Goal: Task Accomplishment & Management: Manage account settings

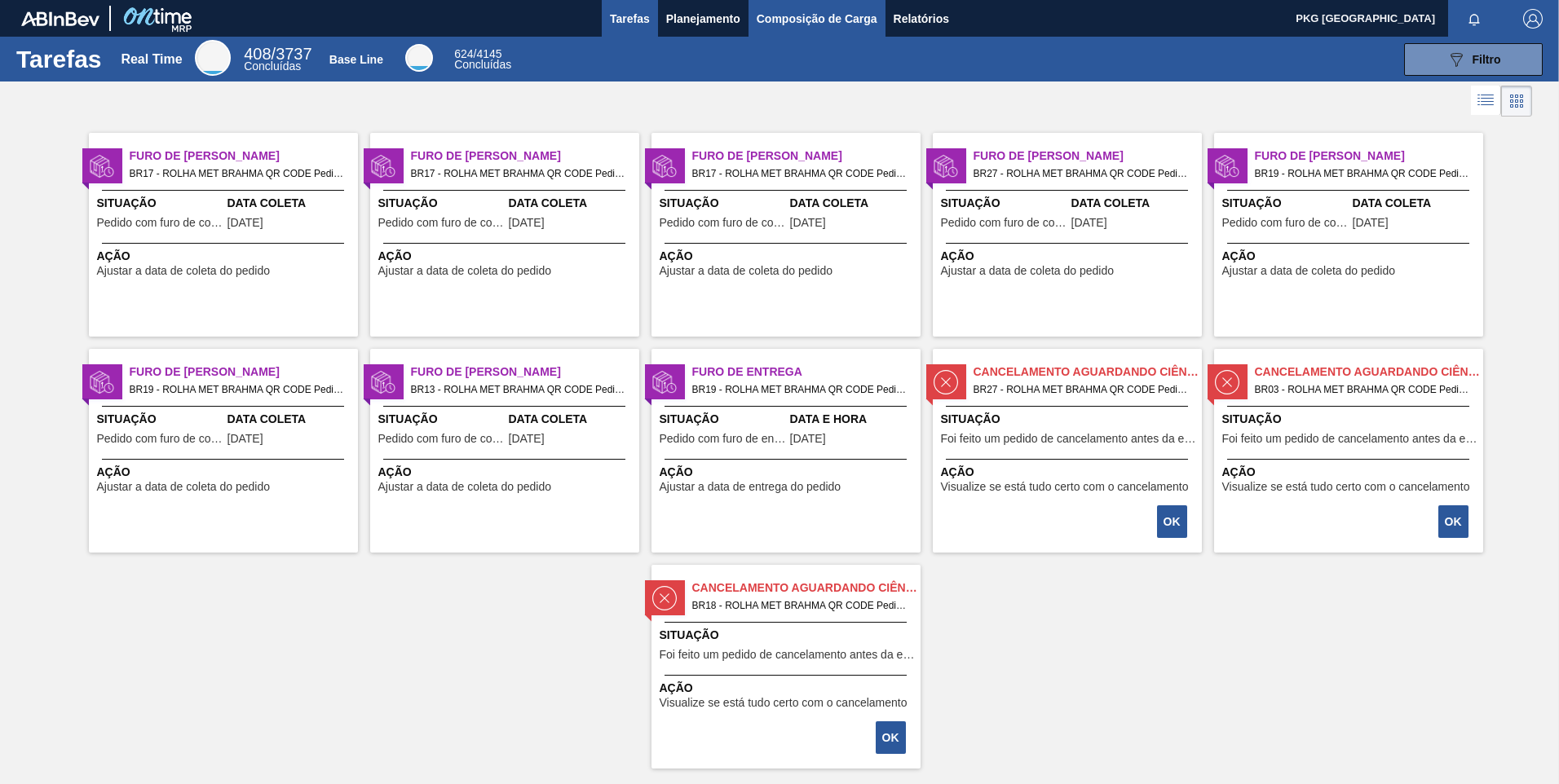
click at [783, 23] on span "Composição de Carga" at bounding box center [818, 19] width 121 height 20
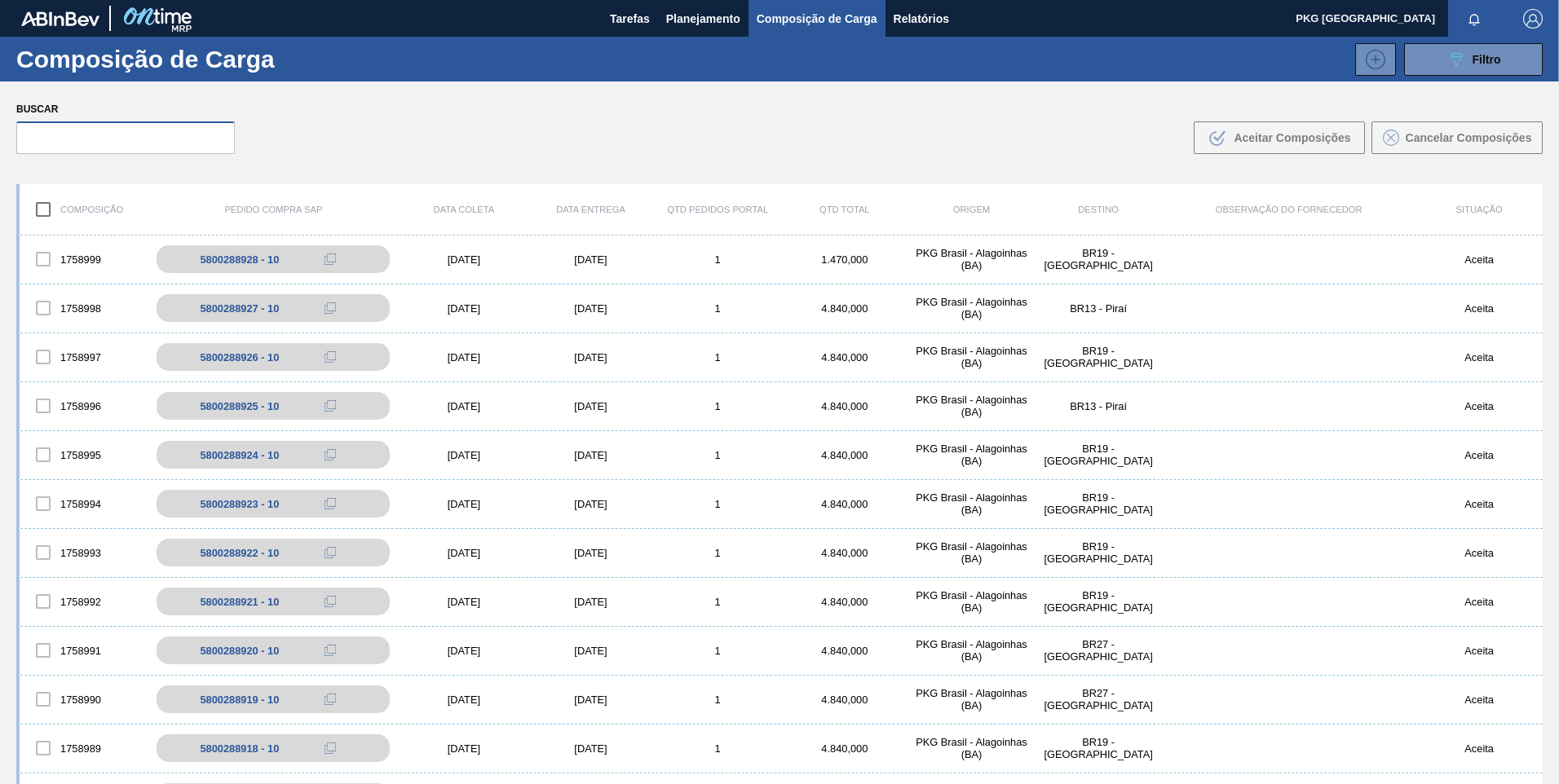
click at [140, 131] on input "text" at bounding box center [126, 137] width 219 height 32
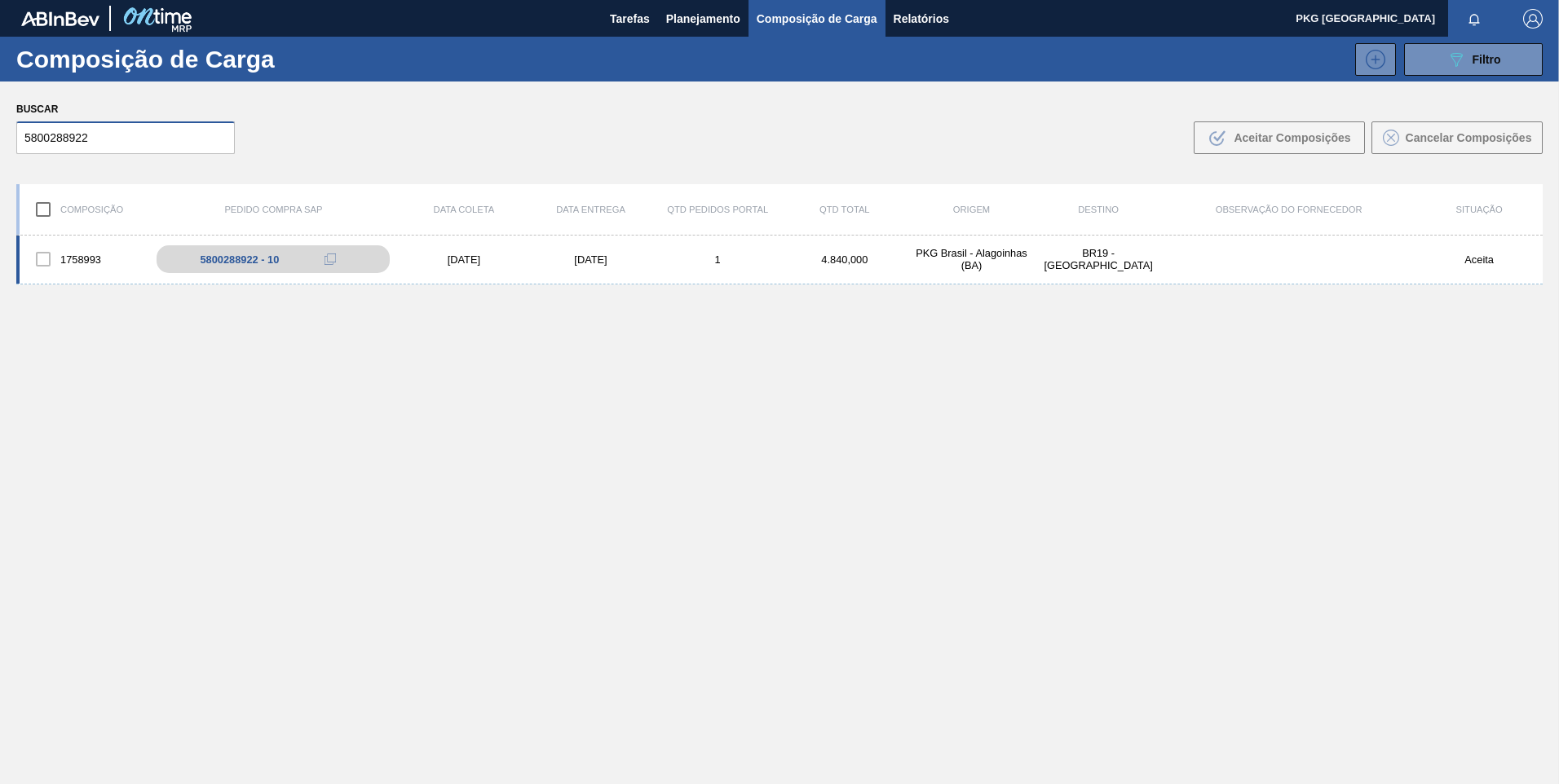
type input "5800288922"
click at [459, 264] on div "[DATE]" at bounding box center [463, 259] width 127 height 13
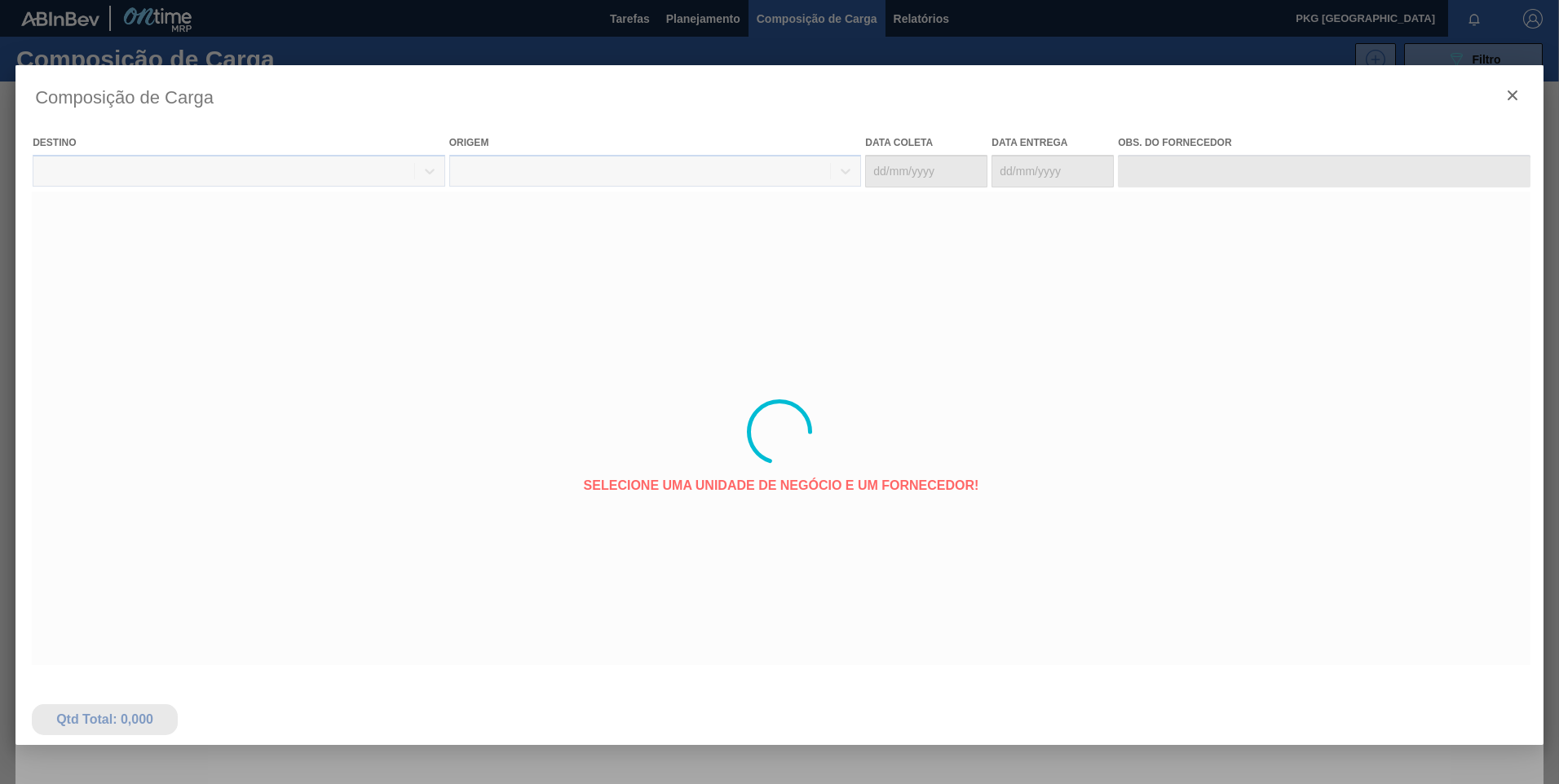
type coleta "[DATE]"
type entrega "[DATE]"
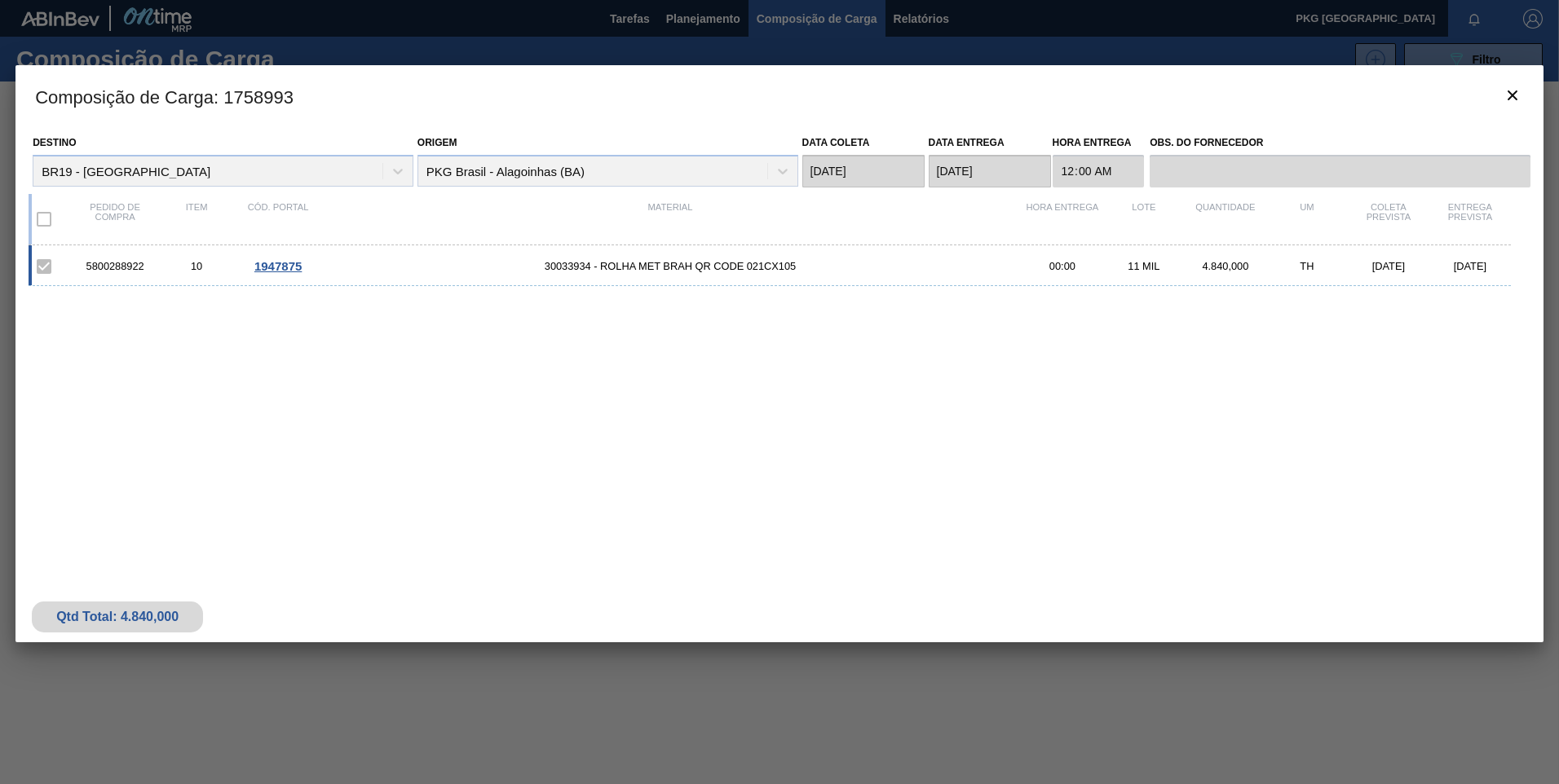
click at [276, 256] on div "5800288922 10 1947875 30033934 - ROLHA MET BRAH QR CODE 021CX105 00:00 11 MIL 4…" at bounding box center [770, 266] width 1483 height 41
click at [282, 261] on span "1947875" at bounding box center [278, 266] width 47 height 14
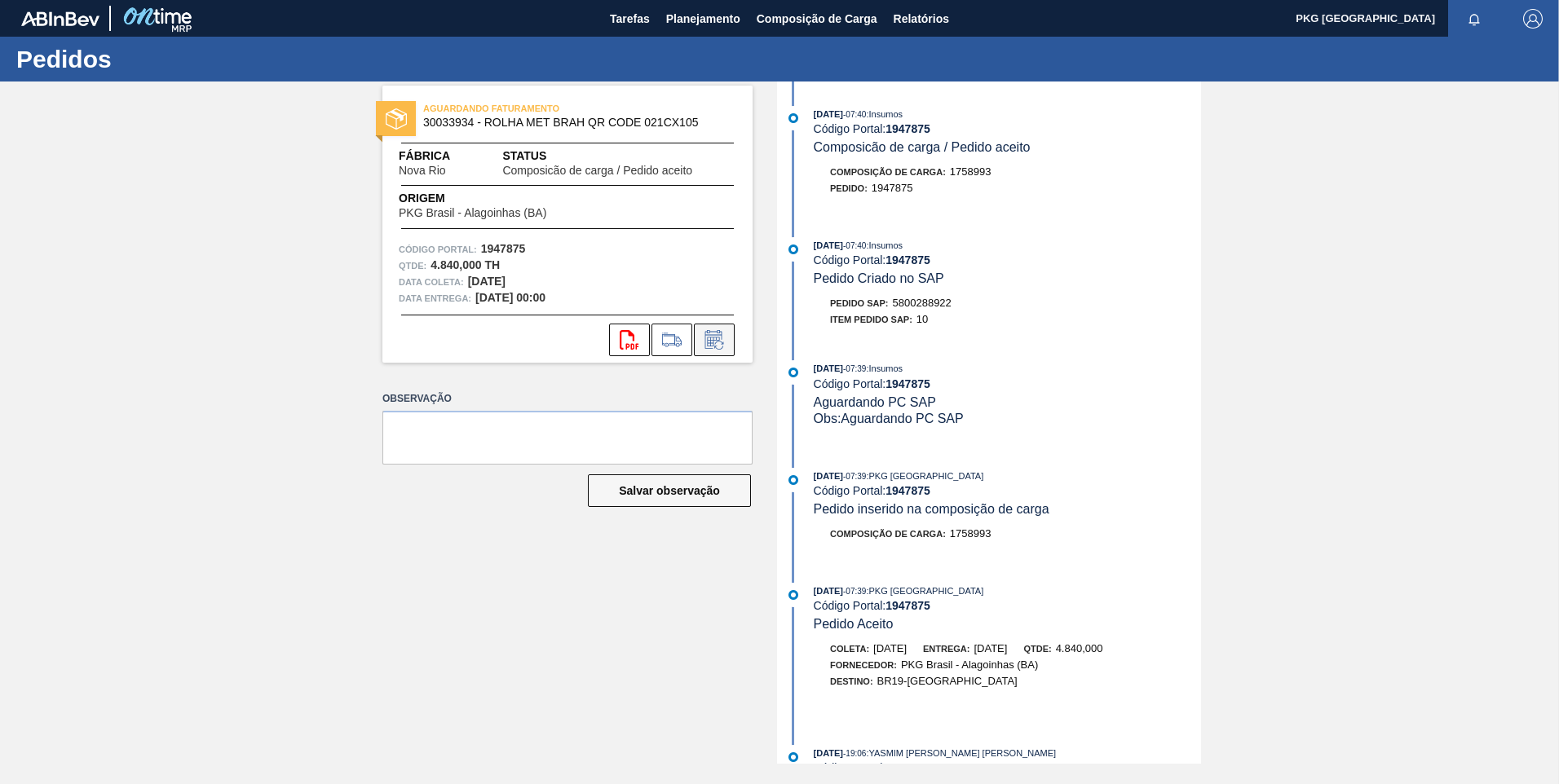
click at [714, 336] on icon at bounding box center [714, 340] width 26 height 20
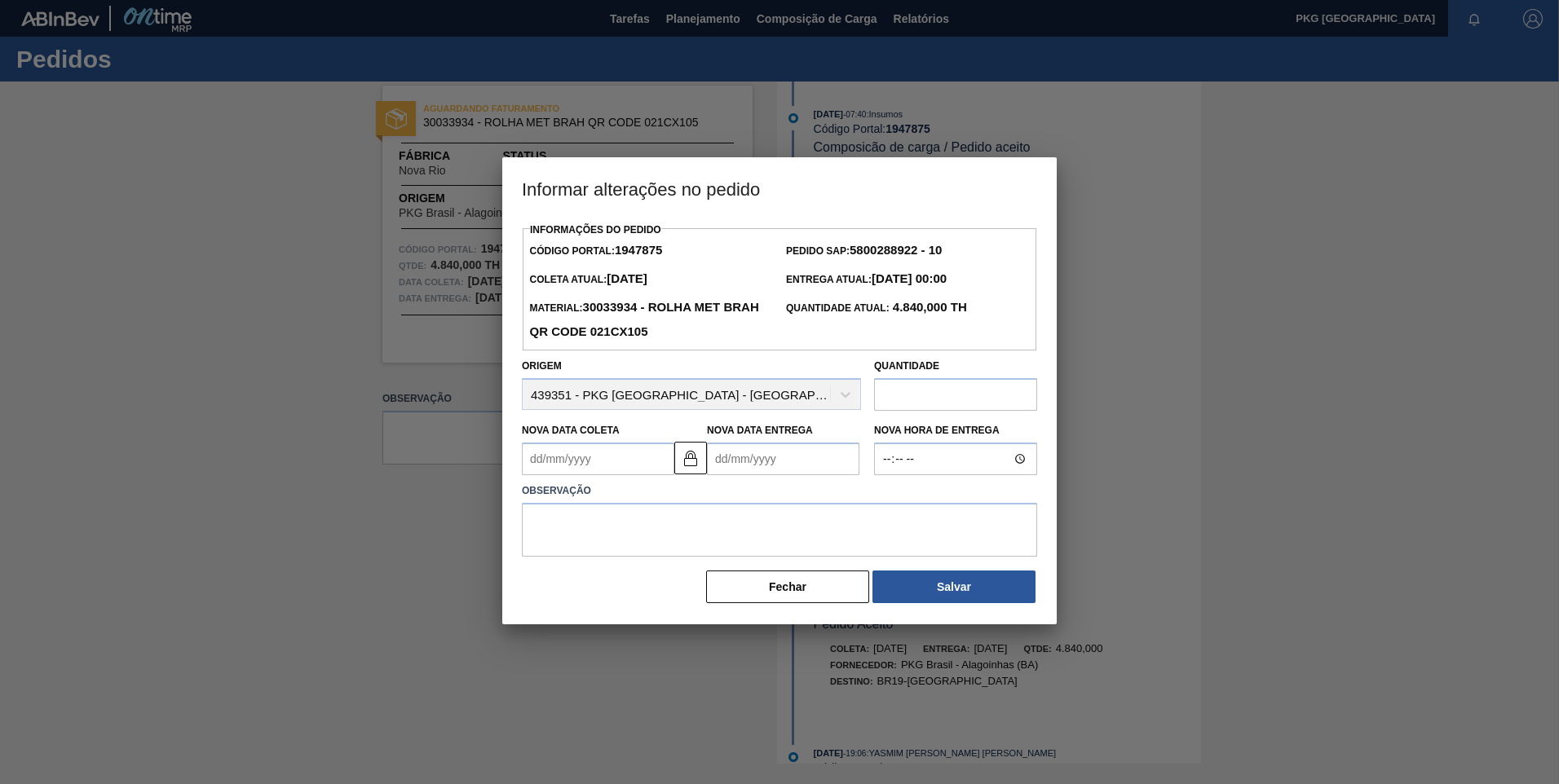
click at [605, 464] on Coleta1947875 "Nova Data Coleta" at bounding box center [598, 458] width 152 height 32
click at [707, 502] on button "Next Month" at bounding box center [704, 498] width 12 height 12
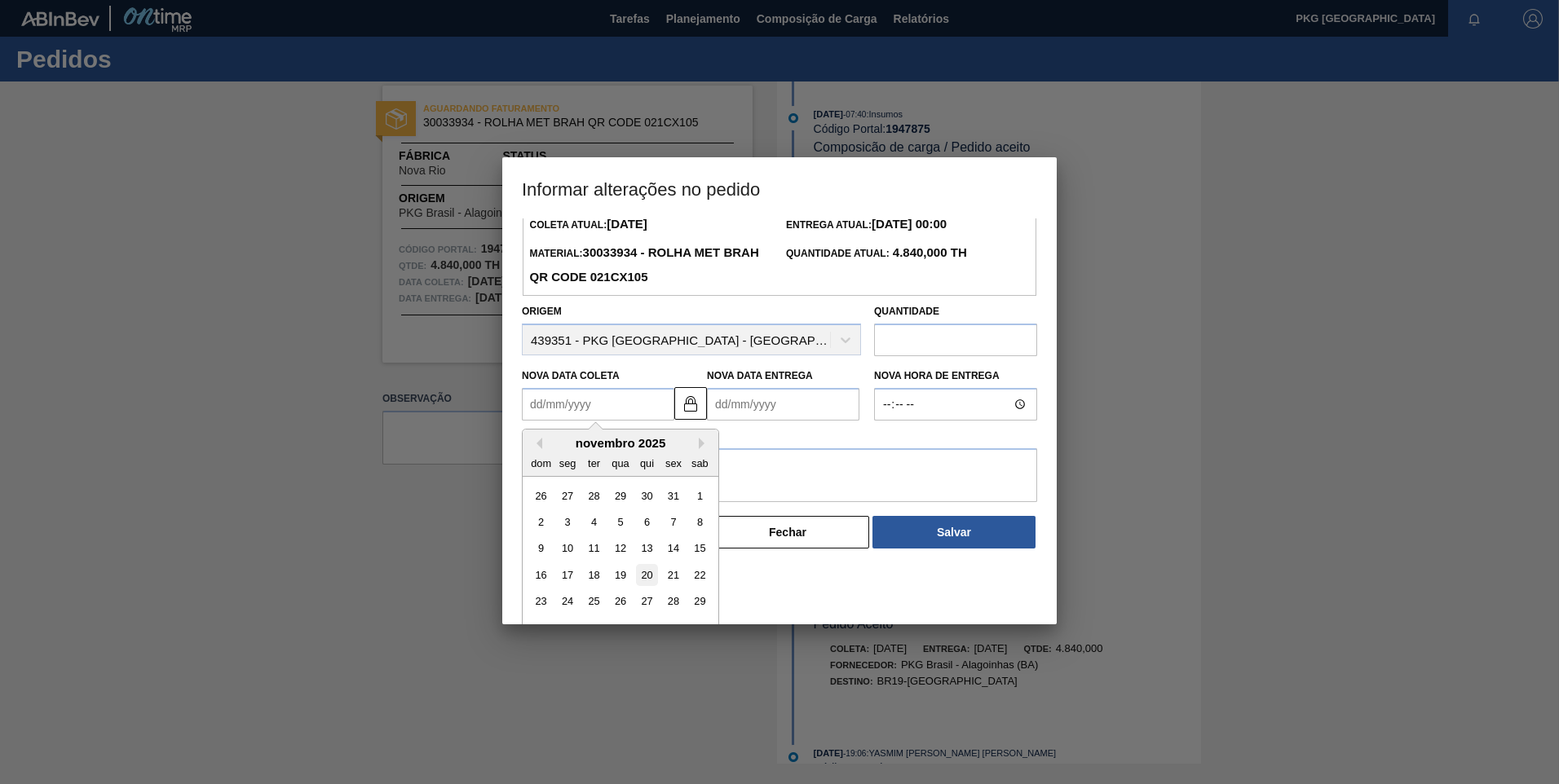
scroll to position [81, 0]
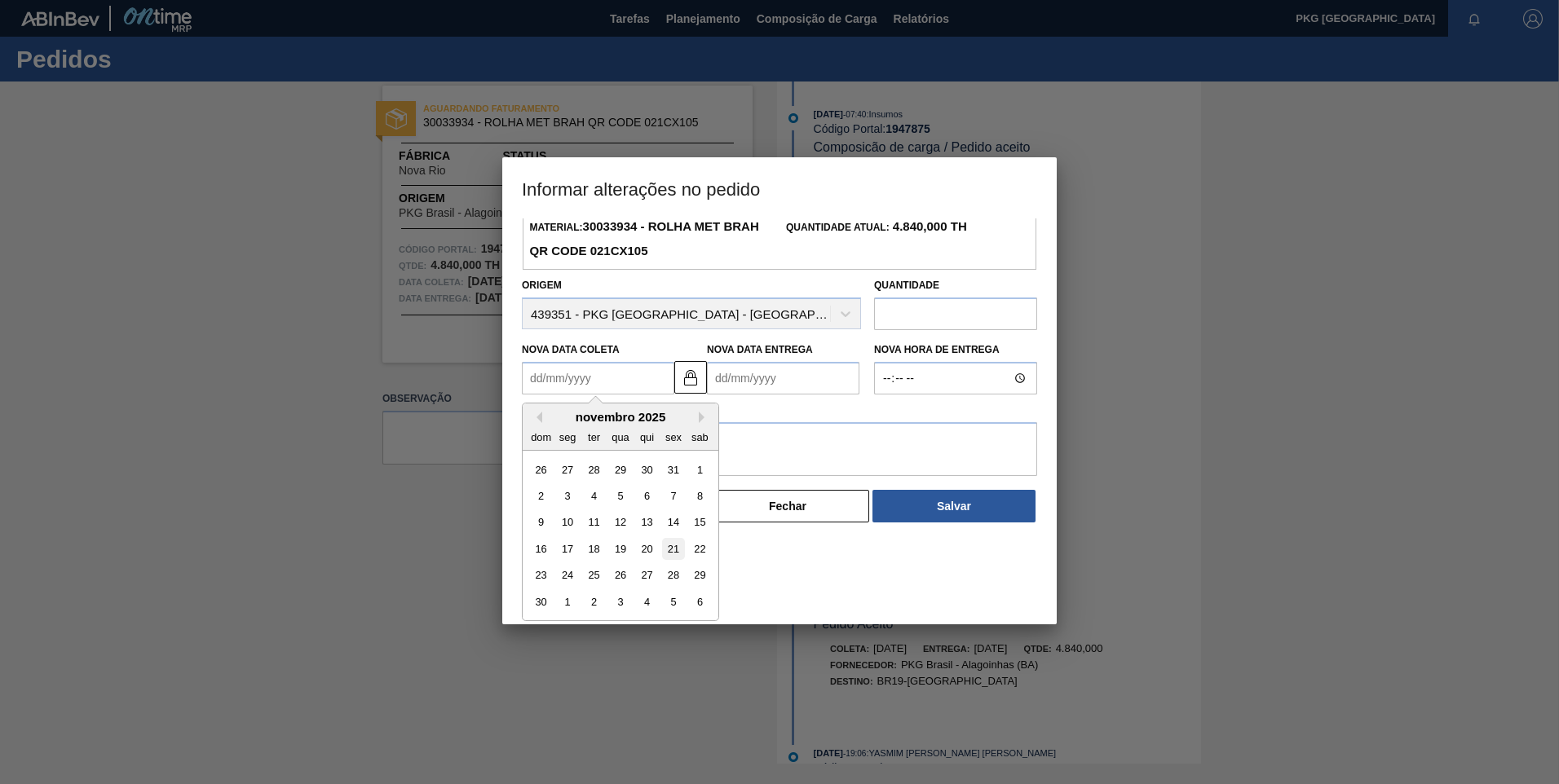
click at [676, 550] on div "21" at bounding box center [673, 549] width 22 height 22
type Coleta1947875 "[DATE]"
type Entrega1947875 "[DATE]"
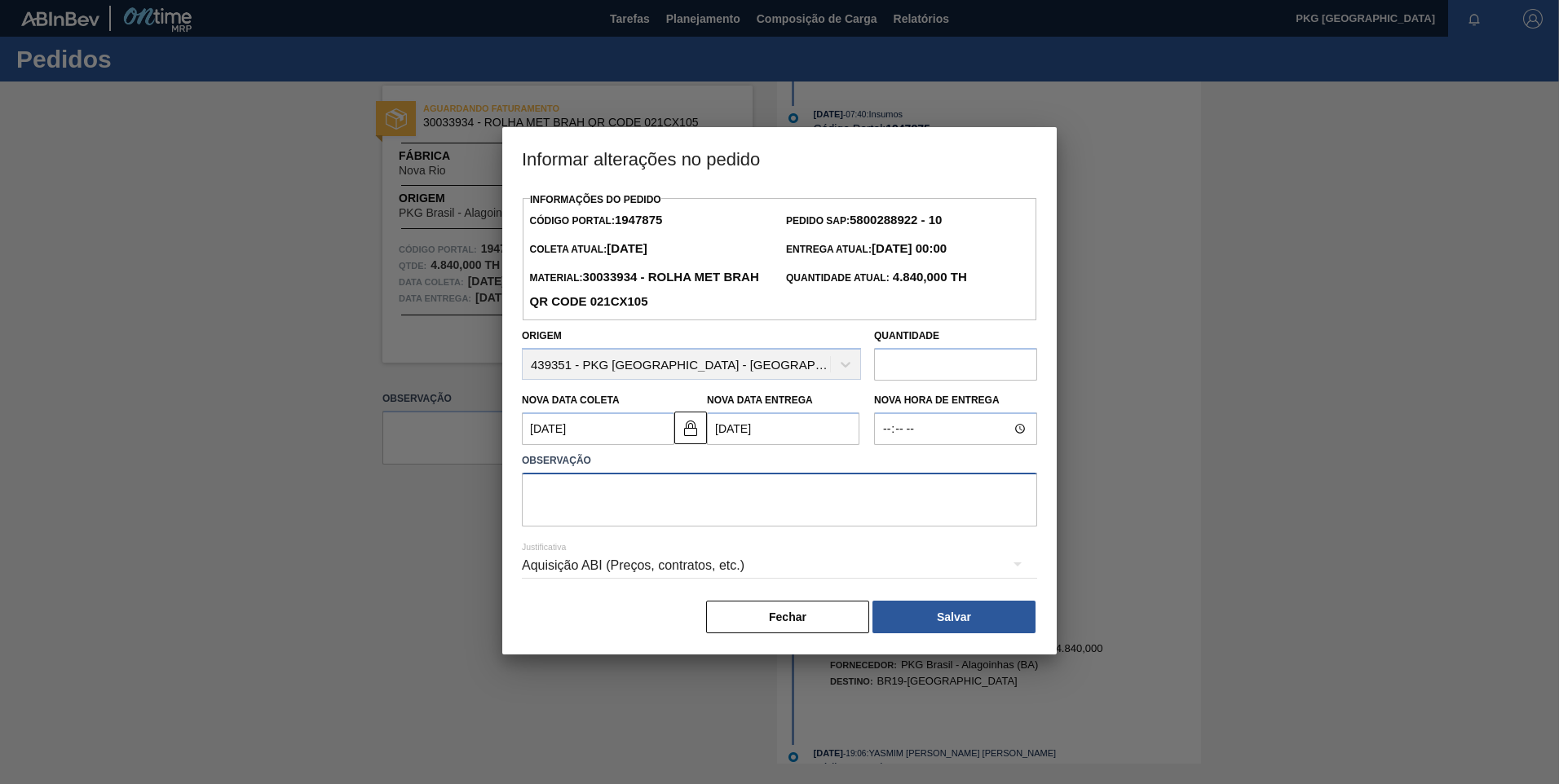
click at [668, 500] on textarea at bounding box center [780, 499] width 515 height 54
type textarea "Ajuste de data"
click at [641, 567] on div "Aquisição ABI (Preços, contratos, etc.)" at bounding box center [780, 566] width 515 height 46
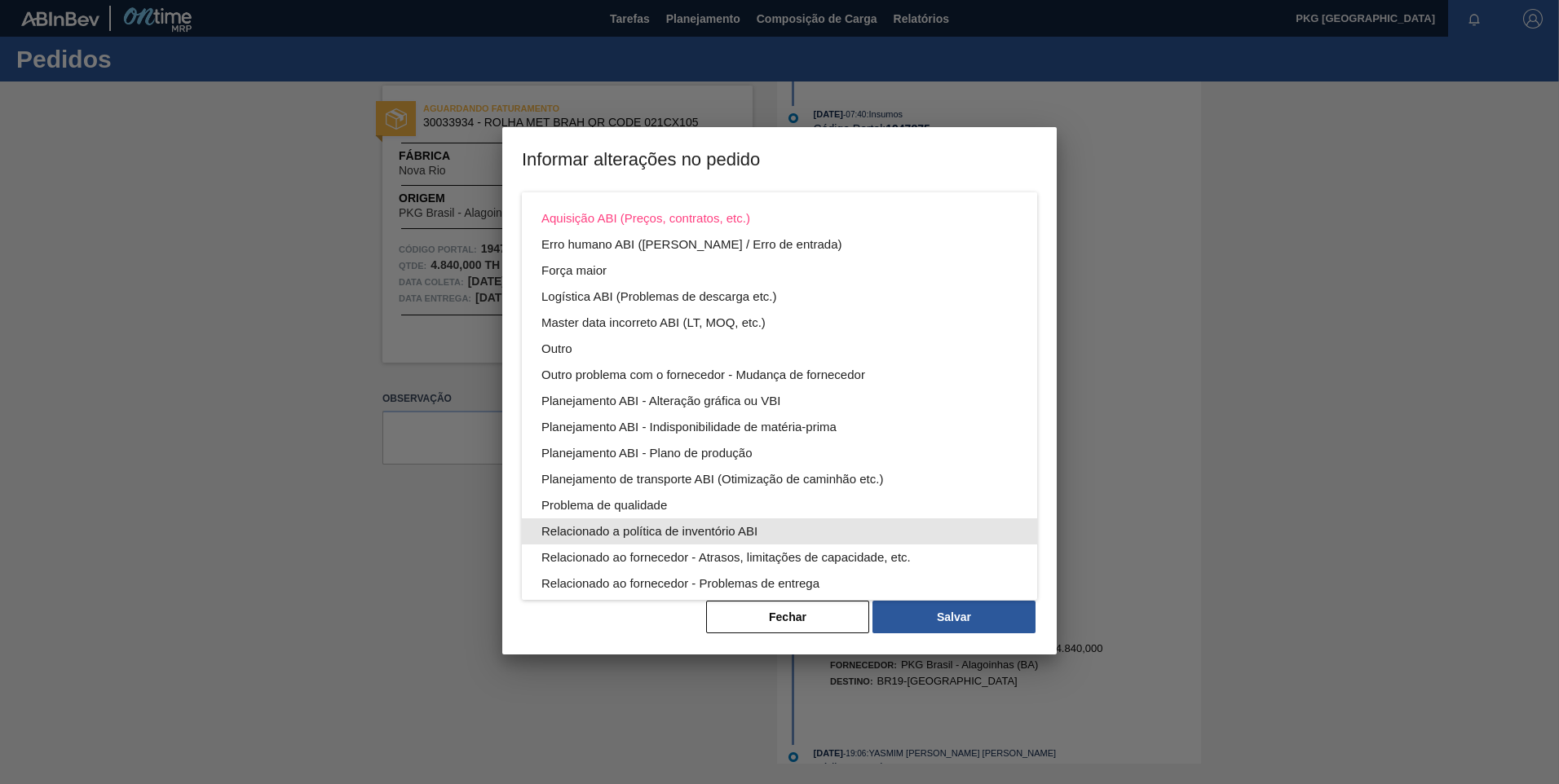
scroll to position [82, 0]
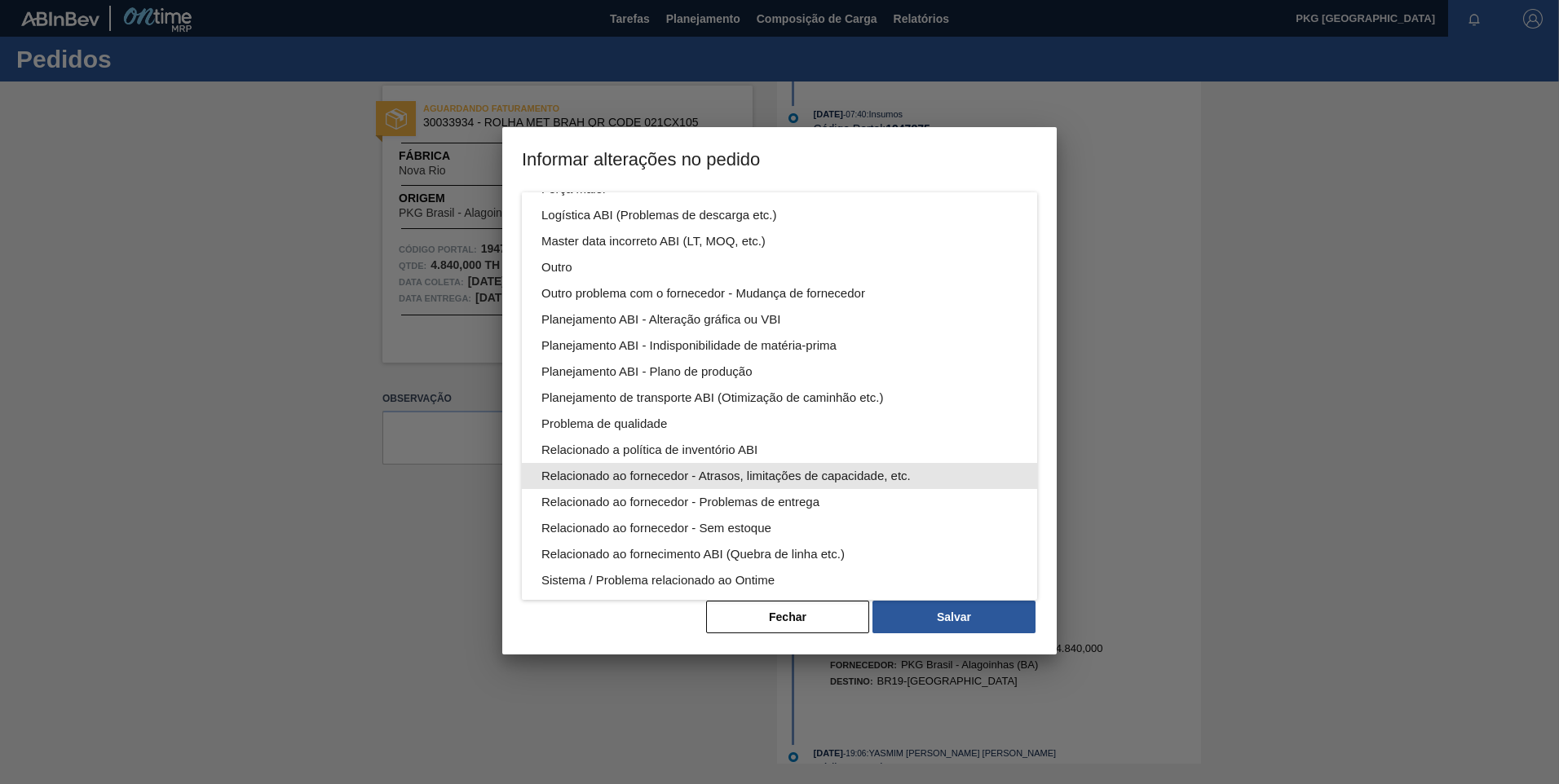
click at [732, 484] on div "Relacionado ao fornecedor - Atrasos, limitações de capacidade, etc." at bounding box center [780, 476] width 476 height 26
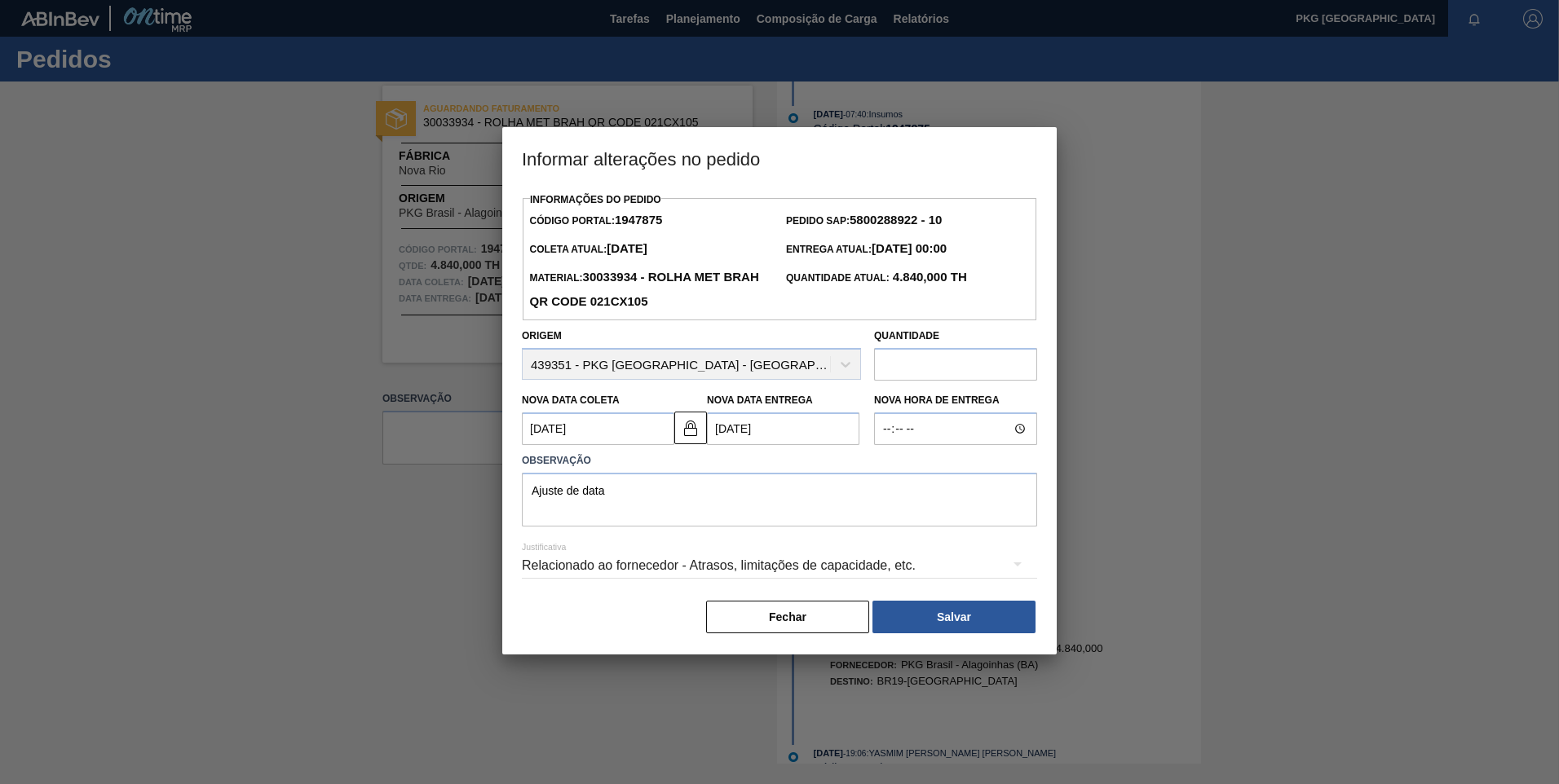
scroll to position [0, 0]
click at [964, 622] on button "Salvar" at bounding box center [954, 616] width 163 height 32
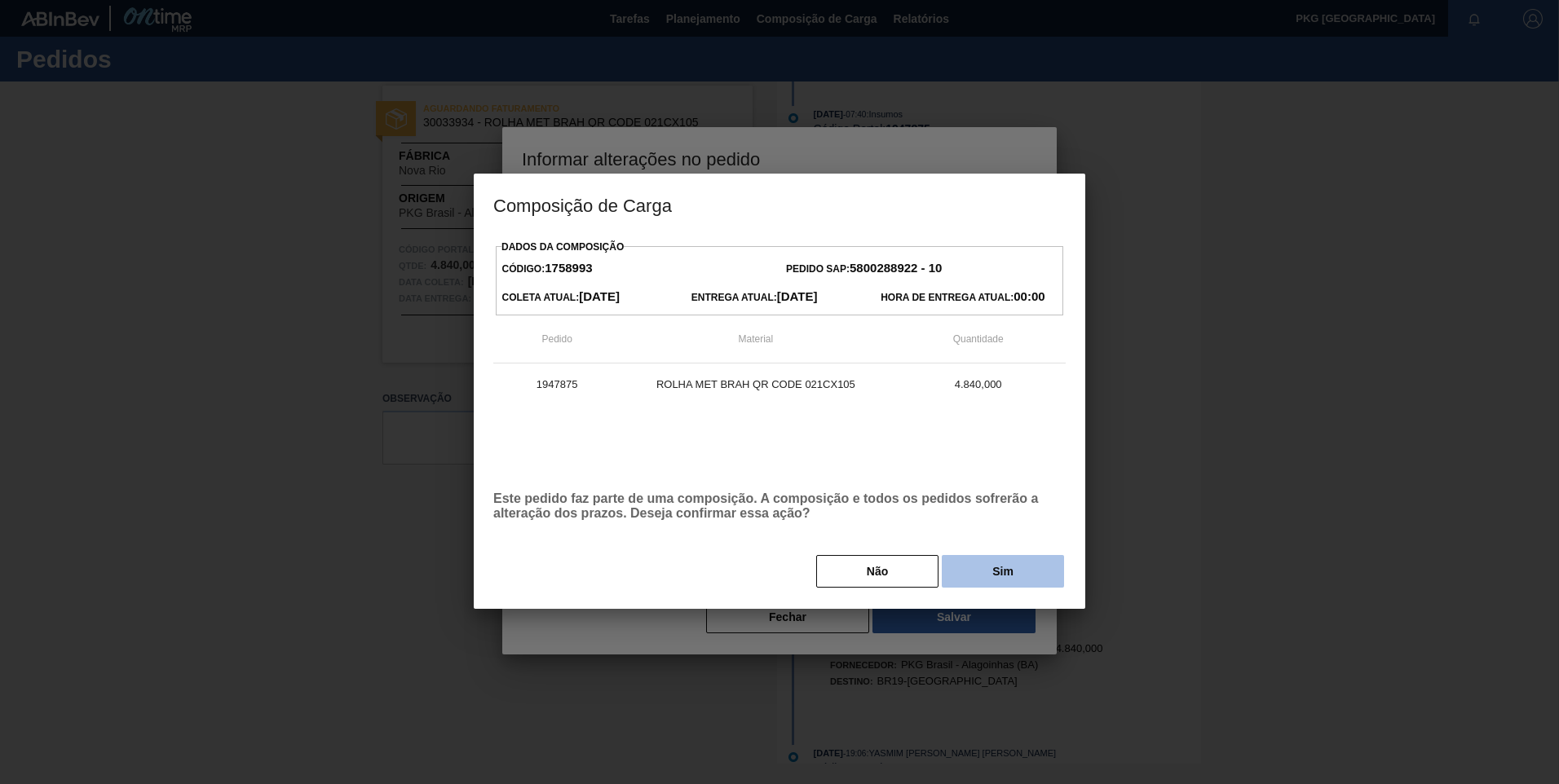
click at [991, 584] on button "Sim" at bounding box center [1003, 570] width 122 height 32
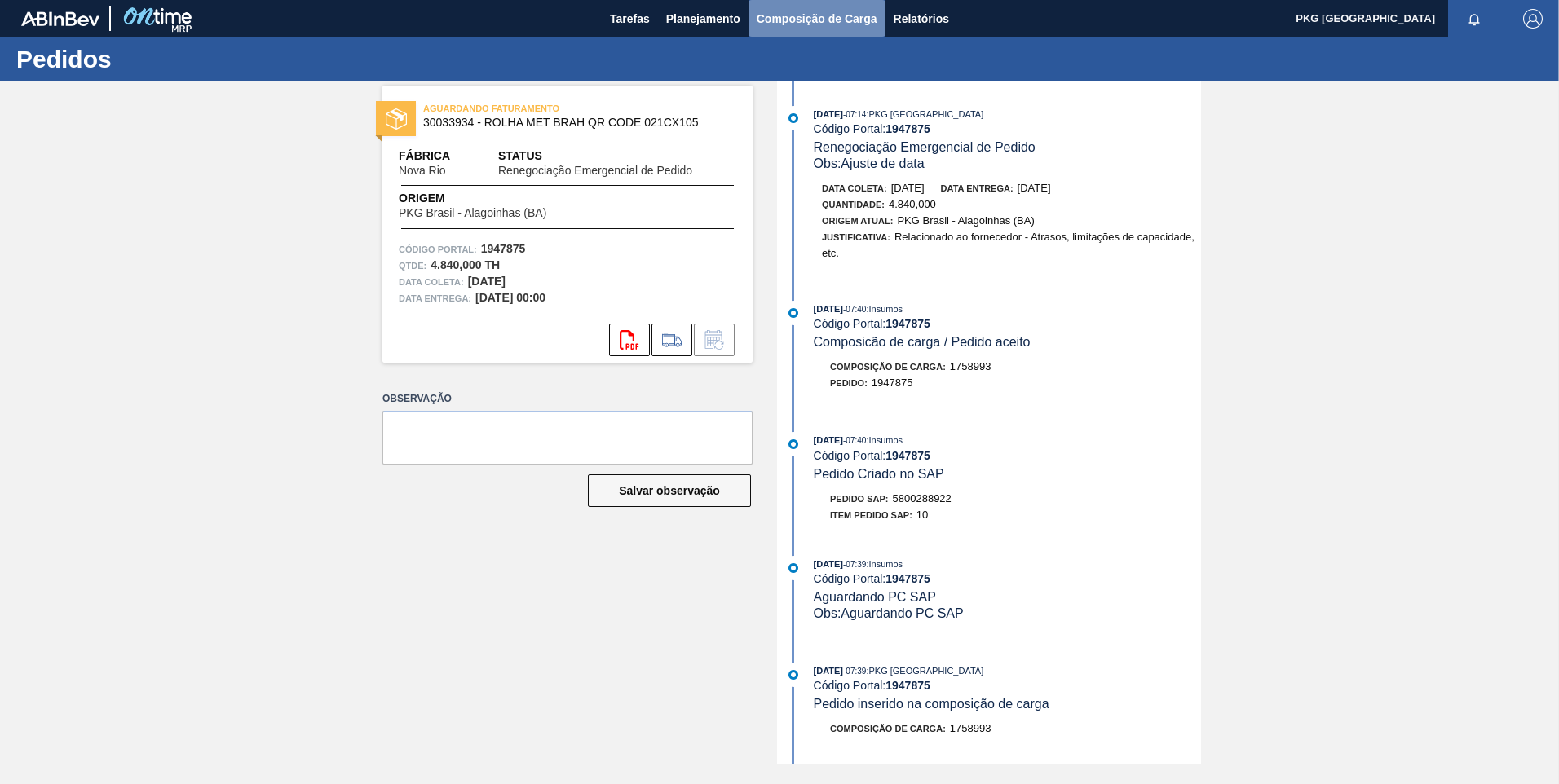
click at [798, 12] on span "Composição de Carga" at bounding box center [818, 19] width 121 height 20
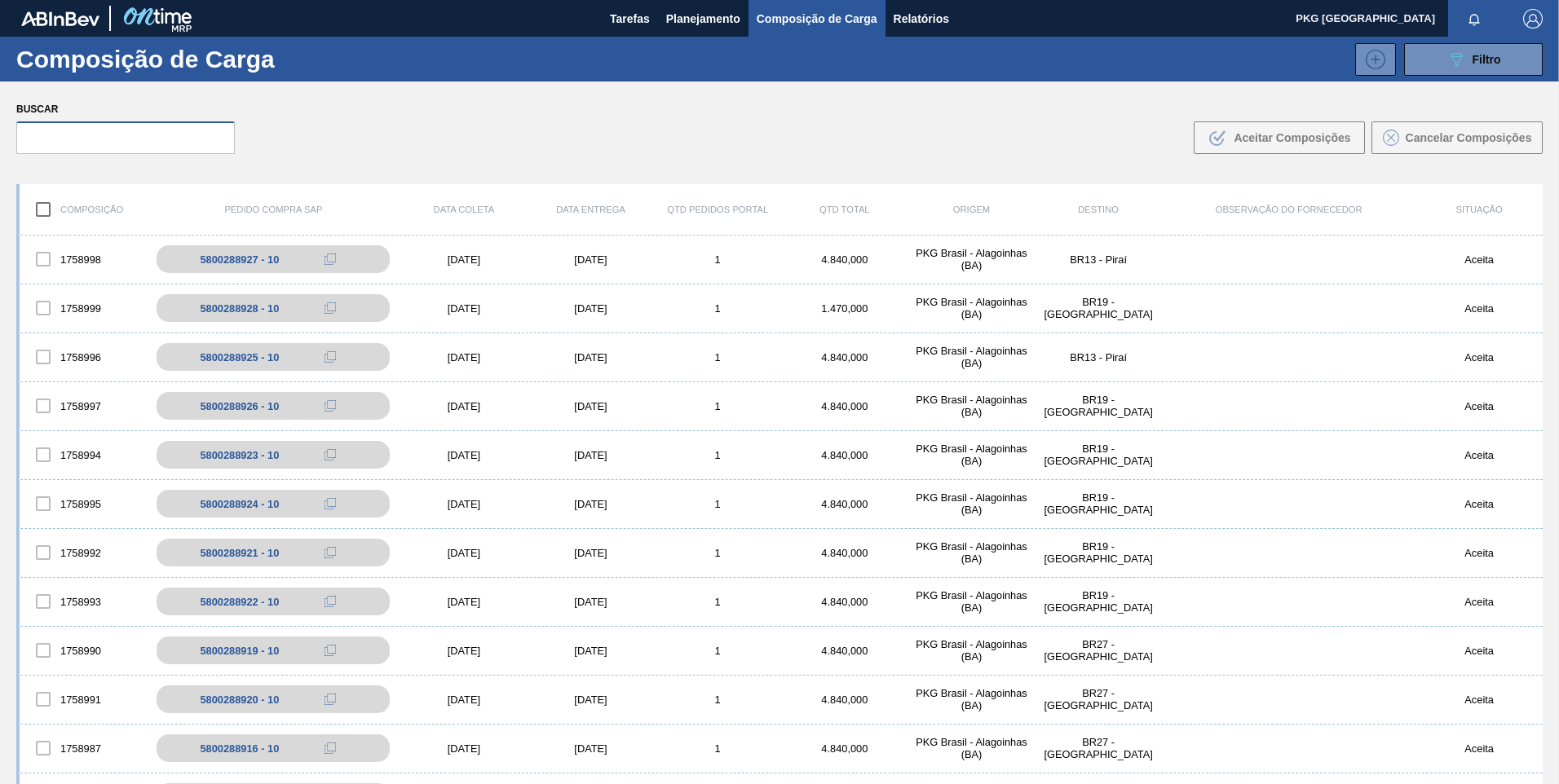
click at [184, 129] on input "text" at bounding box center [126, 137] width 219 height 32
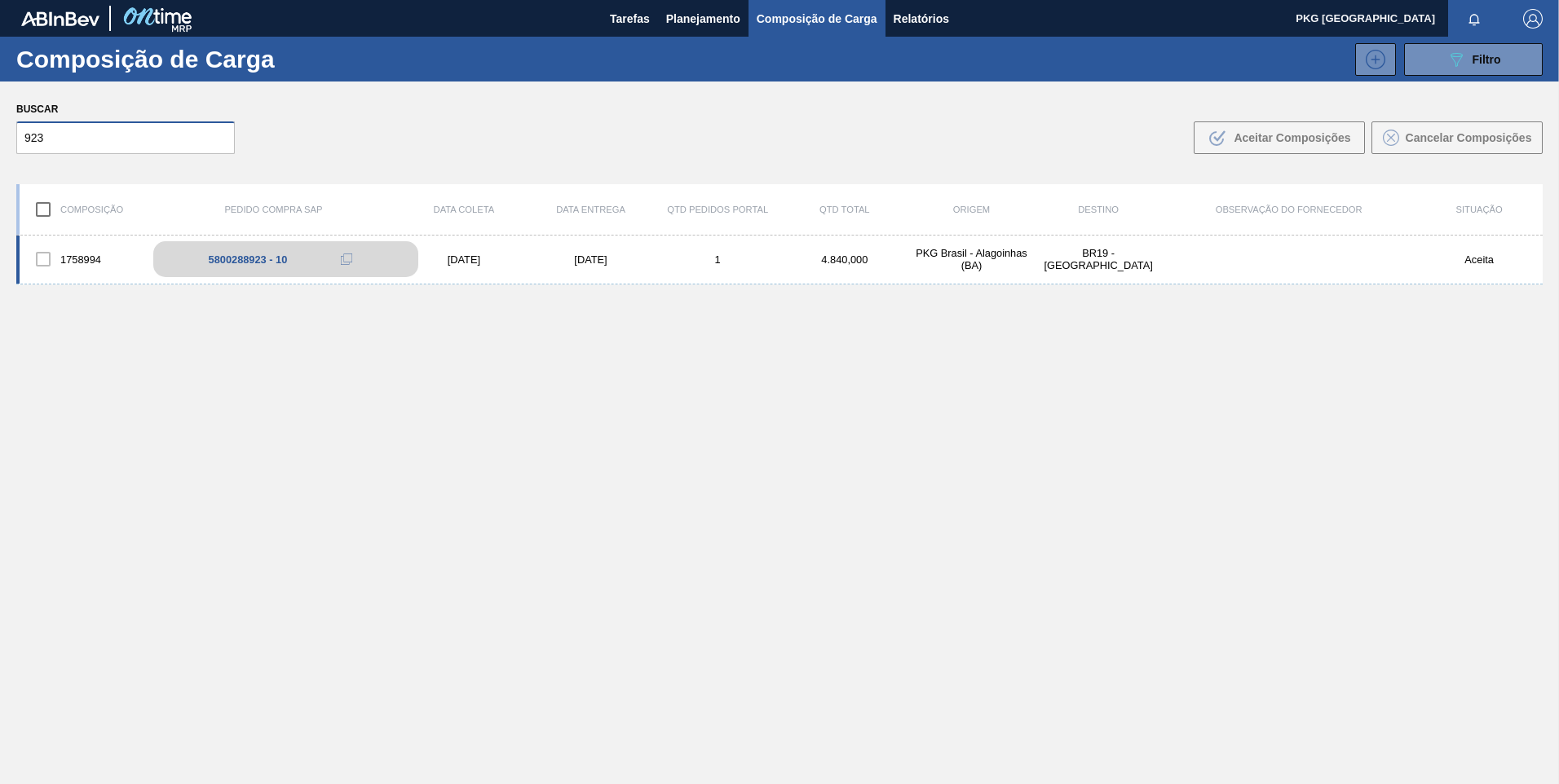
type input "923"
click at [247, 266] on div "5800288923 - 10" at bounding box center [286, 258] width 265 height 36
click at [490, 267] on div "1758994 5800288923 - 10 [DATE] [DATE] 1 4.840,000 PKG [GEOGRAPHIC_DATA] - [GEOG…" at bounding box center [780, 260] width 1527 height 49
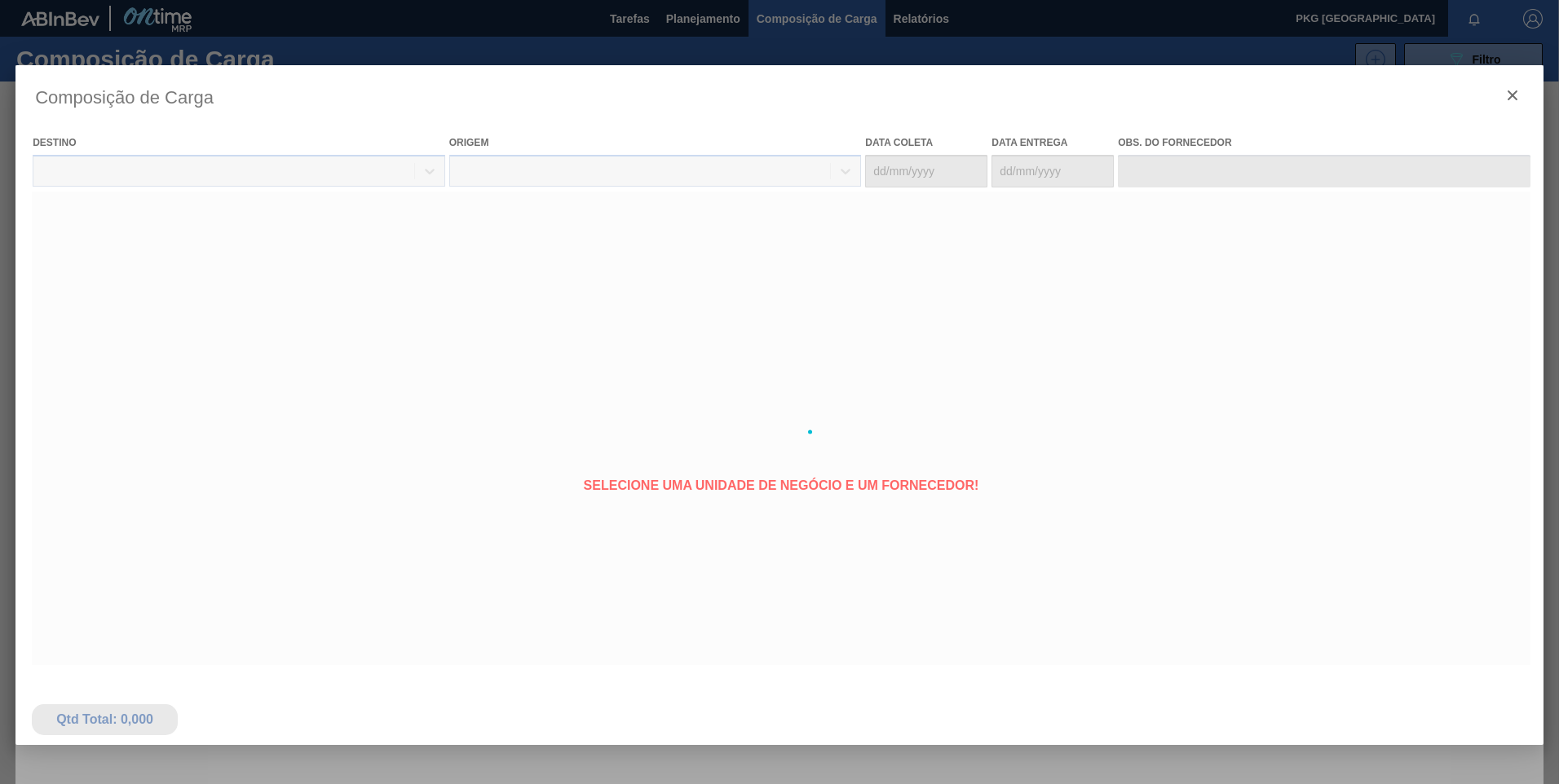
type coleta "[DATE]"
type entrega "[DATE]"
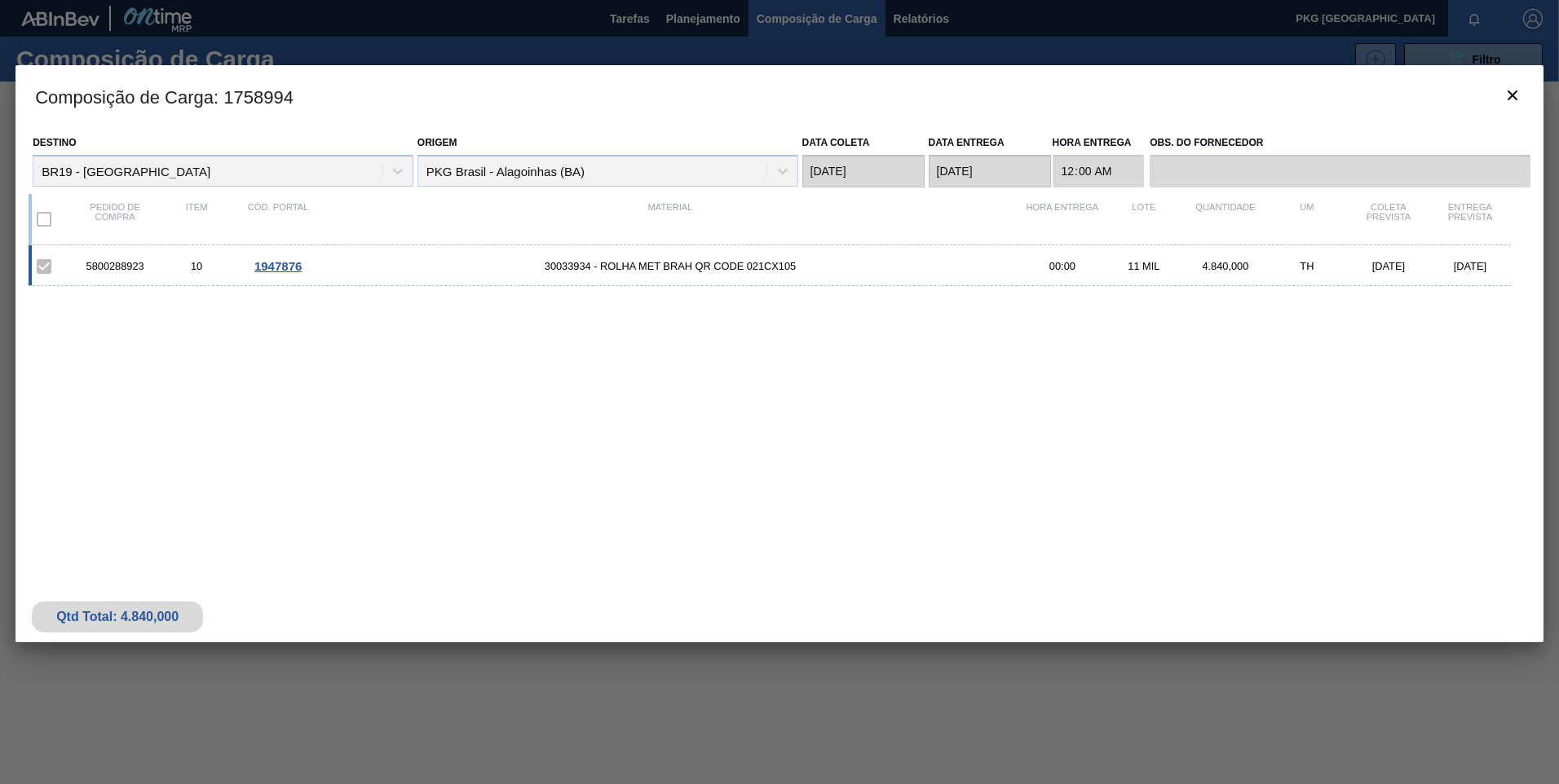
click at [265, 271] on span "1947876" at bounding box center [278, 266] width 47 height 14
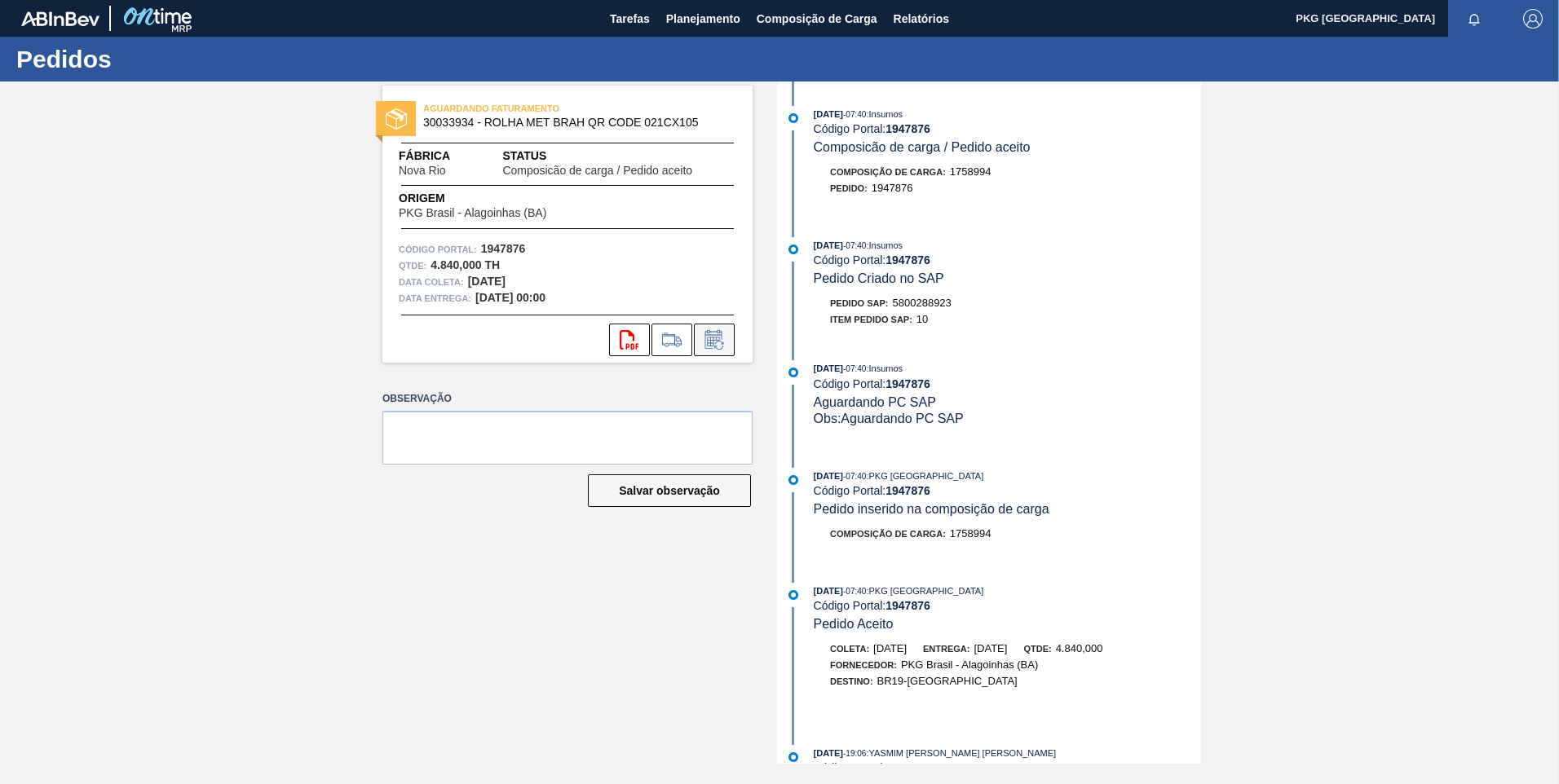
click at [726, 348] on button at bounding box center [714, 339] width 41 height 32
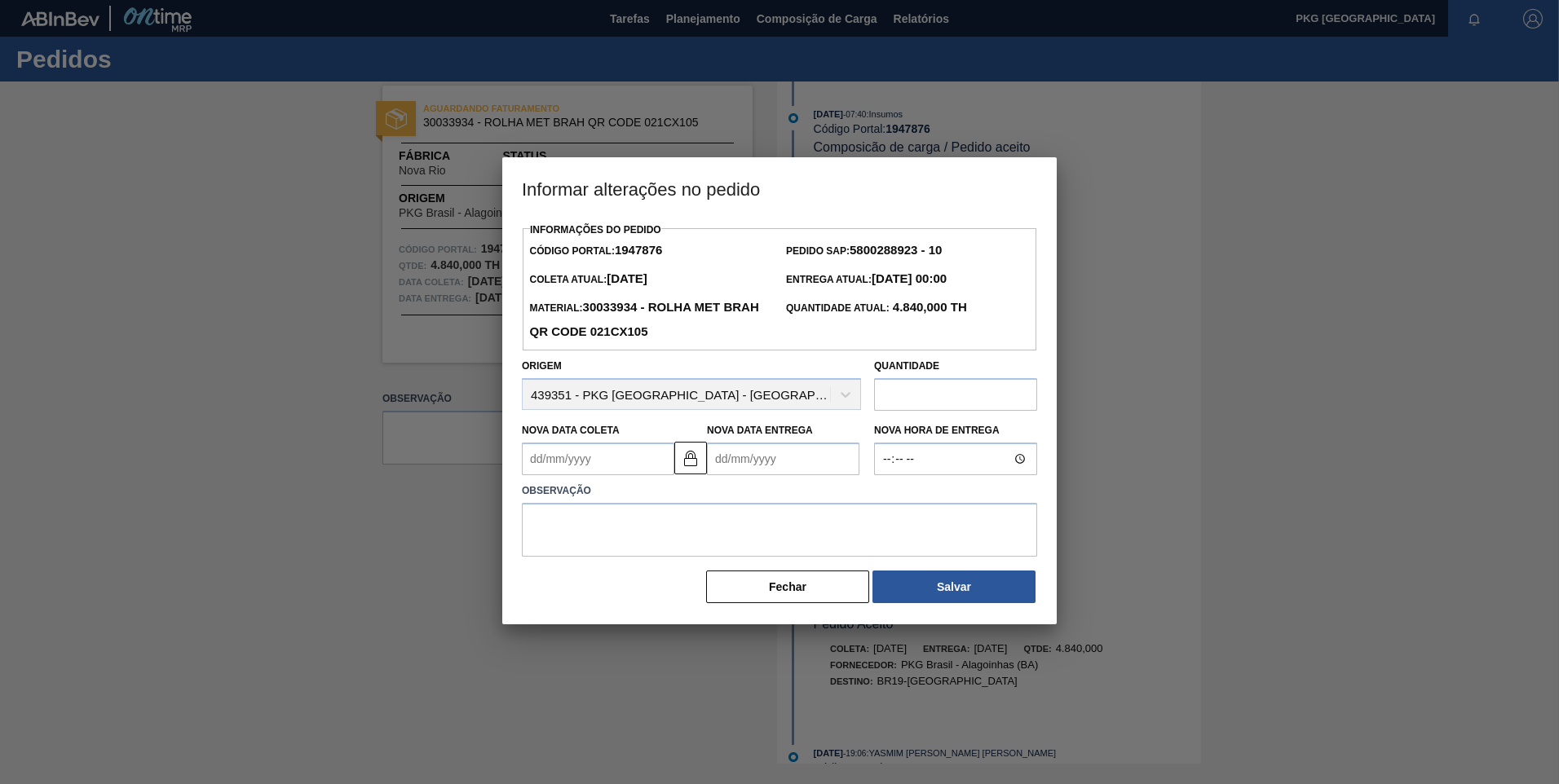
click at [620, 470] on Coleta1947876 "Nova Data Coleta" at bounding box center [598, 458] width 152 height 32
click at [705, 499] on button "Next Month" at bounding box center [704, 498] width 12 height 12
click at [704, 499] on button "Next Month" at bounding box center [704, 498] width 12 height 12
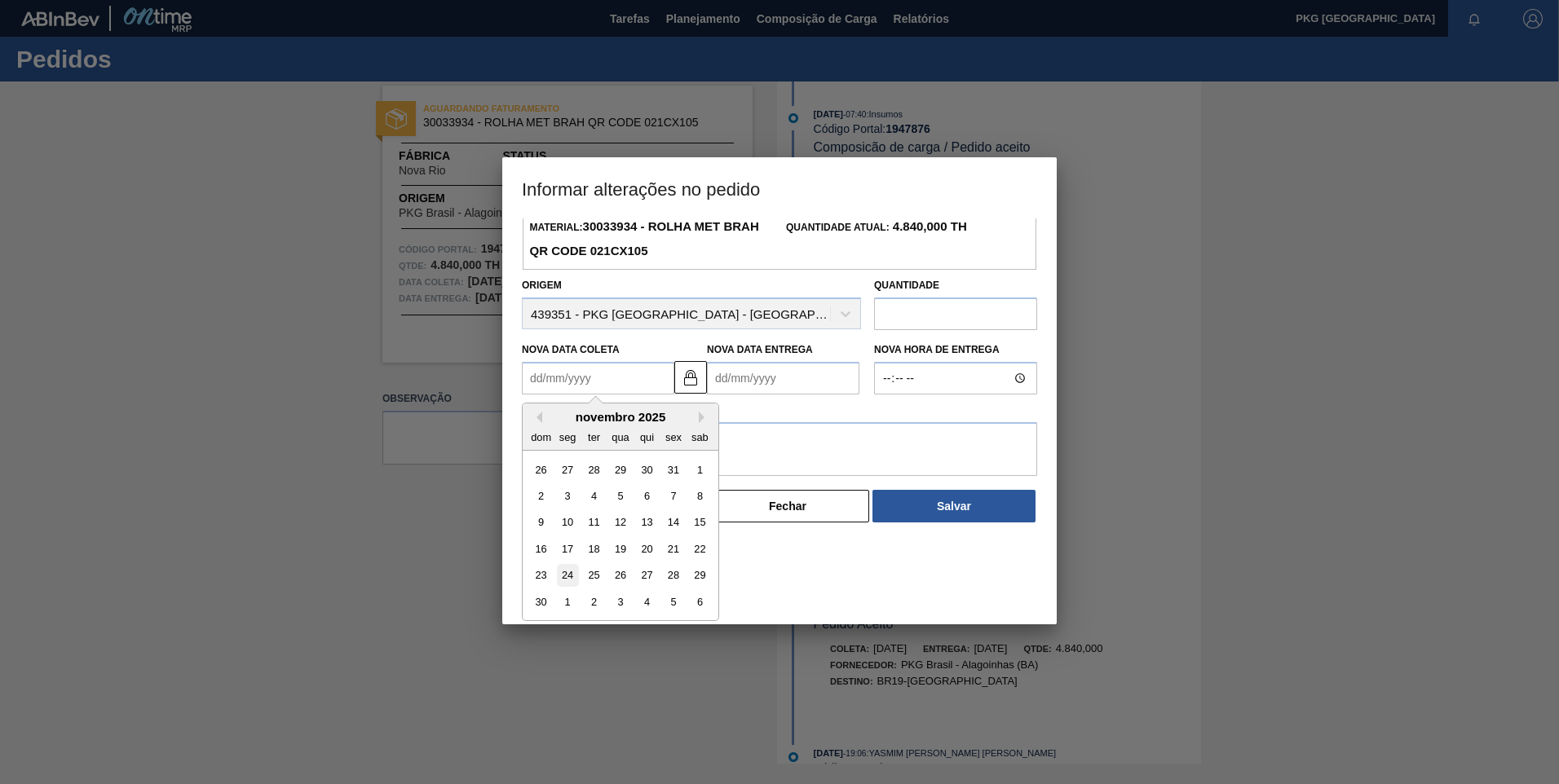
click at [574, 577] on div "24" at bounding box center [568, 575] width 22 height 22
type Coleta1947876 "[DATE]"
type Entrega1947876 "[DATE]"
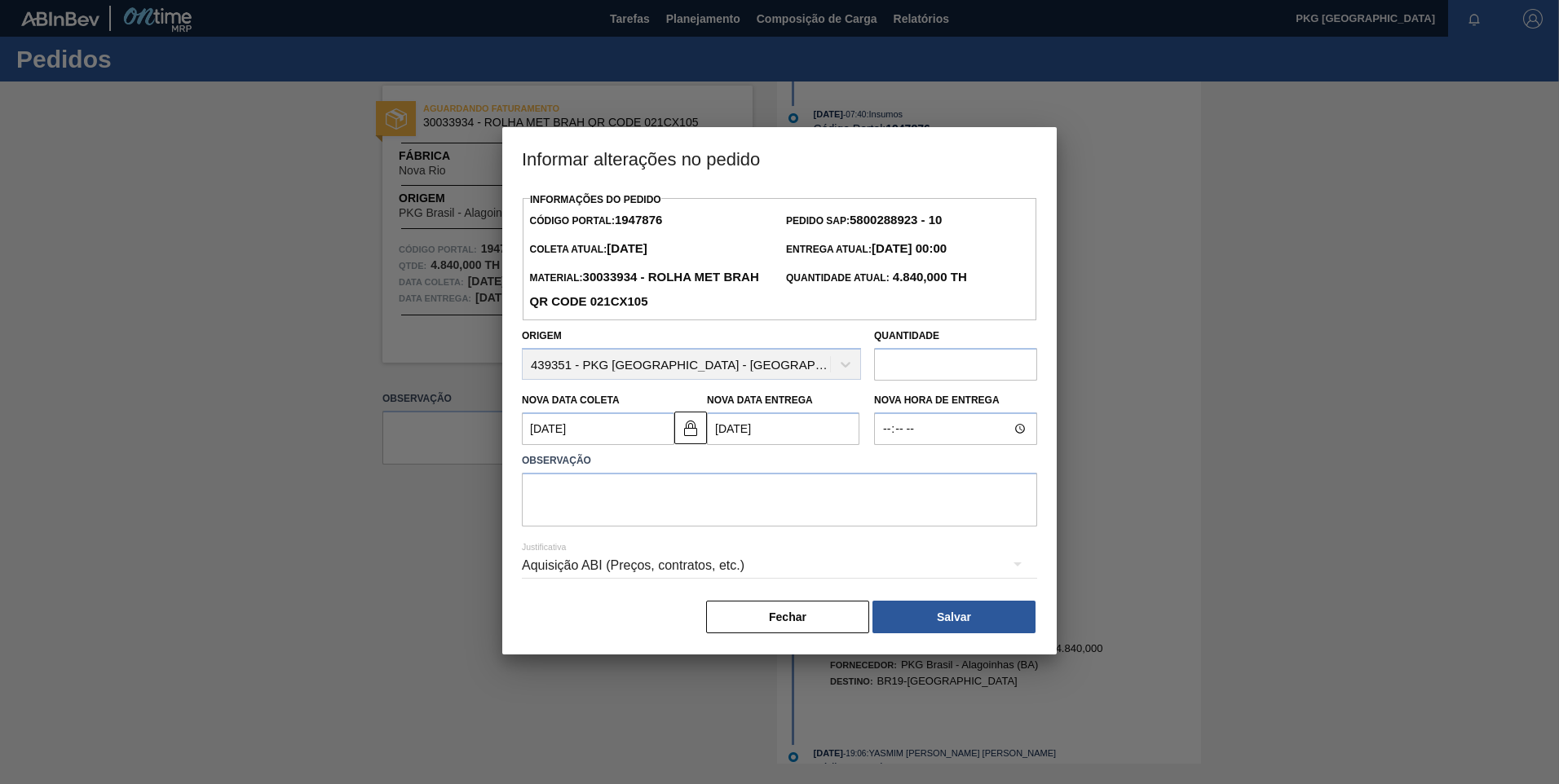
scroll to position [0, 0]
click at [714, 495] on textarea at bounding box center [780, 499] width 515 height 54
type textarea "Ajuste de data"
click at [592, 565] on div "Aquisição ABI (Preços, contratos, etc.)" at bounding box center [780, 566] width 515 height 46
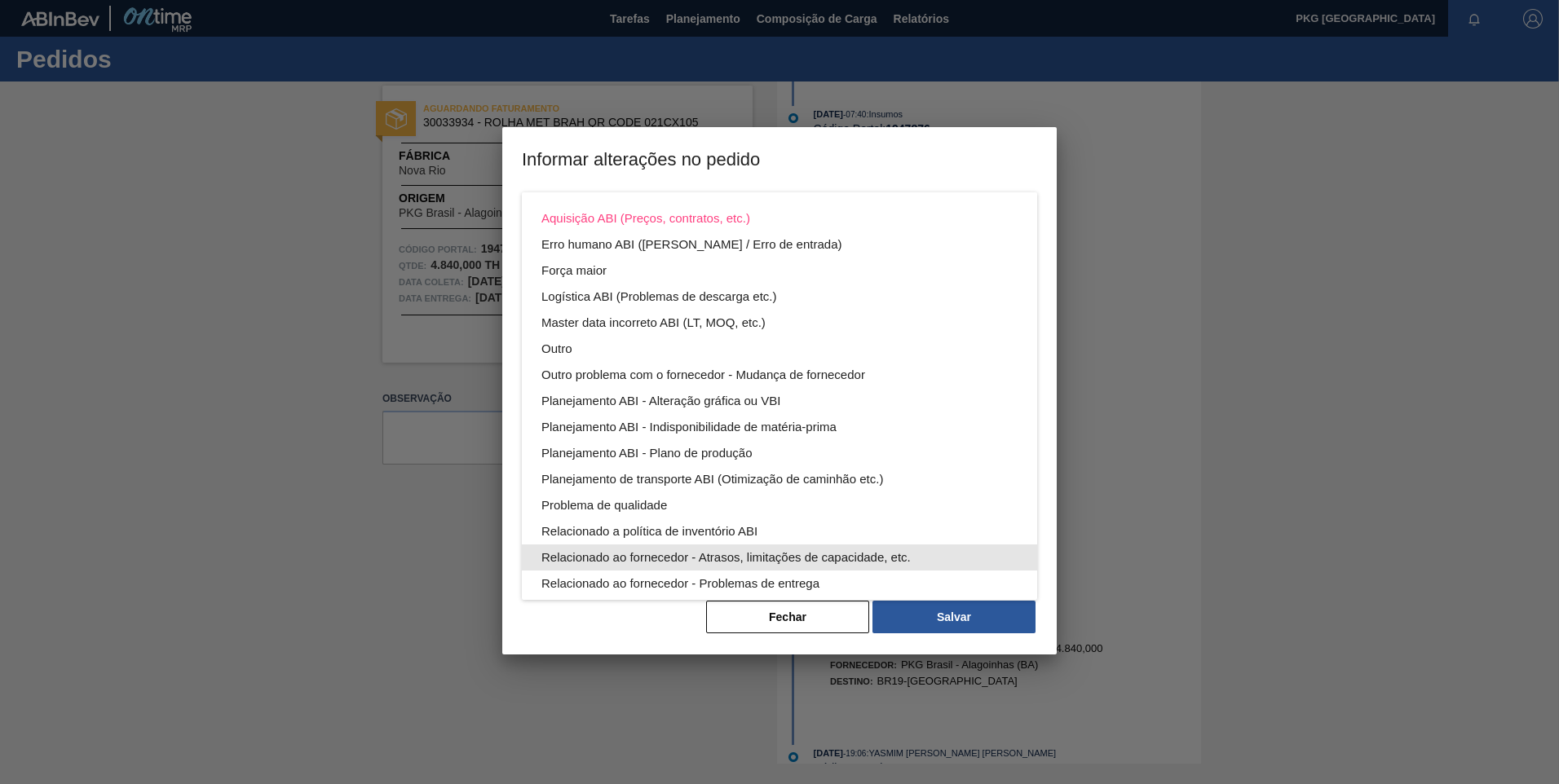
click at [678, 552] on div "Relacionado ao fornecedor - Atrasos, limitações de capacidade, etc." at bounding box center [780, 557] width 476 height 26
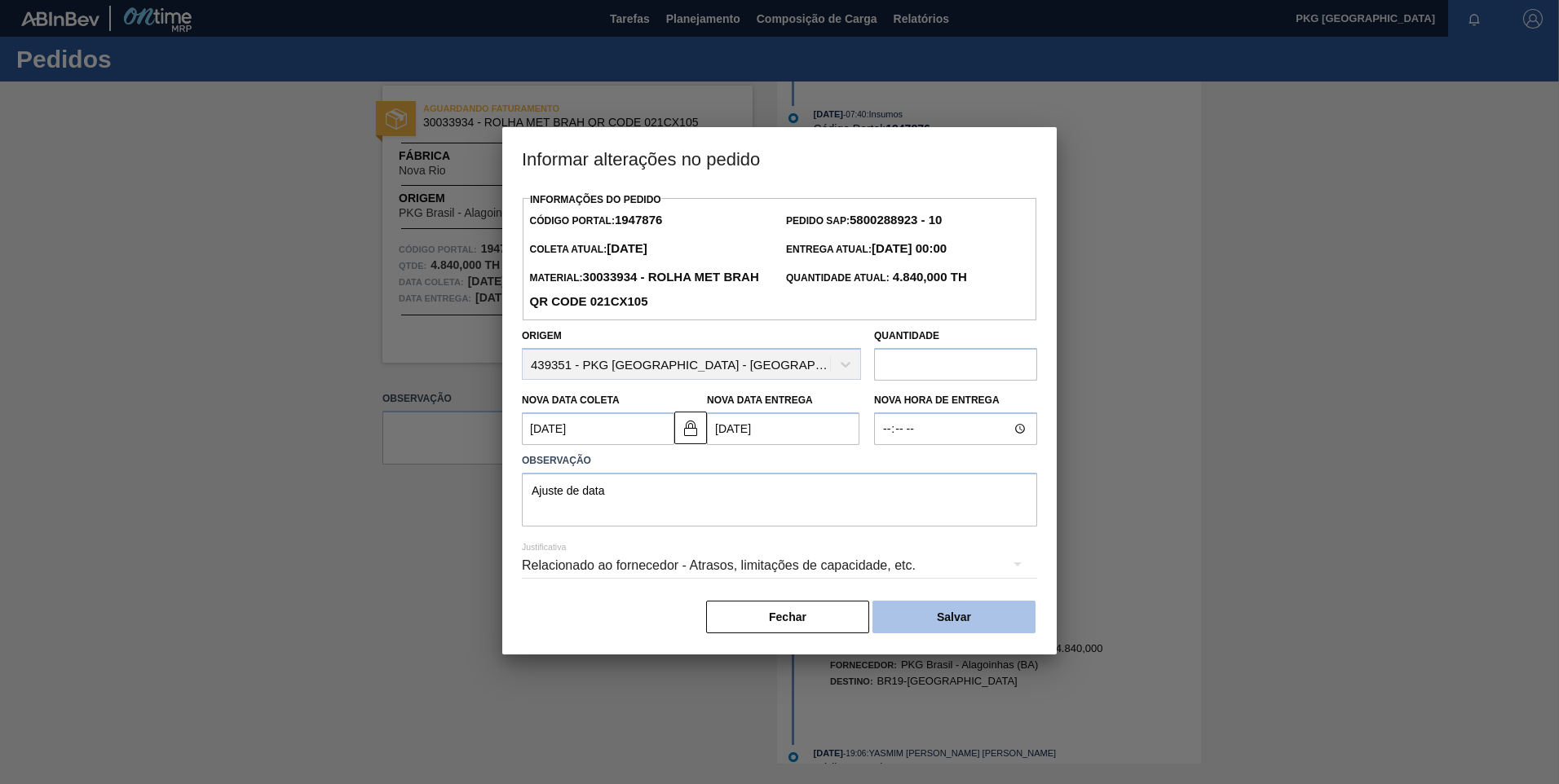
click at [937, 631] on button "Salvar" at bounding box center [954, 616] width 163 height 32
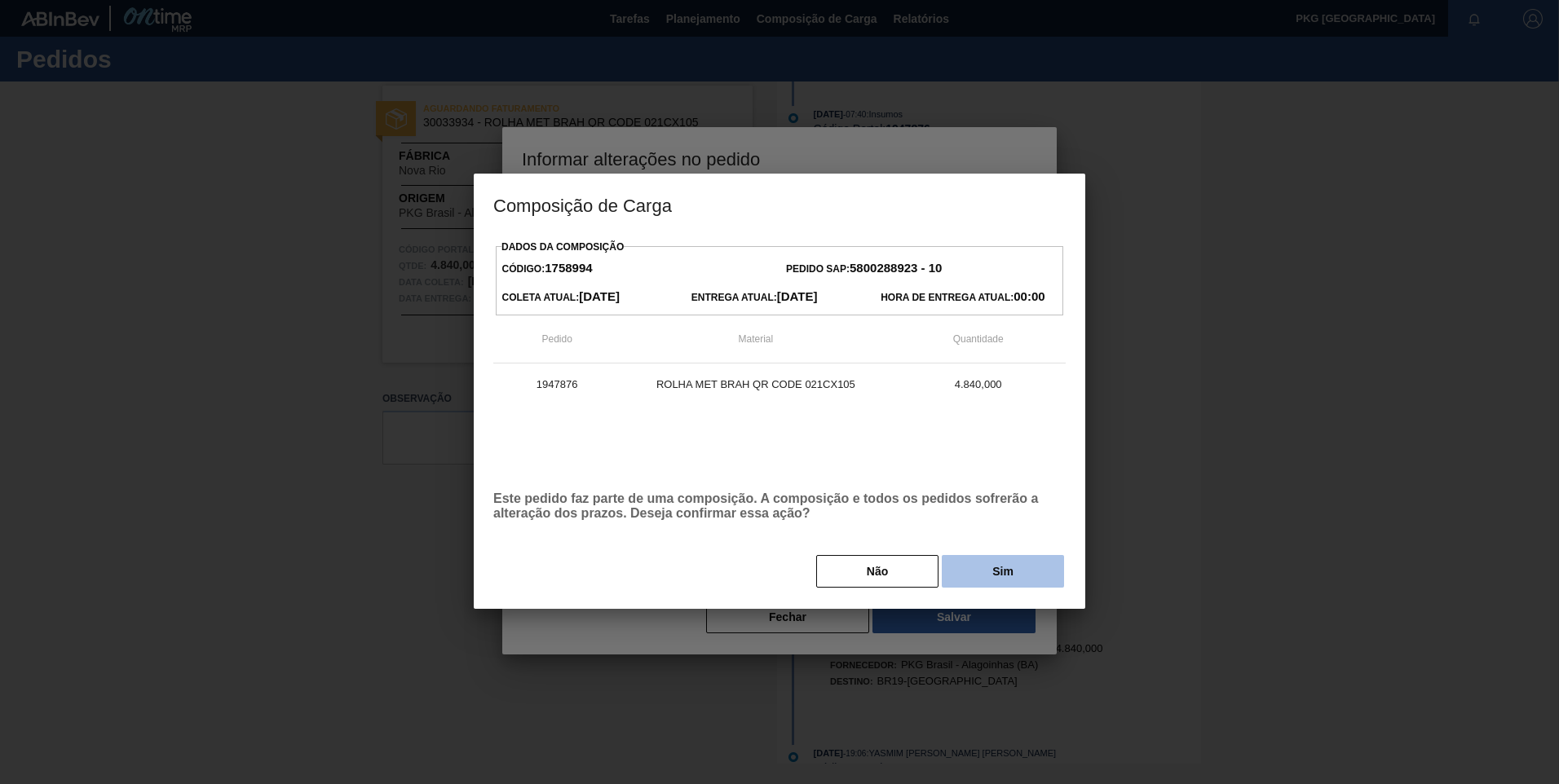
click at [966, 583] on button "Sim" at bounding box center [1003, 570] width 122 height 32
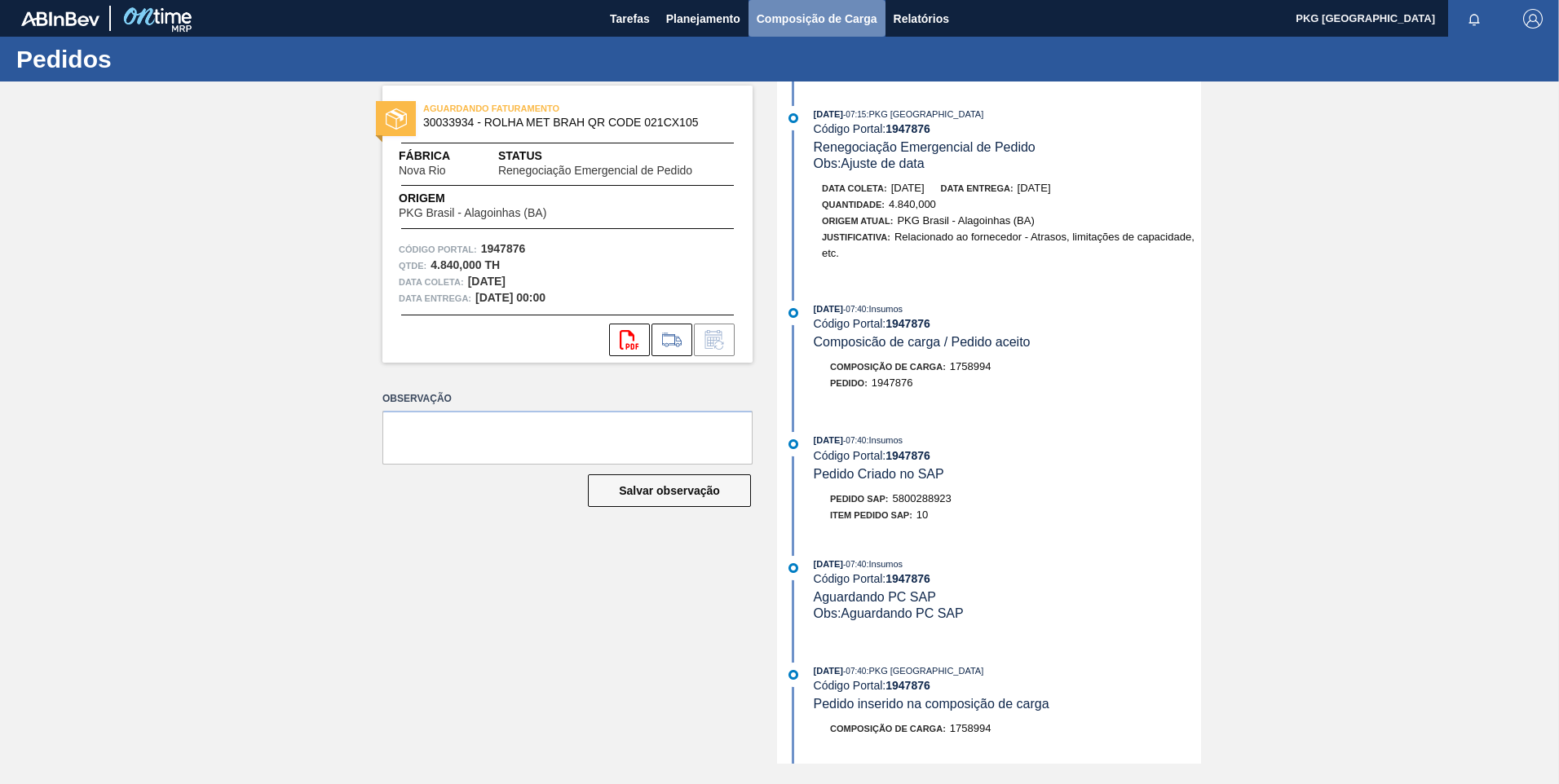
click at [813, 24] on span "Composição de Carga" at bounding box center [818, 19] width 121 height 20
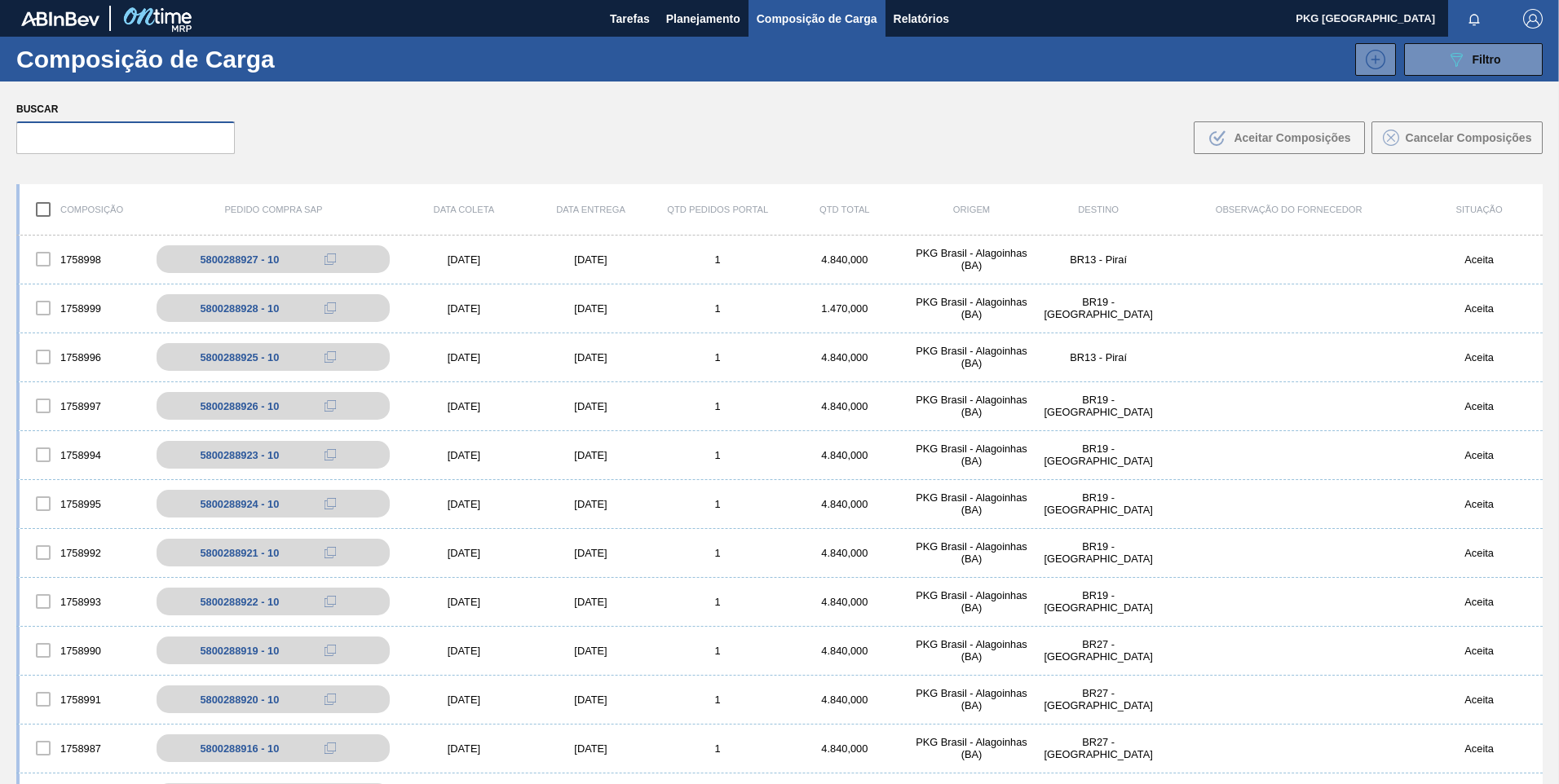
click at [129, 149] on input "text" at bounding box center [126, 137] width 219 height 32
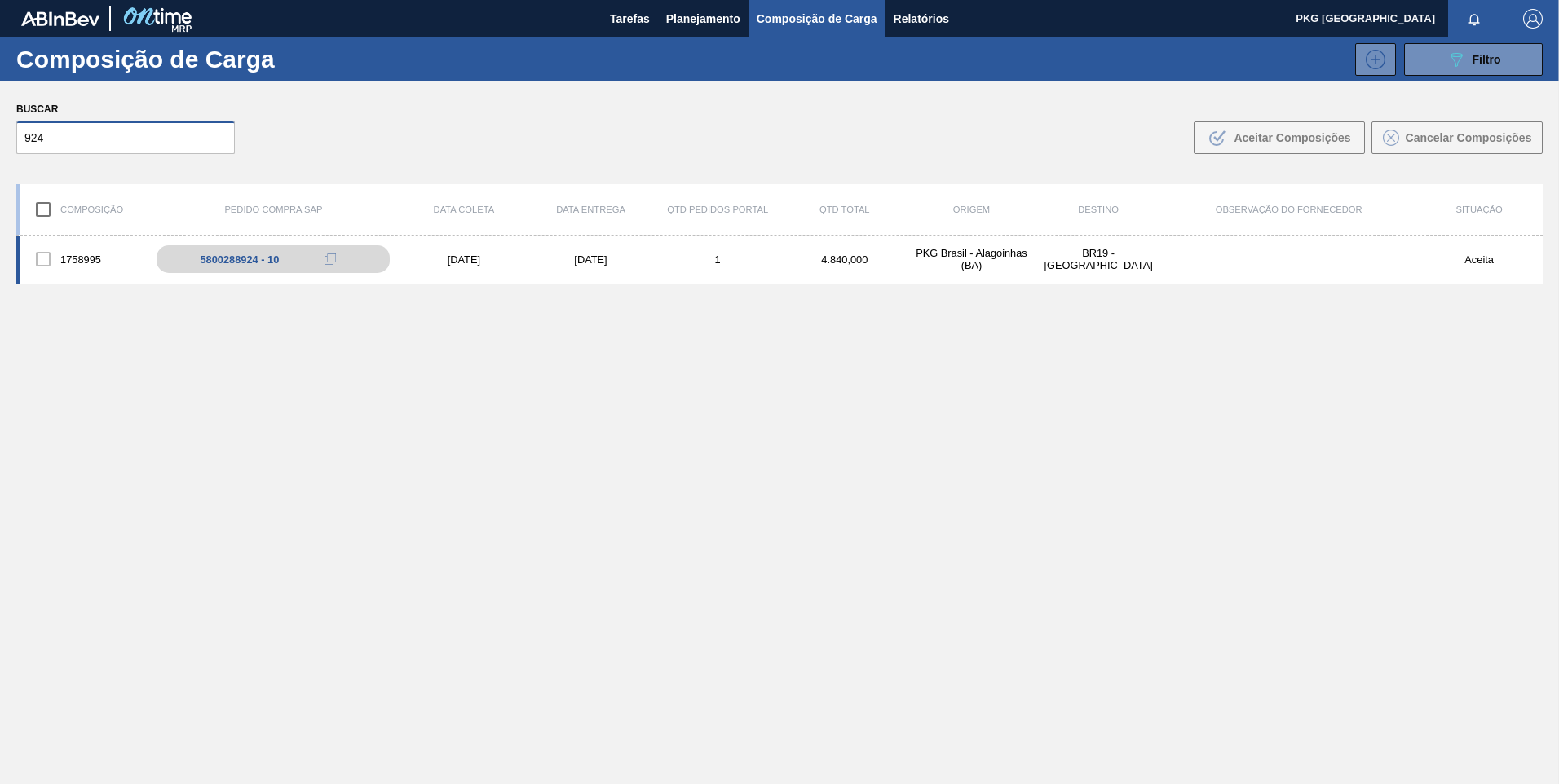
type input "924"
click at [458, 260] on div "[DATE]" at bounding box center [463, 259] width 127 height 13
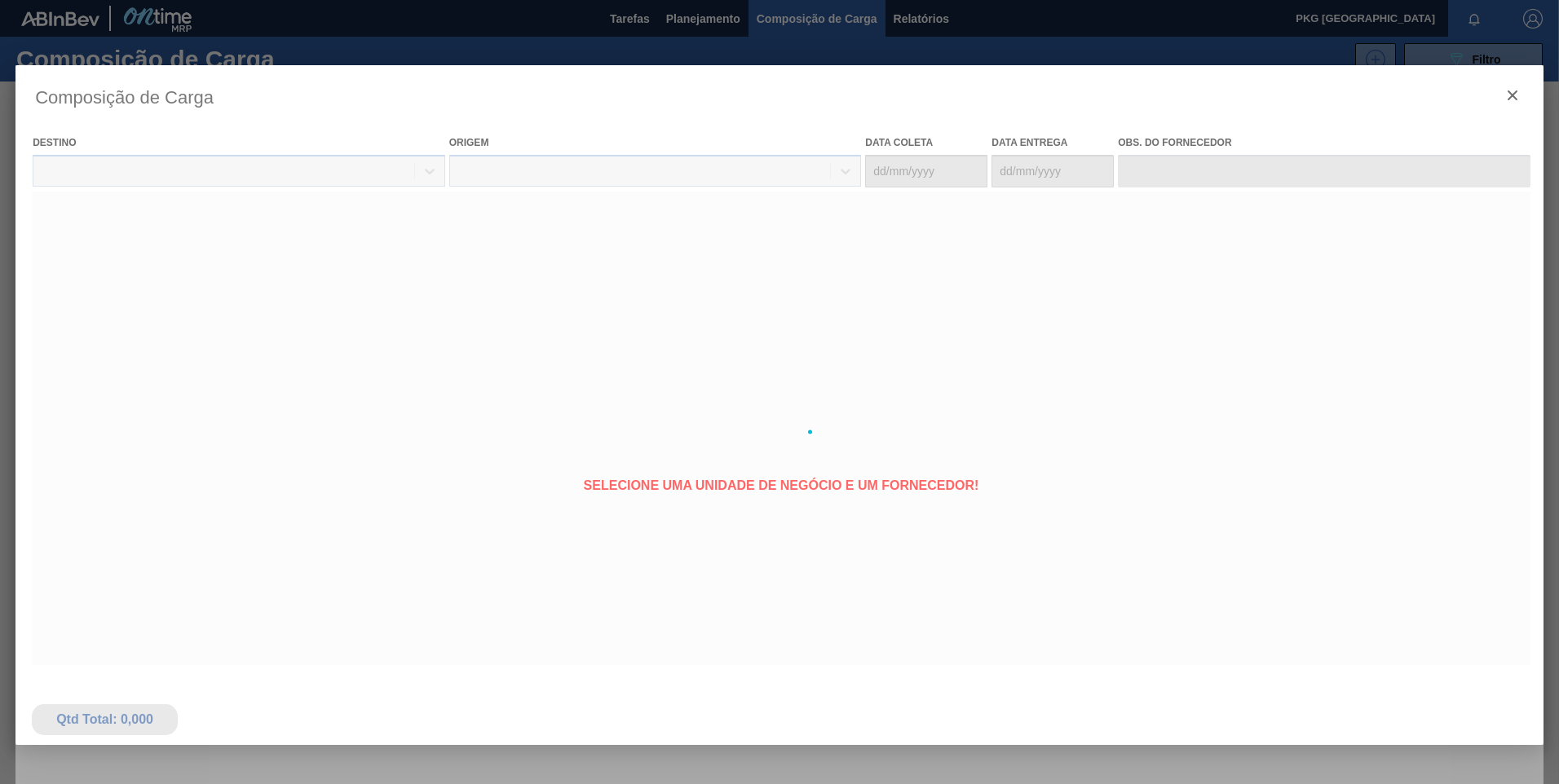
type coleta "[DATE]"
type entrega "[DATE]"
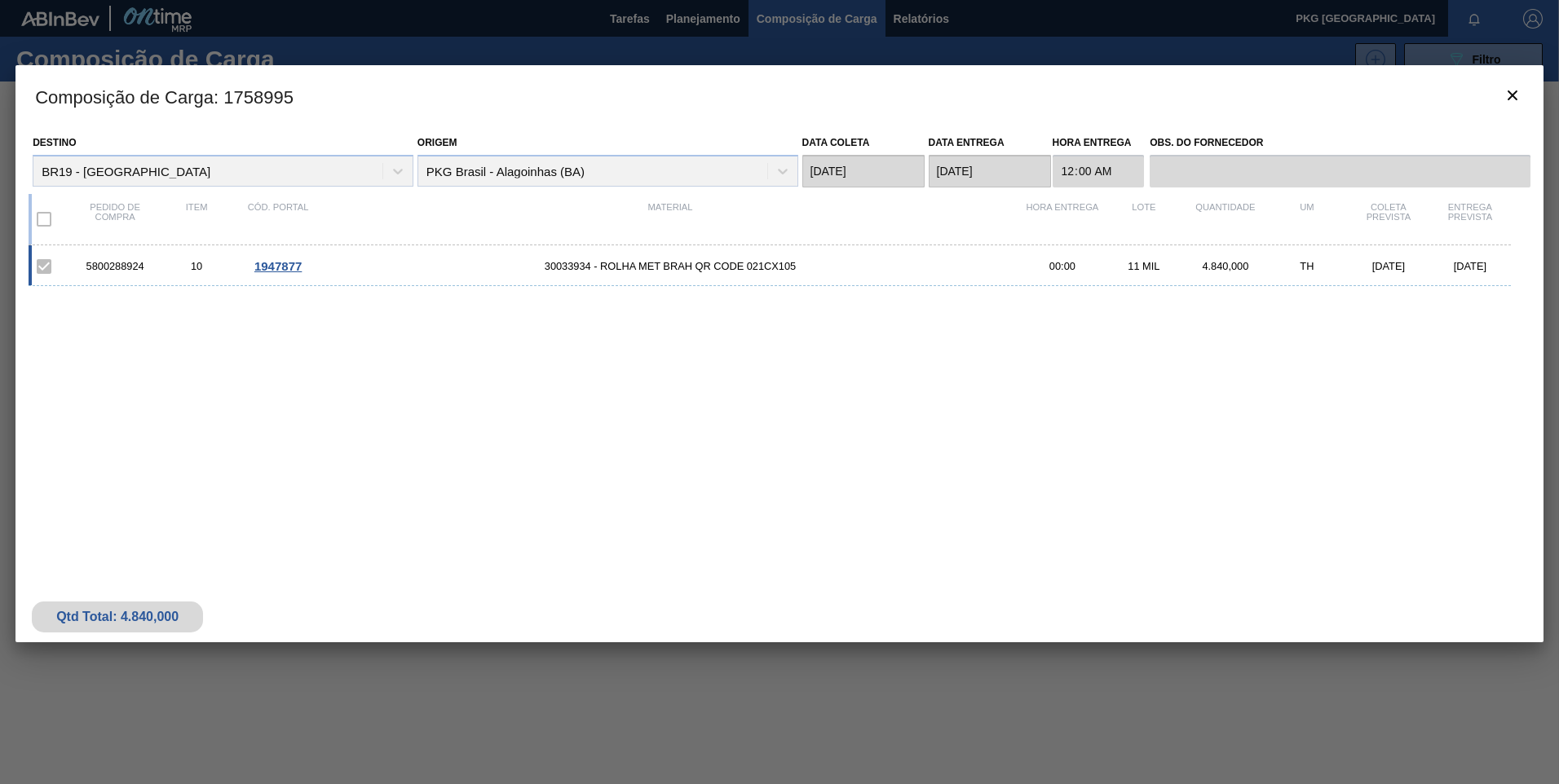
click at [607, 271] on span "30033934 - ROLHA MET BRAH QR CODE 021CX105" at bounding box center [670, 266] width 703 height 13
click at [288, 266] on span "1947877" at bounding box center [278, 266] width 47 height 14
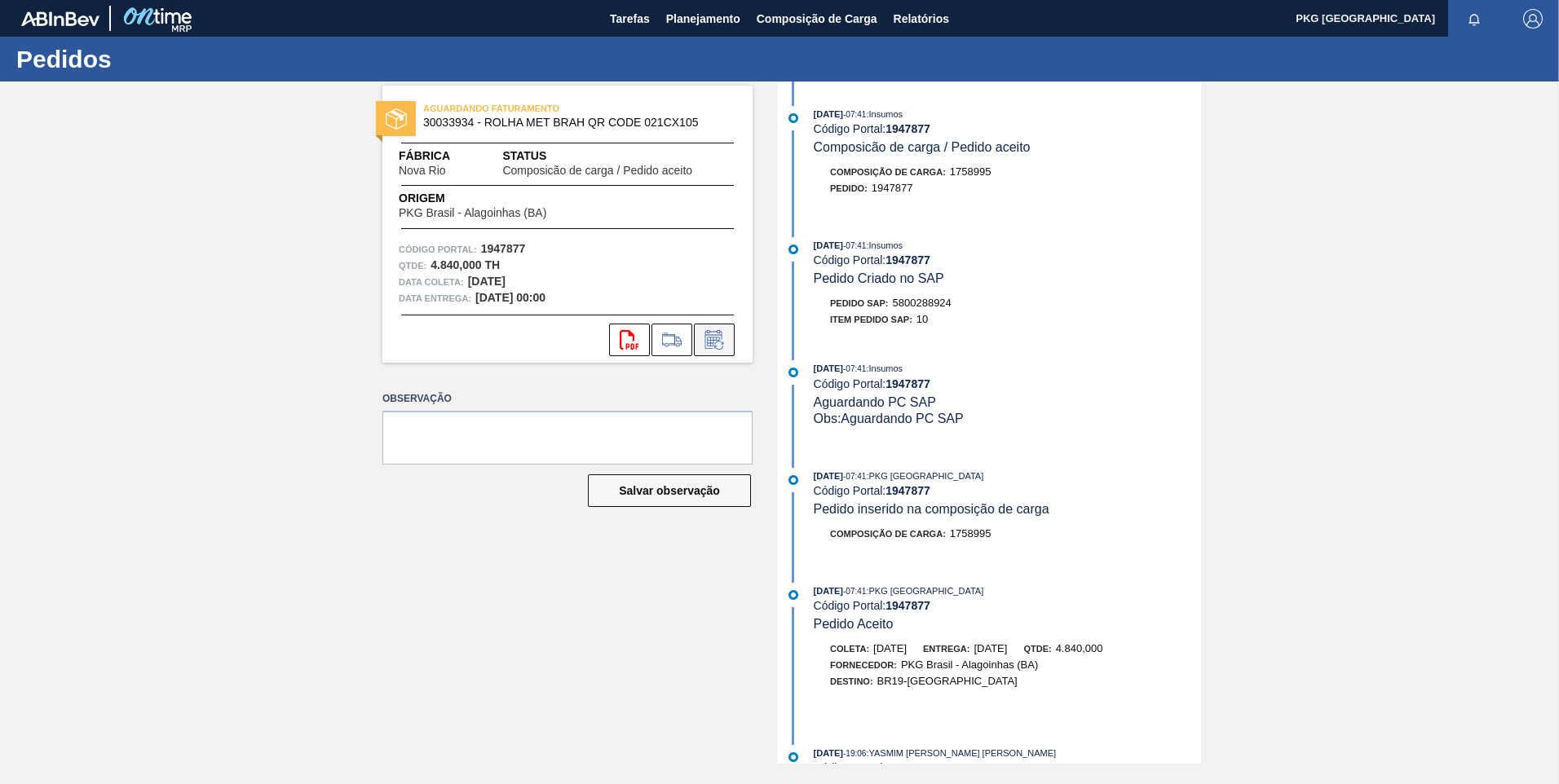
click at [716, 334] on icon at bounding box center [714, 340] width 26 height 20
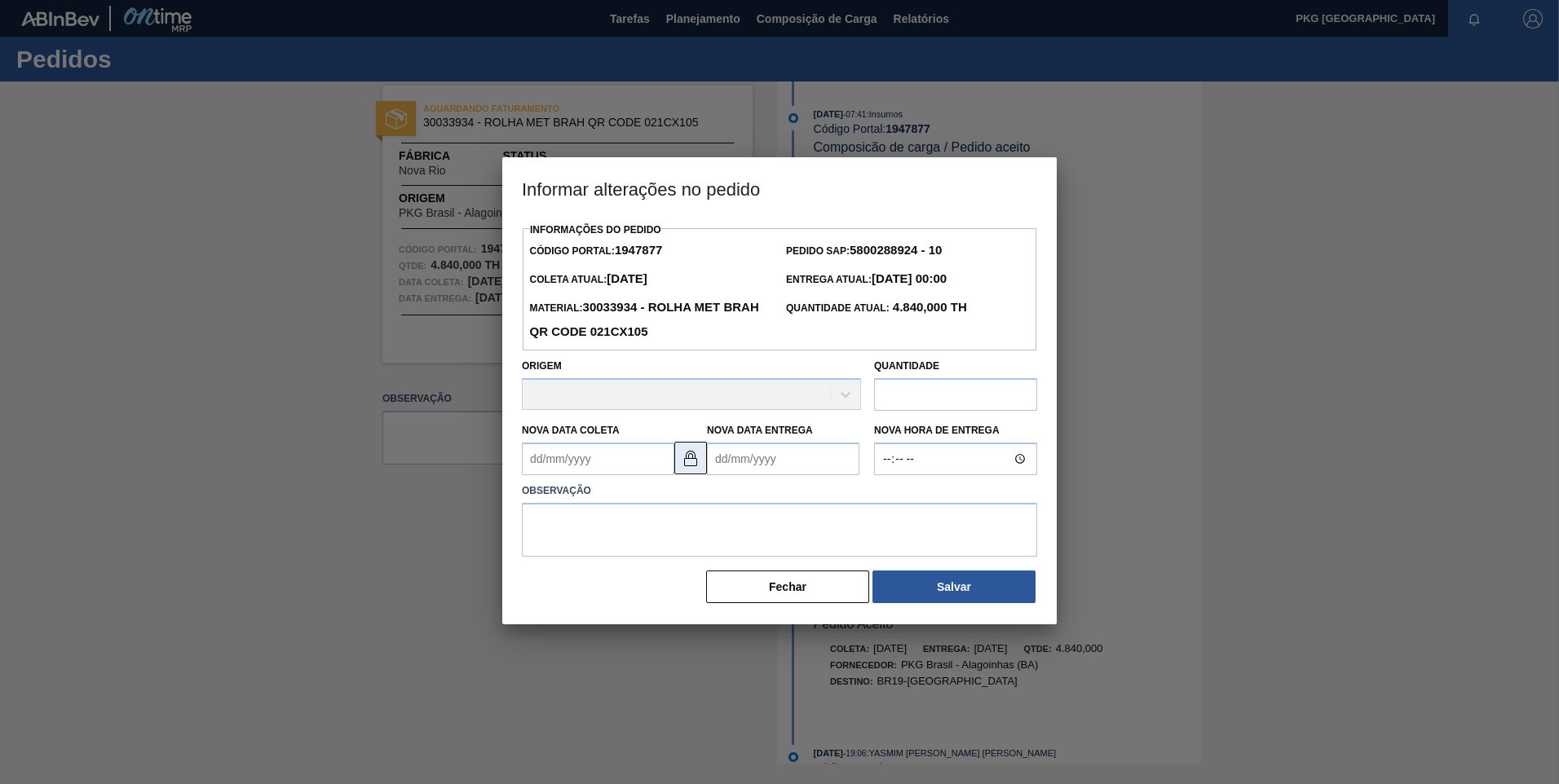
click at [694, 449] on button at bounding box center [690, 457] width 32 height 32
click at [705, 455] on button at bounding box center [690, 457] width 32 height 32
click at [621, 460] on Coleta1947877 "Nova Data Coleta" at bounding box center [598, 458] width 152 height 32
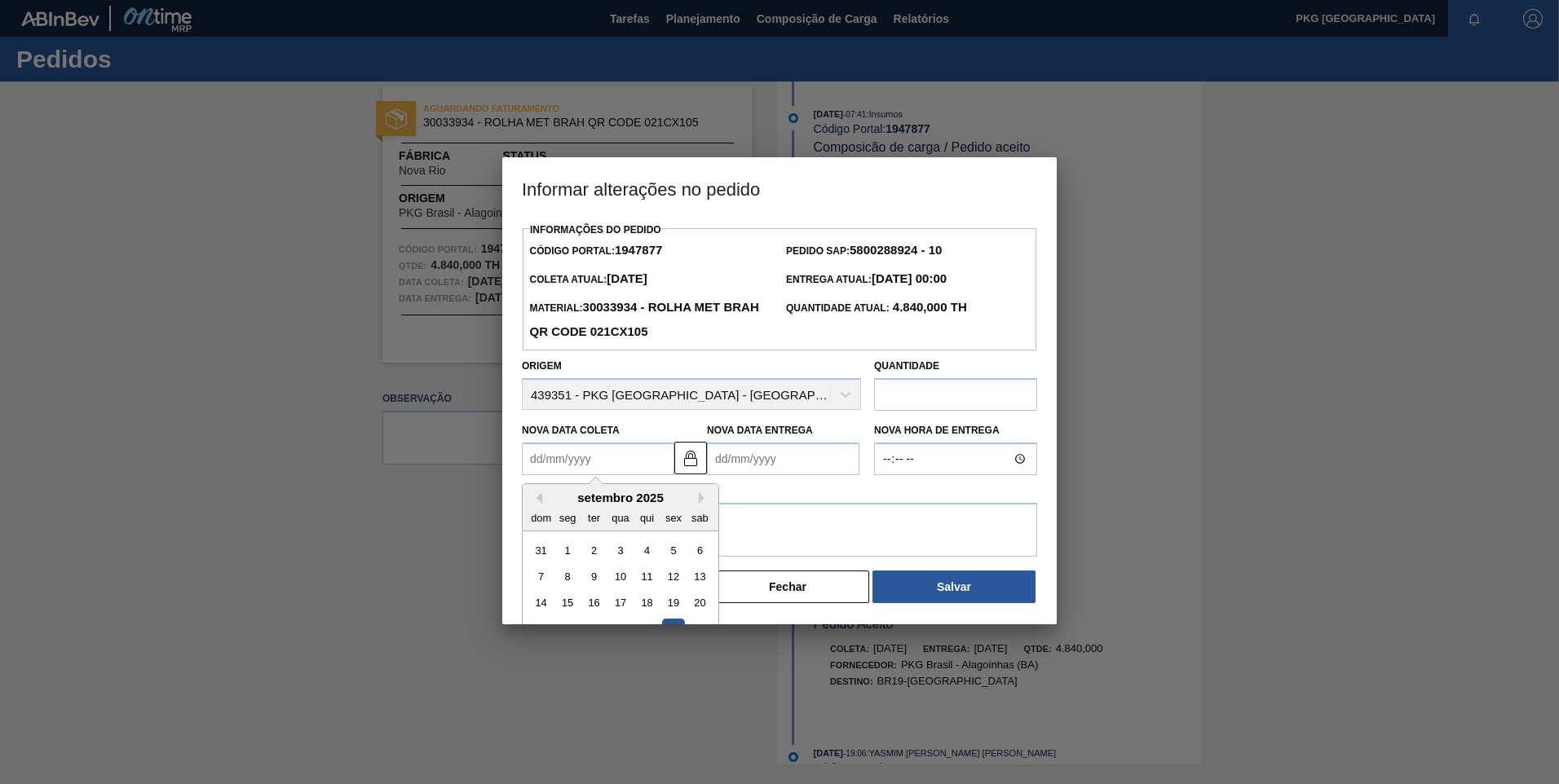
click at [697, 502] on div "setembro 2025" at bounding box center [620, 497] width 196 height 14
click at [706, 499] on button "Next Month" at bounding box center [704, 498] width 12 height 12
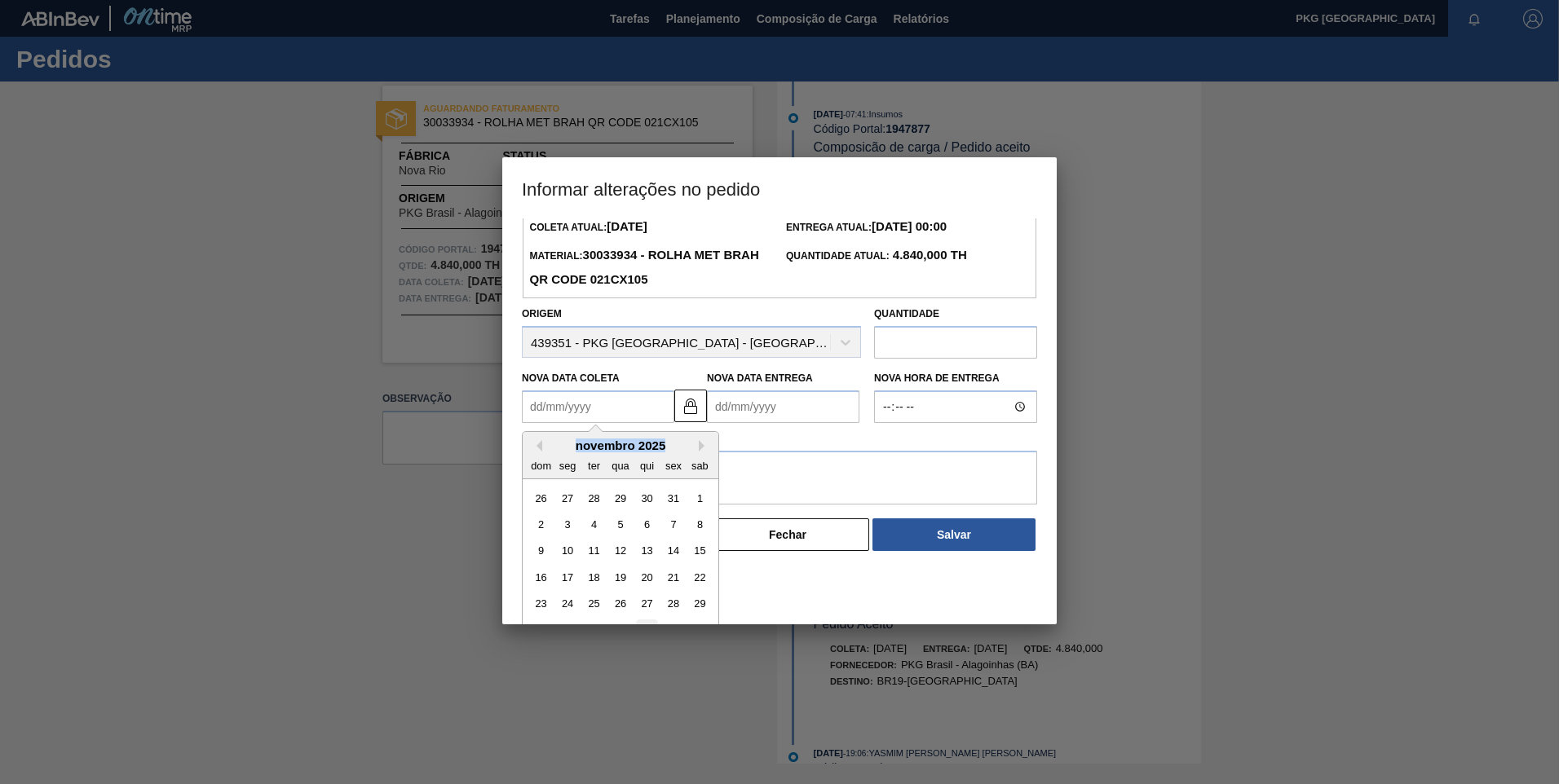
scroll to position [81, 0]
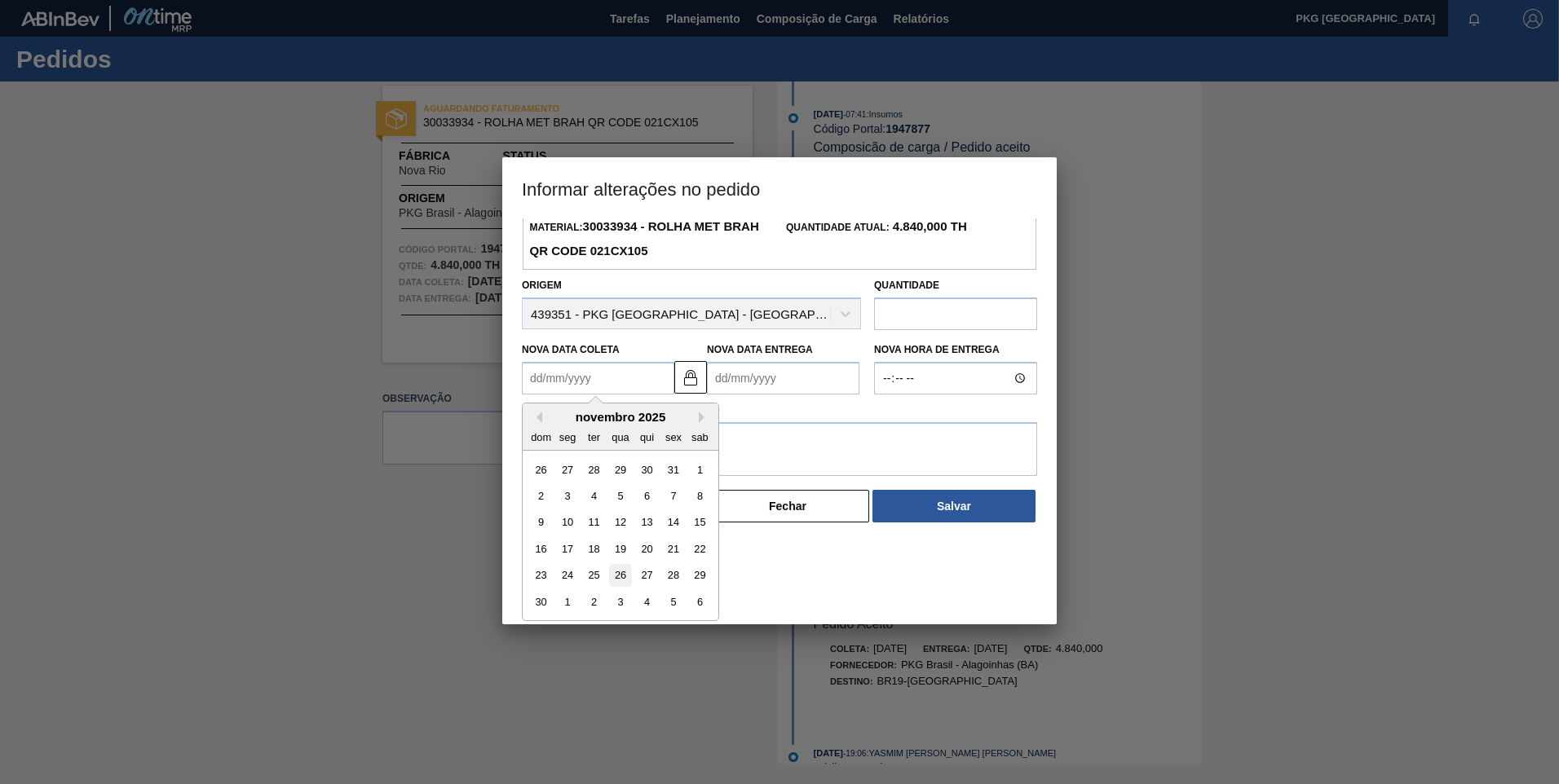
click at [623, 580] on div "26" at bounding box center [620, 575] width 22 height 22
type Coleta1947877 "[DATE]"
type Entrega1947877 "[DATE]"
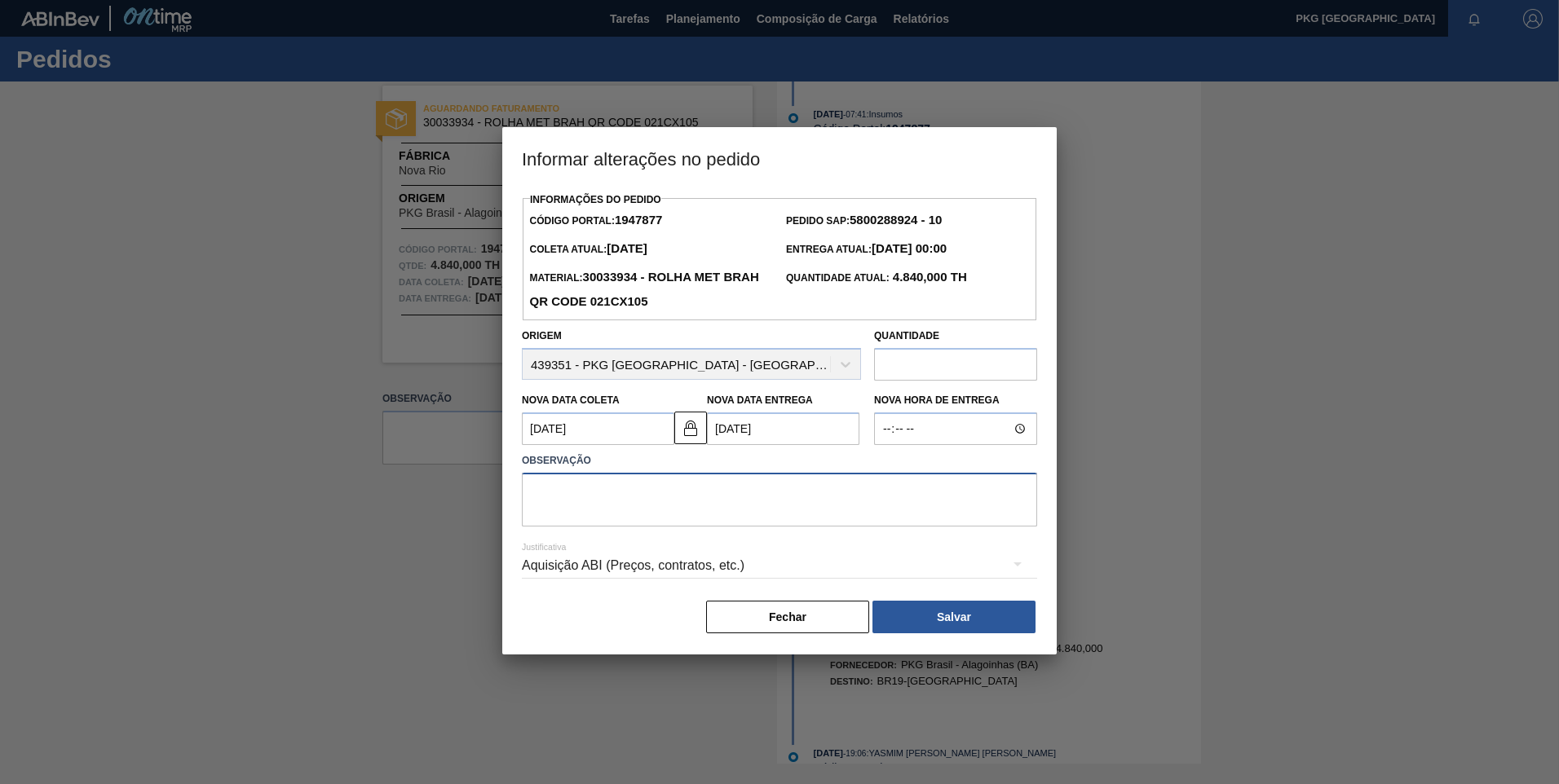
click at [694, 492] on textarea at bounding box center [780, 499] width 515 height 54
type textarea "Ajuste de data"
click at [692, 559] on div "Aquisição ABI (Preços, contratos, etc.)" at bounding box center [780, 566] width 515 height 46
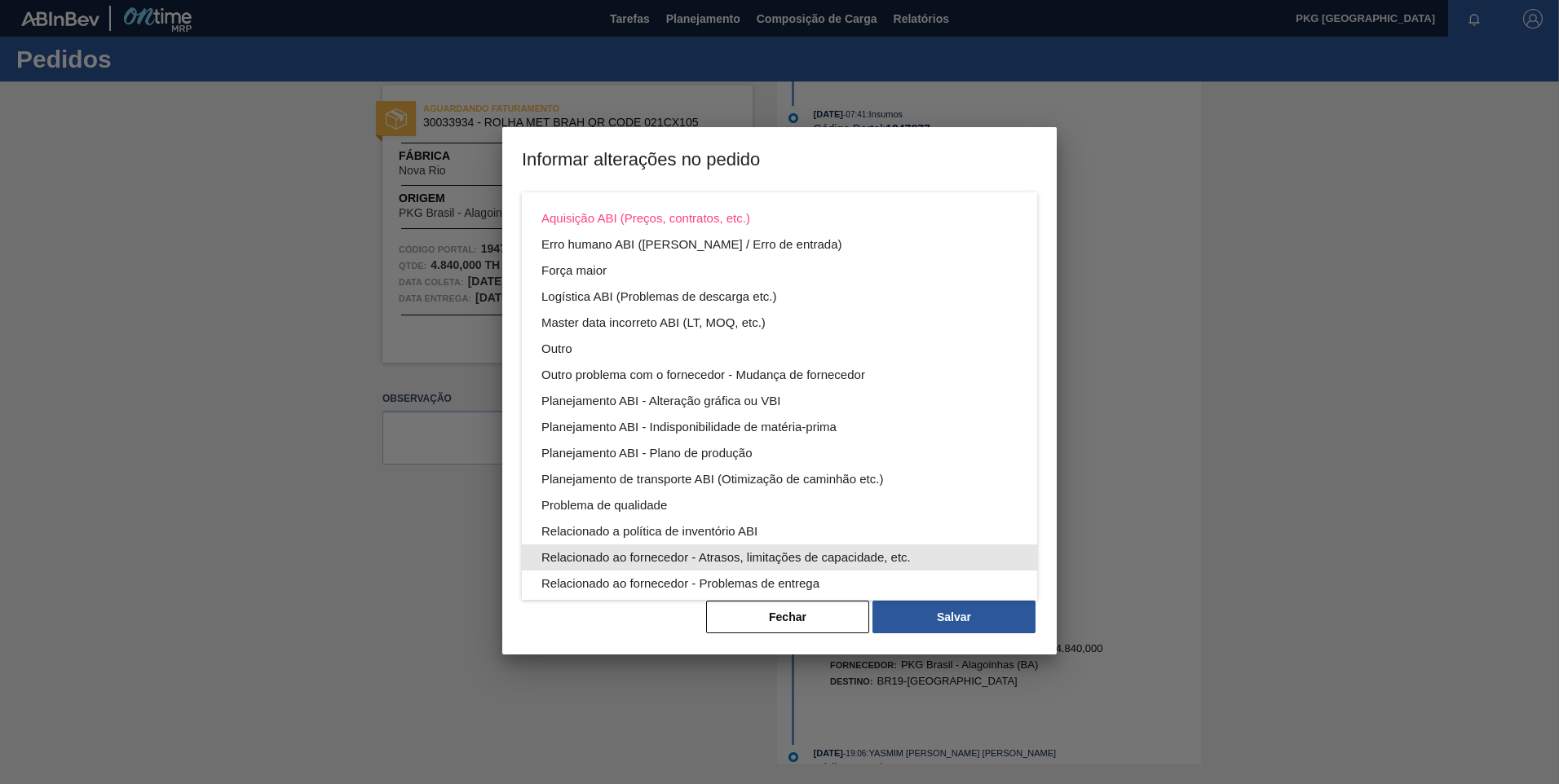
click at [756, 559] on div "Relacionado ao fornecedor - Atrasos, limitações de capacidade, etc." at bounding box center [780, 557] width 476 height 26
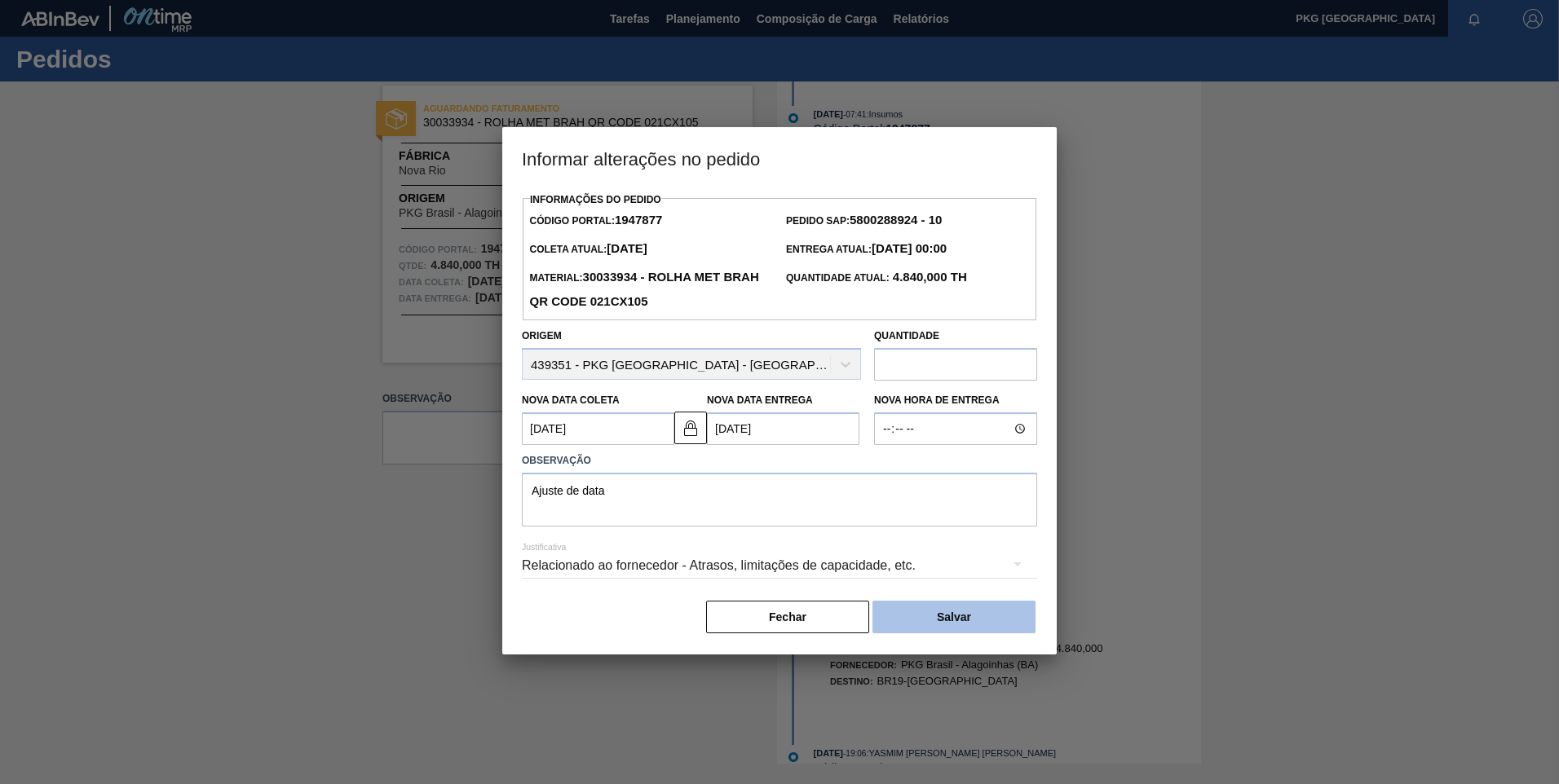
click at [943, 629] on button "Salvar" at bounding box center [954, 616] width 163 height 32
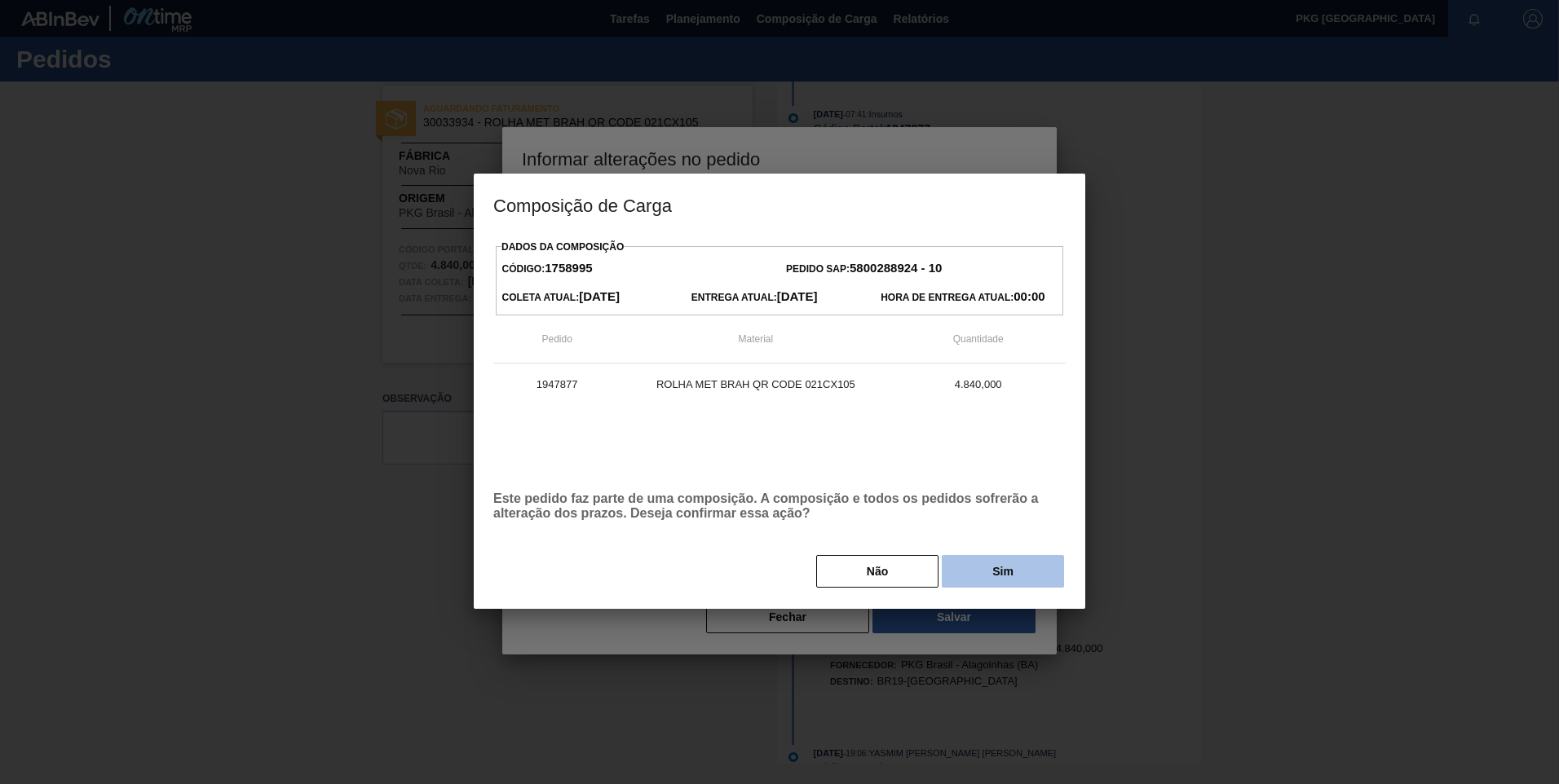
click at [1025, 572] on button "Sim" at bounding box center [1003, 570] width 122 height 32
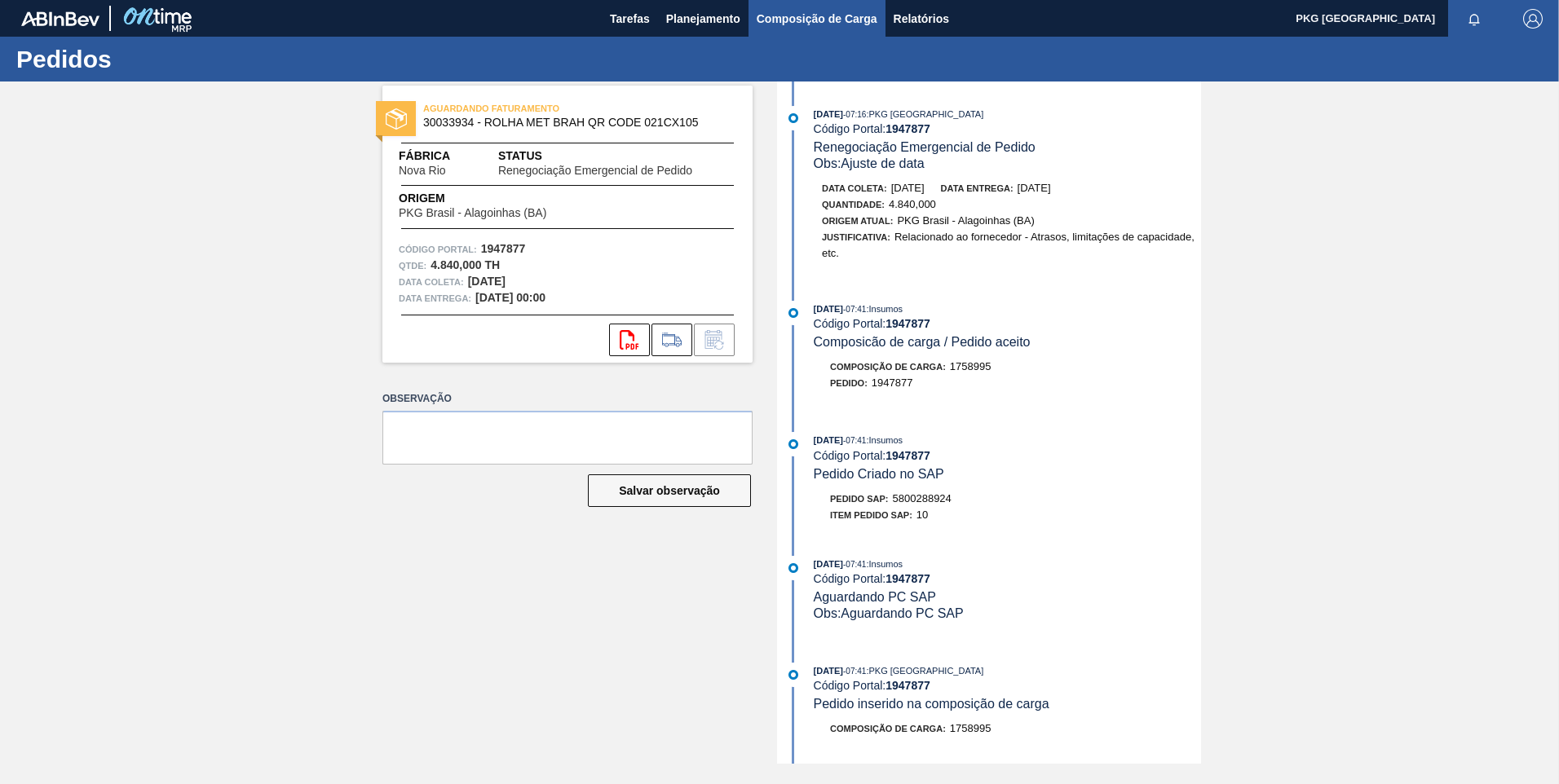
click at [780, 20] on span "Composição de Carga" at bounding box center [818, 19] width 121 height 20
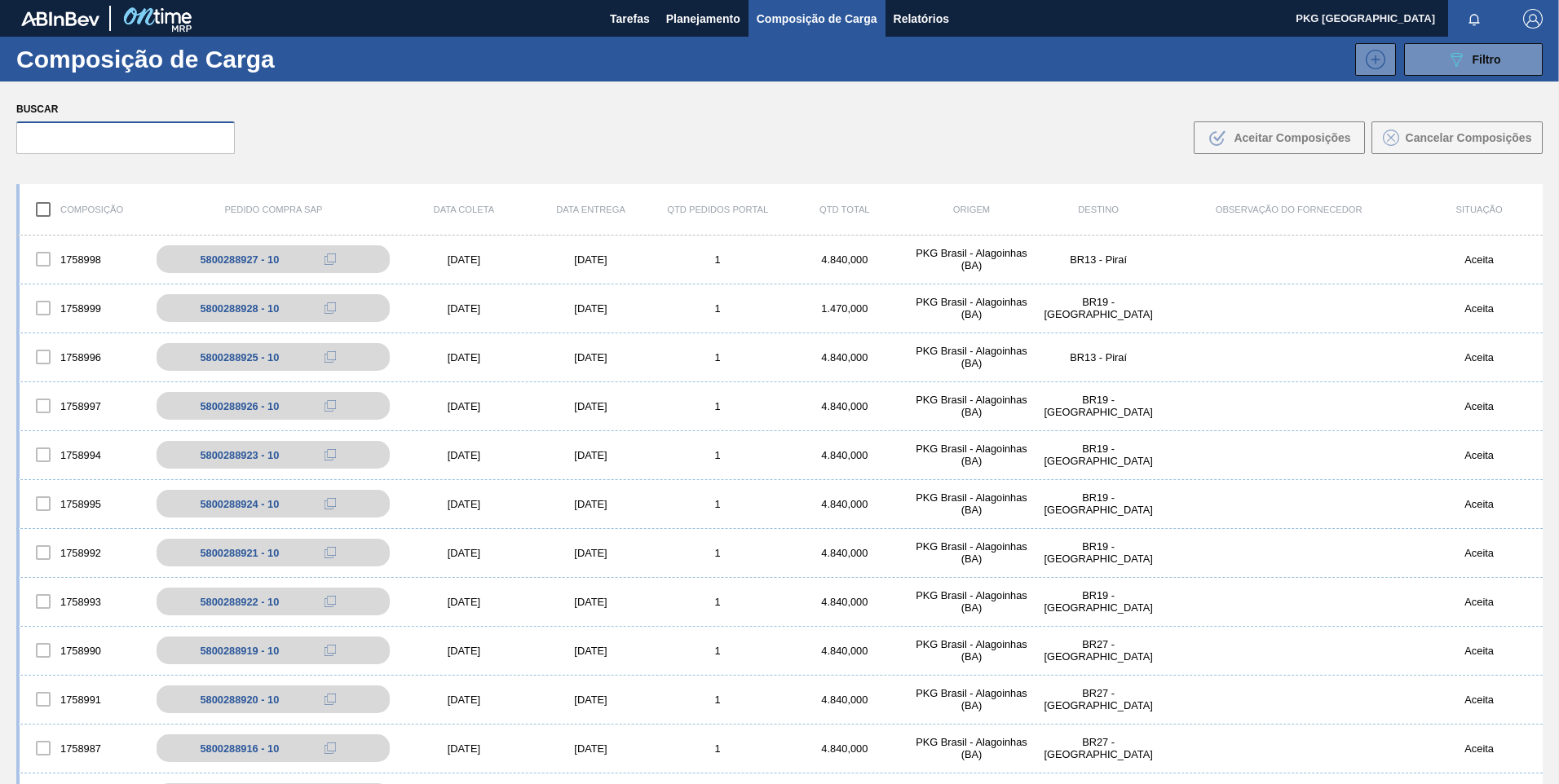
click at [114, 135] on input "text" at bounding box center [126, 137] width 219 height 32
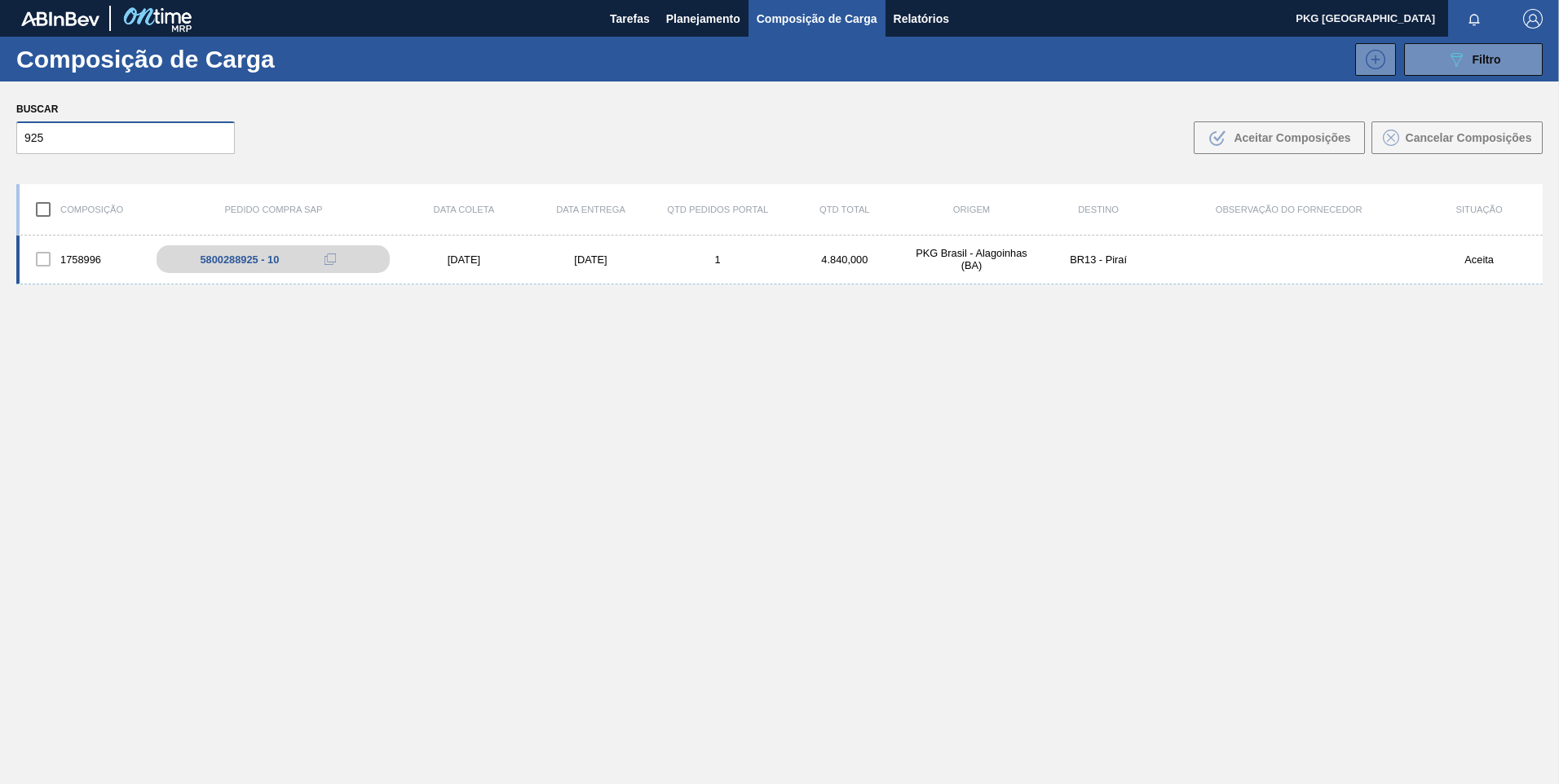
type input "925"
click at [463, 264] on div "[DATE]" at bounding box center [463, 259] width 127 height 13
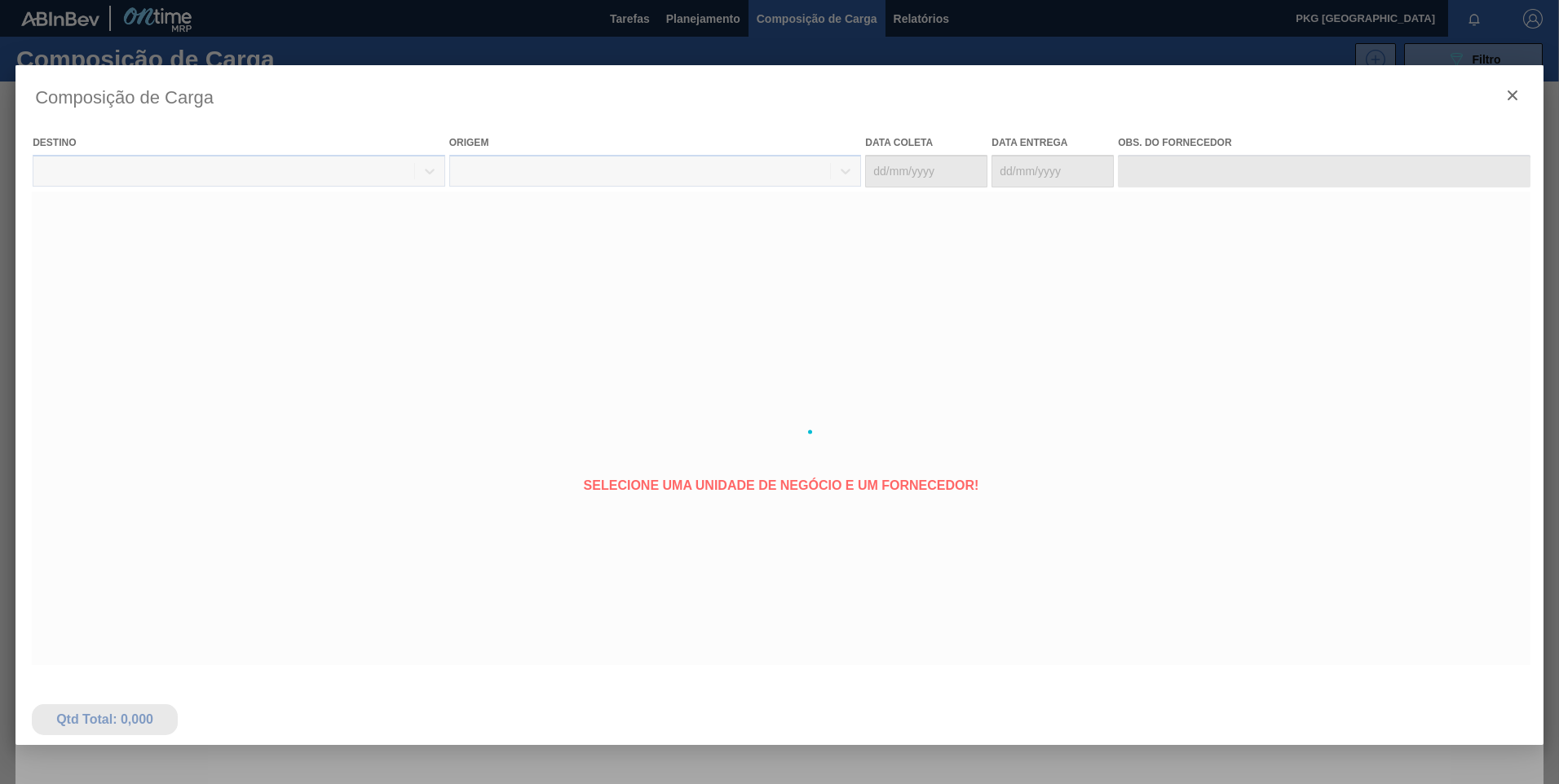
type coleta "[DATE]"
type entrega "[DATE]"
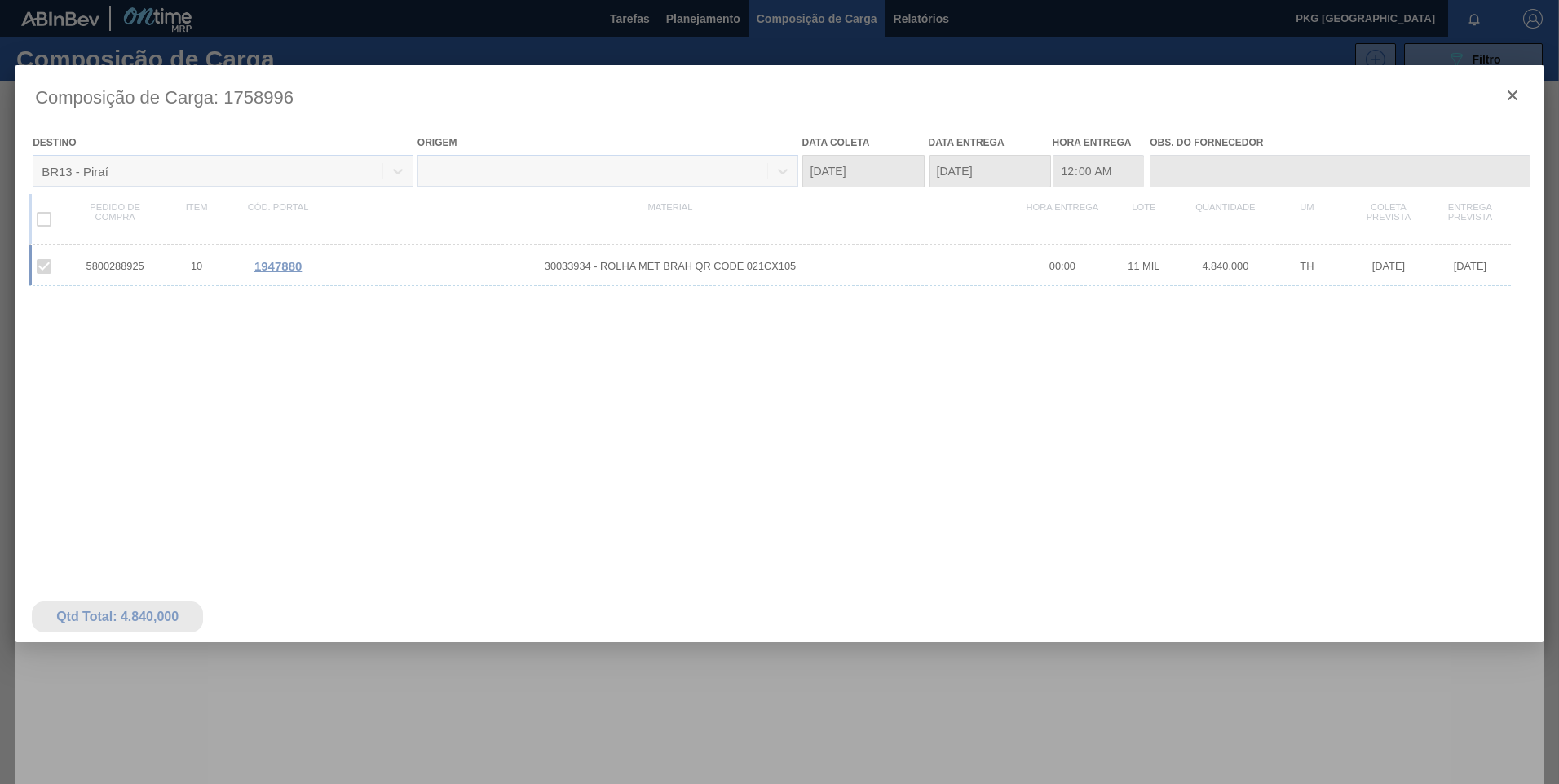
click at [269, 267] on div at bounding box center [780, 432] width 1529 height 733
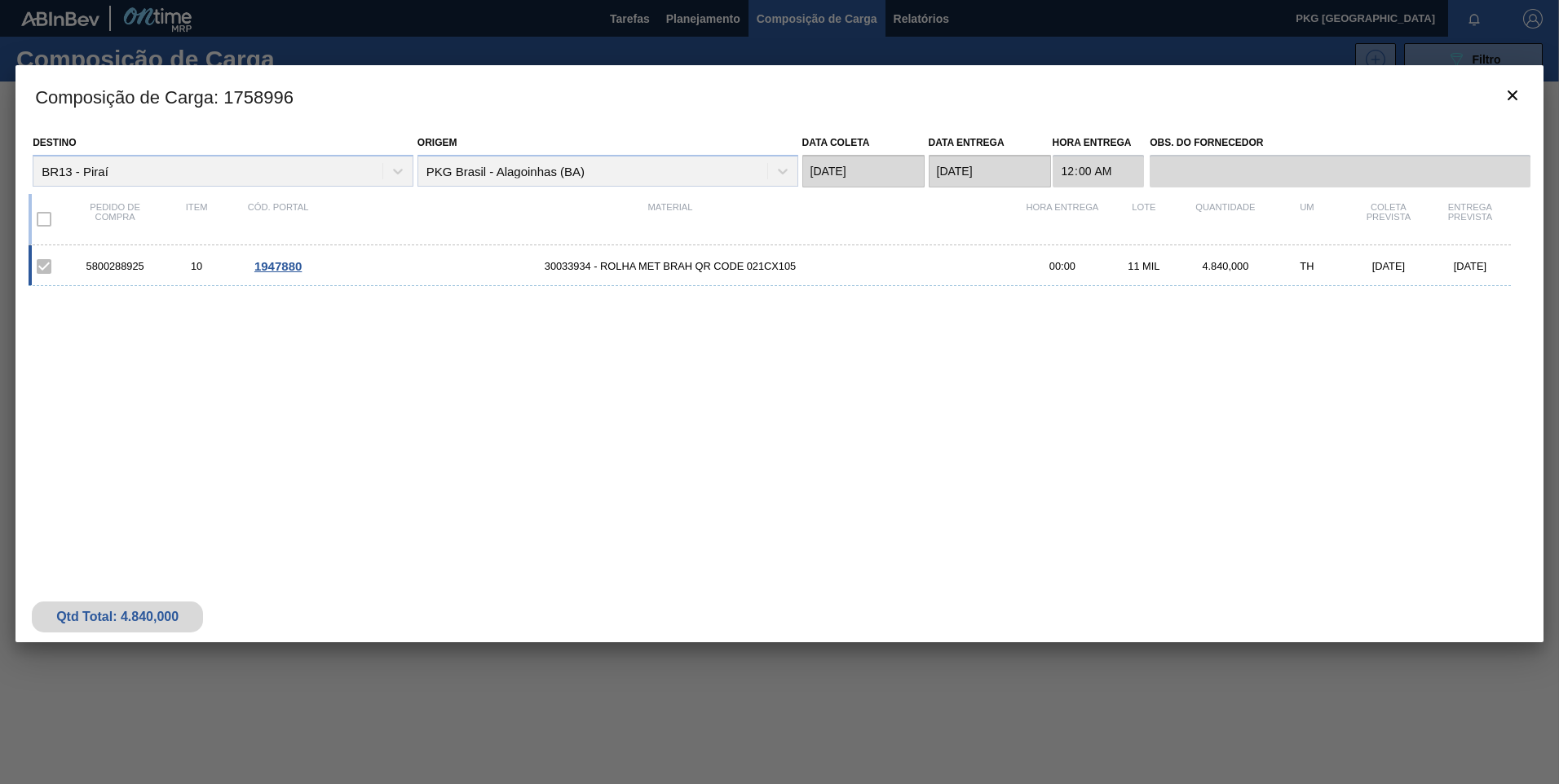
click at [285, 267] on span "1947880" at bounding box center [278, 266] width 47 height 14
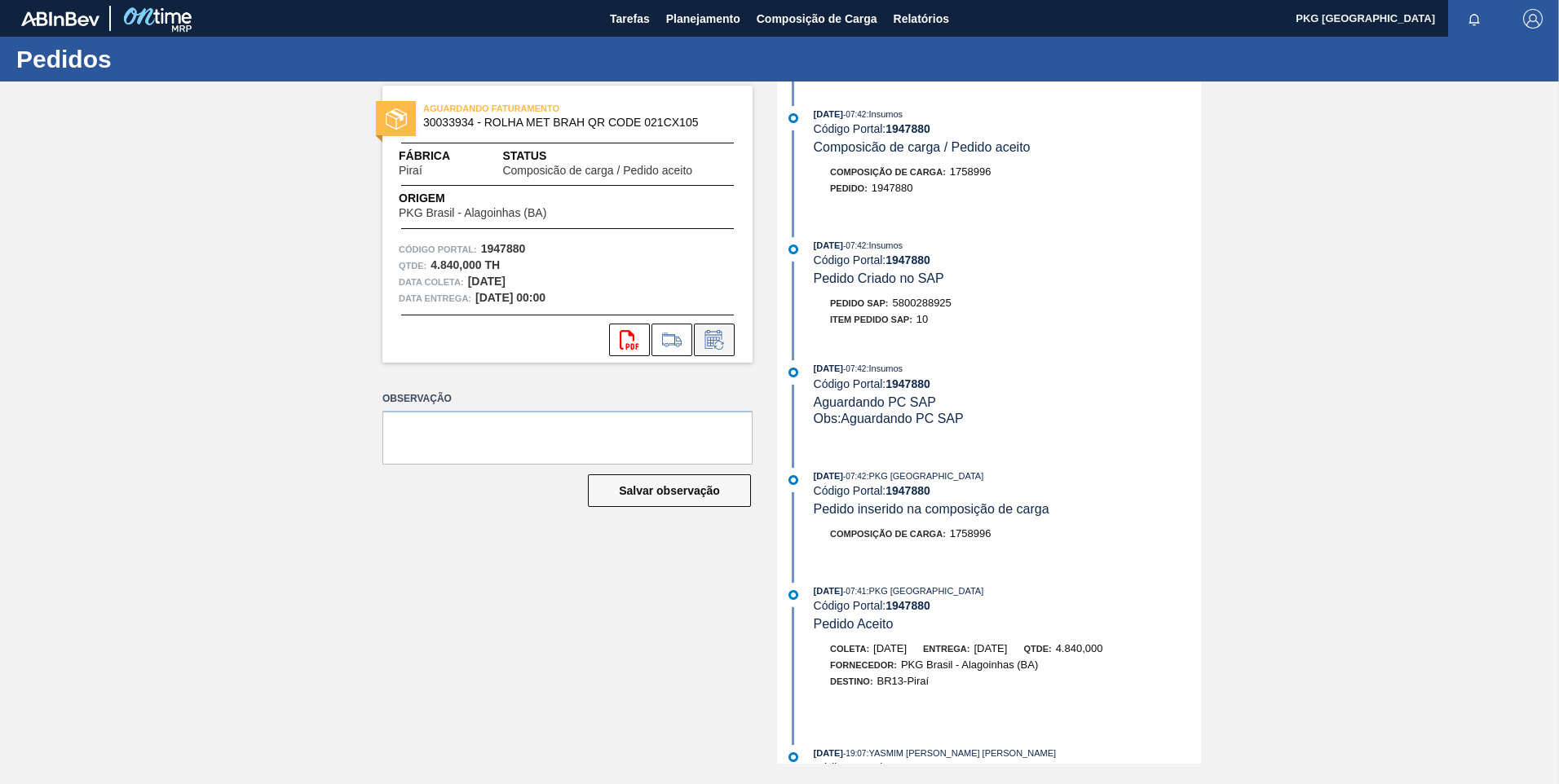
click at [721, 331] on icon at bounding box center [714, 340] width 26 height 20
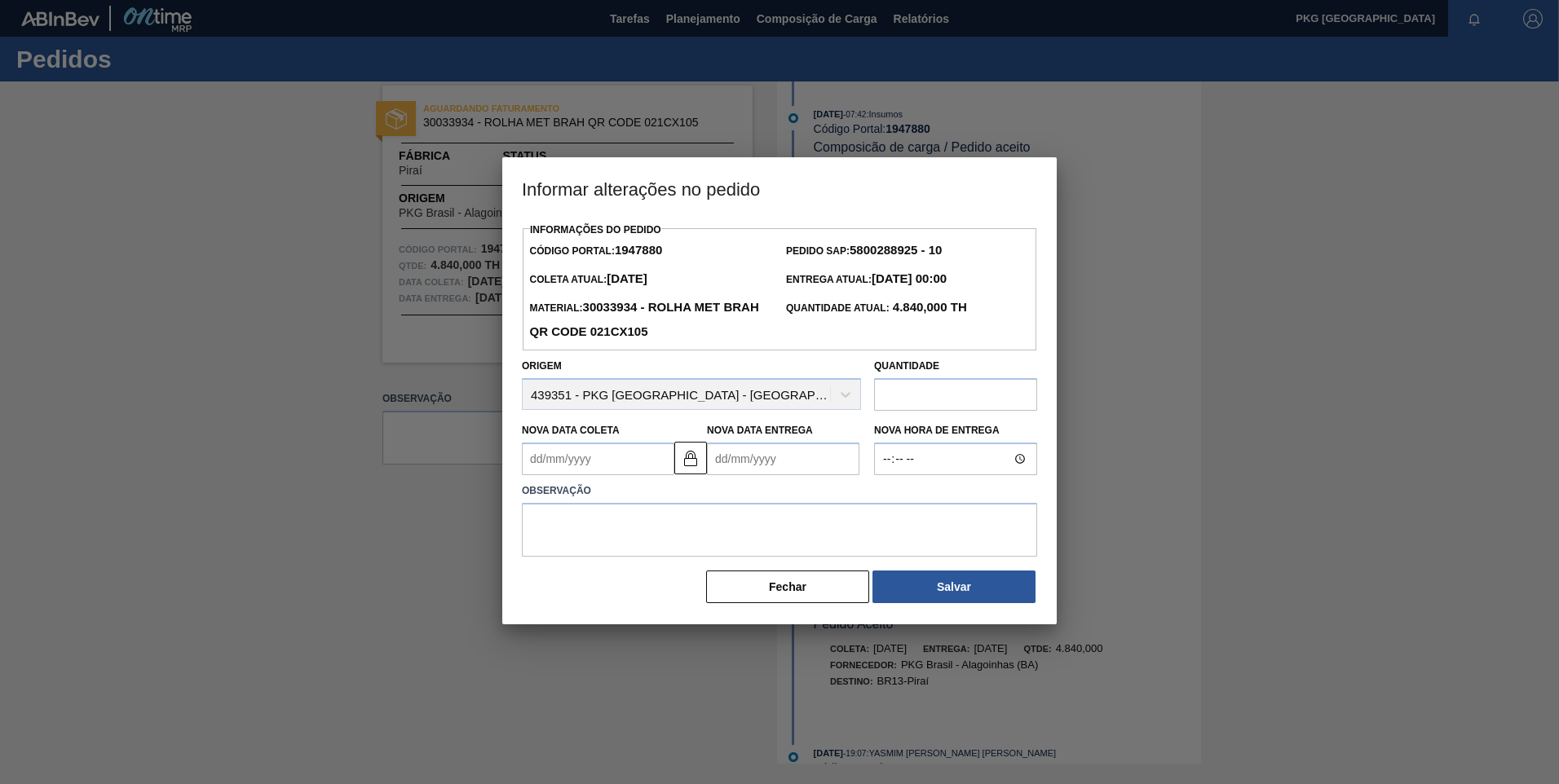
click at [634, 465] on Coleta1947880 "Nova Data Coleta" at bounding box center [598, 458] width 152 height 32
click at [700, 495] on button "Next Month" at bounding box center [704, 498] width 12 height 12
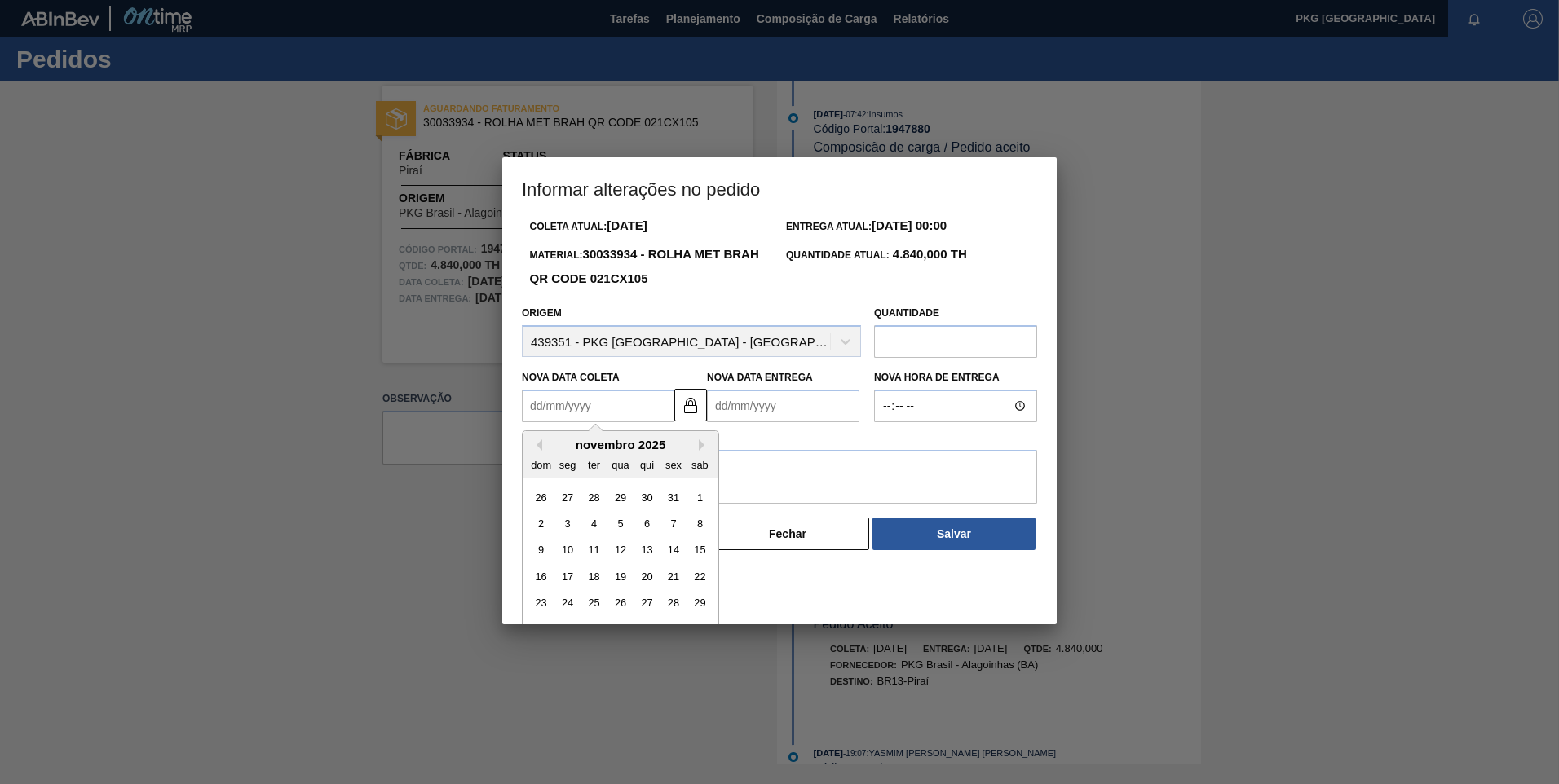
scroll to position [81, 0]
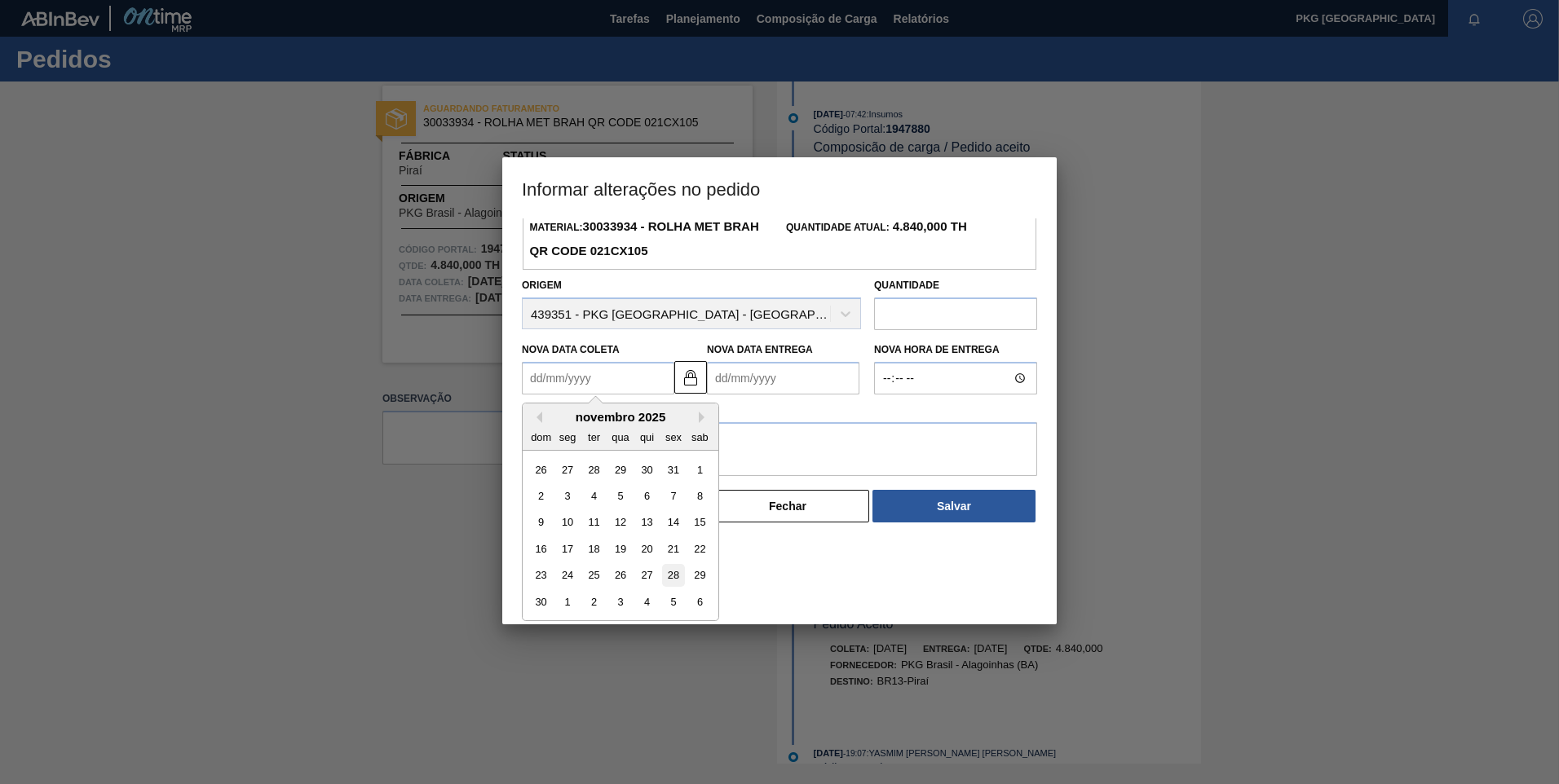
click at [674, 578] on div "28" at bounding box center [673, 575] width 22 height 22
type Coleta1947880 "[DATE]"
type Entrega1947880 "[DATE]"
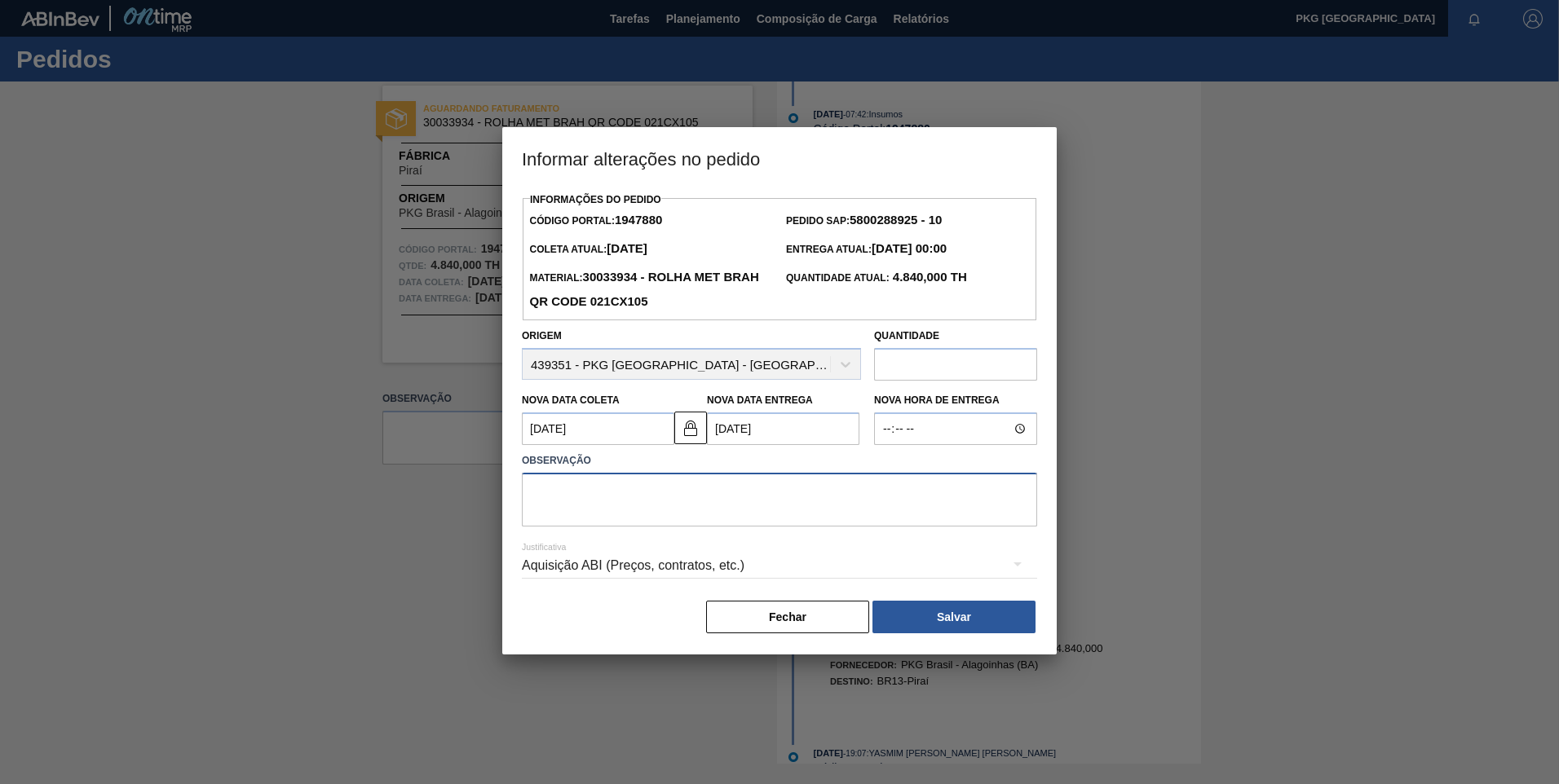
click at [650, 498] on textarea at bounding box center [780, 499] width 515 height 54
type textarea "Ajuste de data"
click at [732, 575] on div "Aquisição ABI (Preços, contratos, etc.)" at bounding box center [780, 566] width 515 height 46
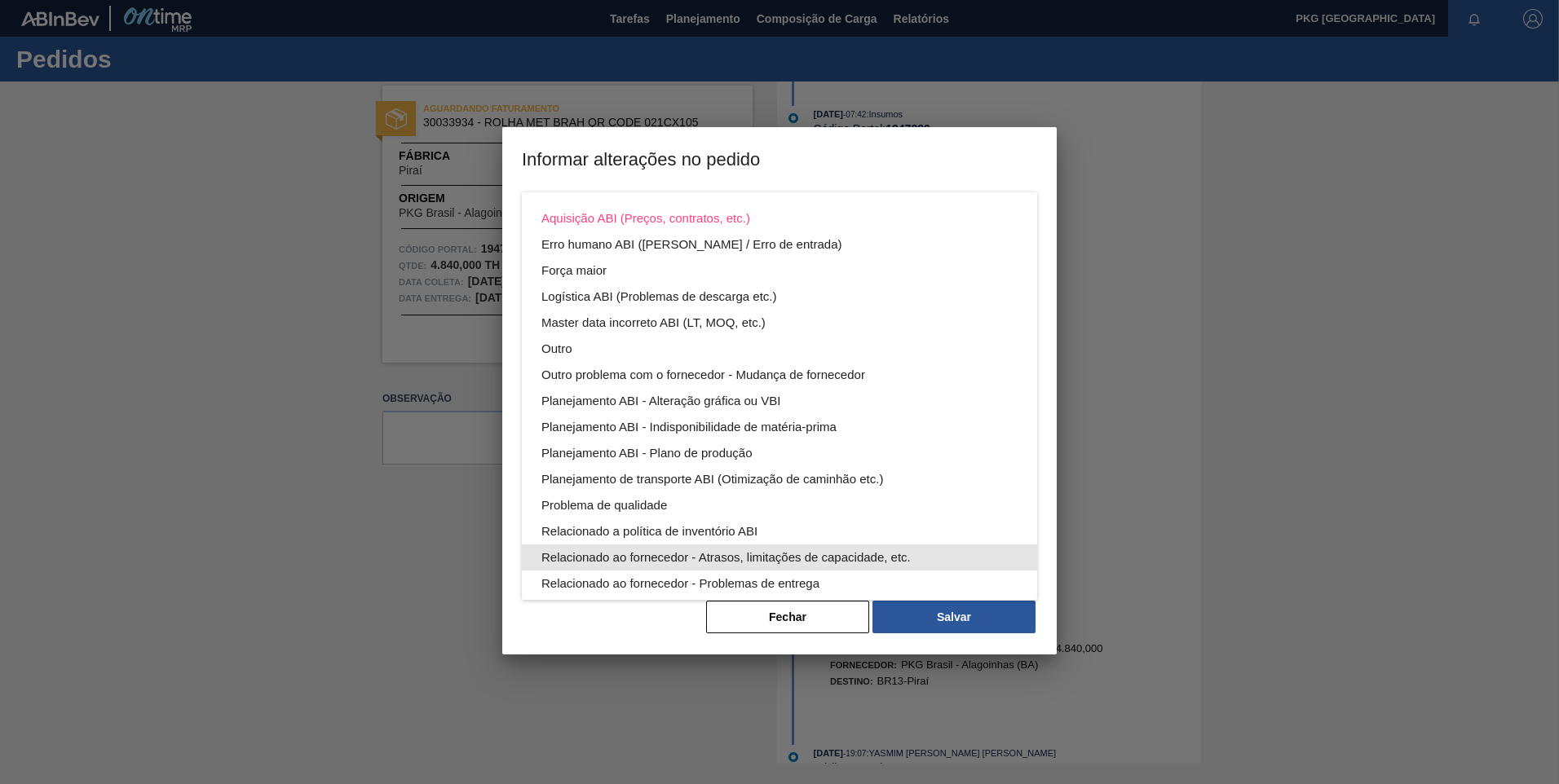
click at [782, 554] on div "Relacionado ao fornecedor - Atrasos, limitações de capacidade, etc." at bounding box center [780, 557] width 476 height 26
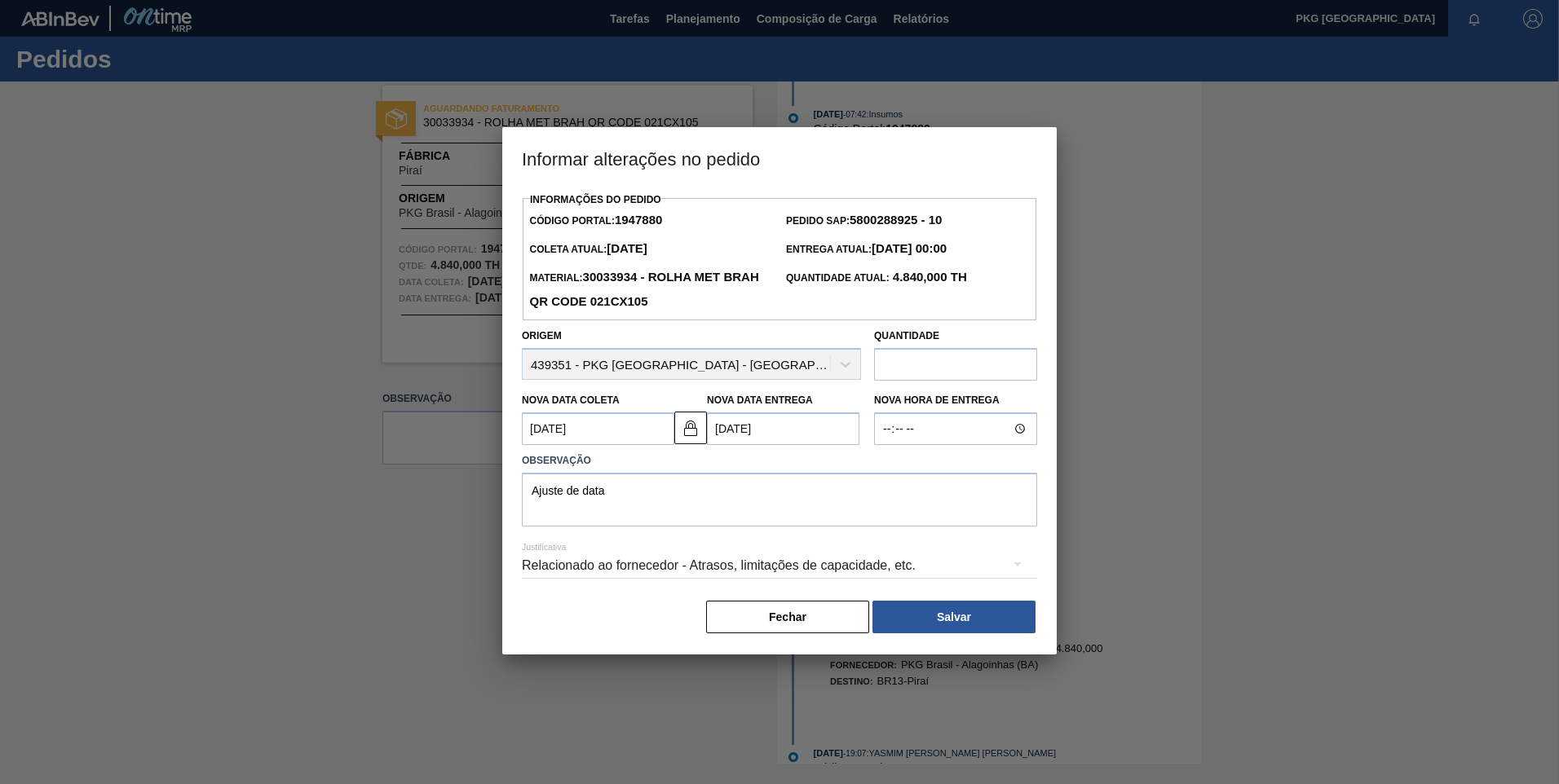
click at [933, 616] on button "Salvar" at bounding box center [954, 616] width 163 height 32
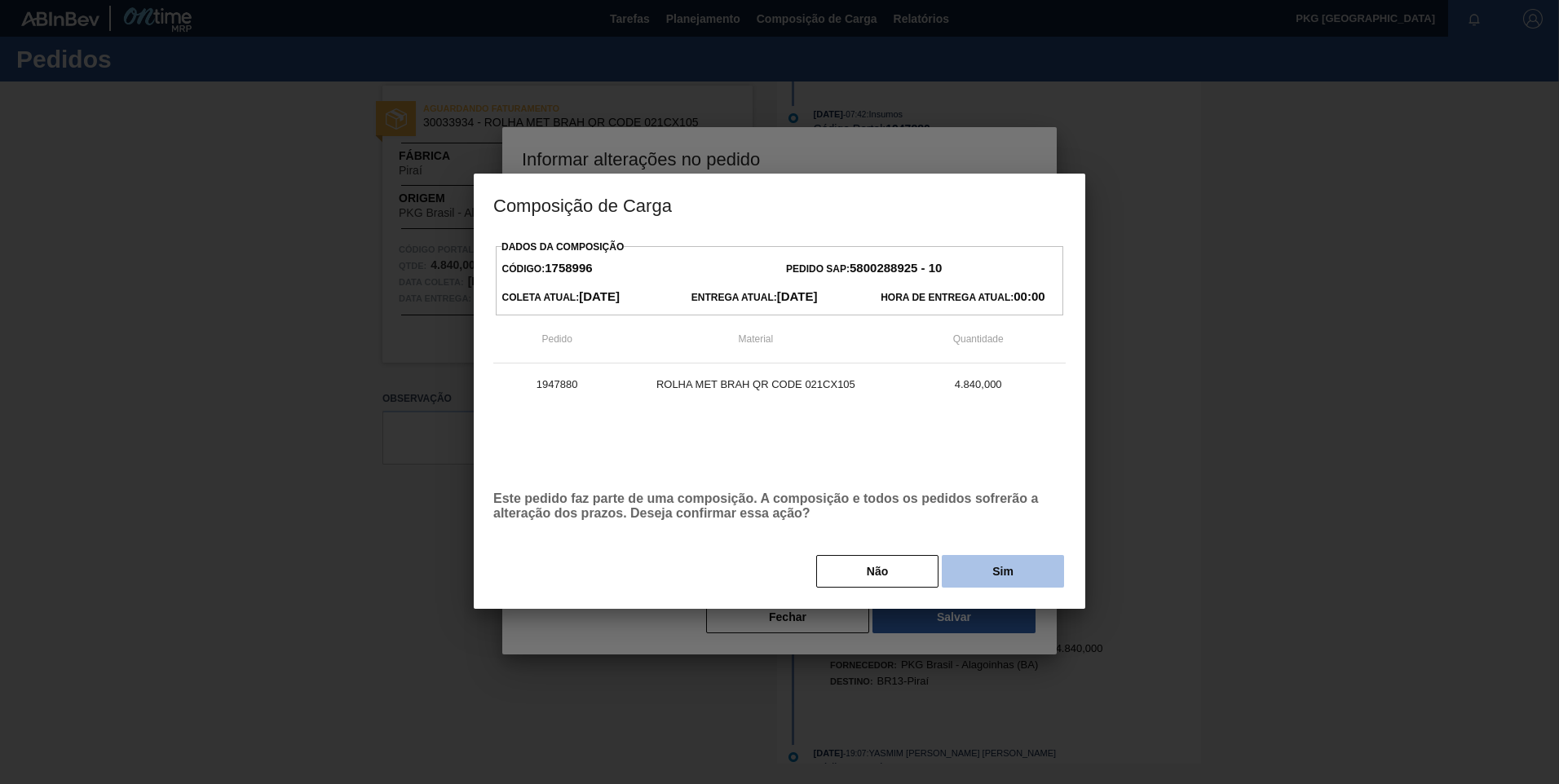
drag, startPoint x: 1010, startPoint y: 555, endPoint x: 1019, endPoint y: 569, distance: 16.6
click at [1011, 555] on div "Não Sim" at bounding box center [780, 571] width 573 height 36
click at [1022, 575] on button "Sim" at bounding box center [1003, 570] width 122 height 32
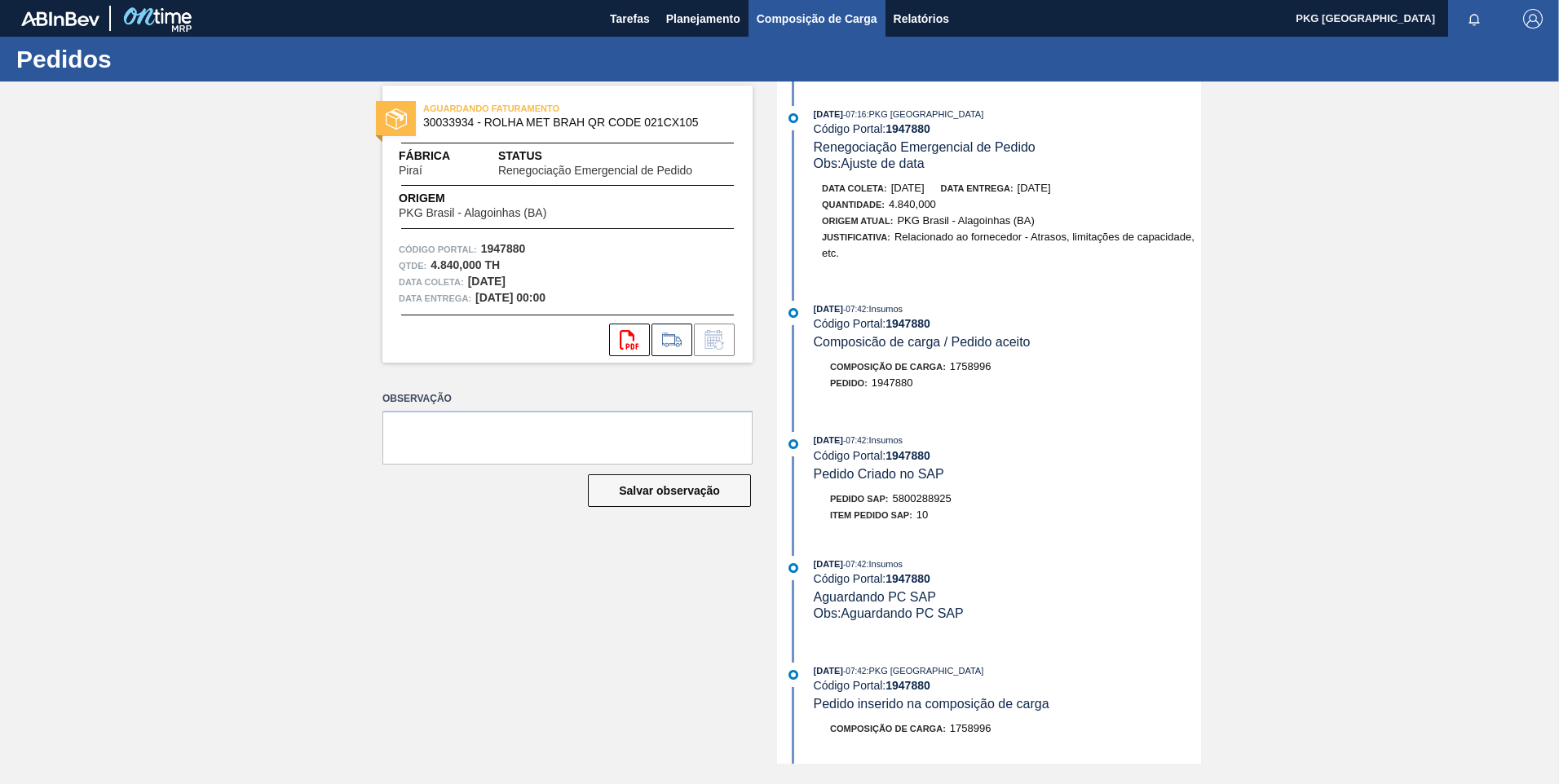
click at [813, 11] on span "Composição de Carga" at bounding box center [818, 19] width 121 height 20
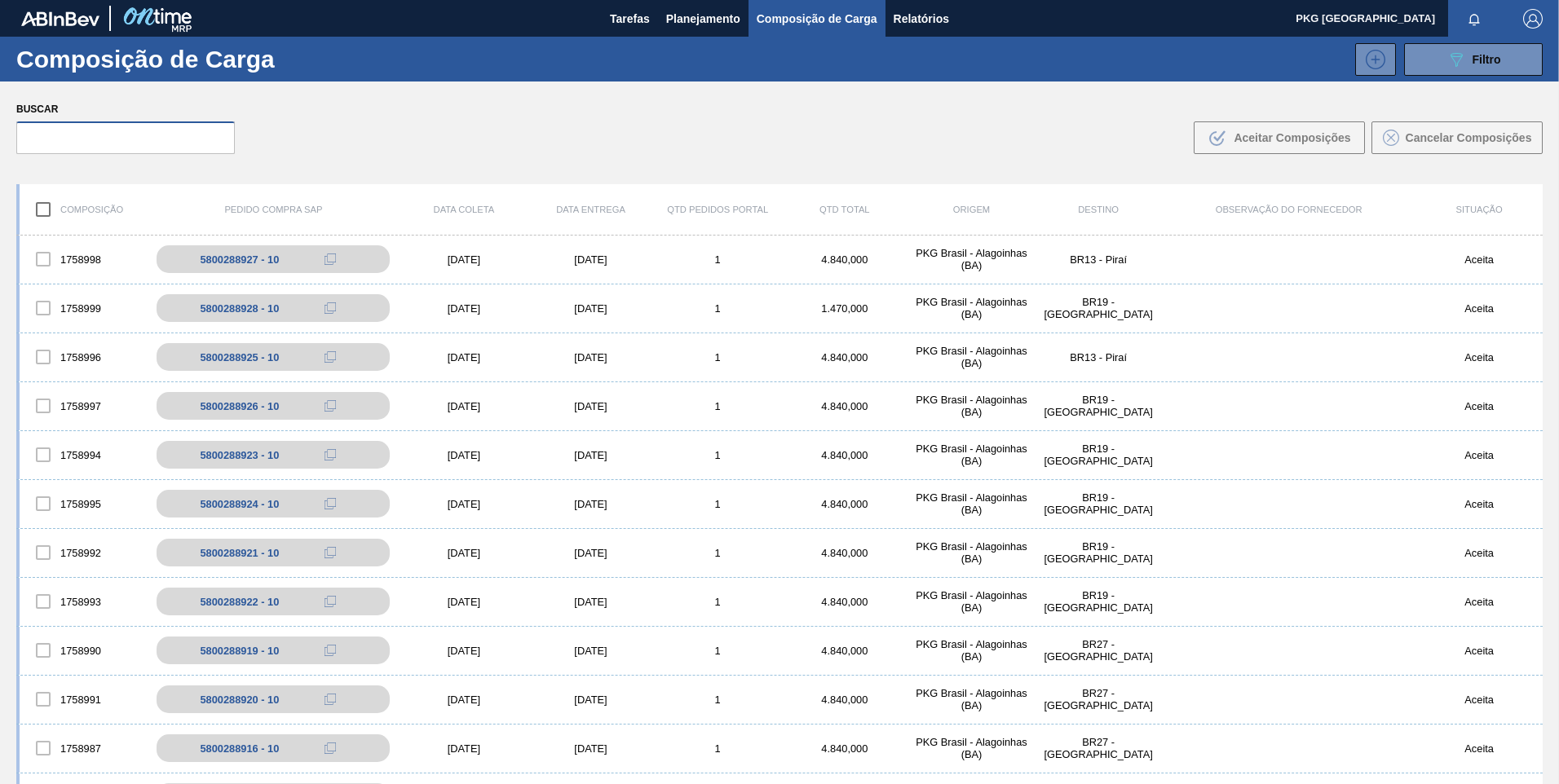
click at [162, 144] on input "text" at bounding box center [126, 137] width 219 height 32
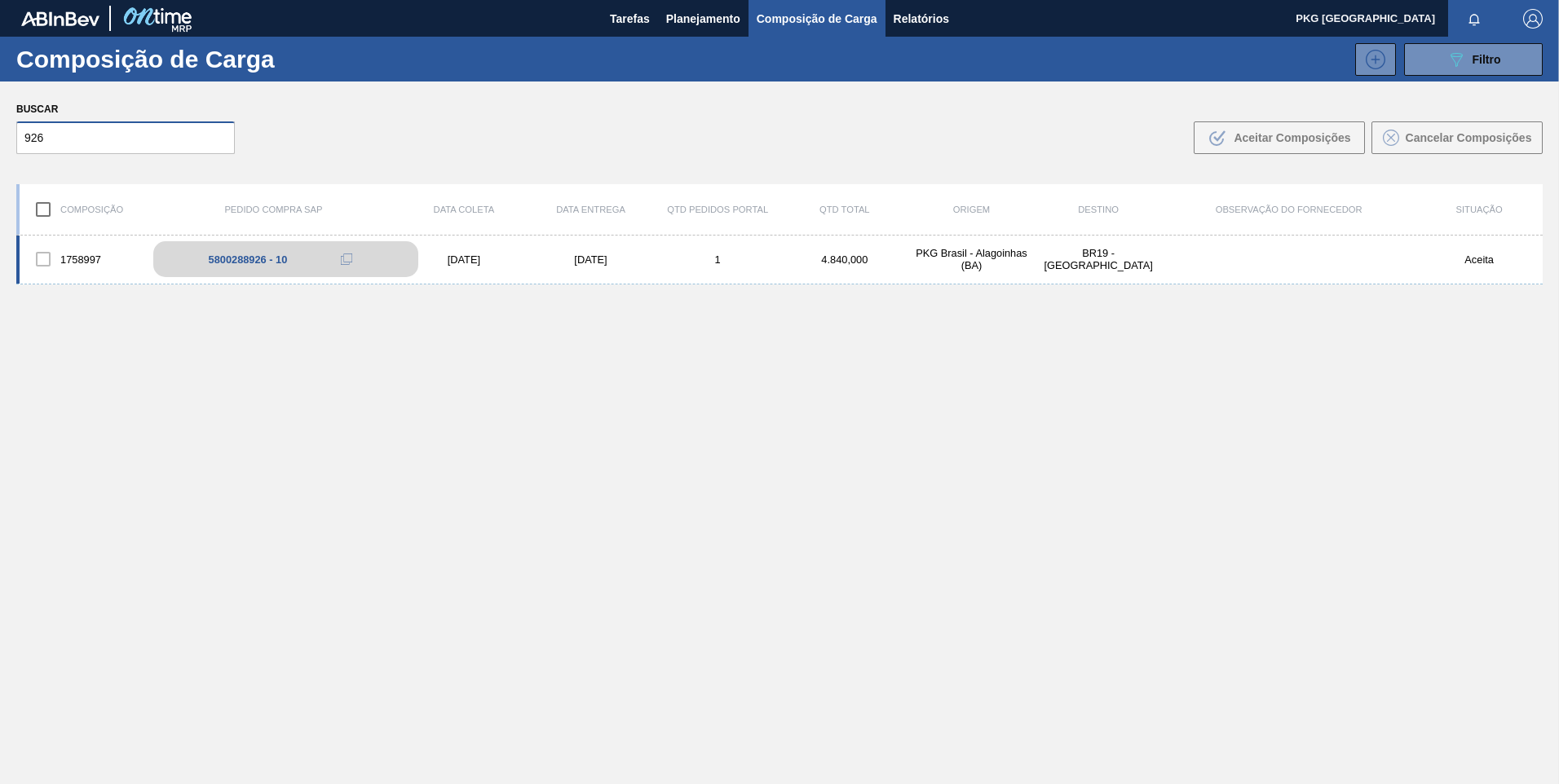
type input "926"
click at [253, 267] on div "5800288926 - 10" at bounding box center [286, 258] width 265 height 36
click at [498, 256] on div "[DATE]" at bounding box center [463, 259] width 127 height 13
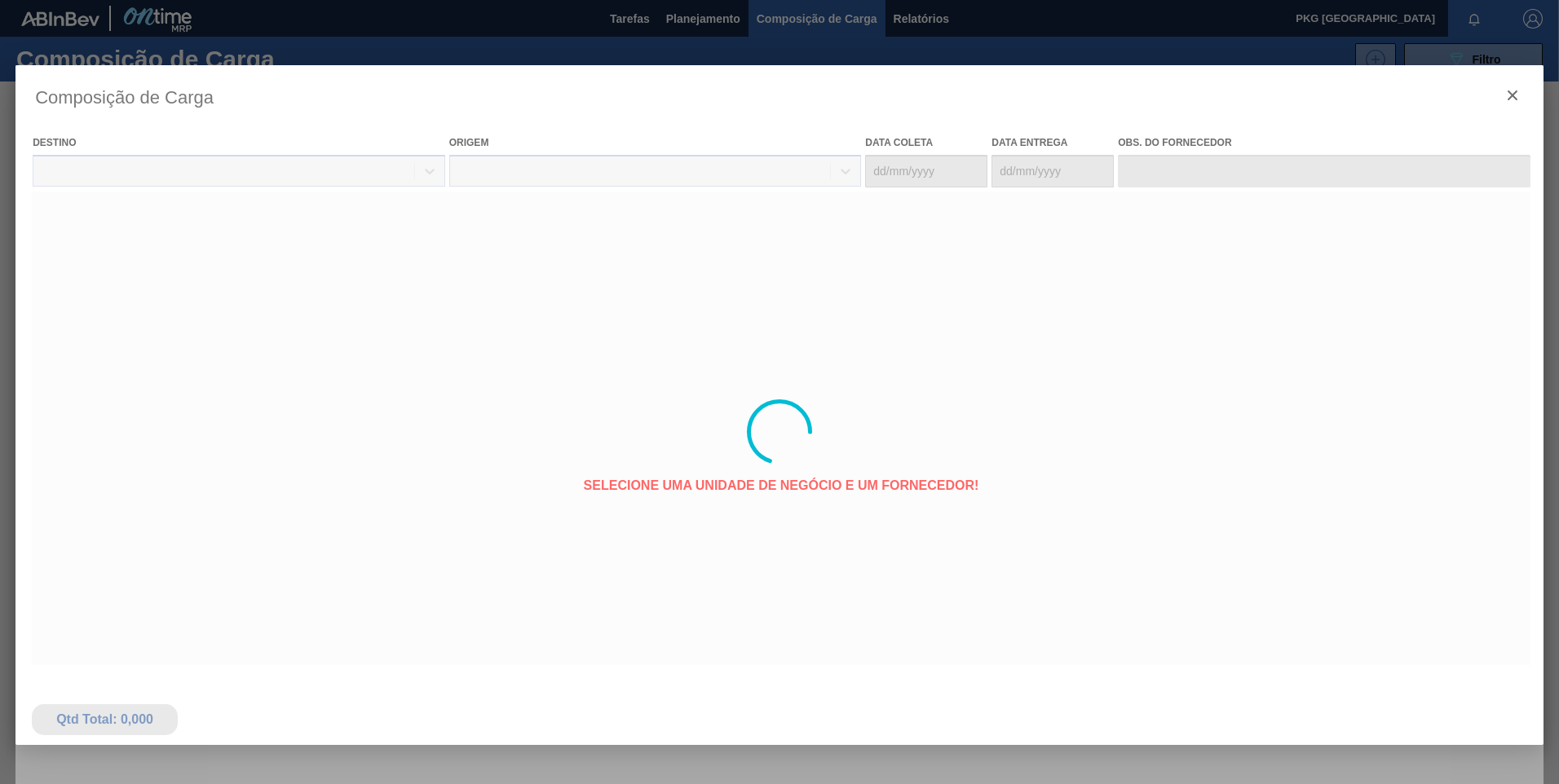
type coleta "[DATE]"
type entrega "[DATE]"
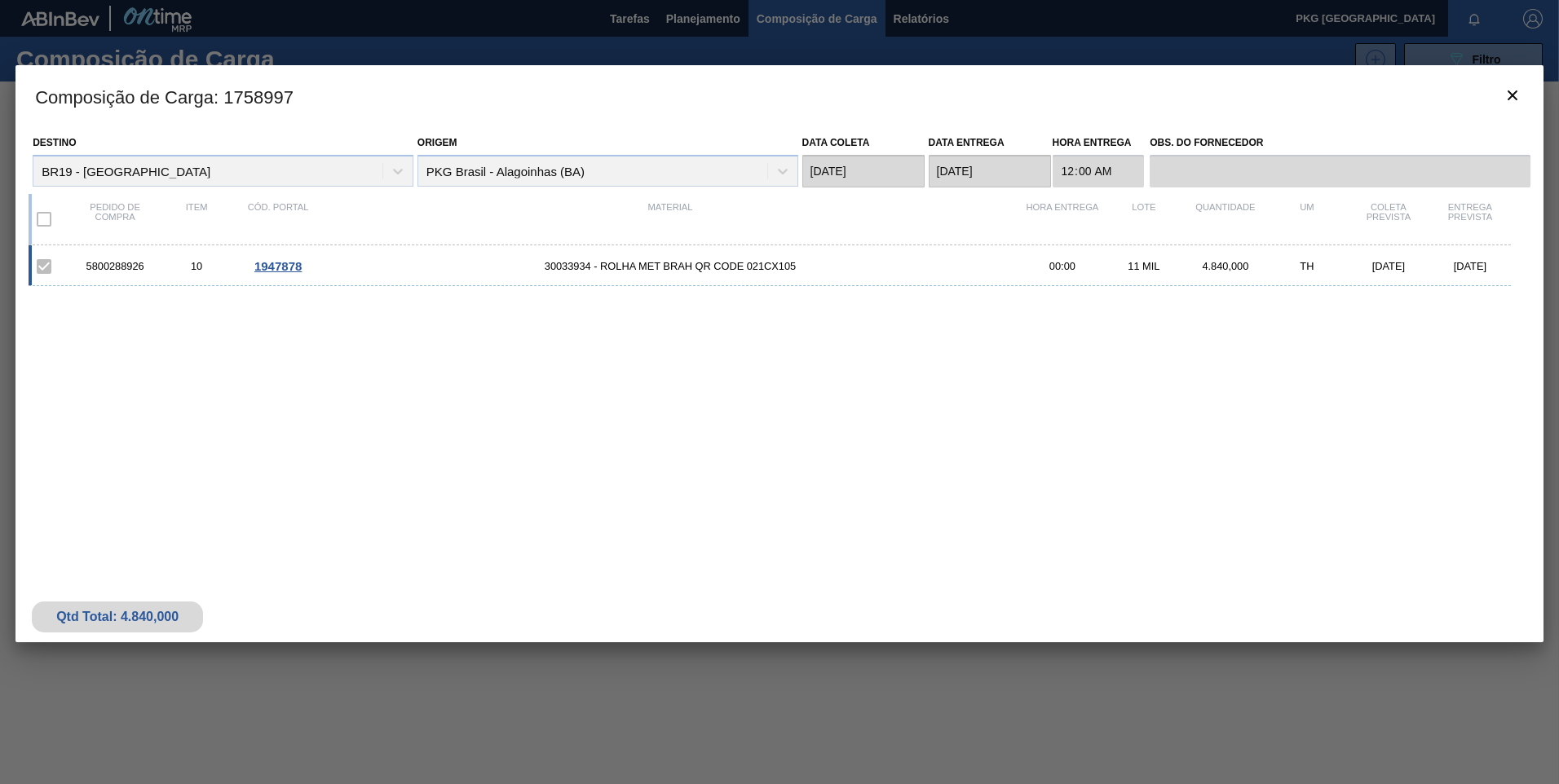
click at [990, 433] on div "5800288926 10 1947878 30033934 - ROLHA MET BRAH QR CODE 021CX105 00:00 11 MIL 4…" at bounding box center [776, 395] width 1496 height 298
click at [278, 265] on span "1947878" at bounding box center [278, 266] width 47 height 14
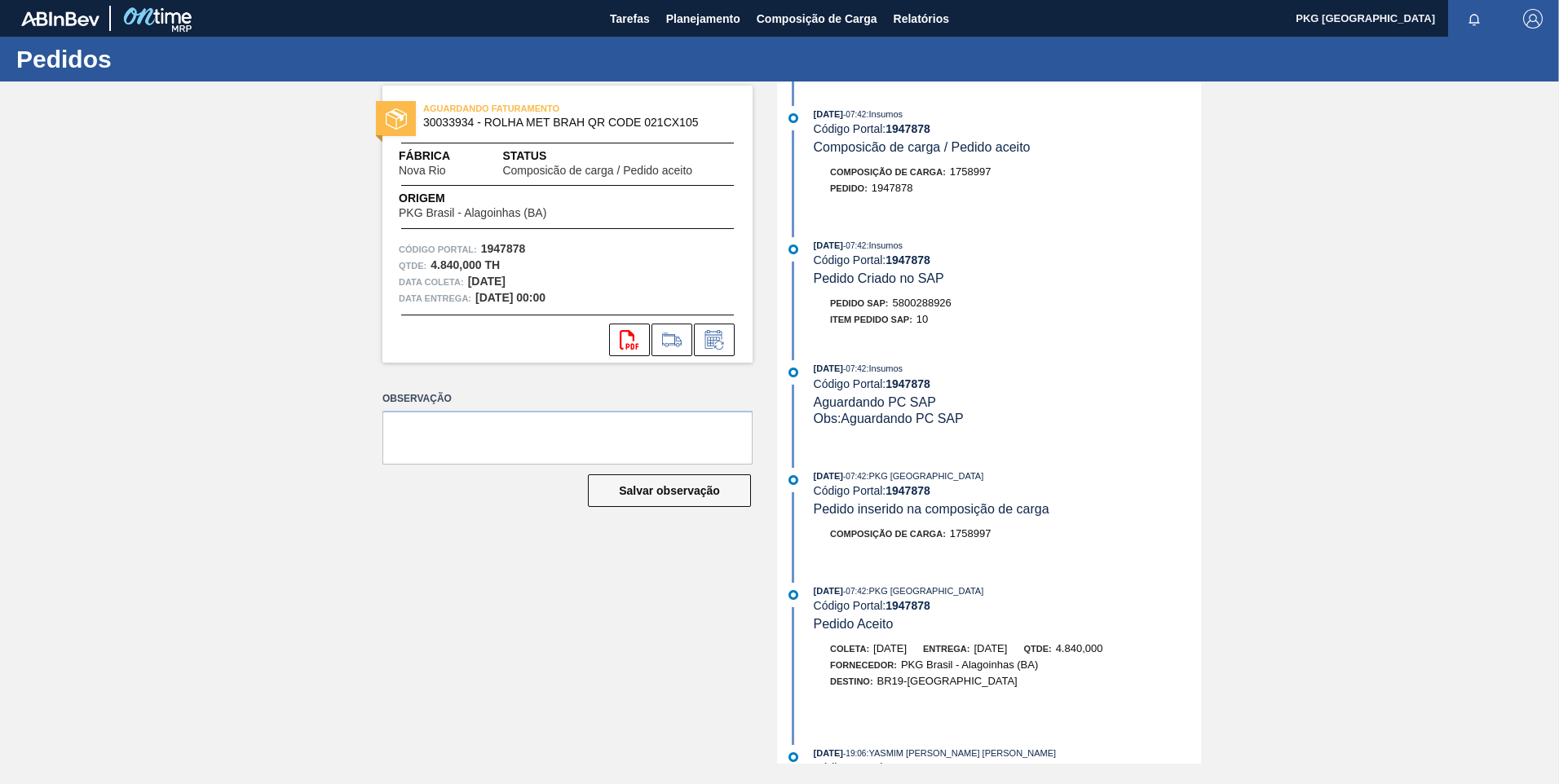
click at [292, 293] on div "AGUARDANDO FATURAMENTO 30033934 - ROLHA MET BRAH QR CODE 021CX105 Fábrica Nova …" at bounding box center [780, 423] width 1559 height 683
click at [782, 24] on span "Composição de Carga" at bounding box center [818, 19] width 121 height 20
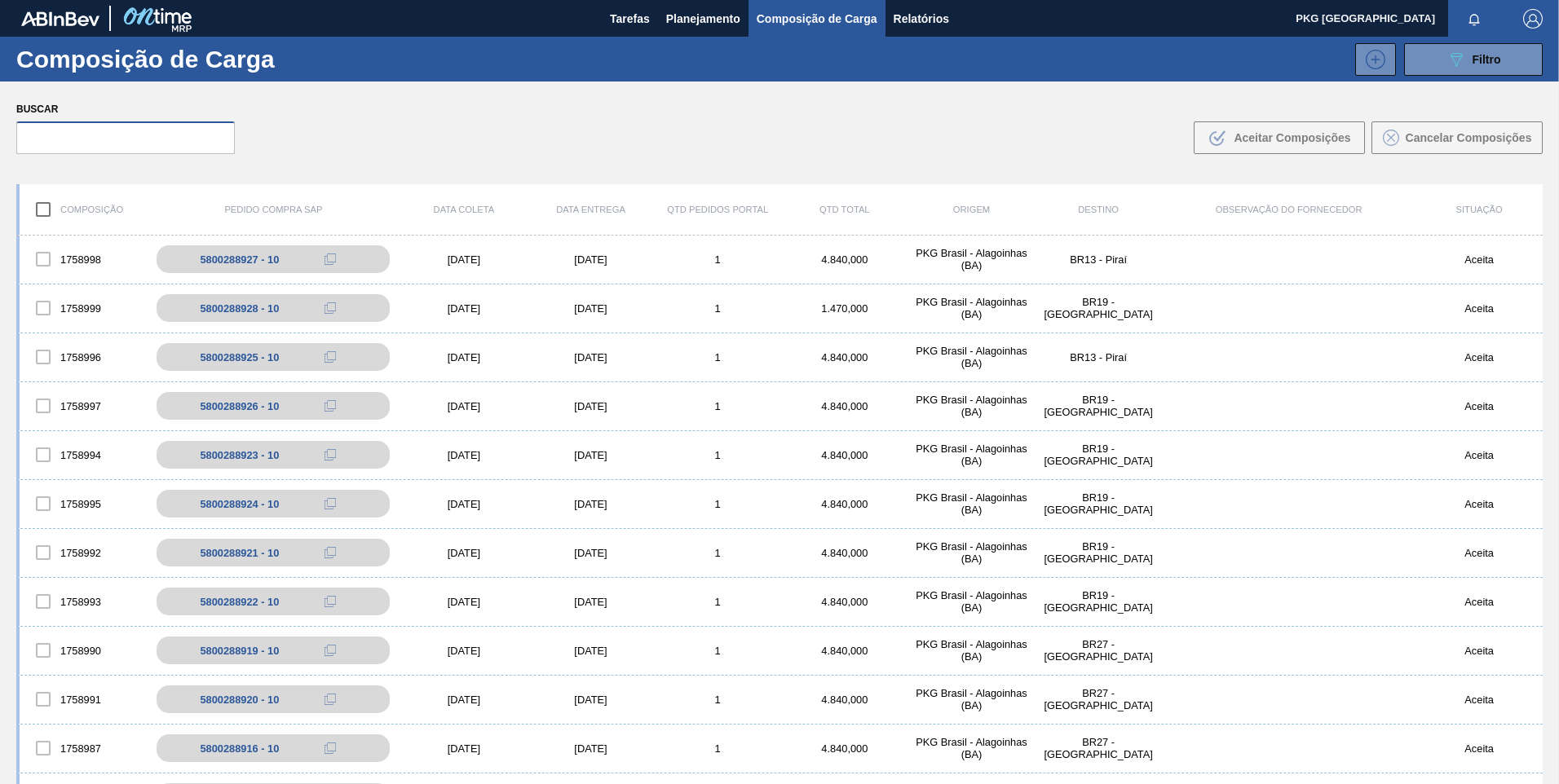
click at [212, 137] on input "text" at bounding box center [126, 137] width 219 height 32
click at [169, 140] on input "text" at bounding box center [126, 137] width 219 height 32
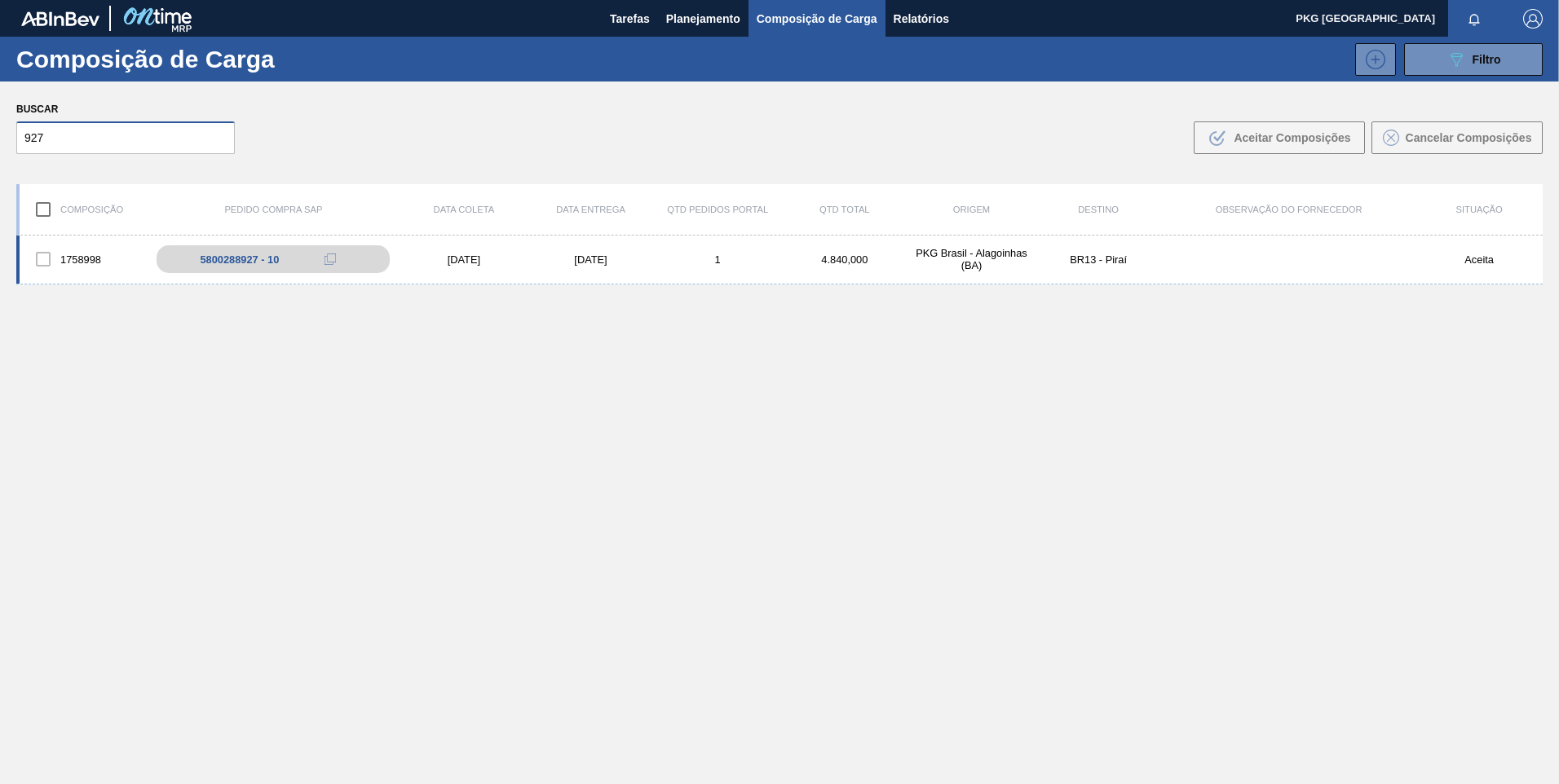
type input "927"
click at [459, 256] on div "[DATE]" at bounding box center [463, 259] width 127 height 13
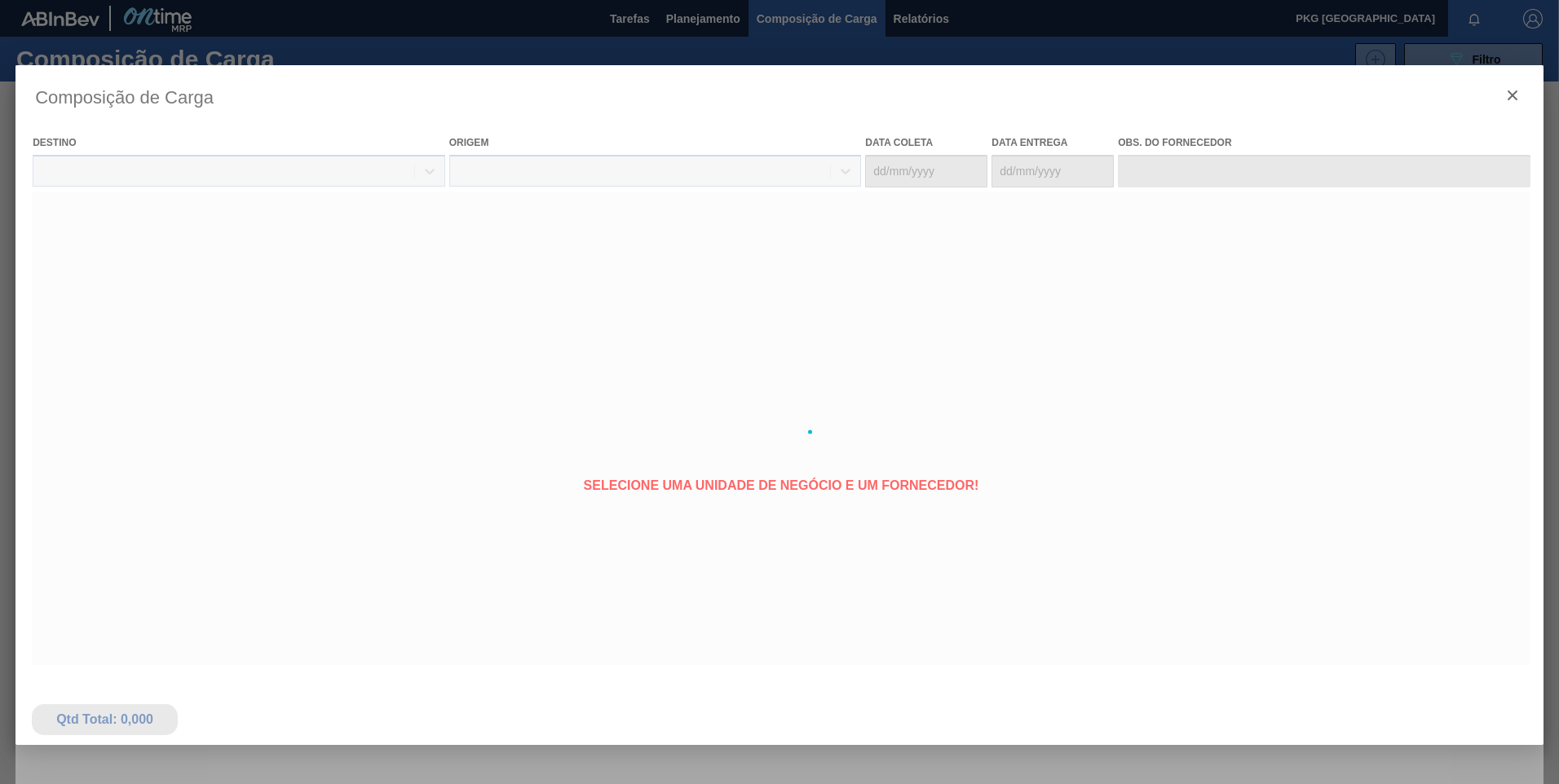
type coleta "[DATE]"
type entrega "[DATE]"
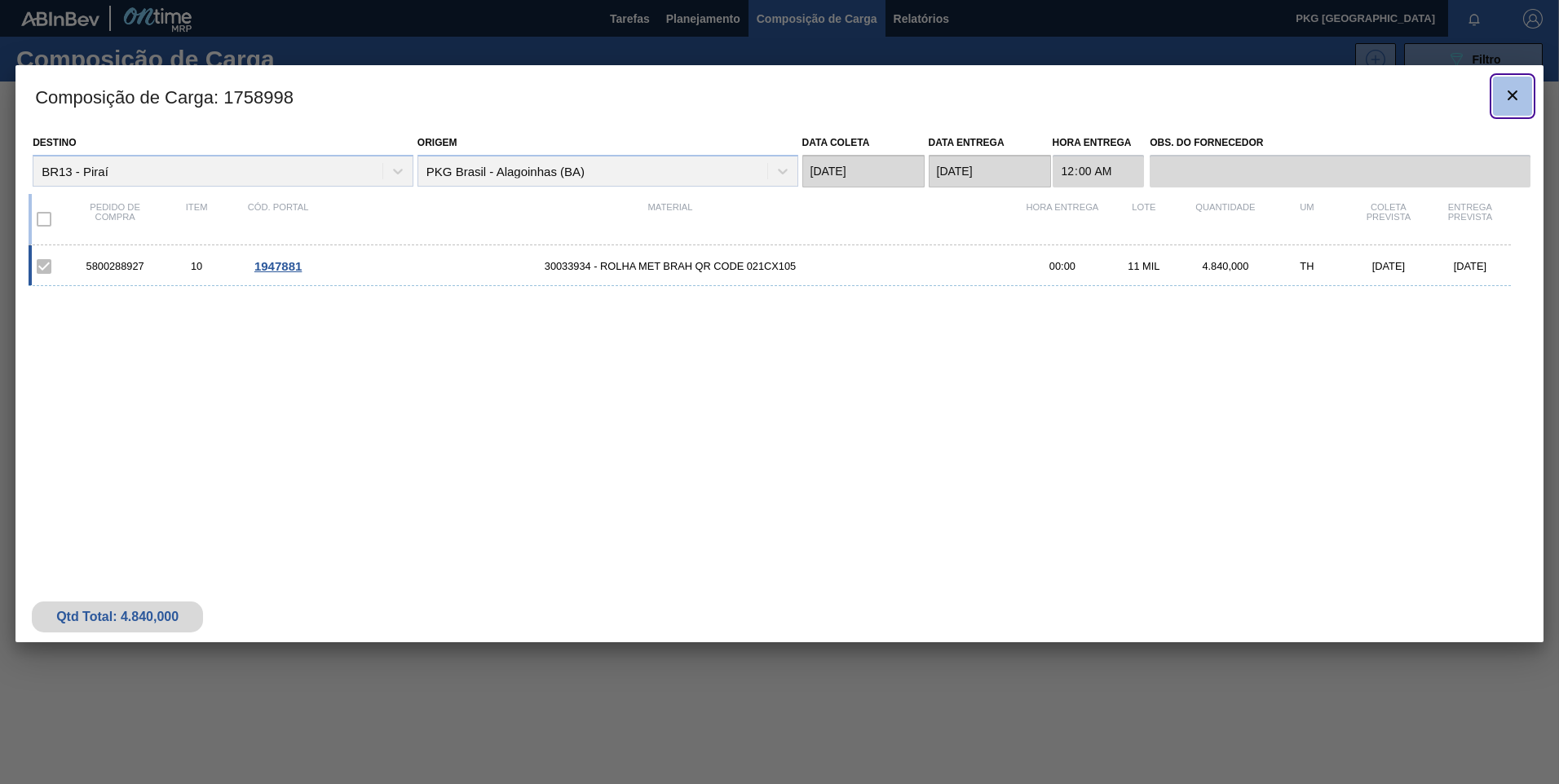
click at [1514, 92] on icon "botão de ícone" at bounding box center [1513, 96] width 10 height 10
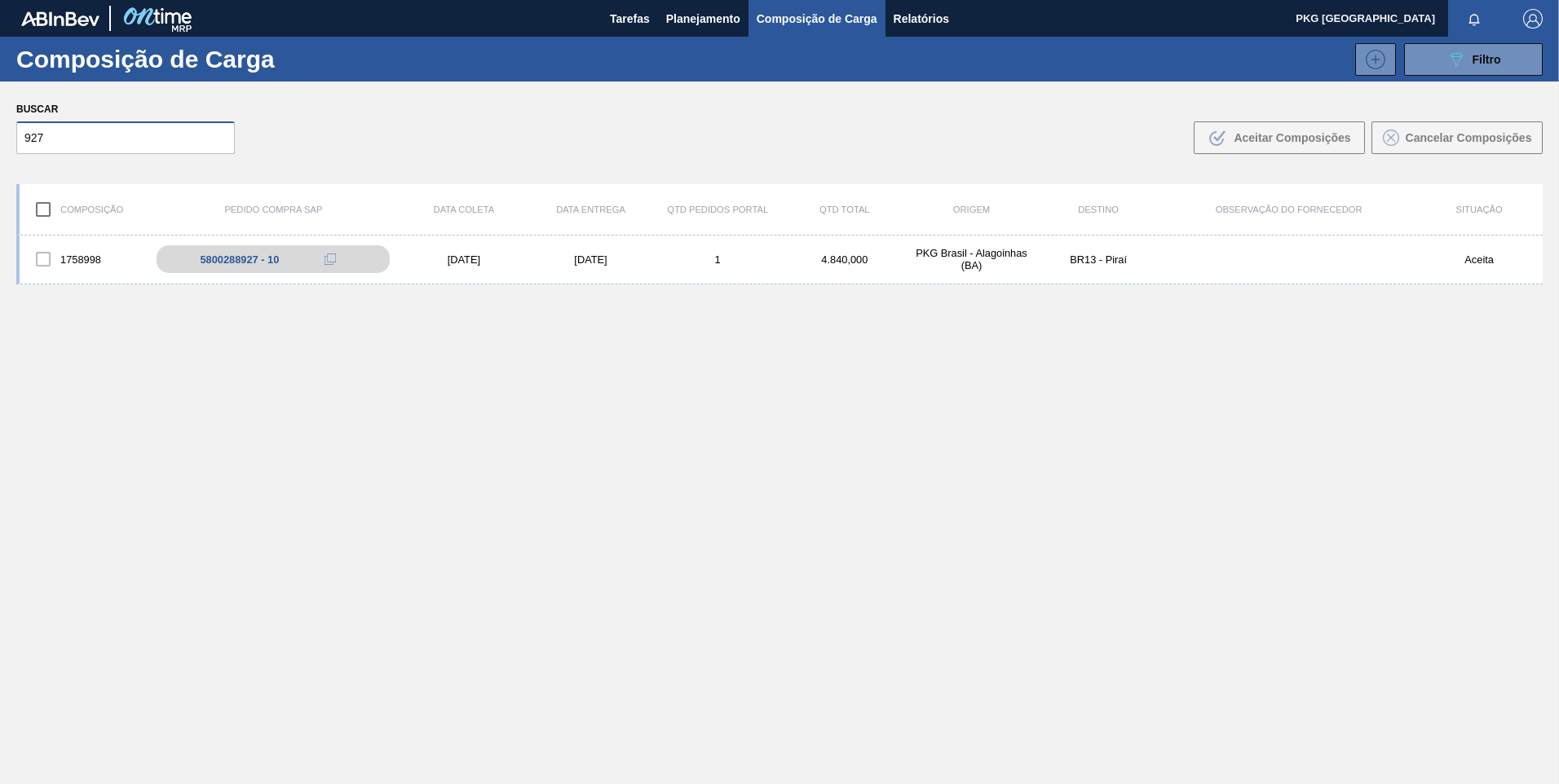
click at [132, 122] on input "927" at bounding box center [126, 137] width 219 height 32
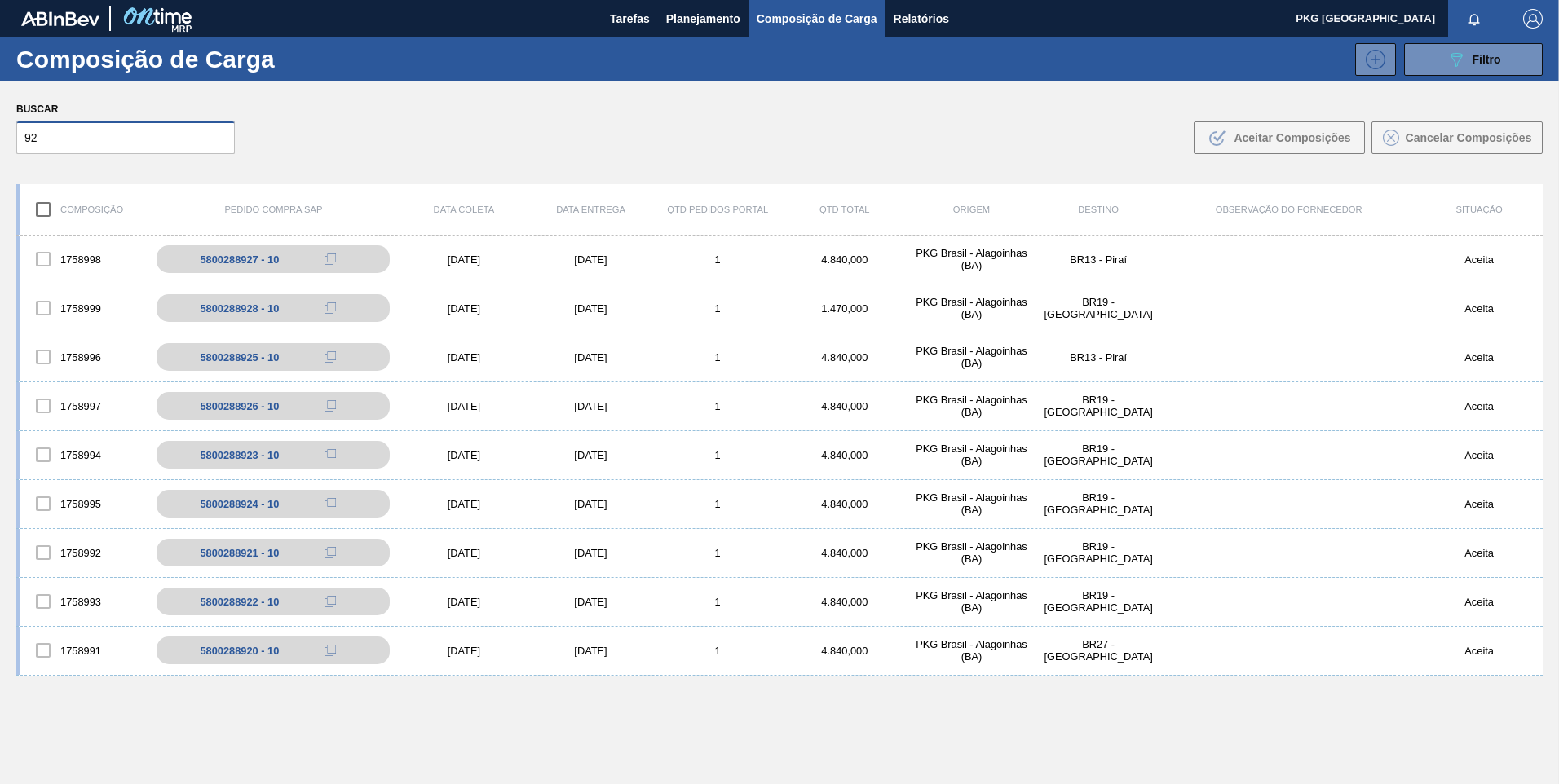
type input "9"
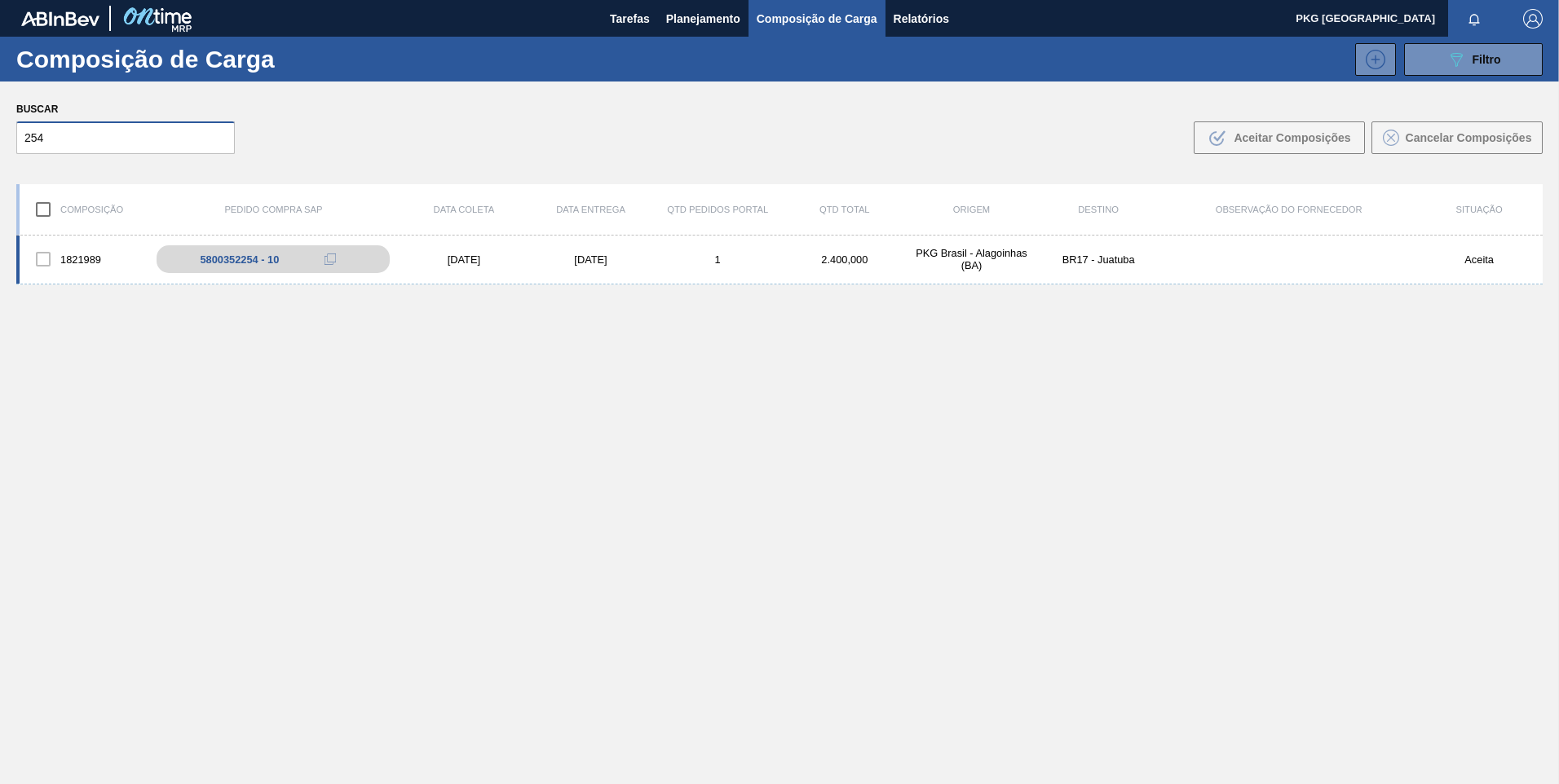
type input "254"
click at [467, 261] on div "[DATE]" at bounding box center [463, 259] width 127 height 13
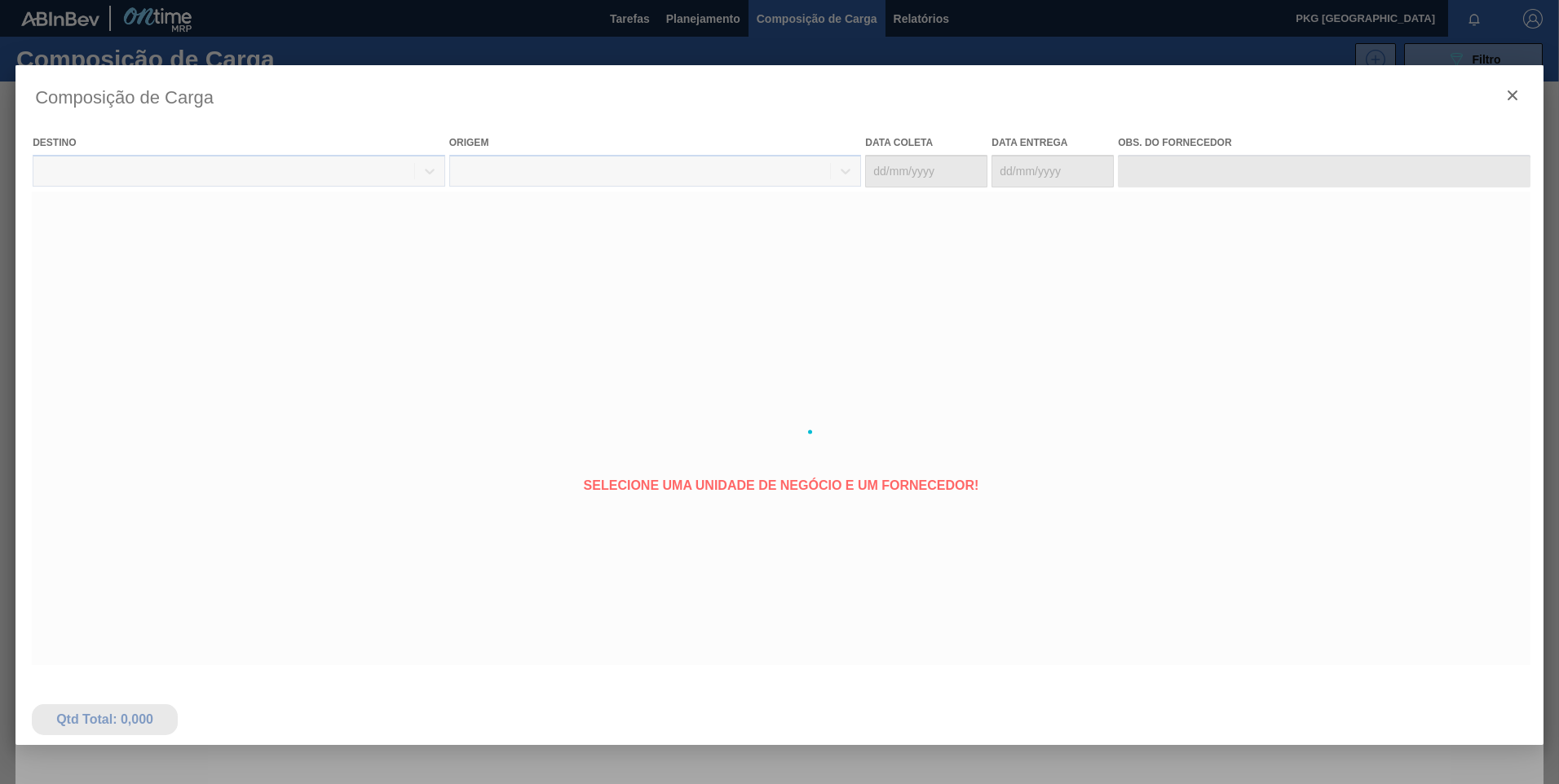
type coleta "[DATE]"
type entrega "[DATE]"
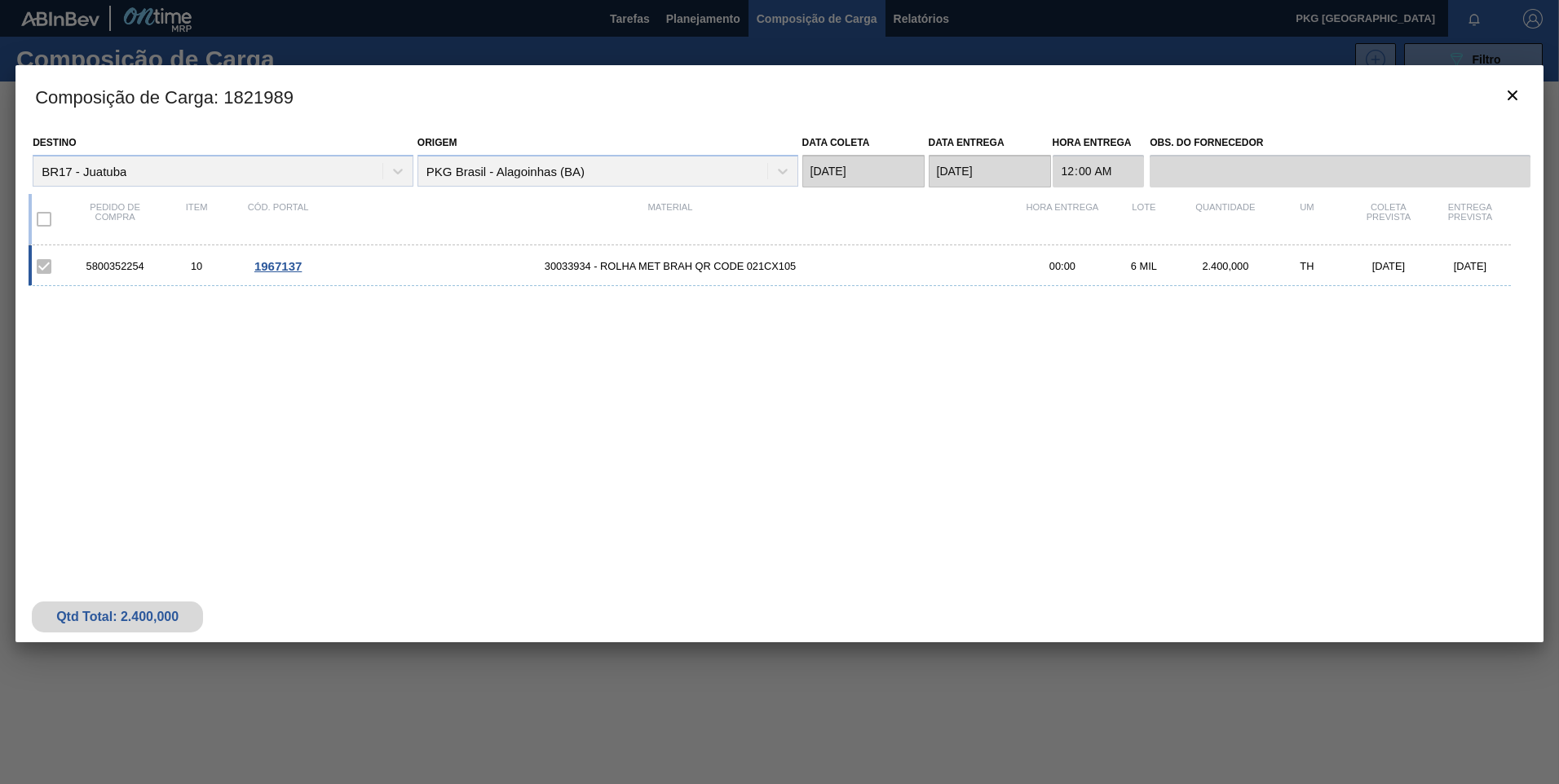
click at [276, 266] on span "1967137" at bounding box center [278, 266] width 47 height 14
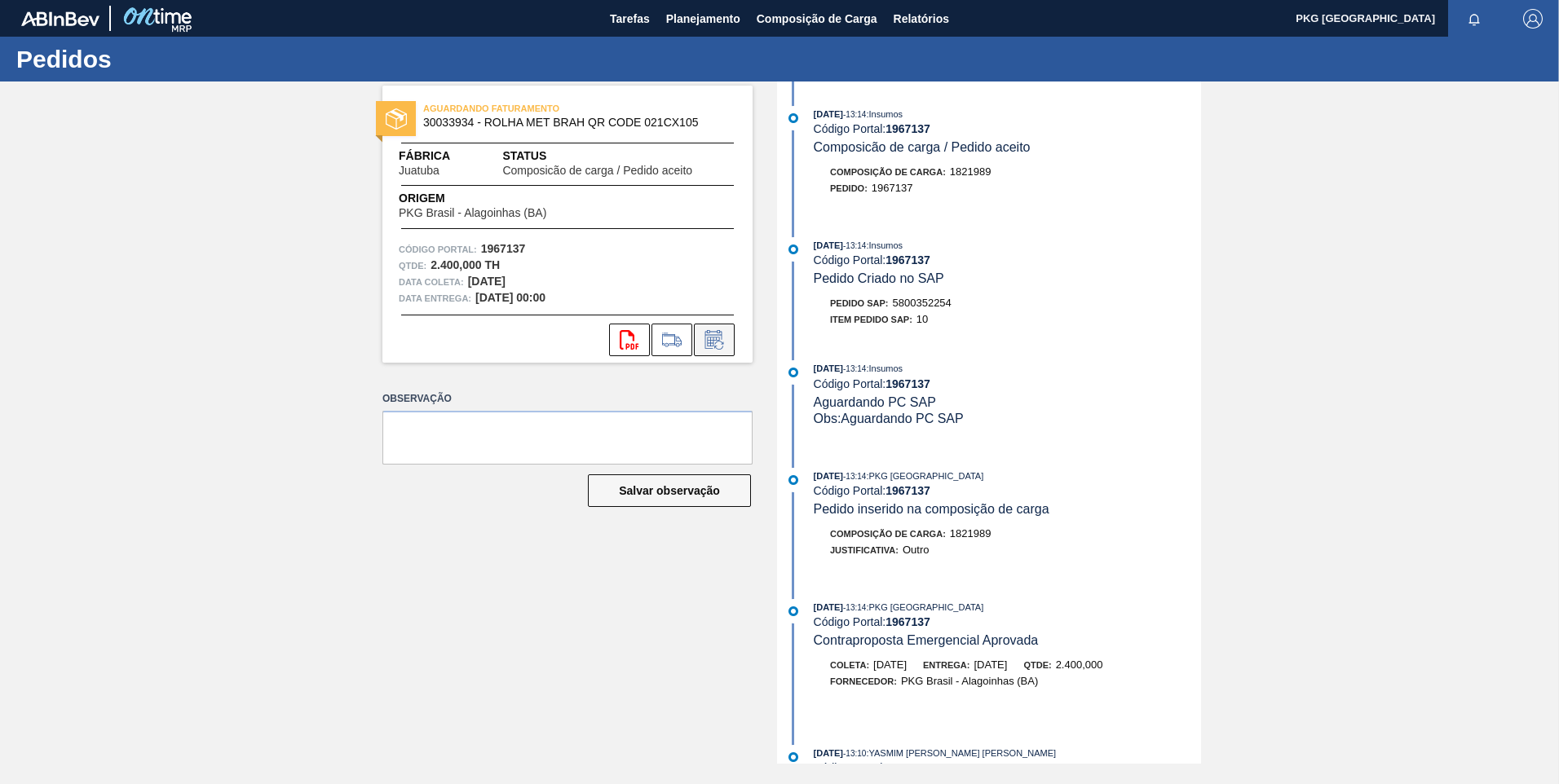
click at [706, 342] on icon at bounding box center [714, 340] width 26 height 20
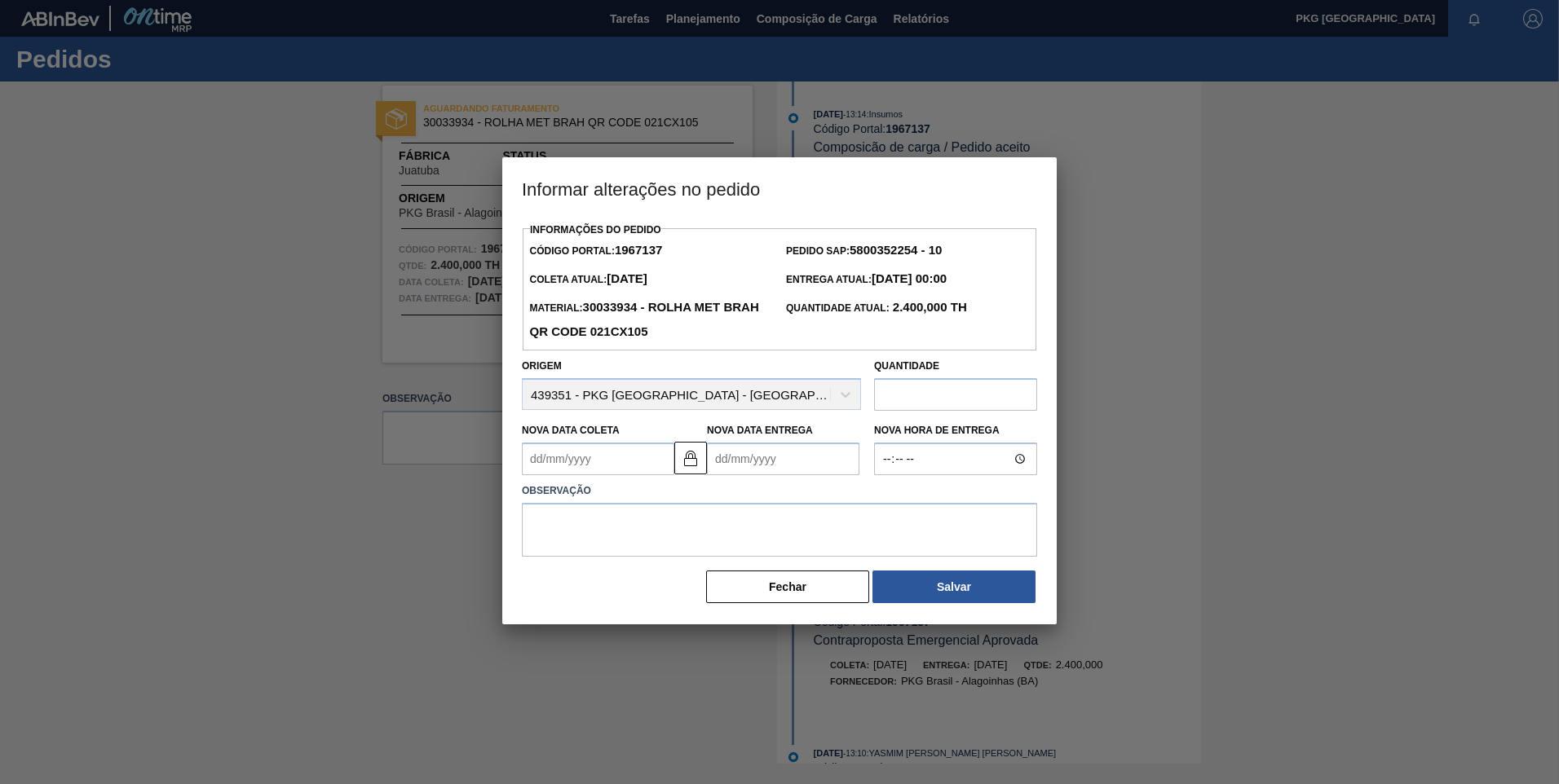
click at [614, 467] on Coleta1967137 "Nova Data Coleta" at bounding box center [598, 458] width 152 height 32
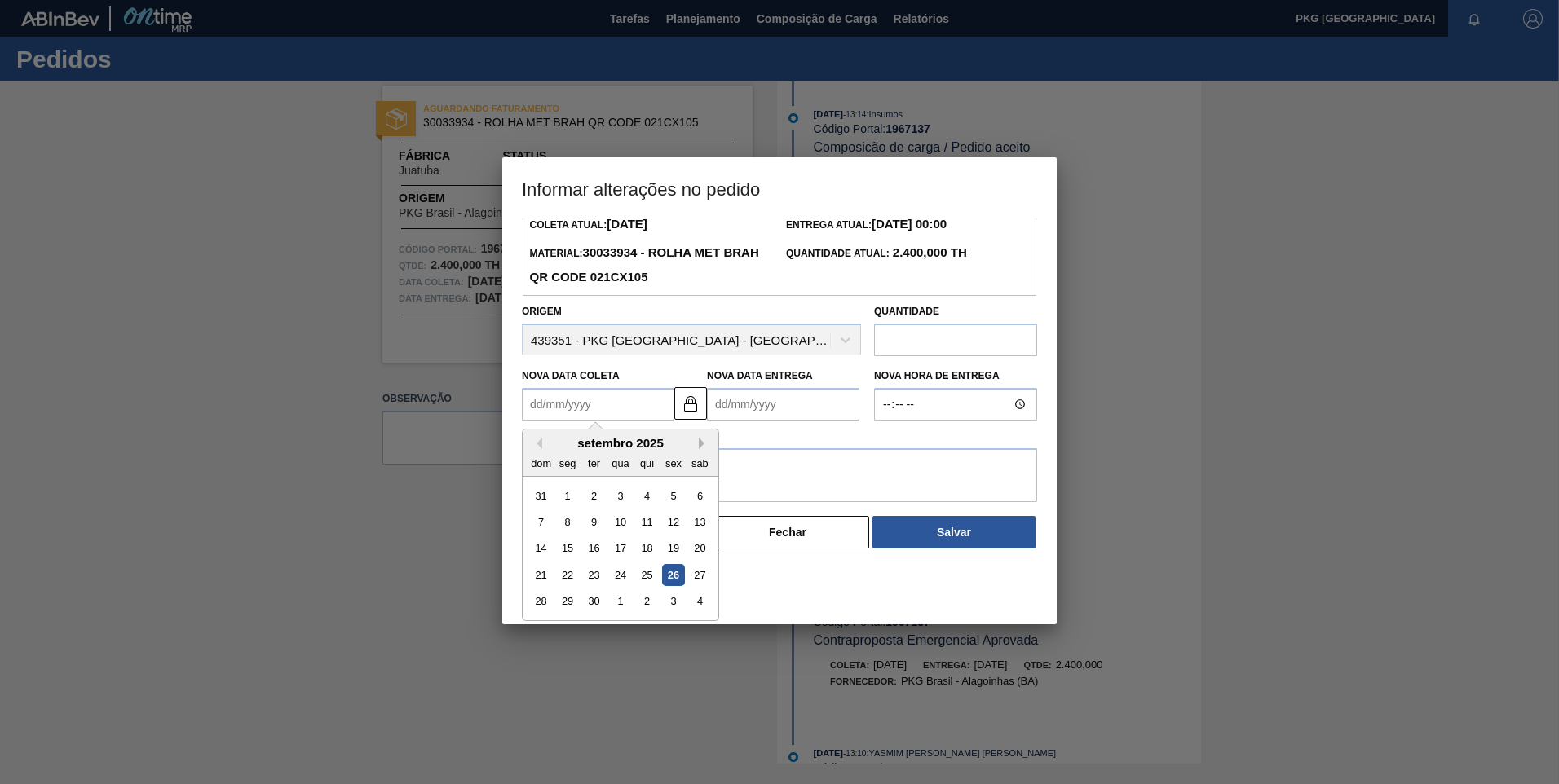
click at [703, 445] on button "Next Month" at bounding box center [704, 444] width 12 height 12
click at [616, 502] on div "3" at bounding box center [620, 495] width 22 height 22
type Coleta1967137 "[DATE]"
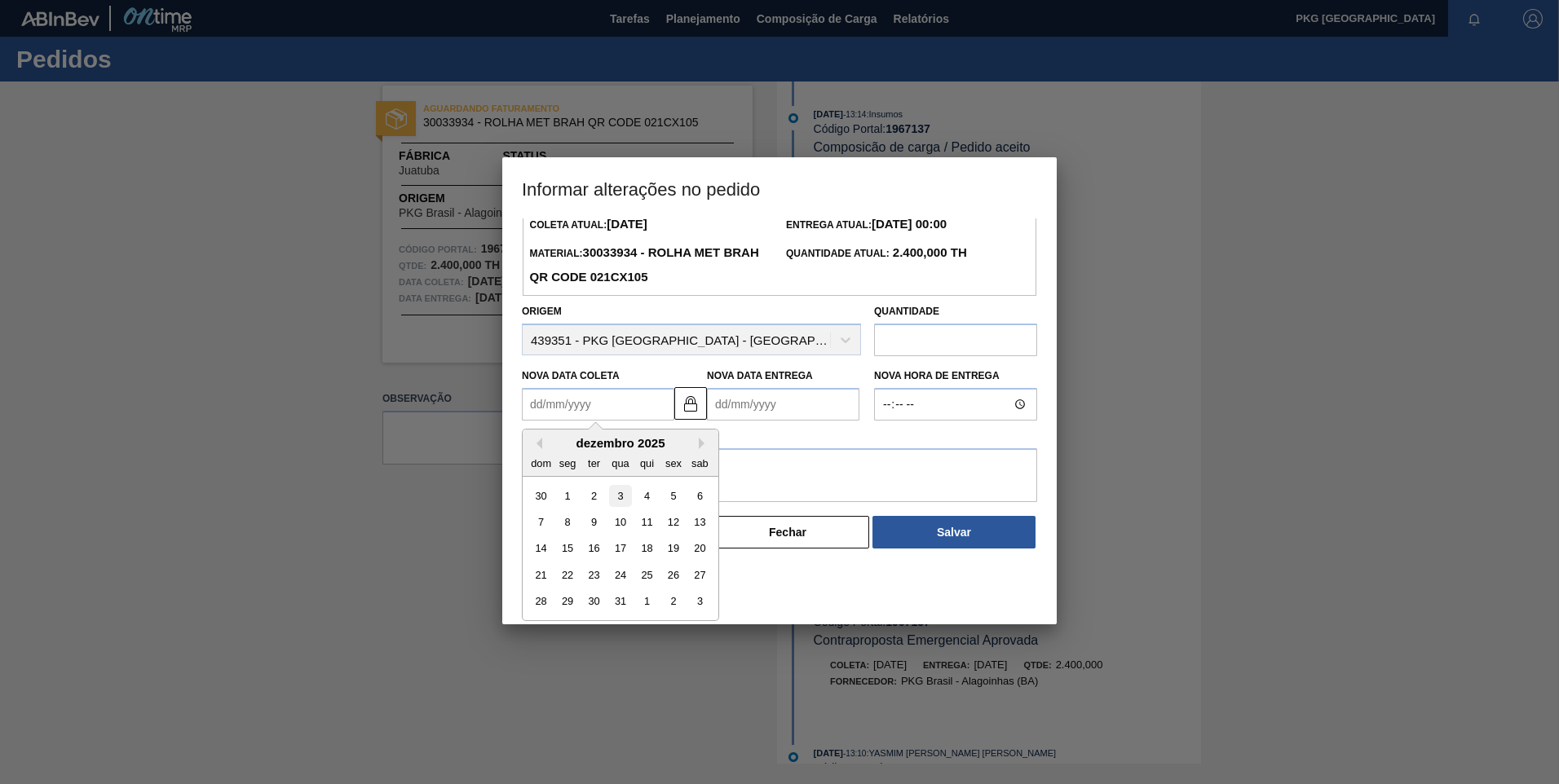
type Entrega1967137 "[DATE]"
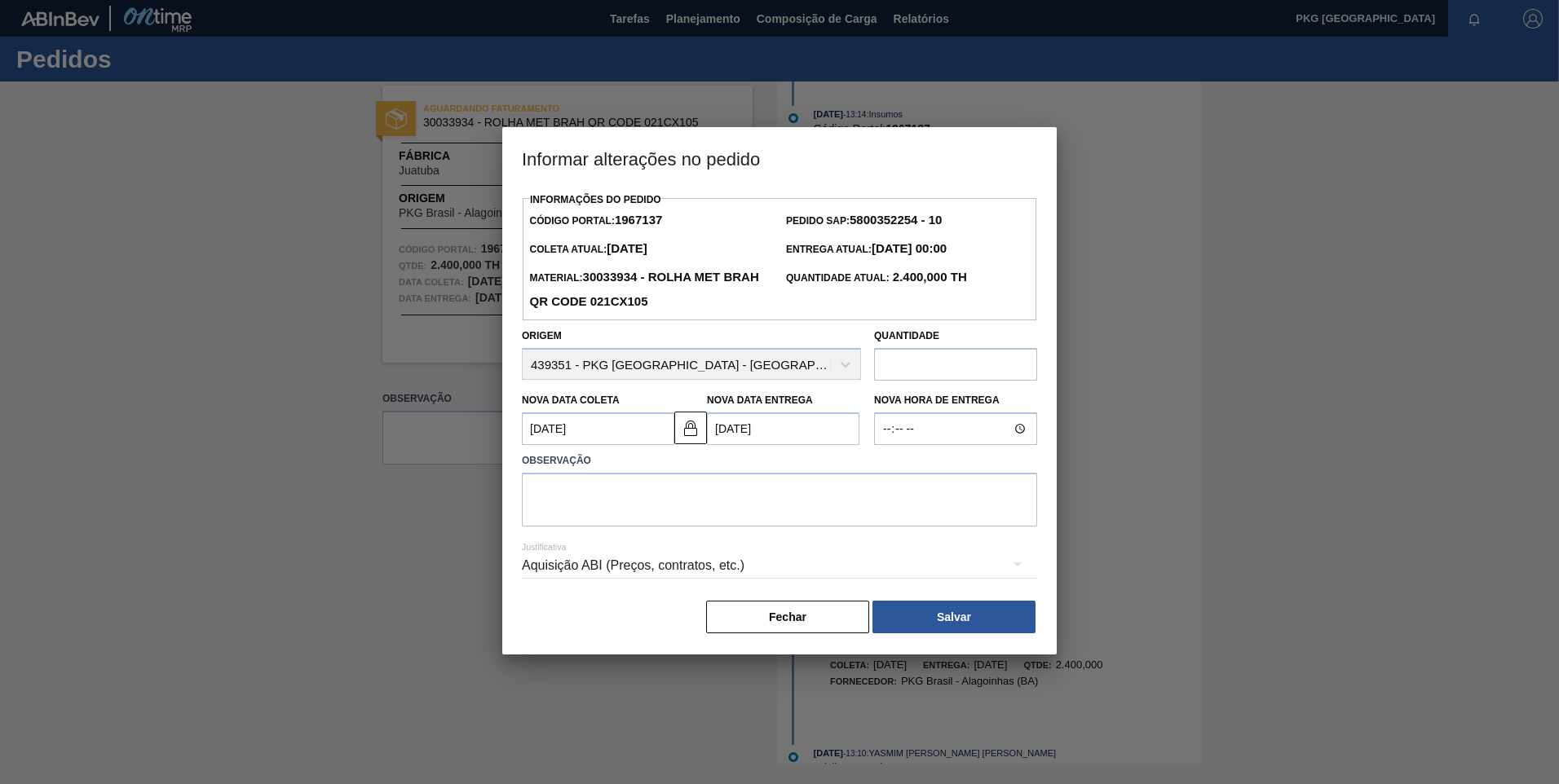
scroll to position [0, 0]
click at [649, 515] on textarea at bounding box center [780, 499] width 515 height 54
type textarea "Ajuste de data"
click at [920, 629] on button "Salvar" at bounding box center [954, 616] width 163 height 32
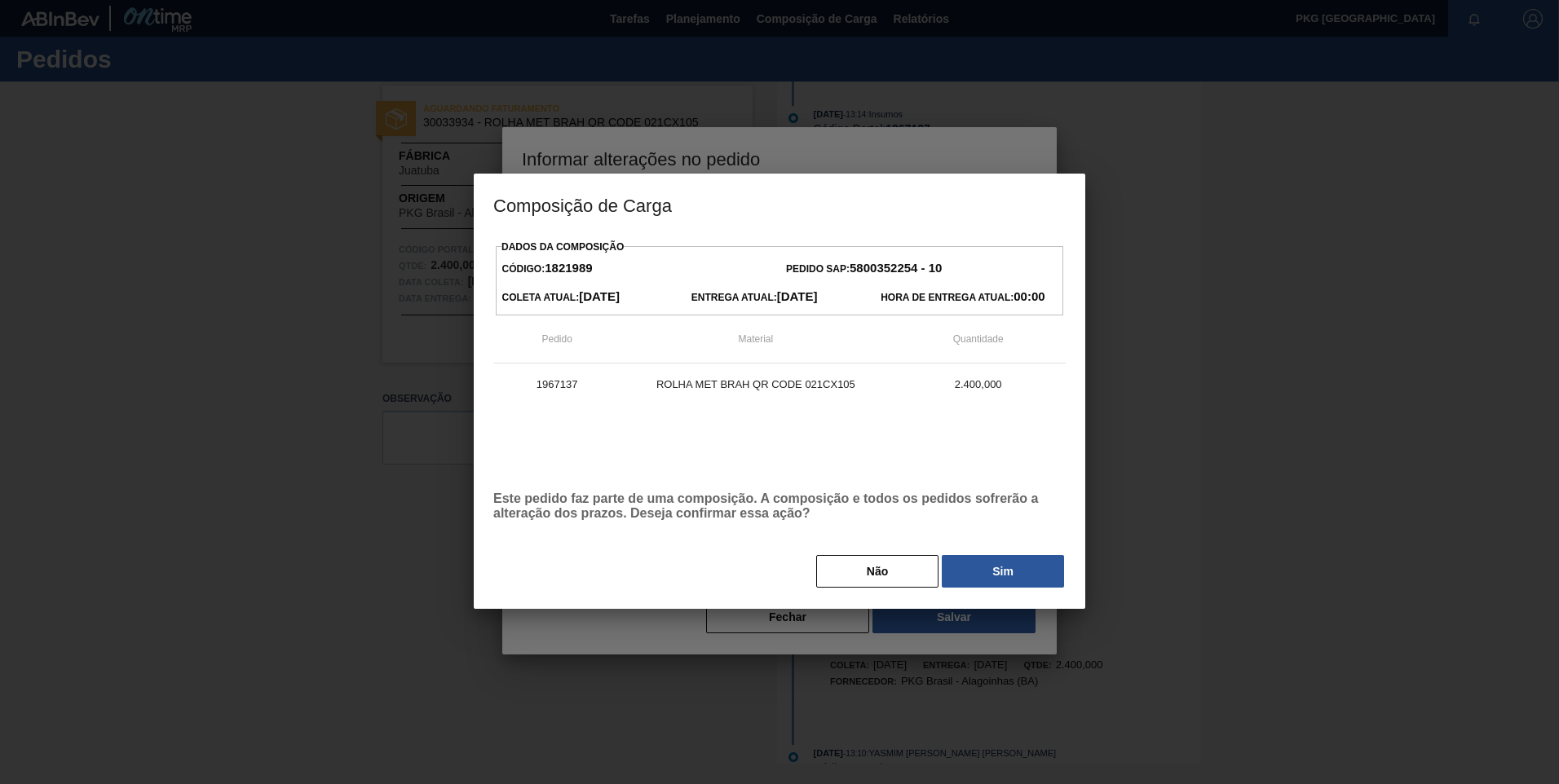
click at [1034, 569] on button "Sim" at bounding box center [1003, 570] width 122 height 32
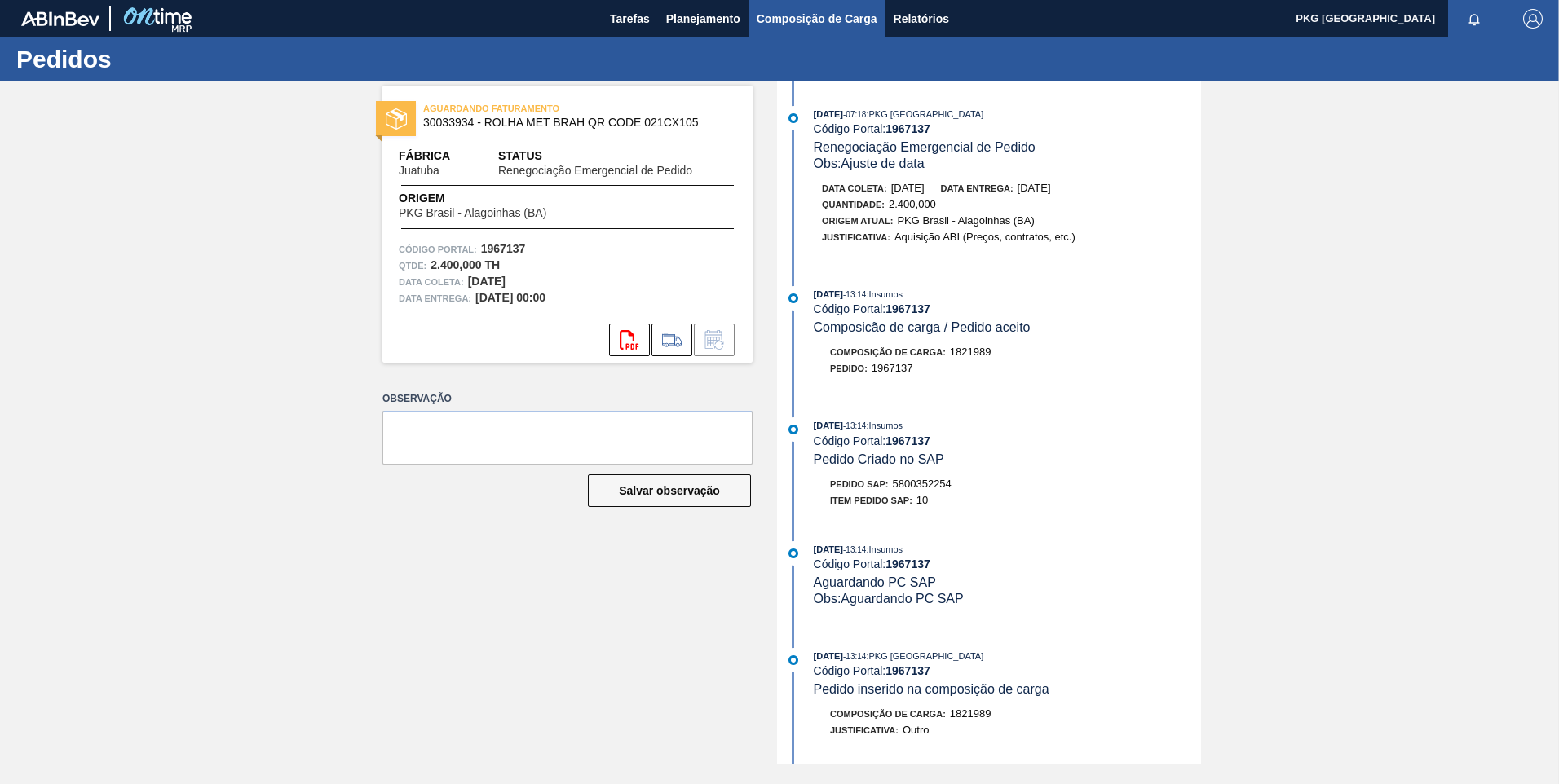
click at [793, 24] on span "Composição de Carga" at bounding box center [818, 19] width 121 height 20
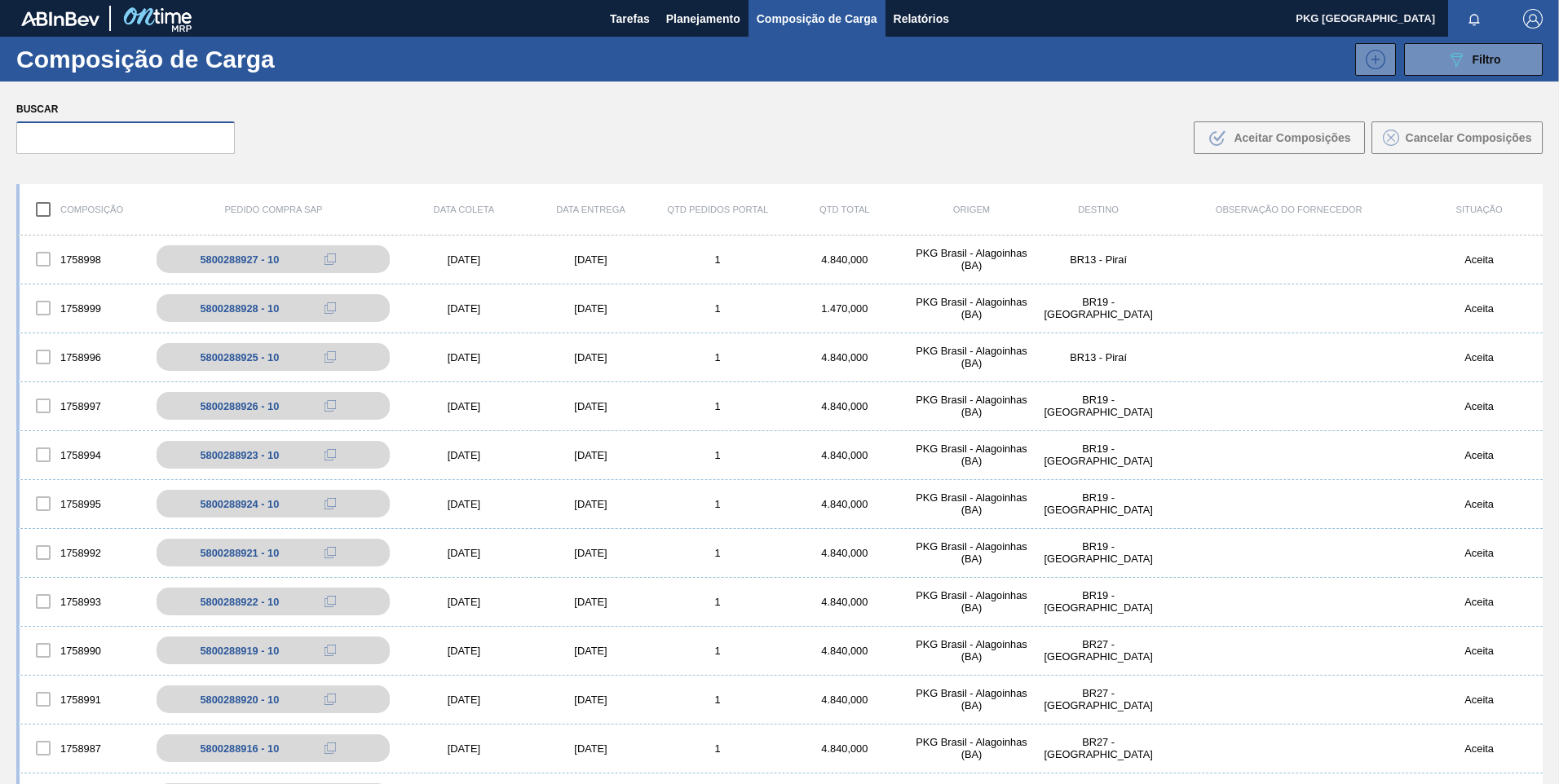
click at [139, 145] on input "text" at bounding box center [126, 137] width 219 height 32
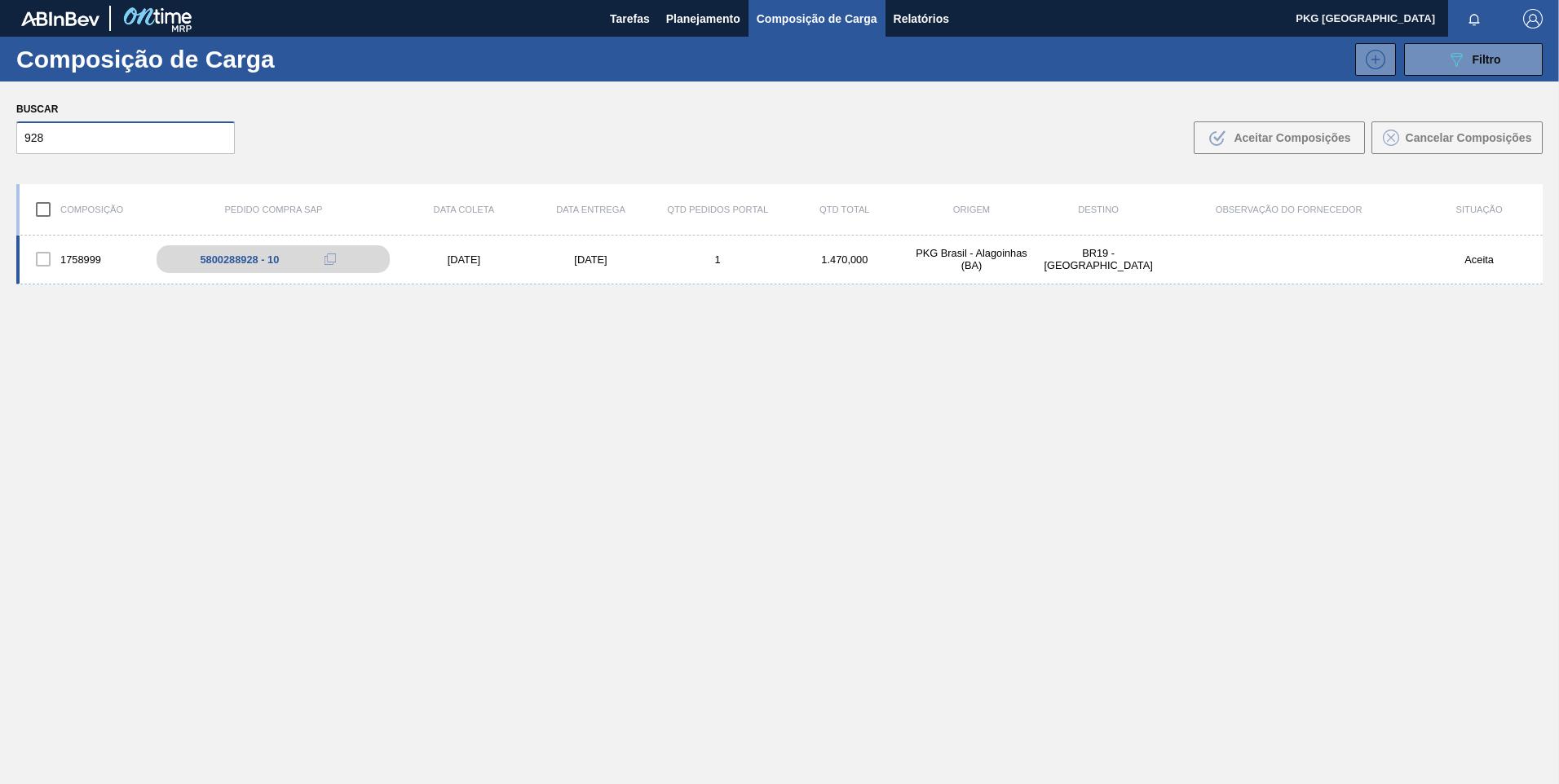
type input "928"
click at [587, 261] on div "[DATE]" at bounding box center [591, 259] width 127 height 13
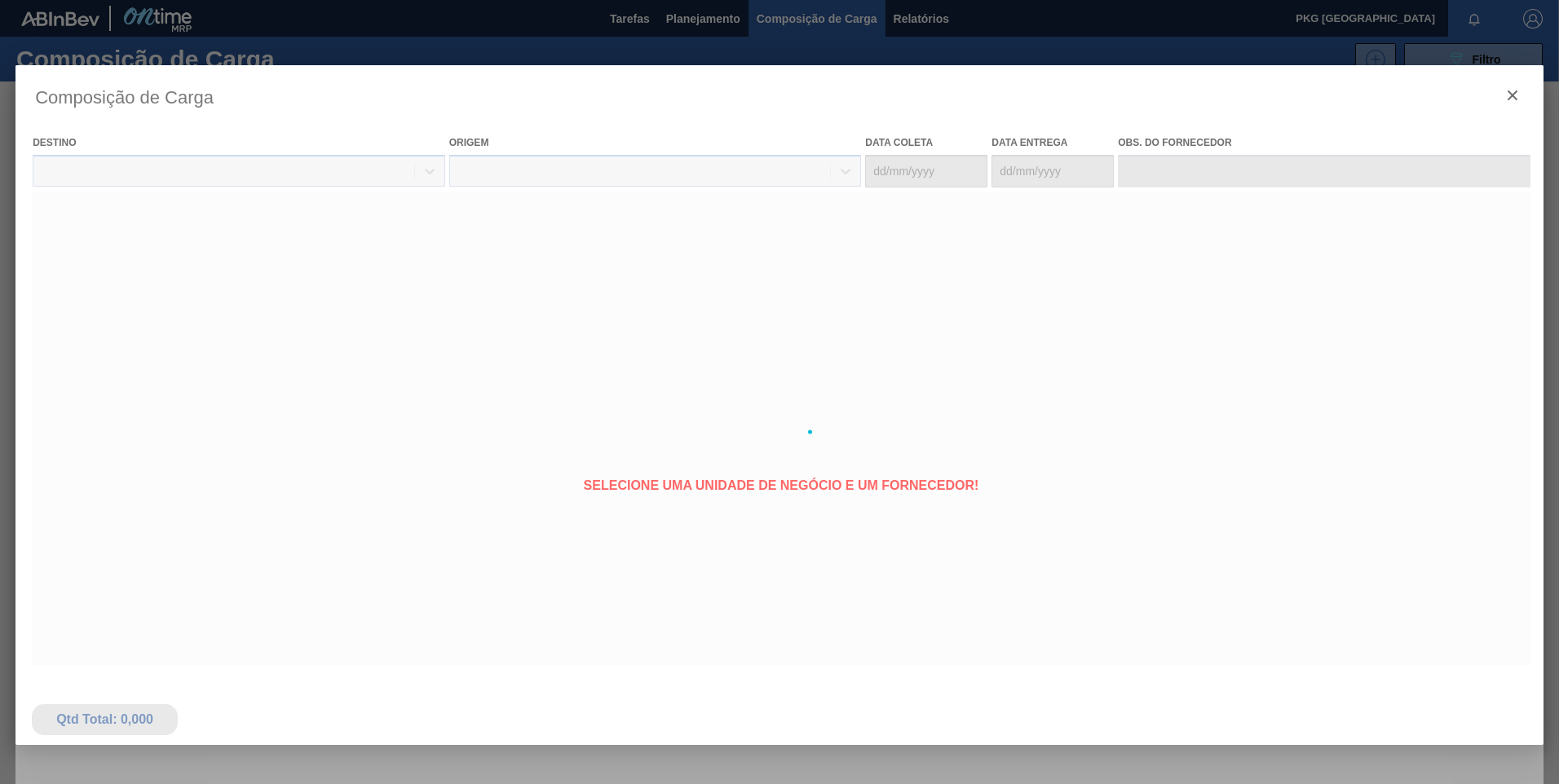
type coleta "[DATE]"
type entrega "[DATE]"
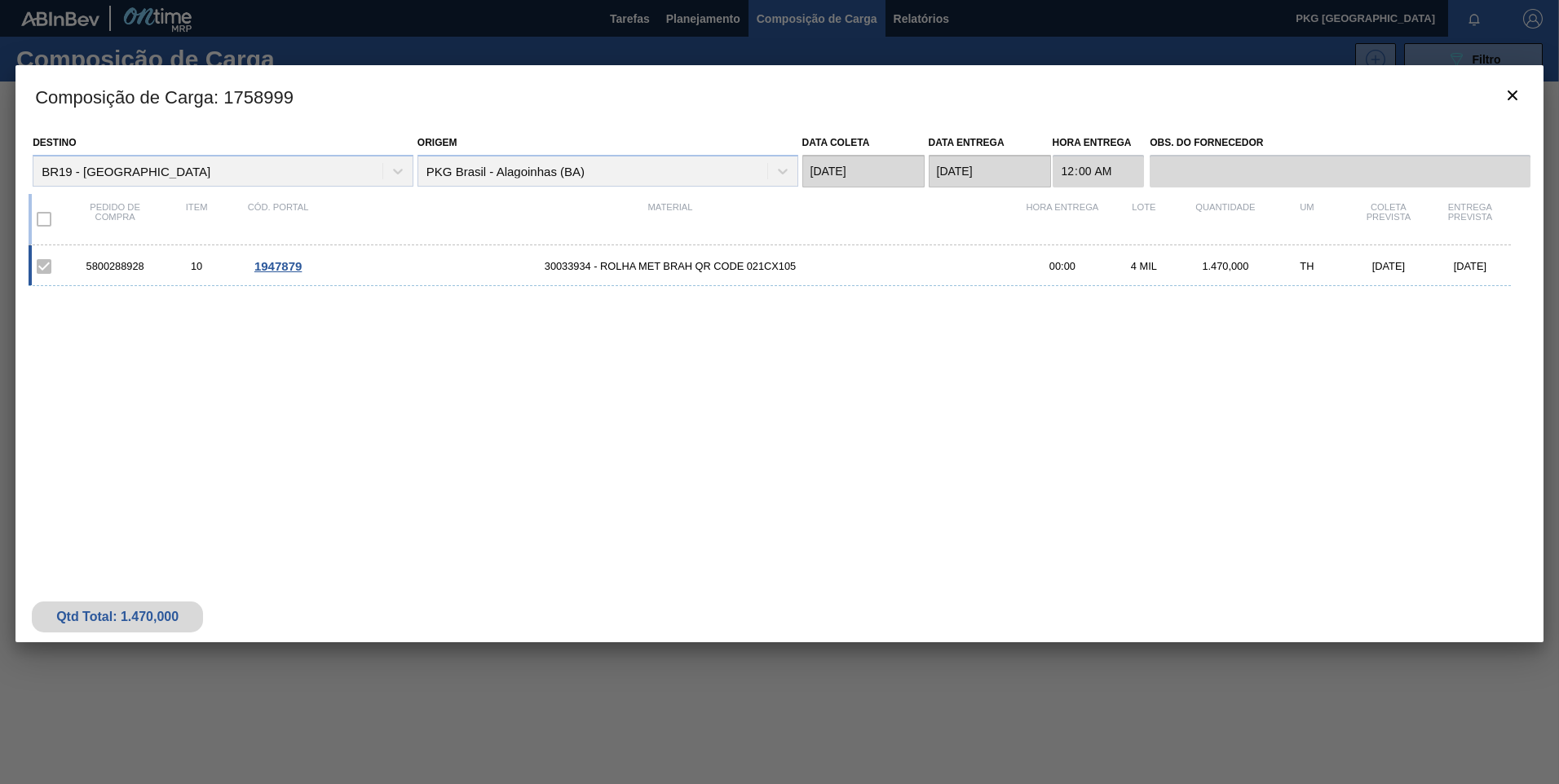
click at [284, 262] on span "1947879" at bounding box center [278, 266] width 47 height 14
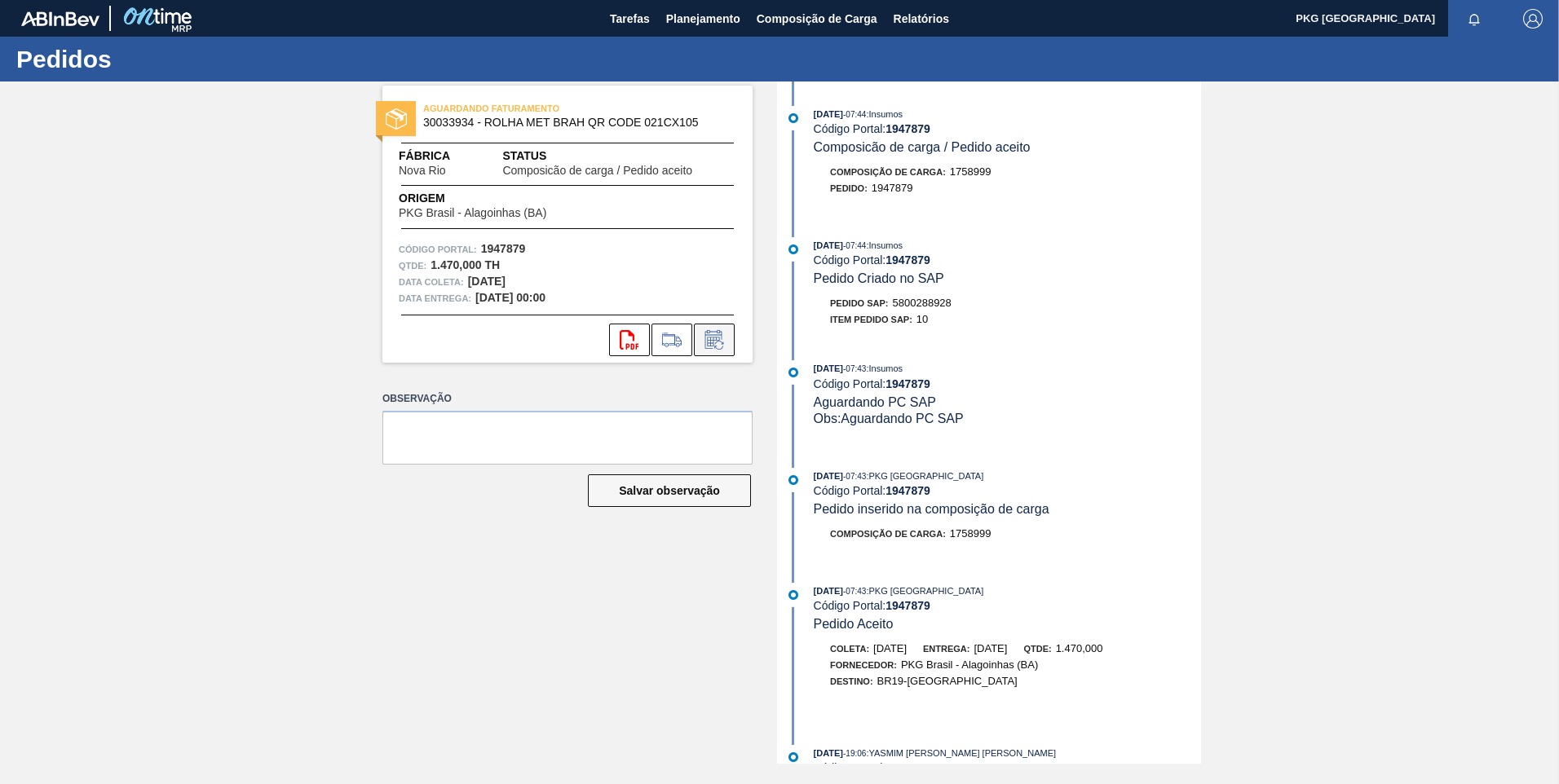
click at [704, 333] on icon at bounding box center [714, 340] width 26 height 20
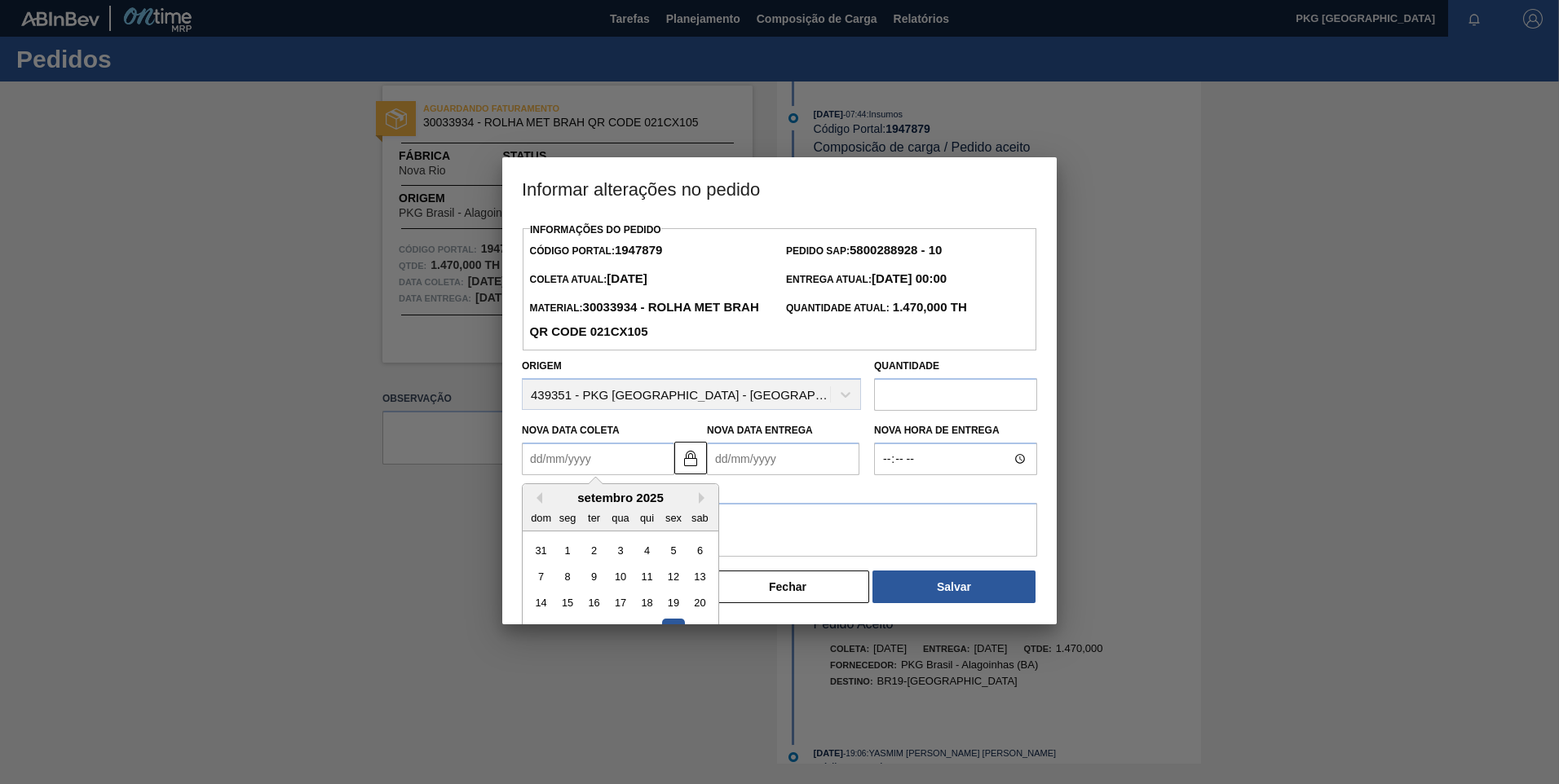
click at [635, 455] on Coleta1947879 "Nova Data Coleta" at bounding box center [598, 458] width 152 height 32
click at [702, 500] on button "Next Month" at bounding box center [704, 498] width 12 height 12
click at [703, 500] on button "Next Month" at bounding box center [704, 498] width 12 height 12
click at [645, 558] on div "4" at bounding box center [647, 550] width 22 height 22
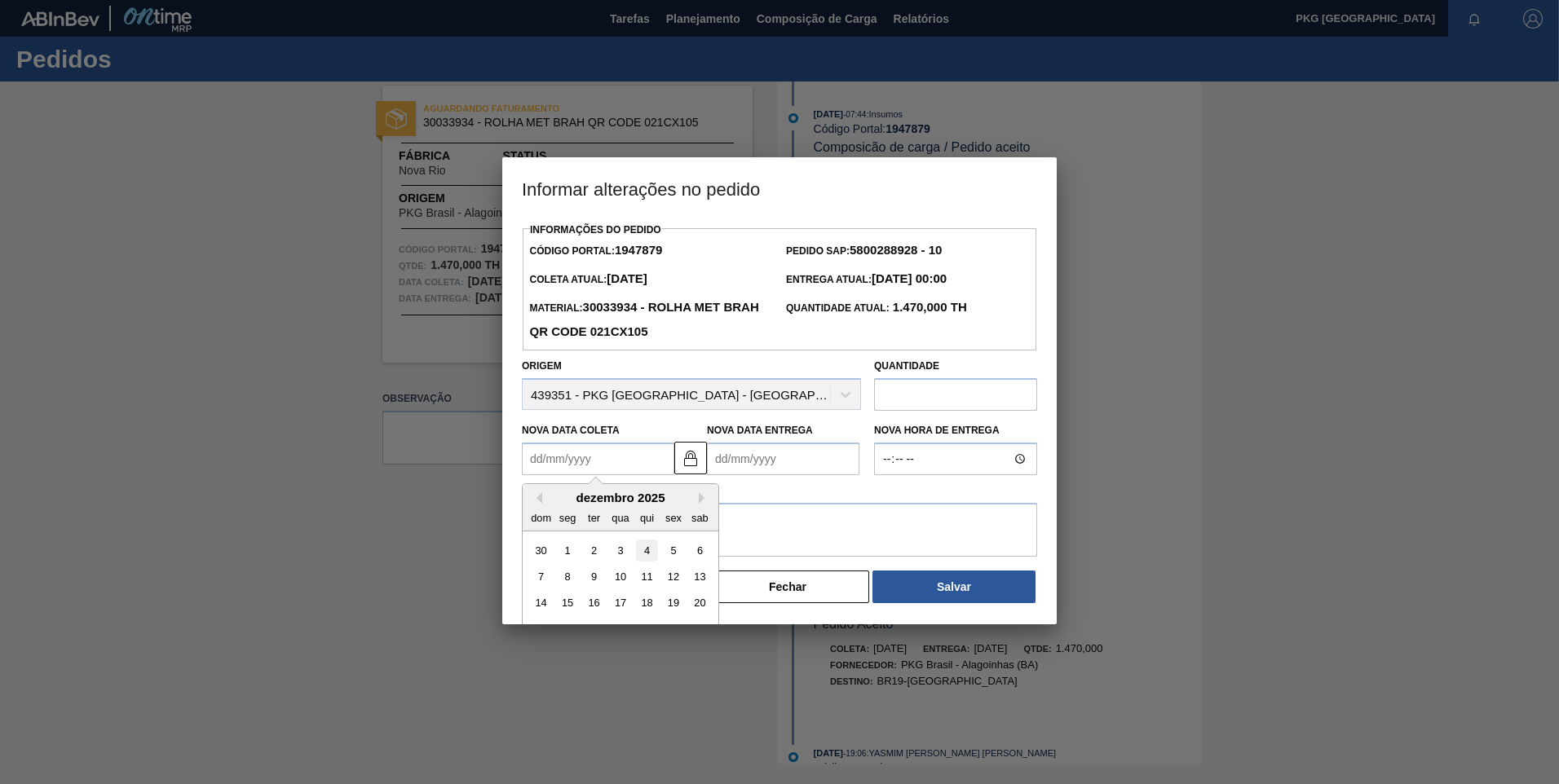
type Coleta1947879 "[DATE]"
type Entrega1947879 "[DATE]"
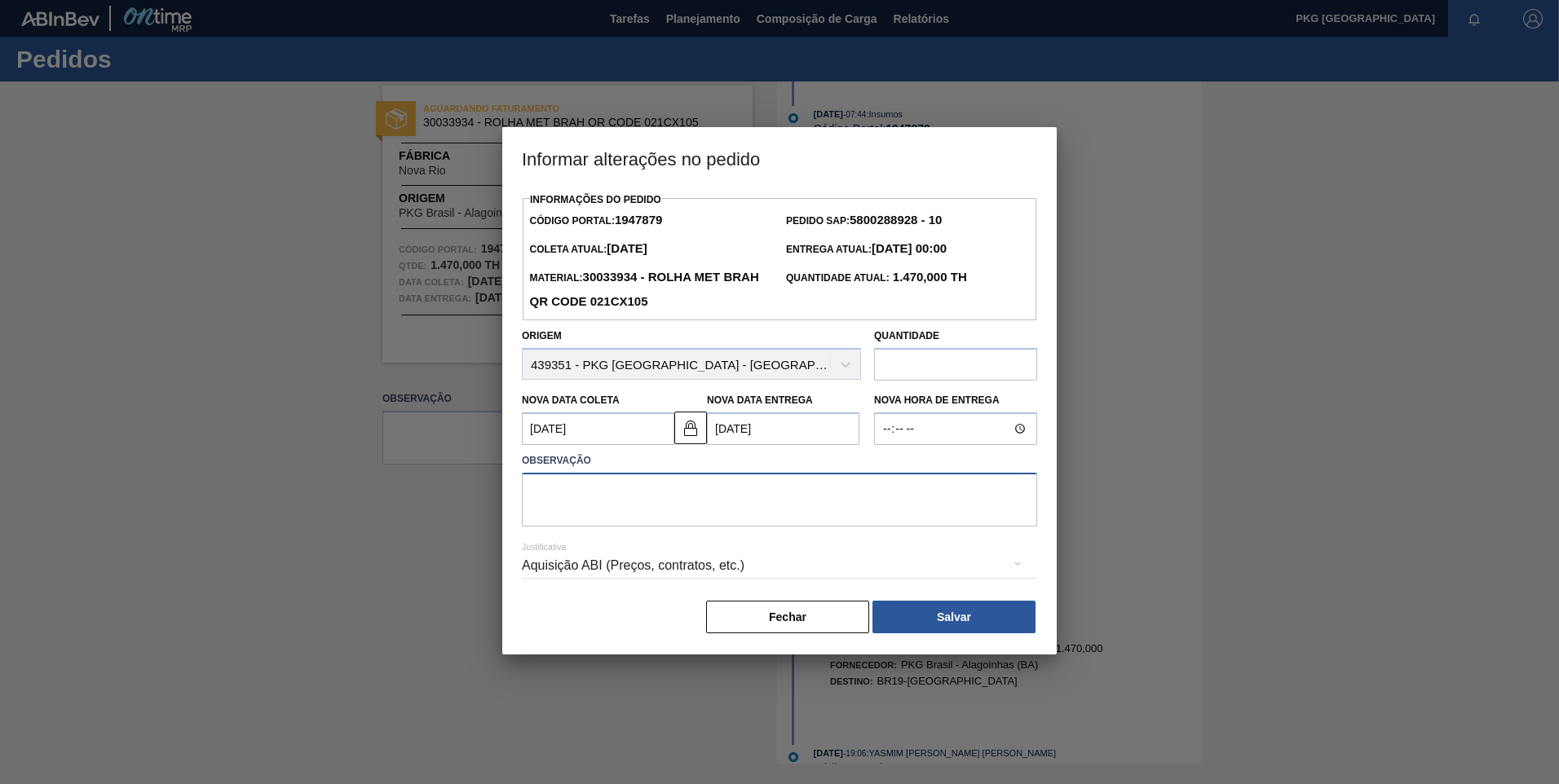
click at [710, 518] on textarea at bounding box center [780, 499] width 515 height 54
type textarea "Ajuste de data"
click at [701, 569] on div "Aquisição ABI (Preços, contratos, etc.)" at bounding box center [780, 566] width 515 height 46
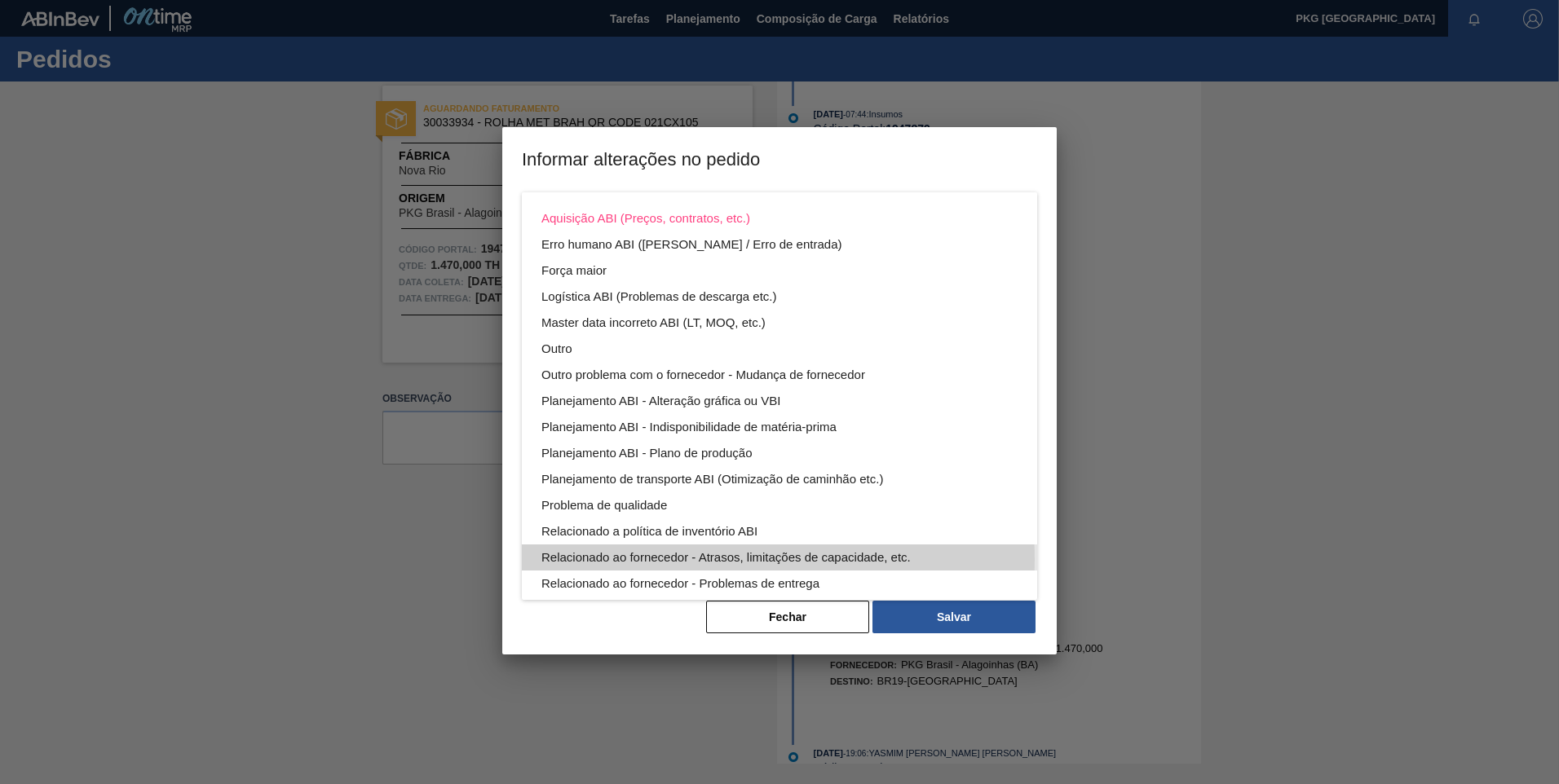
click at [724, 560] on div "Relacionado ao fornecedor - Atrasos, limitações de capacidade, etc." at bounding box center [780, 557] width 476 height 26
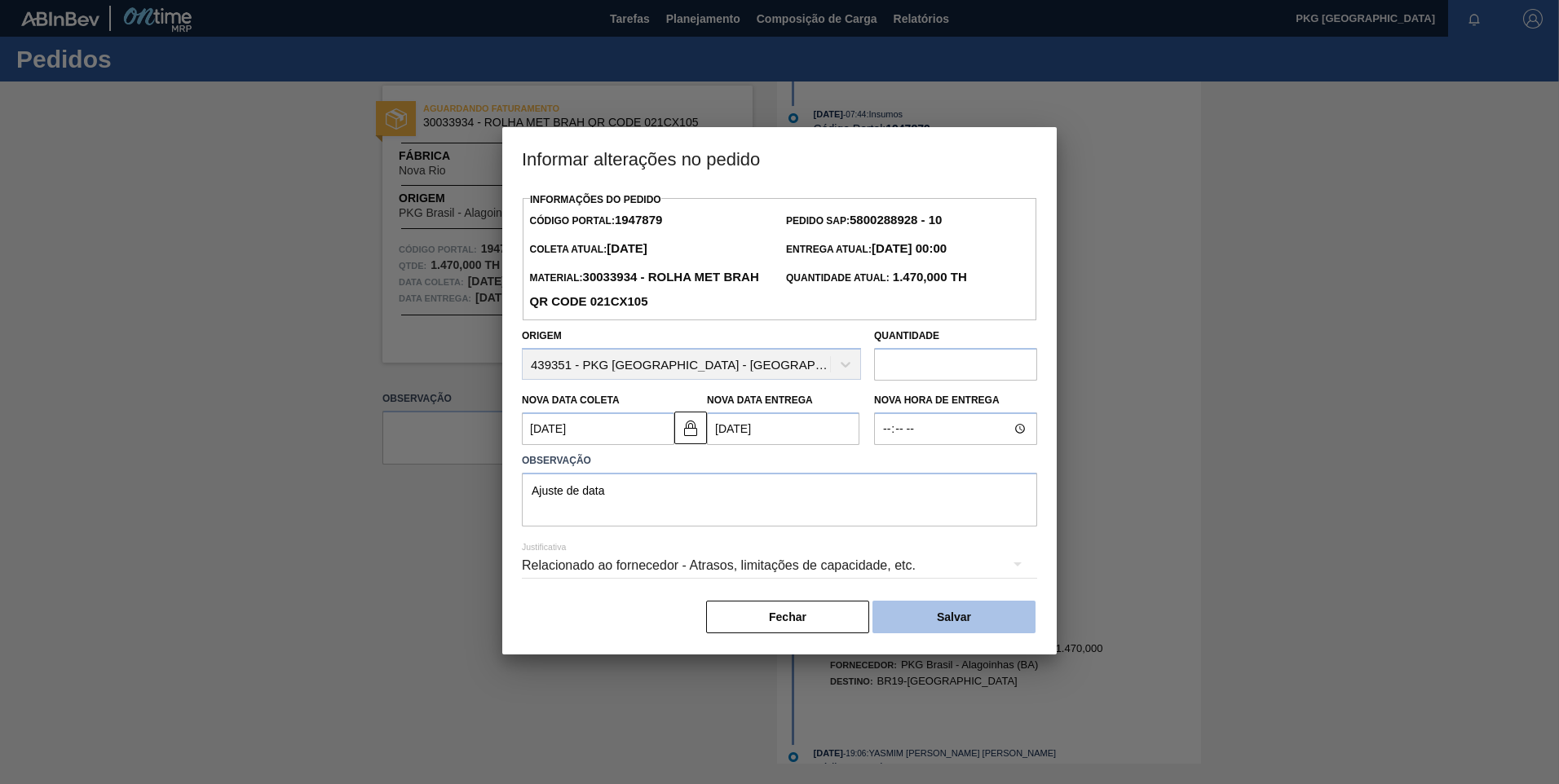
click at [929, 617] on button "Salvar" at bounding box center [954, 616] width 163 height 32
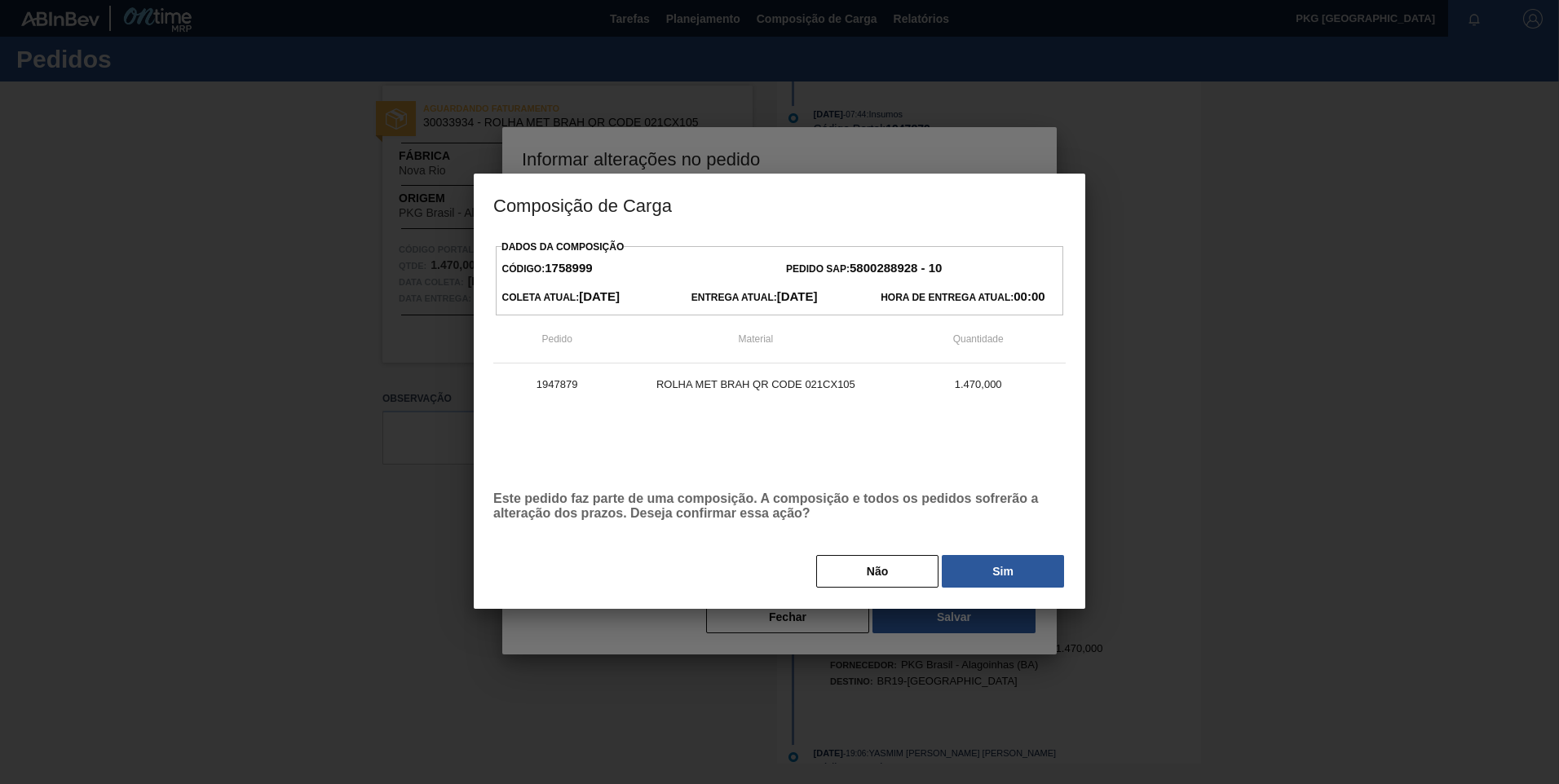
drag, startPoint x: 1000, startPoint y: 566, endPoint x: 999, endPoint y: 574, distance: 8.1
click at [999, 568] on button "Sim" at bounding box center [1003, 570] width 122 height 32
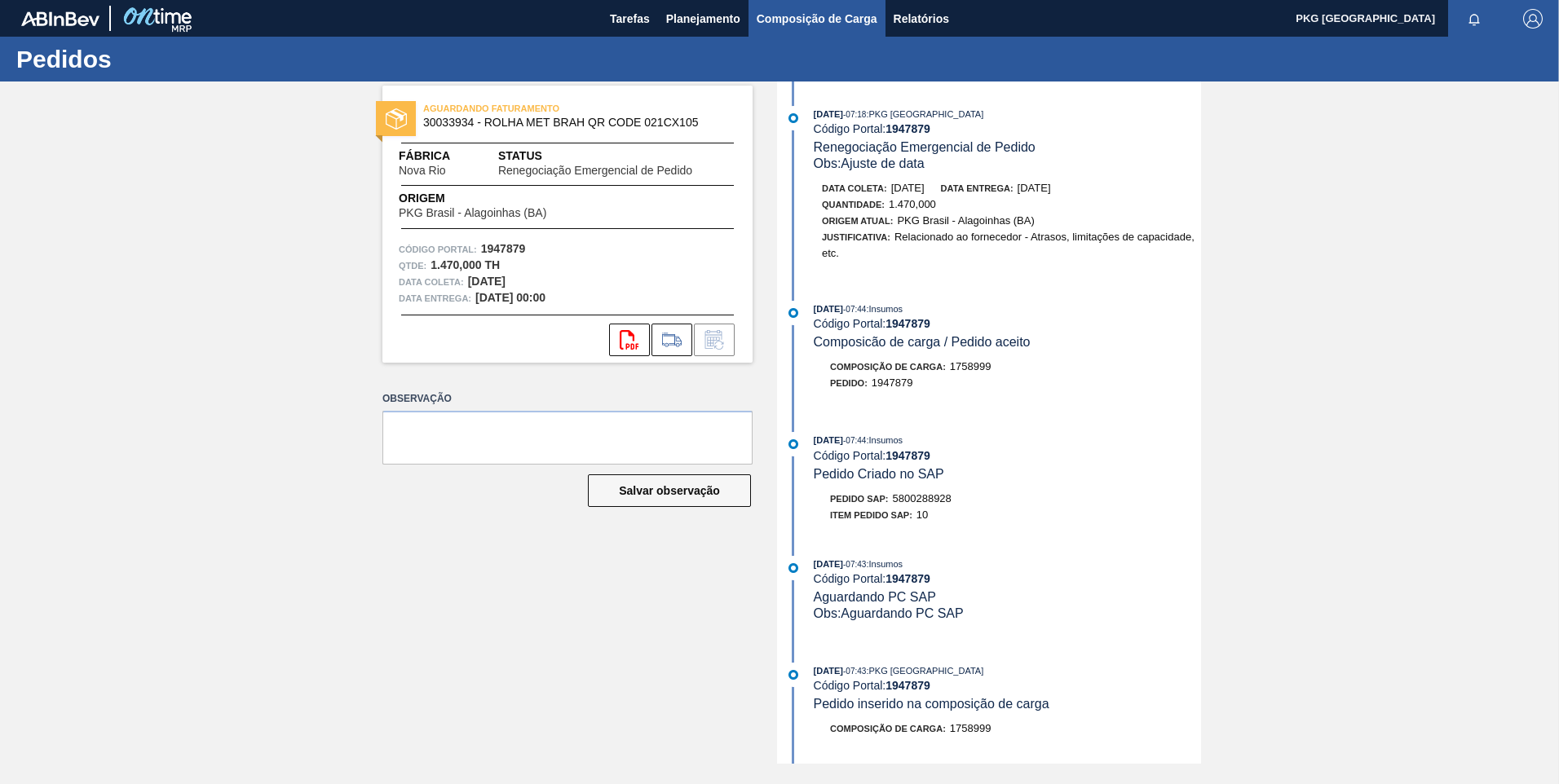
click at [793, 16] on span "Composição de Carga" at bounding box center [818, 19] width 121 height 20
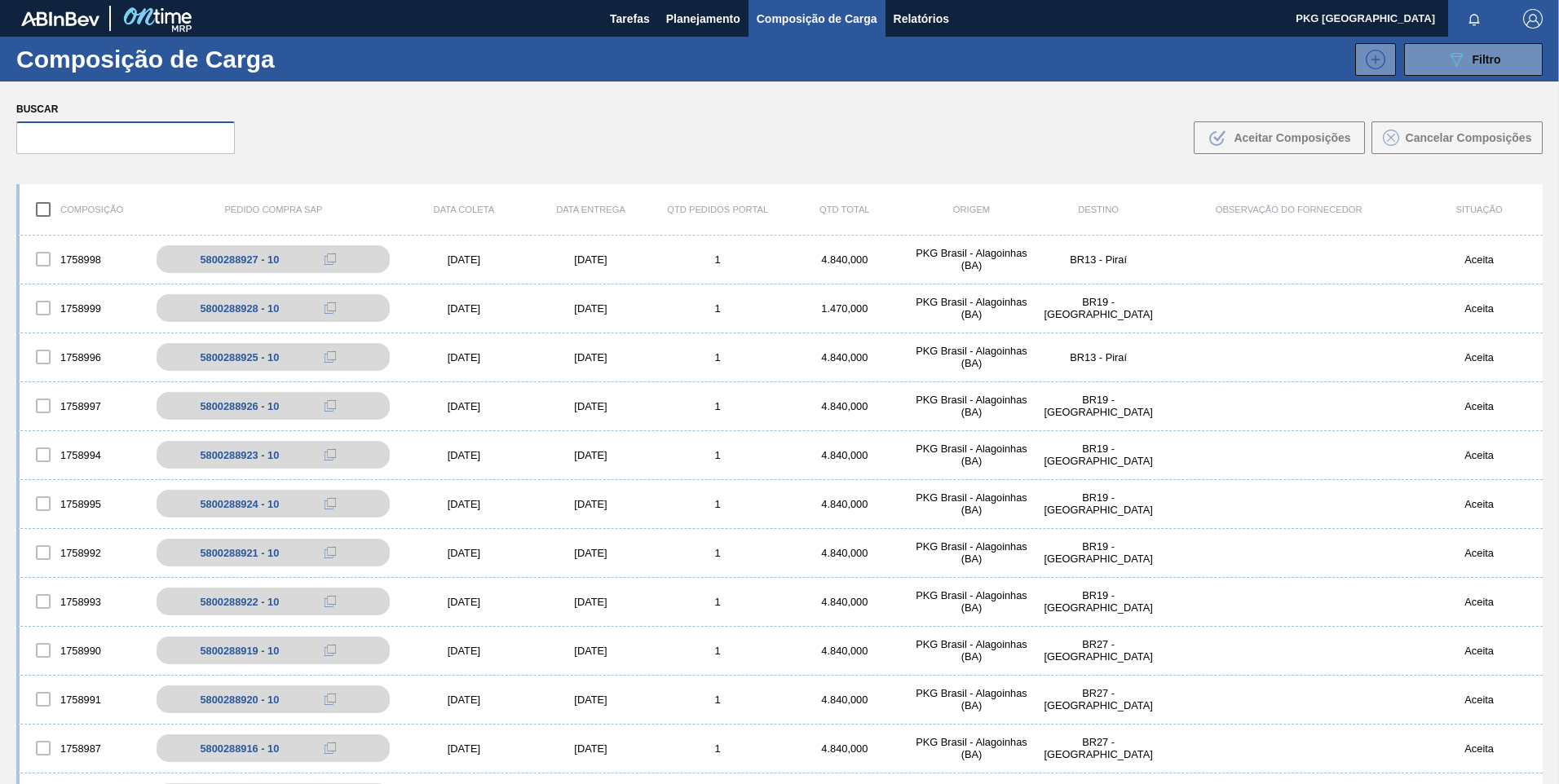
click at [190, 132] on input "text" at bounding box center [126, 137] width 219 height 32
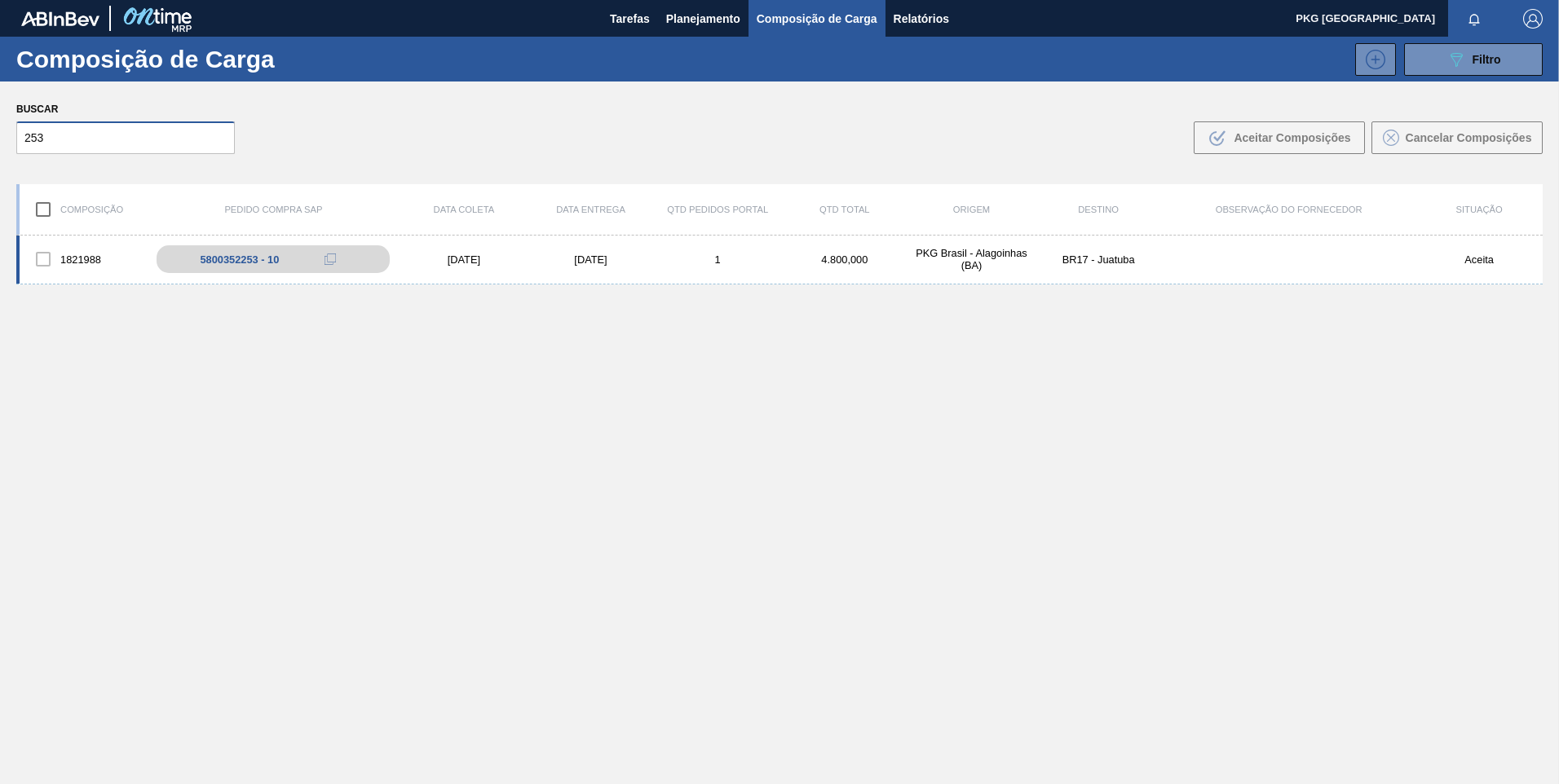
type input "253"
click at [450, 251] on div "1821988 5800352253 - 10 [DATE] [DATE] 1 4.800,000 PKG [GEOGRAPHIC_DATA] - [GEOG…" at bounding box center [780, 260] width 1527 height 49
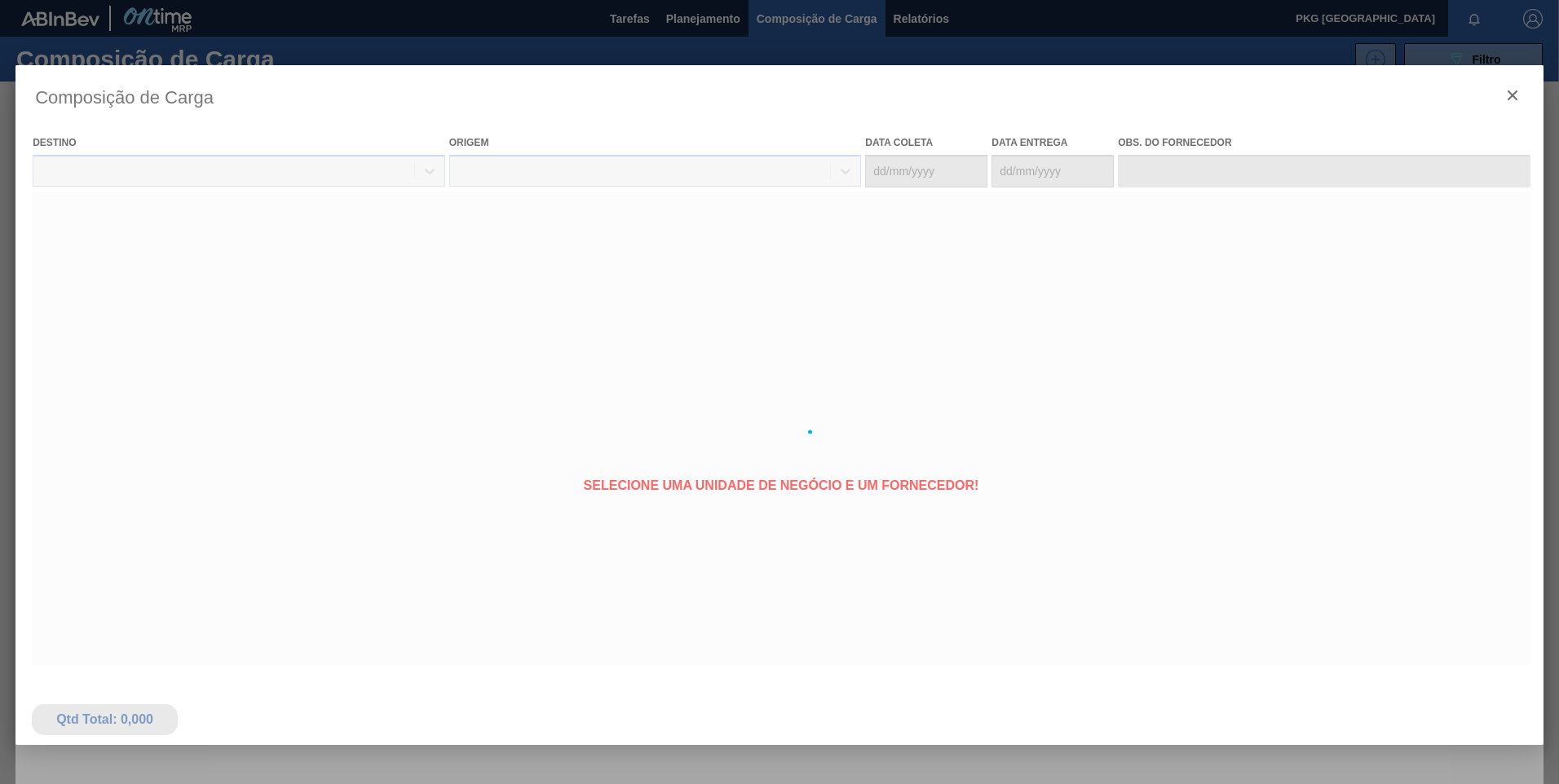
type coleta "[DATE]"
type entrega "[DATE]"
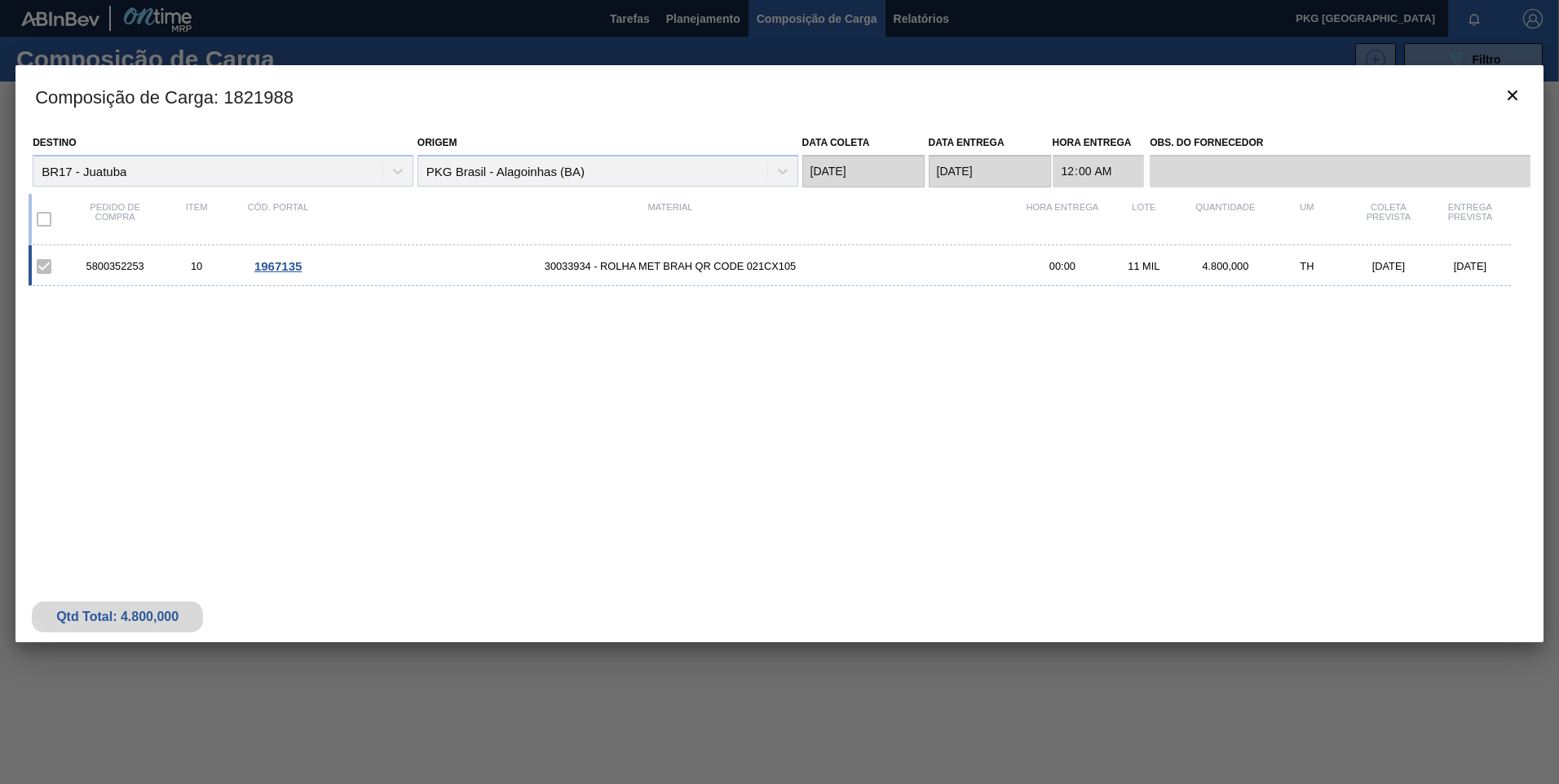
click at [286, 267] on span "1967135" at bounding box center [278, 266] width 47 height 14
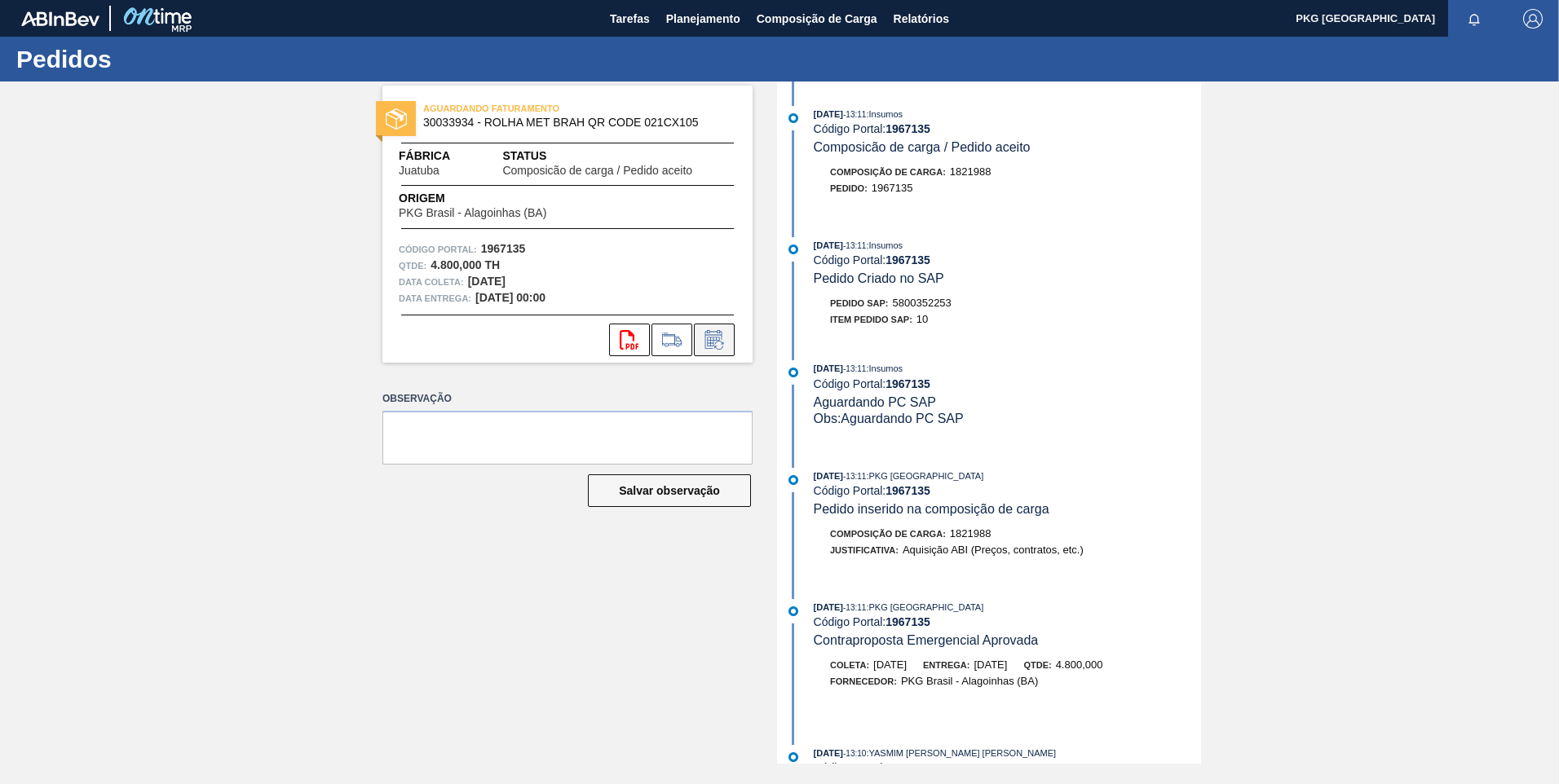
click at [718, 338] on icon at bounding box center [714, 340] width 26 height 20
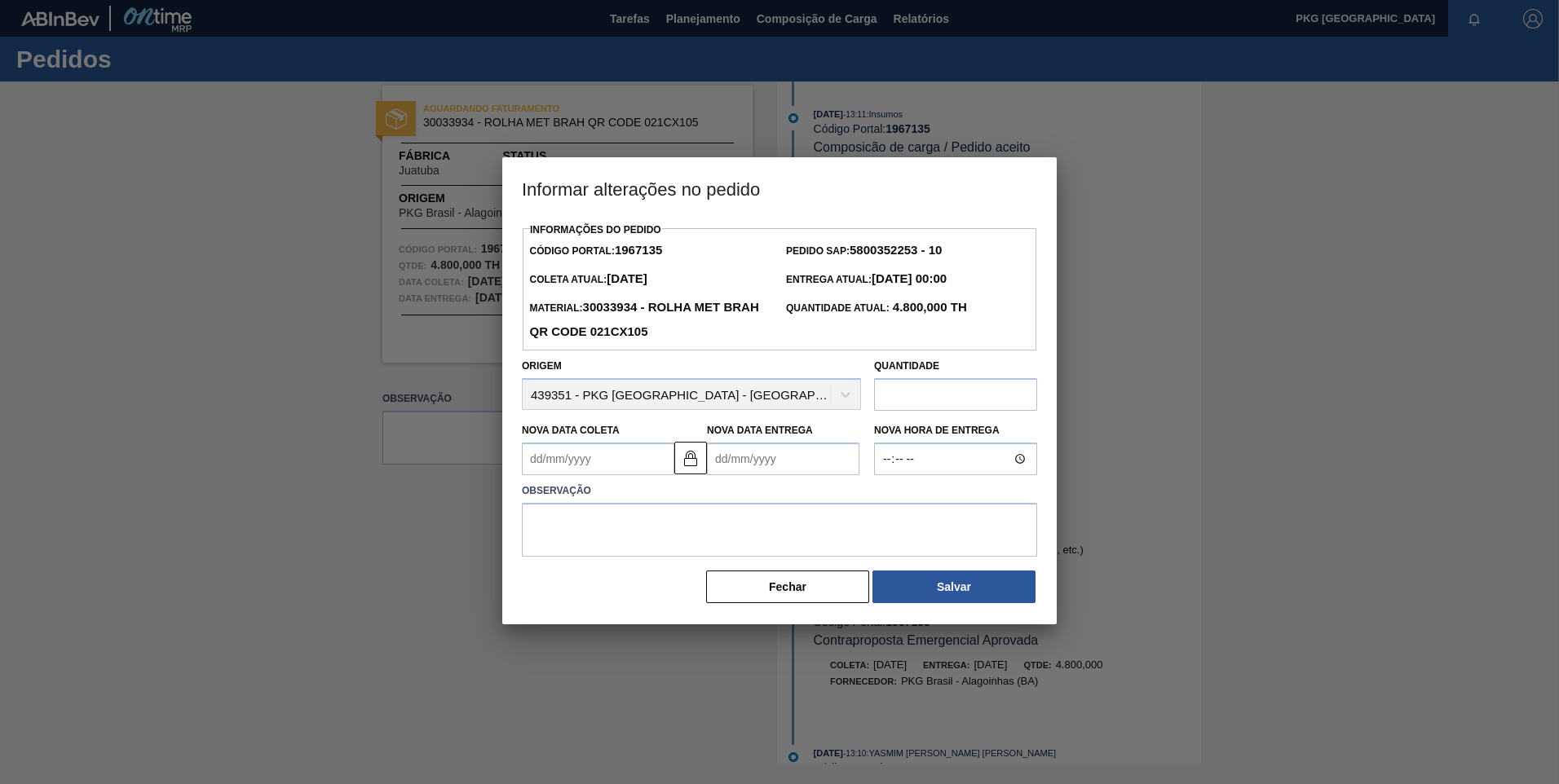
click at [587, 457] on Coleta1967135 "Nova Data Coleta" at bounding box center [598, 458] width 152 height 32
type Coleta1967135 "2"
type Entrega1967135 "[DATE]"
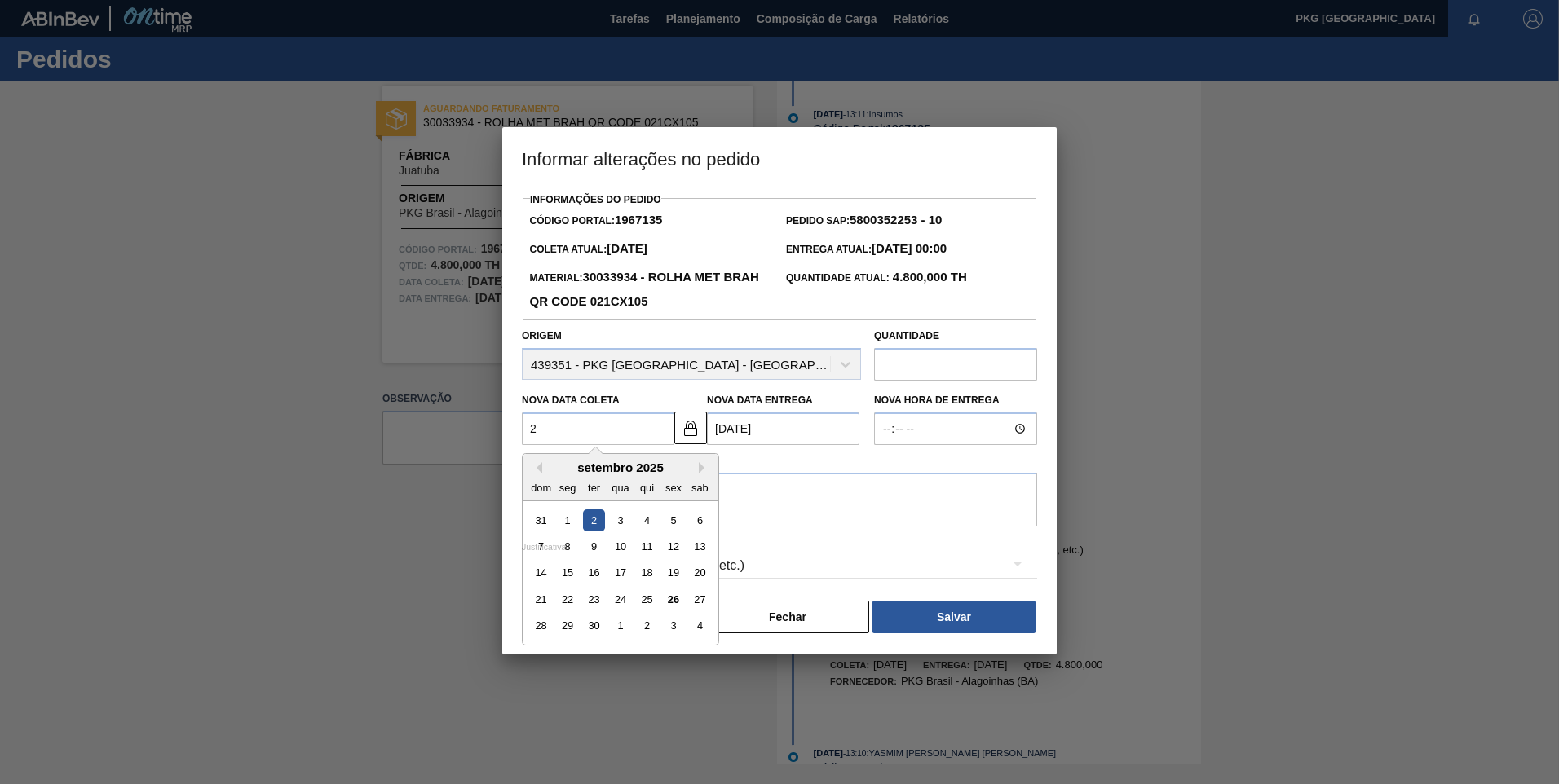
type Coleta1967135 "25"
type Entrega1967135 "[DATE]"
type Coleta1967135 "[DATE]"
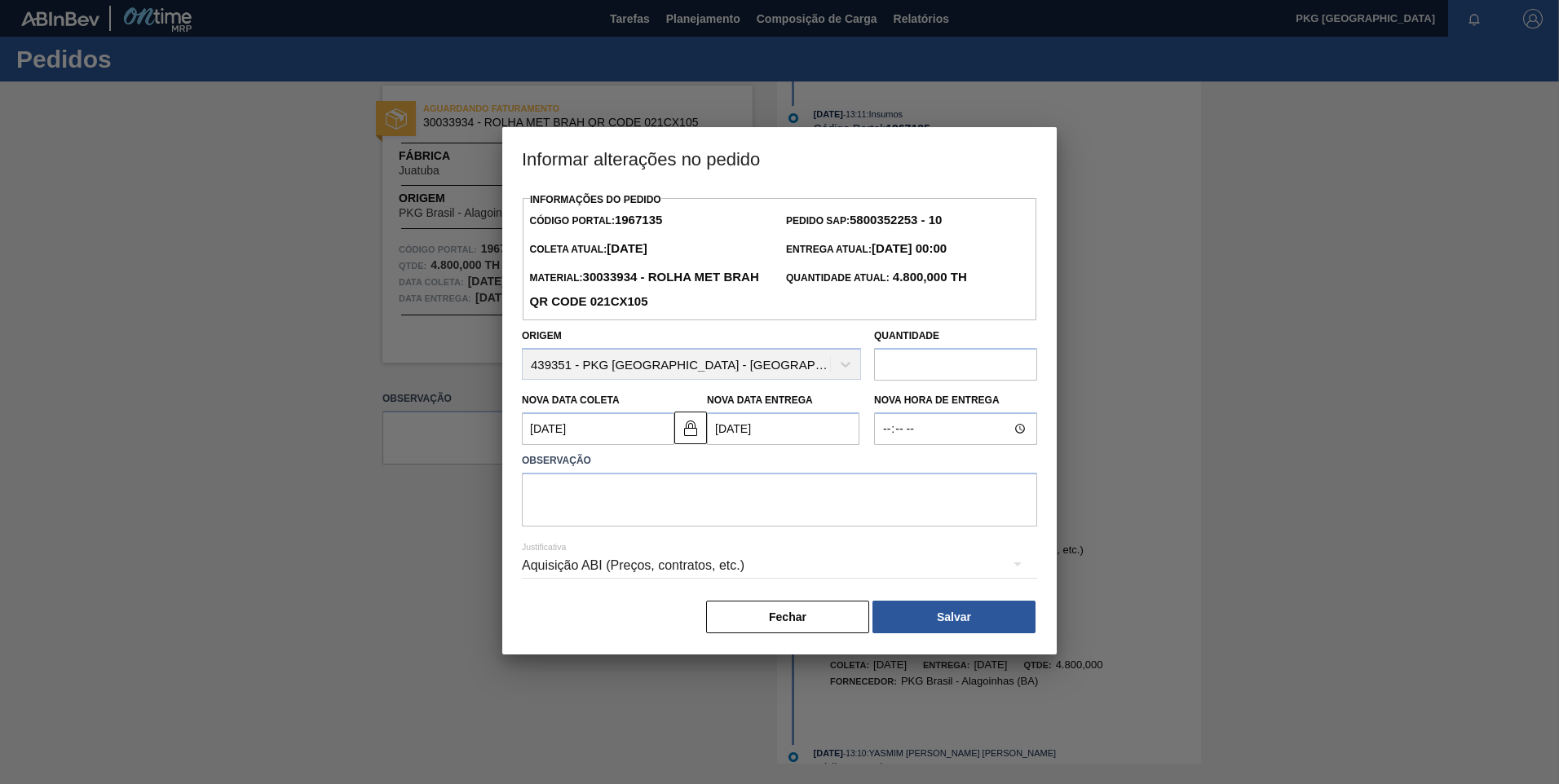
click at [264, 518] on div at bounding box center [780, 392] width 1559 height 784
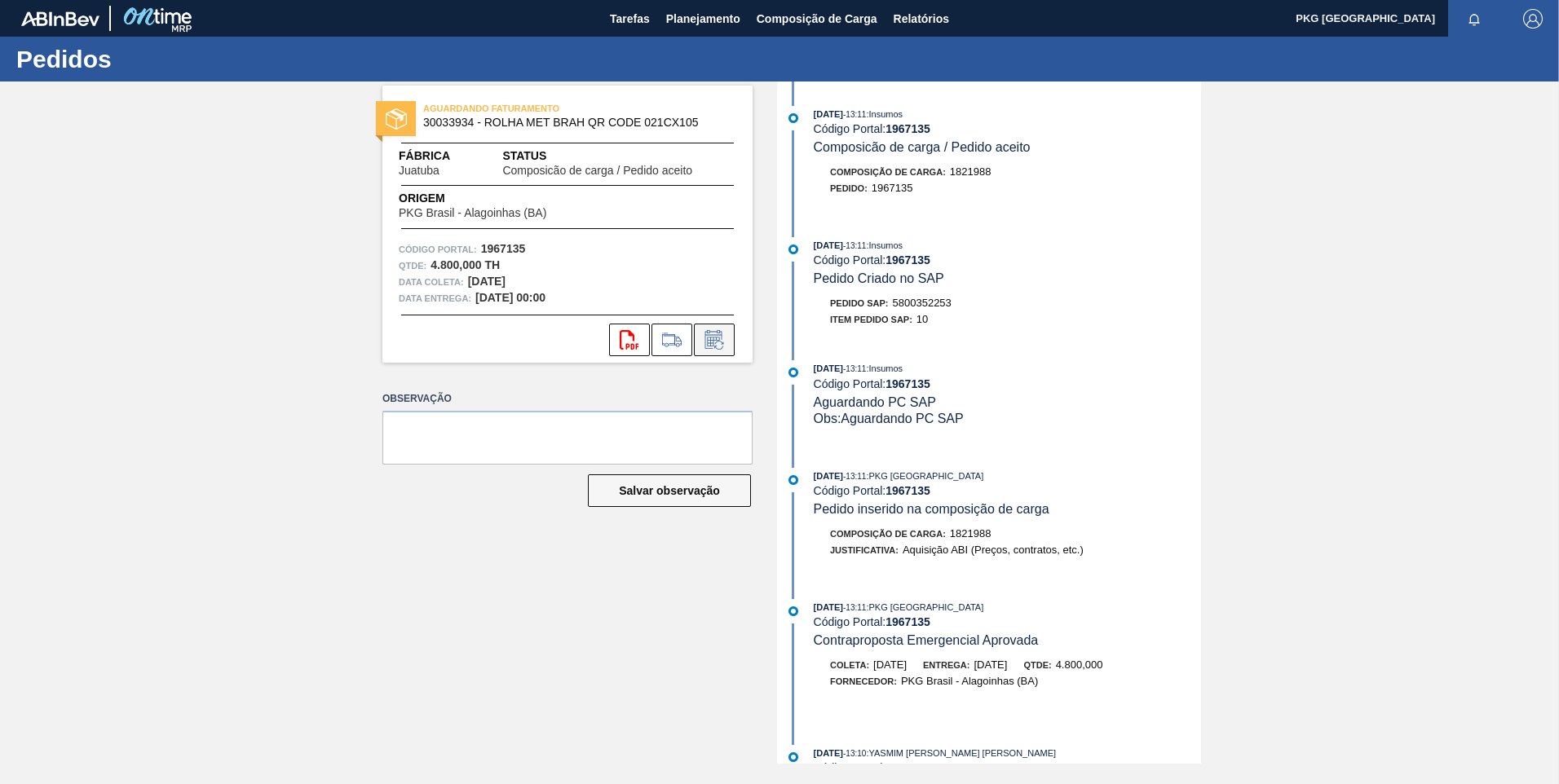
click at [718, 341] on icon at bounding box center [718, 344] width 9 height 9
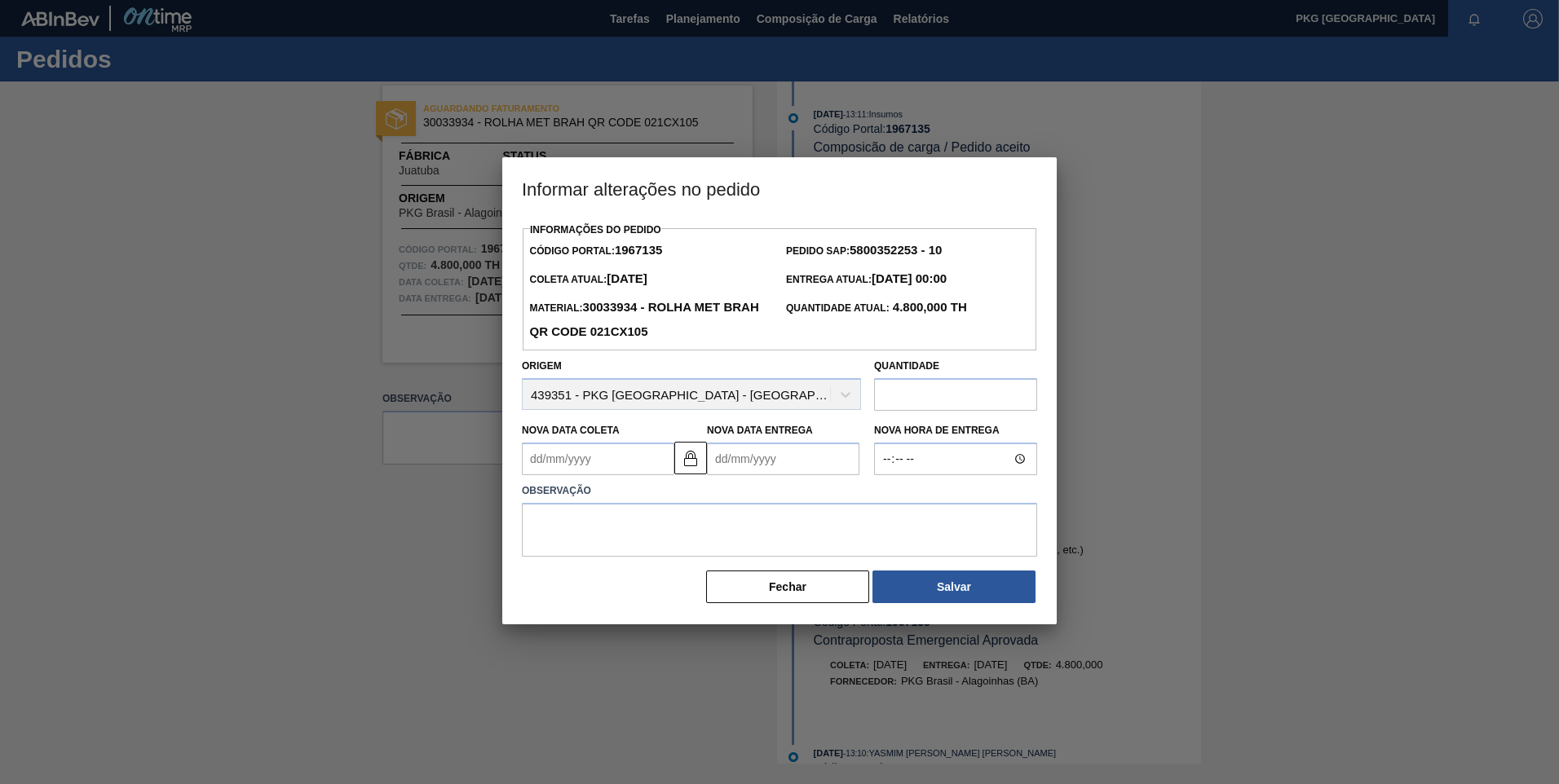
click at [615, 464] on Coleta1967135 "Nova Data Coleta" at bounding box center [598, 458] width 152 height 32
click at [703, 503] on button "Next Month" at bounding box center [704, 498] width 12 height 12
click at [570, 582] on div "8" at bounding box center [568, 576] width 22 height 22
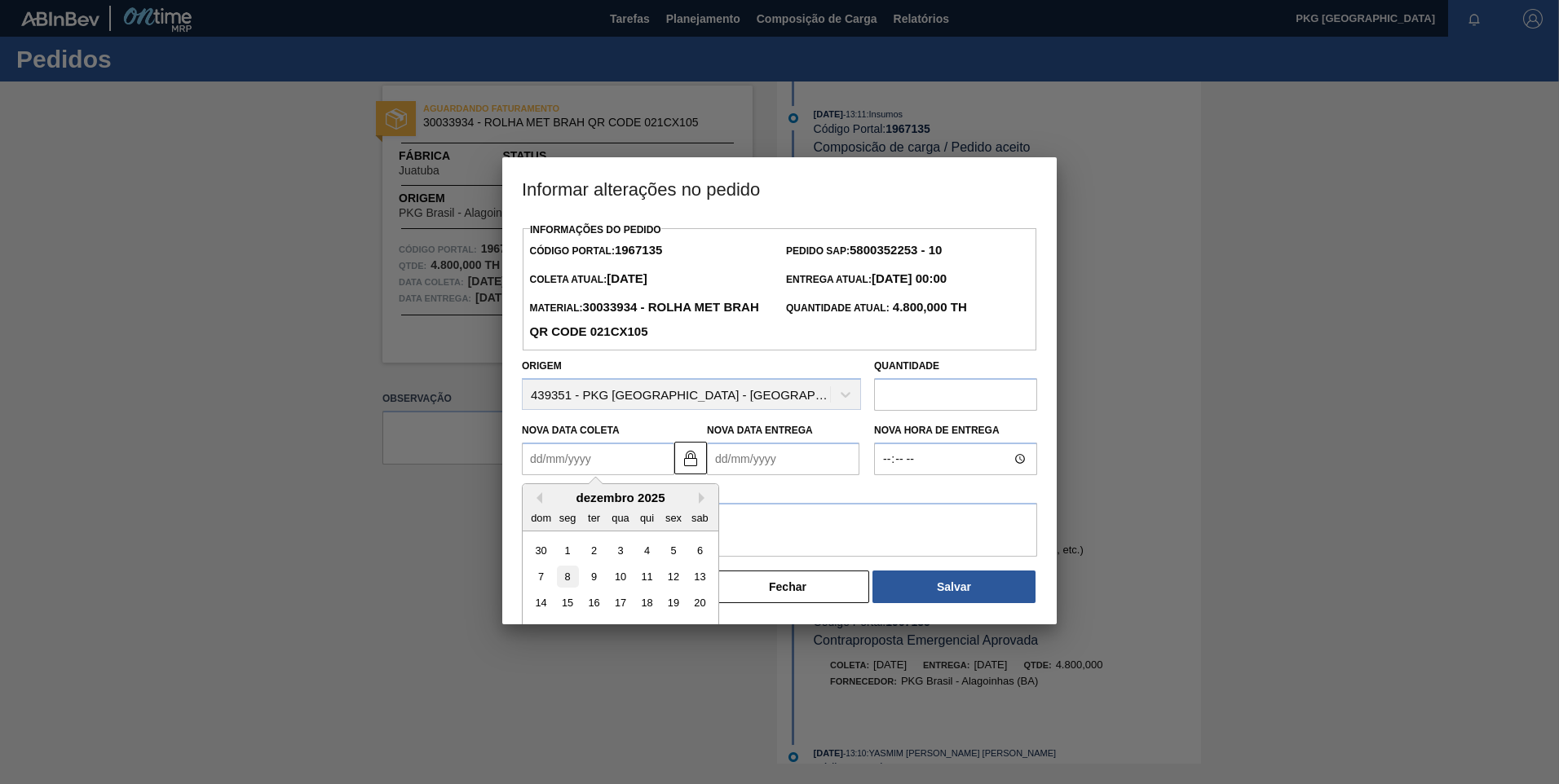
type Coleta1967135 "[DATE]"
type Entrega1967135 "[DATE]"
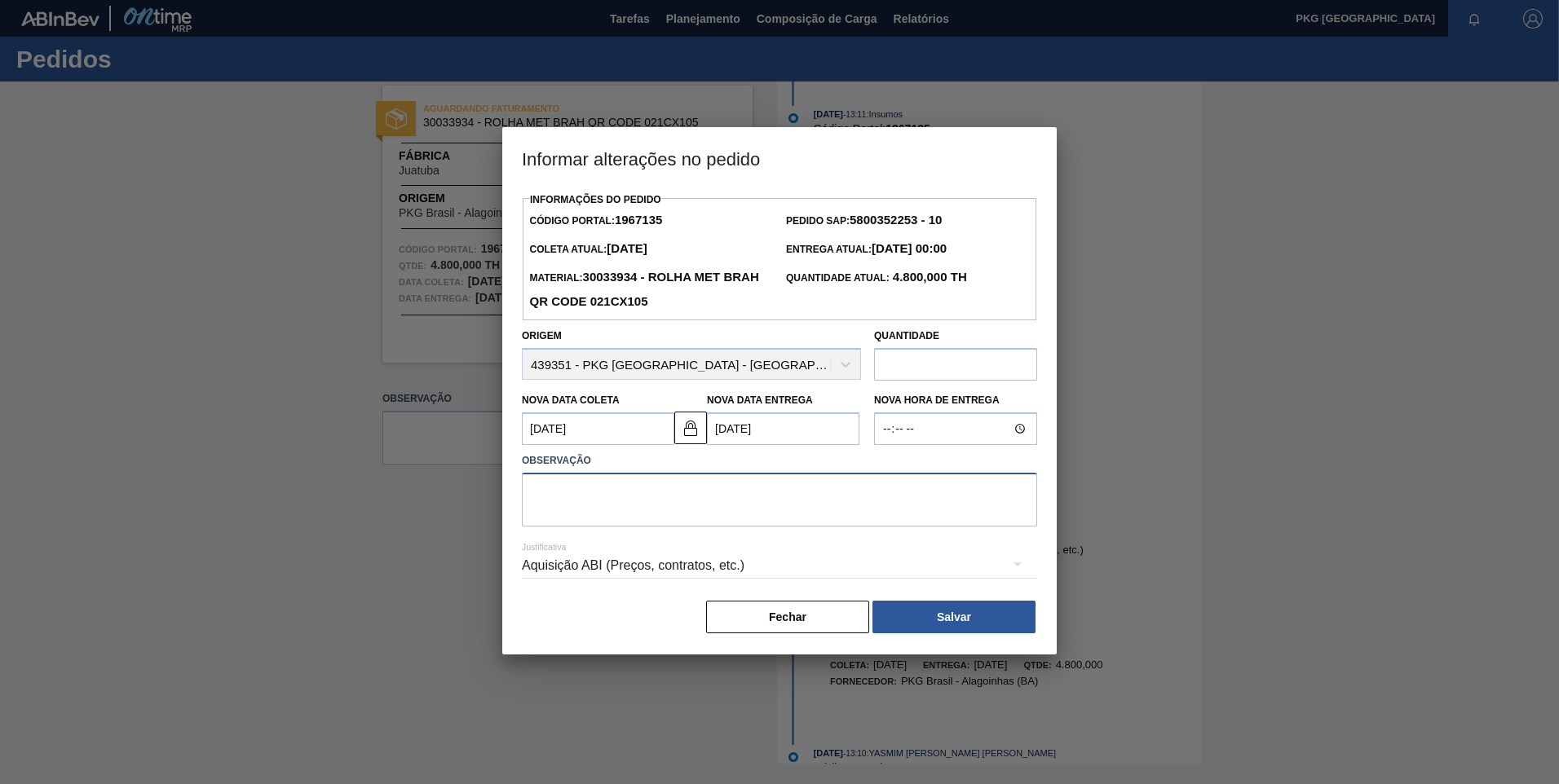
click at [624, 499] on textarea at bounding box center [780, 499] width 515 height 54
type textarea "Ajuste de data"
click at [717, 563] on div "Aquisição ABI (Preços, contratos, etc.)" at bounding box center [780, 566] width 515 height 46
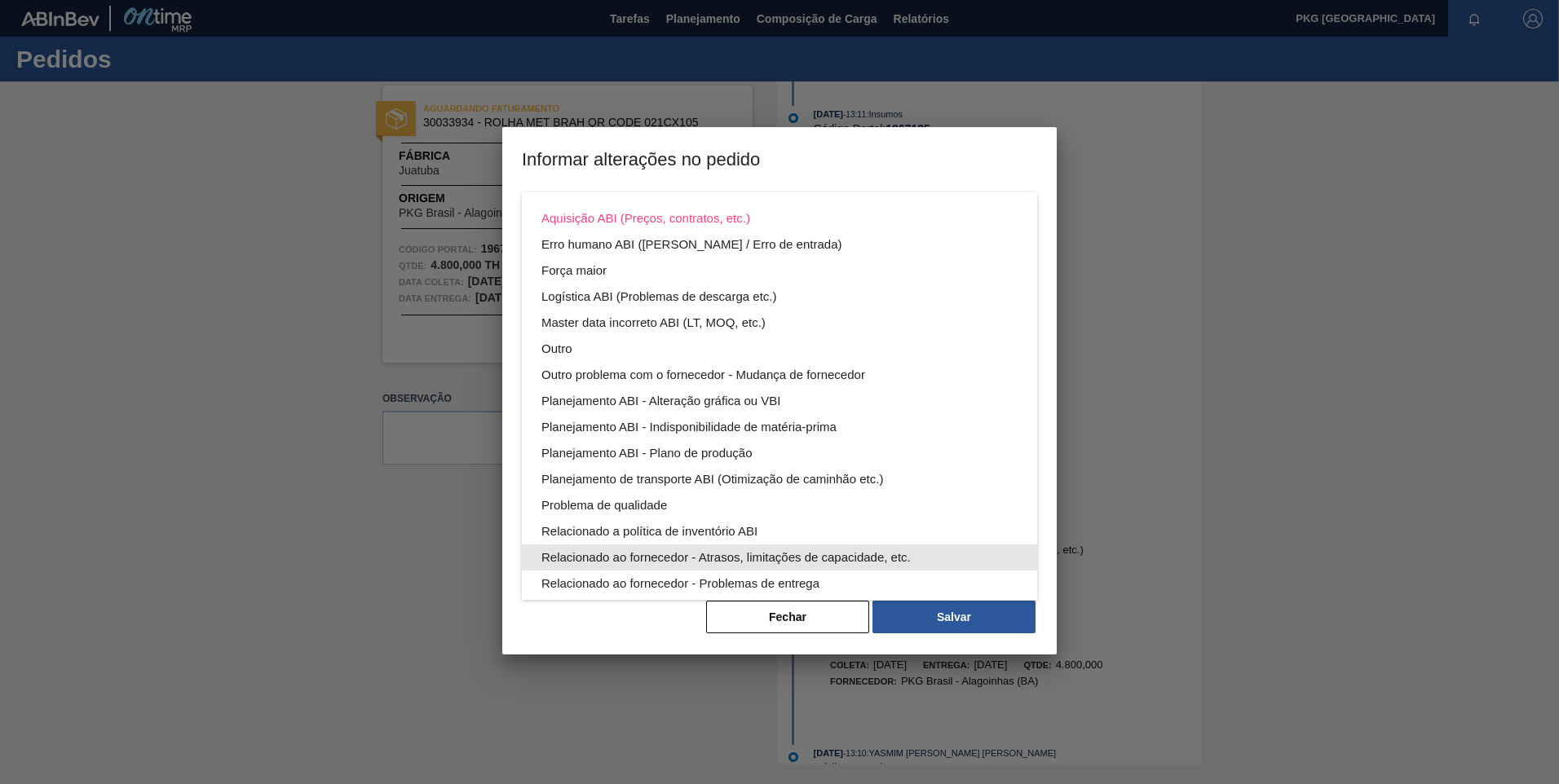
click at [719, 558] on div "Relacionado ao fornecedor - Atrasos, limitações de capacidade, etc." at bounding box center [780, 557] width 476 height 26
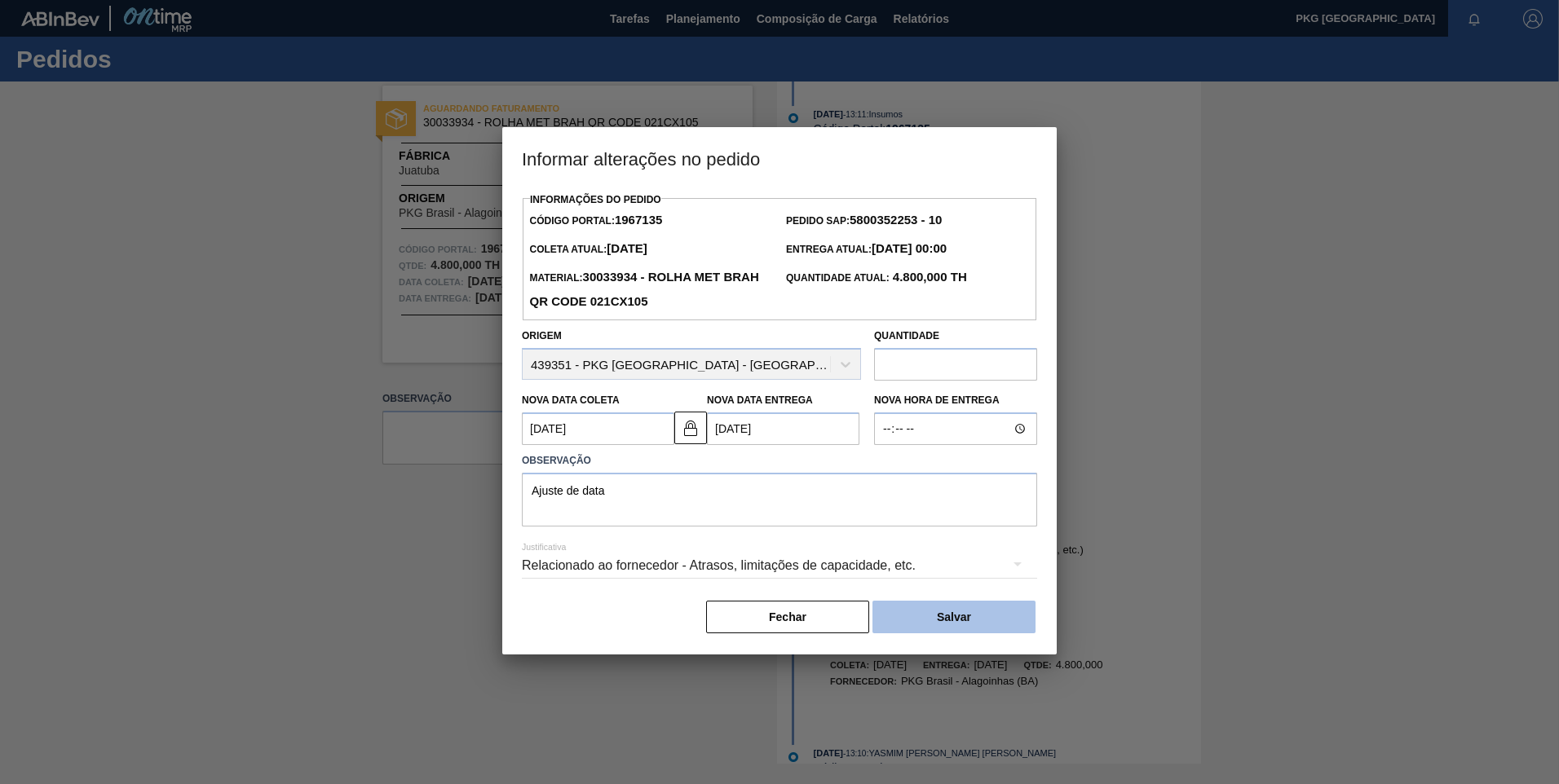
click at [939, 615] on button "Salvar" at bounding box center [954, 616] width 163 height 32
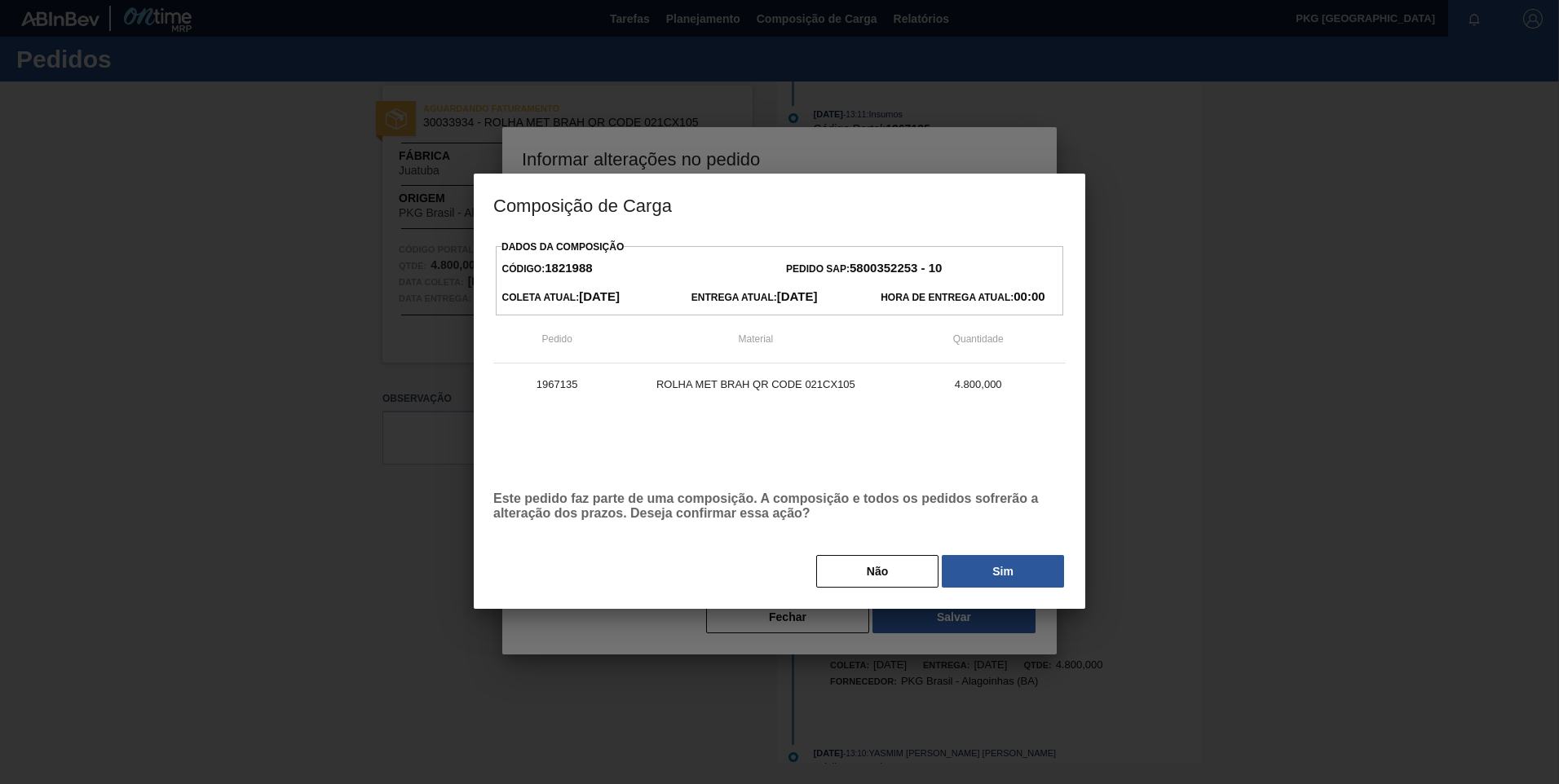
click at [1006, 577] on button "Sim" at bounding box center [1003, 570] width 122 height 32
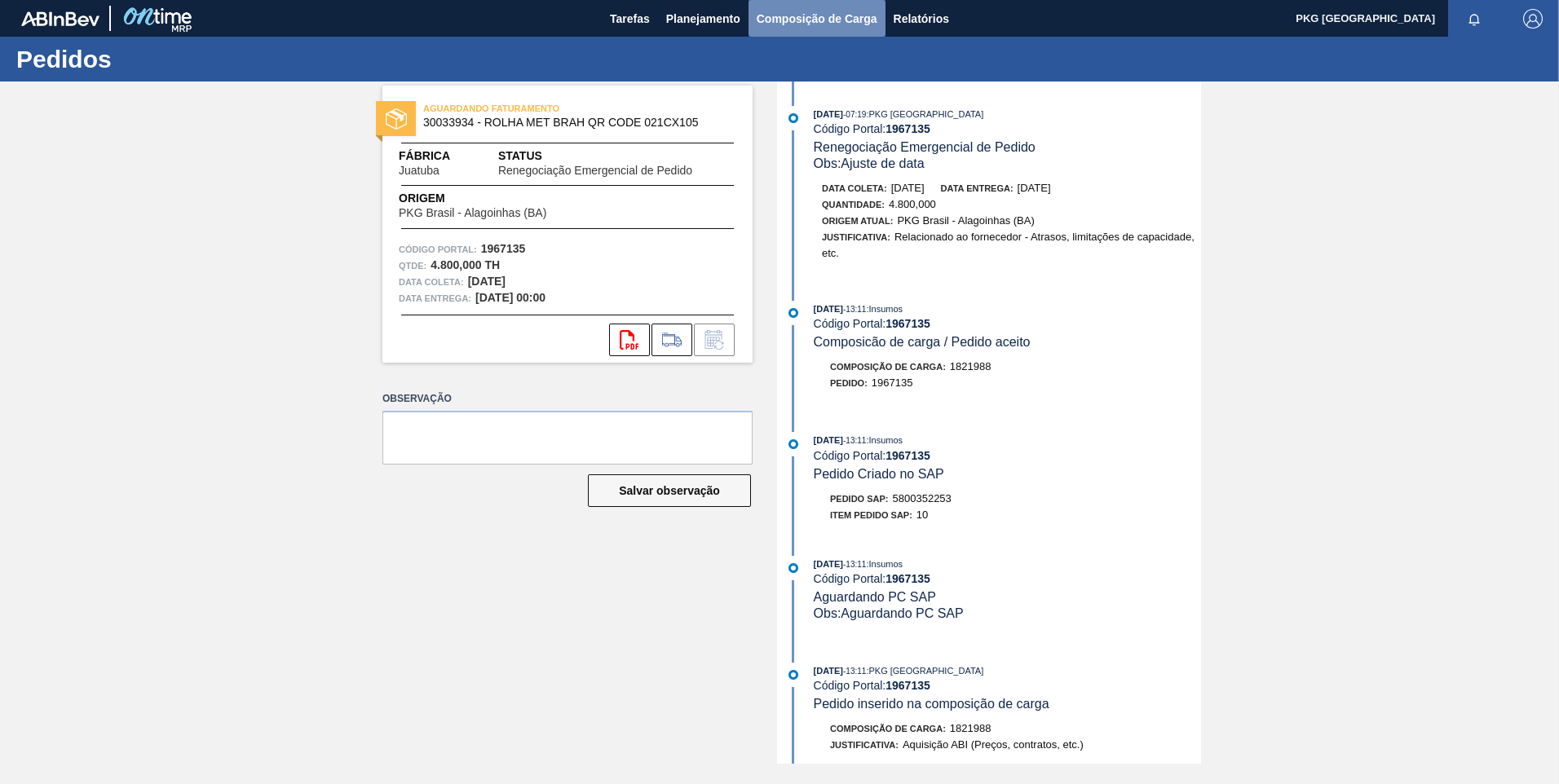
click at [803, 9] on span "Composição de Carga" at bounding box center [818, 19] width 121 height 20
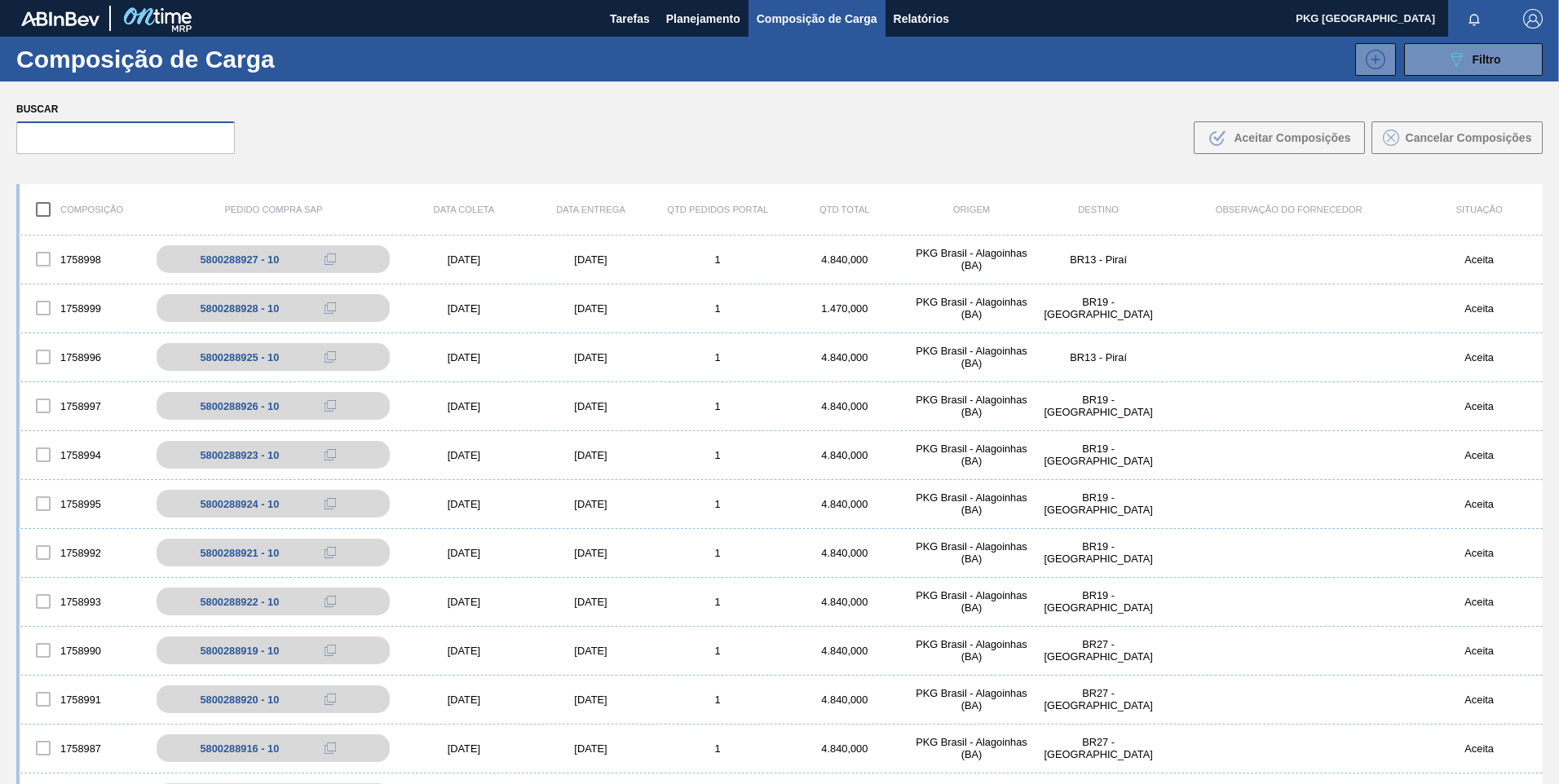
click at [150, 137] on input "text" at bounding box center [126, 137] width 219 height 32
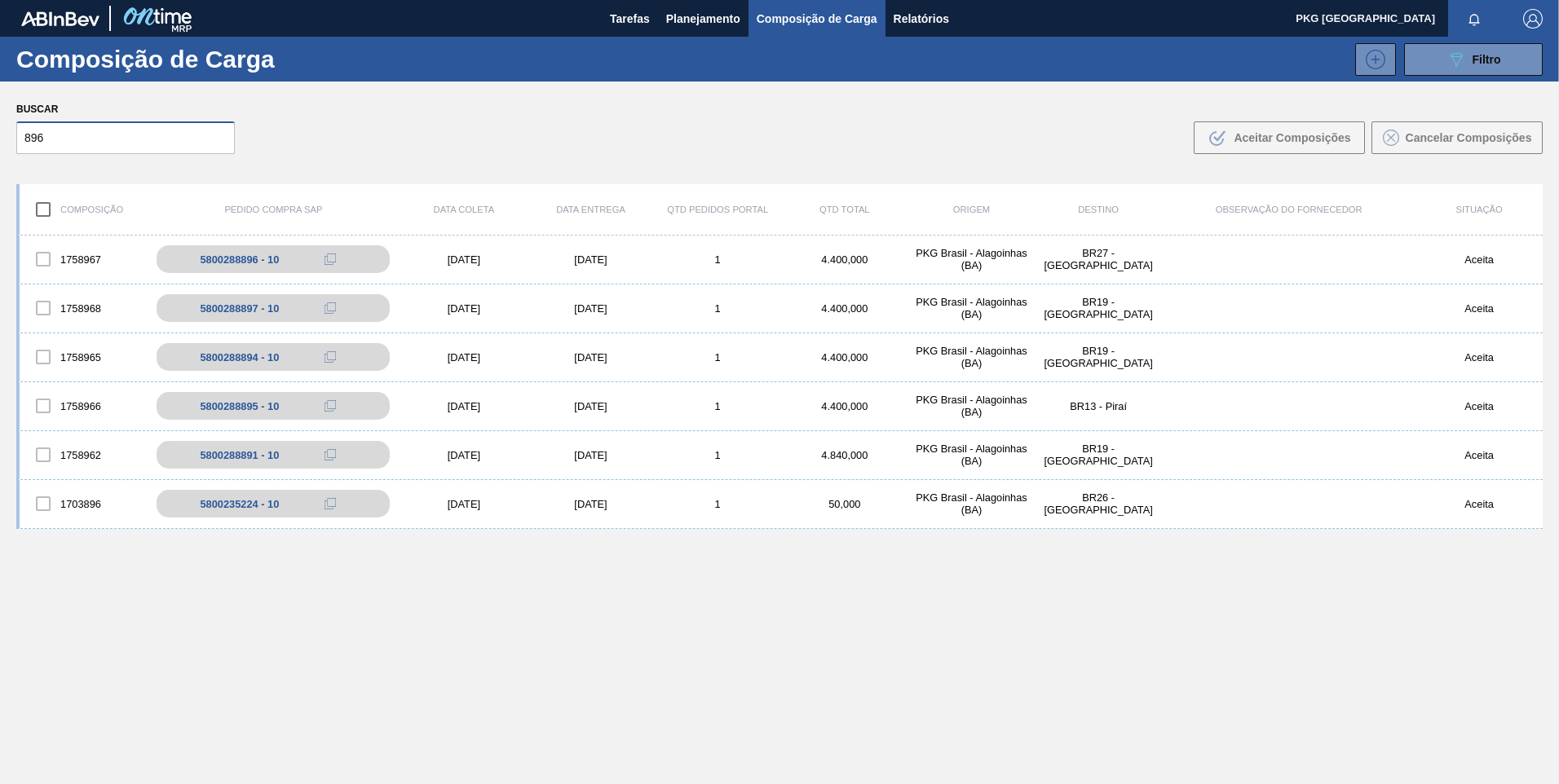
click at [151, 137] on input "896" at bounding box center [126, 137] width 219 height 32
drag, startPoint x: 110, startPoint y: 138, endPoint x: 0, endPoint y: 134, distance: 110.1
click at [0, 0] on html "Tarefas Planejamento Composição de Carga Relatórios PKG Brasil Marcar todas com…" at bounding box center [780, 0] width 1559 height 0
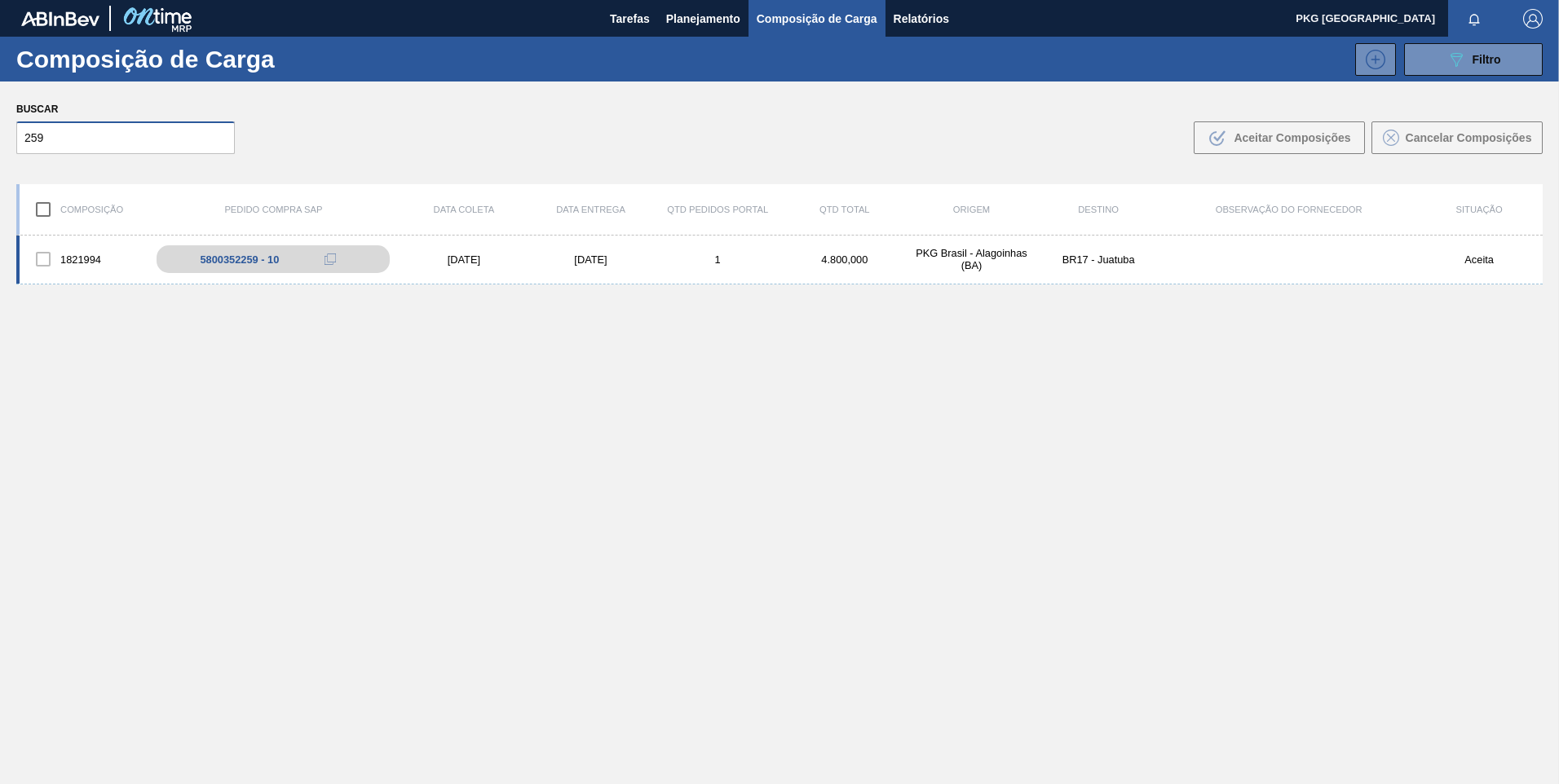
type input "259"
click at [574, 264] on div "[DATE]" at bounding box center [591, 259] width 127 height 13
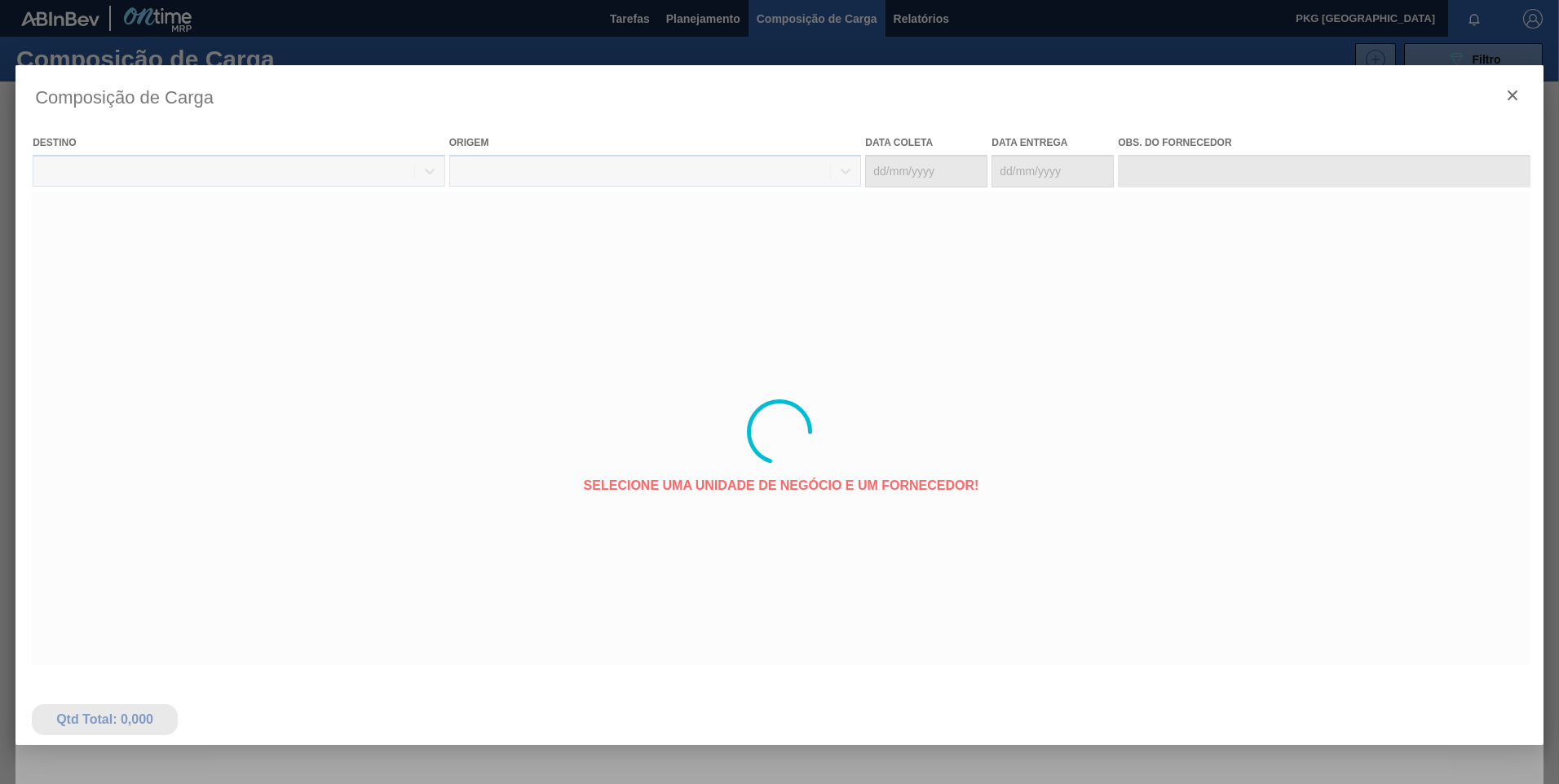
type coleta "[DATE]"
type entrega "[DATE]"
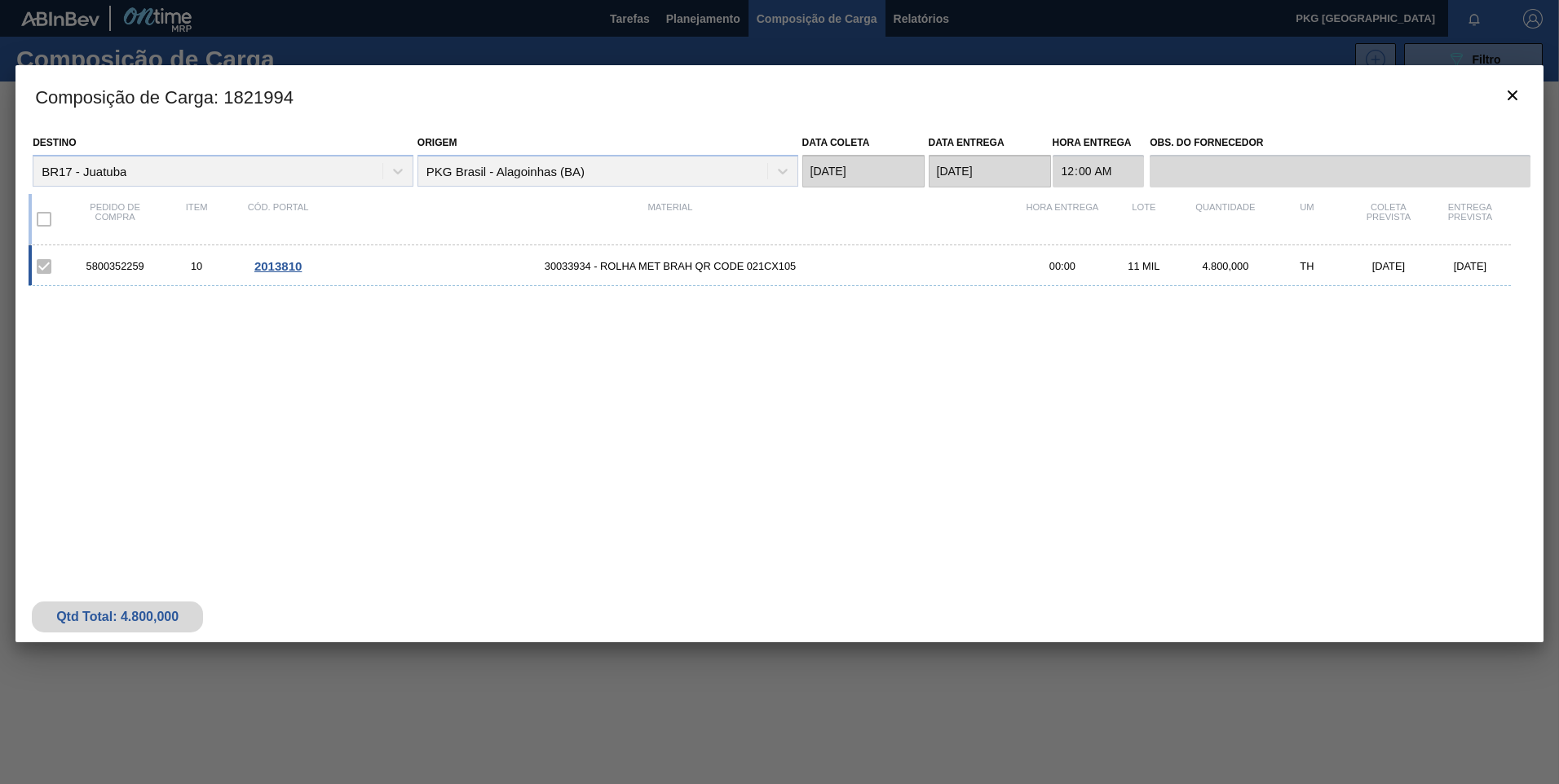
click at [291, 271] on span "2013810" at bounding box center [278, 266] width 47 height 14
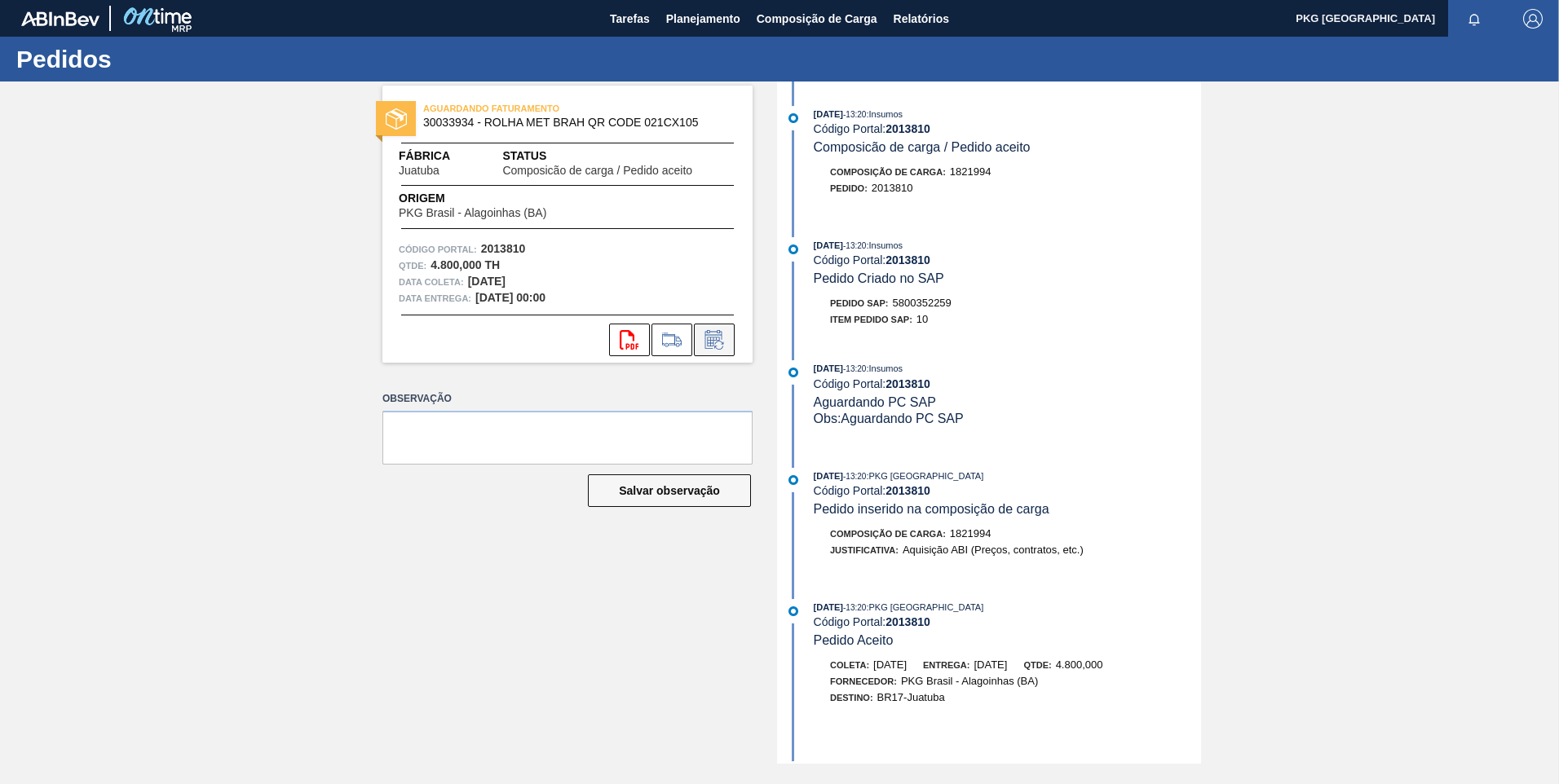
click at [724, 344] on icon at bounding box center [714, 340] width 26 height 20
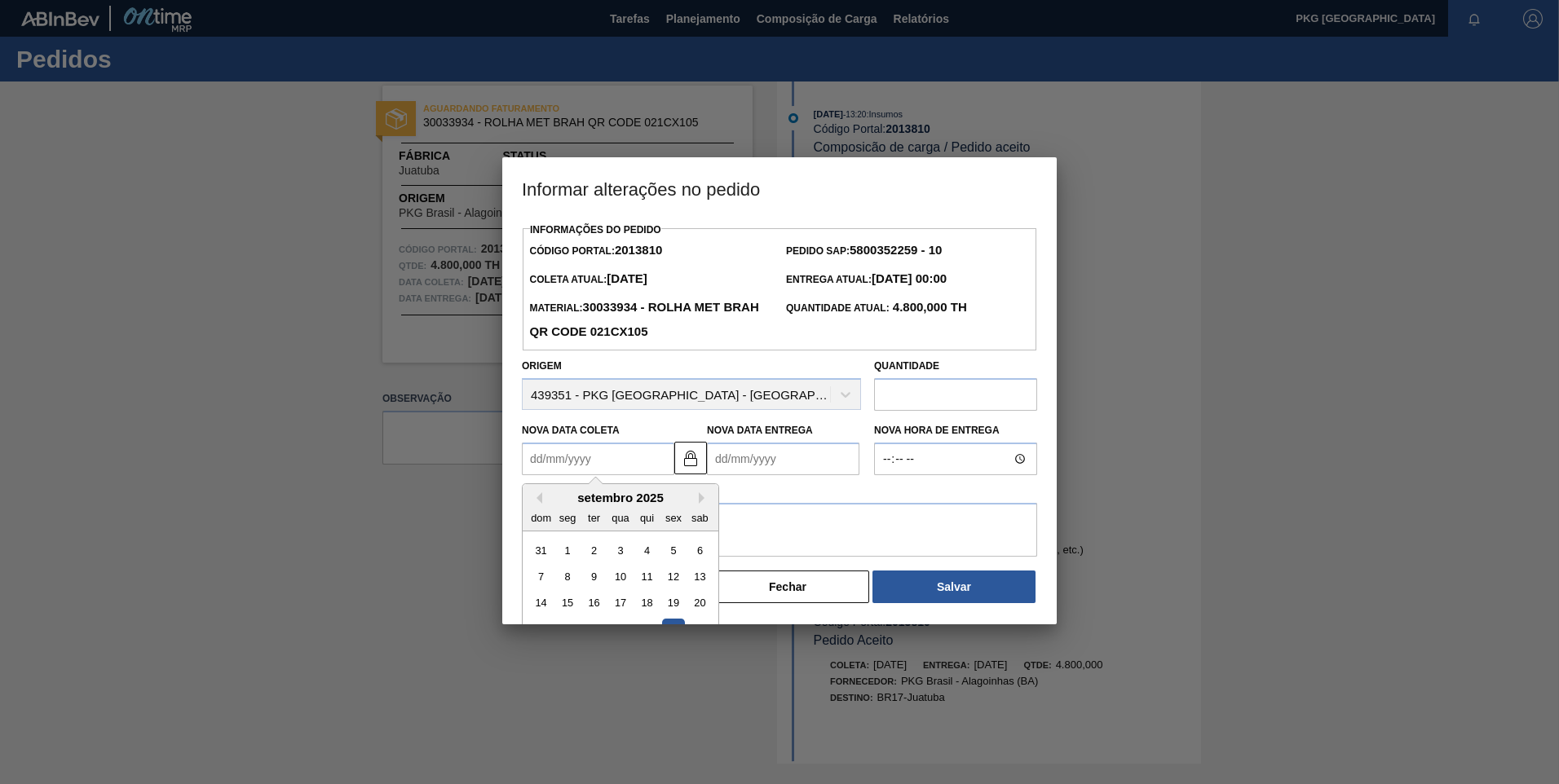
click at [628, 467] on Coleta2013810 "Nova Data Coleta" at bounding box center [598, 458] width 152 height 32
click at [700, 498] on button "Next Month" at bounding box center [704, 498] width 12 height 12
click at [624, 584] on div "10" at bounding box center [620, 576] width 22 height 22
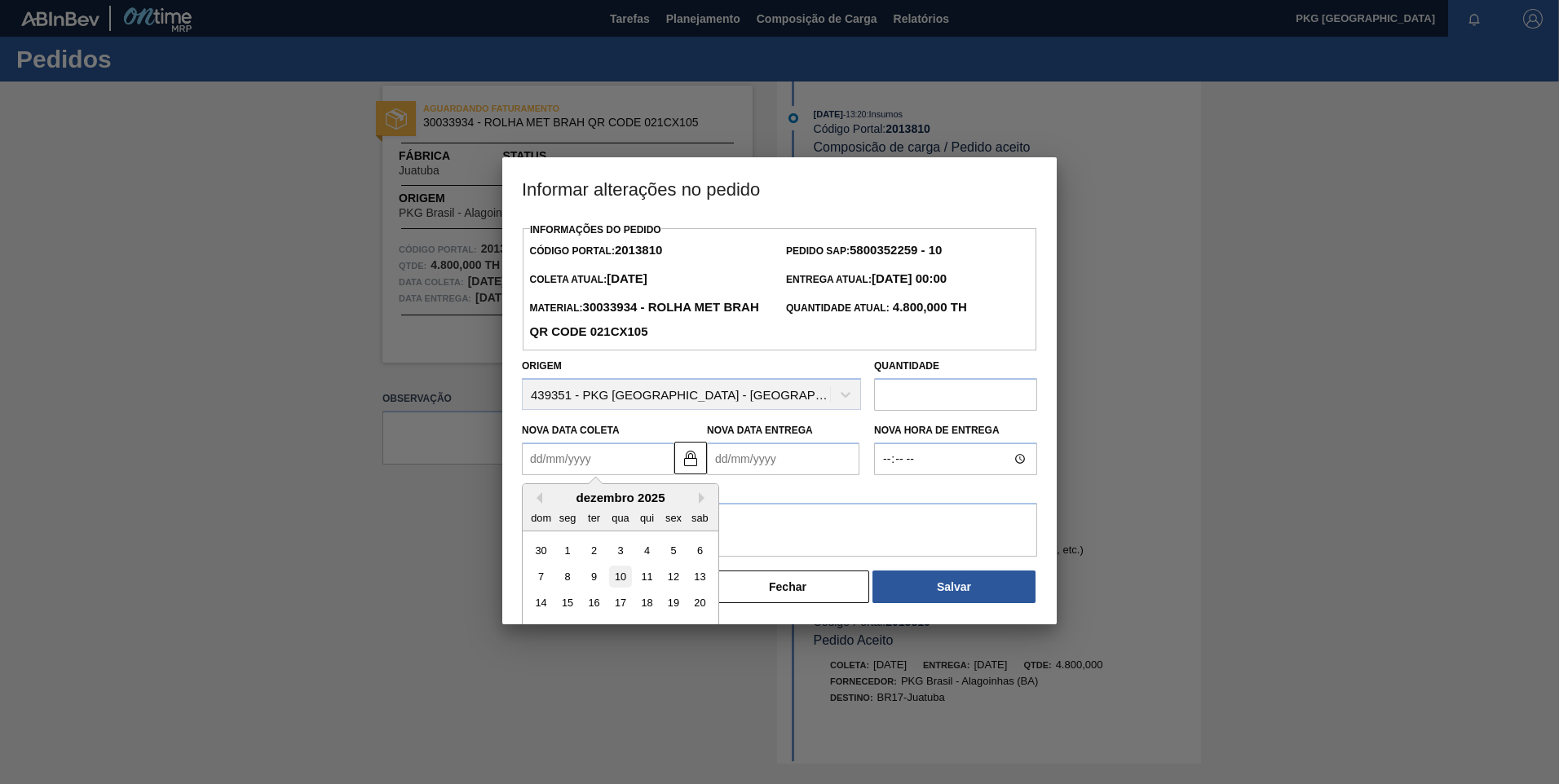
type Coleta2013810 "[DATE]"
type Entrega2013810 "[DATE]"
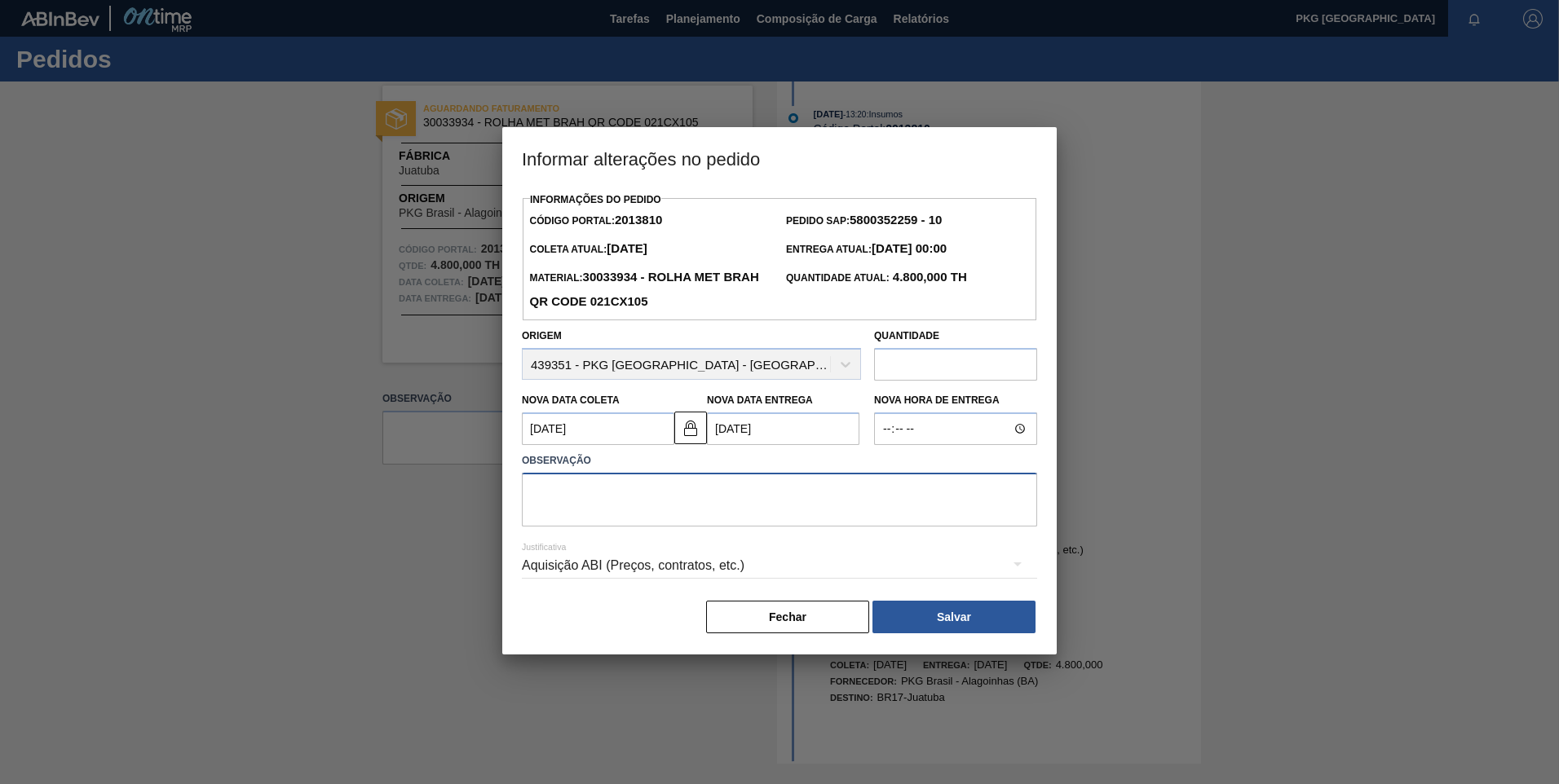
click at [626, 493] on textarea at bounding box center [780, 499] width 515 height 54
type textarea "Ajuste de data"
click at [572, 569] on div "Aquisição ABI (Preços, contratos, etc.)" at bounding box center [780, 566] width 515 height 46
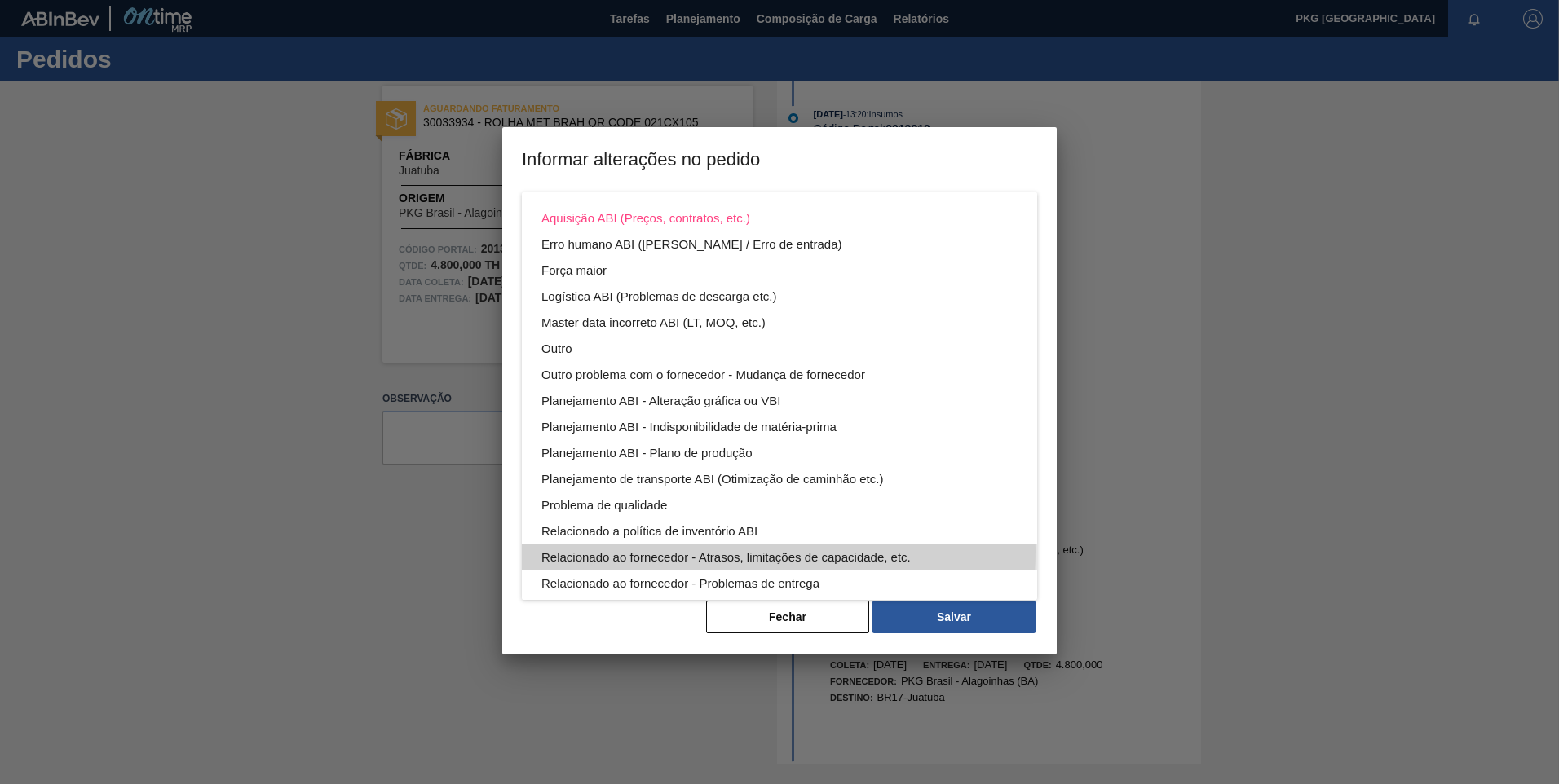
click at [684, 551] on div "Relacionado ao fornecedor - Atrasos, limitações de capacidade, etc." at bounding box center [780, 557] width 476 height 26
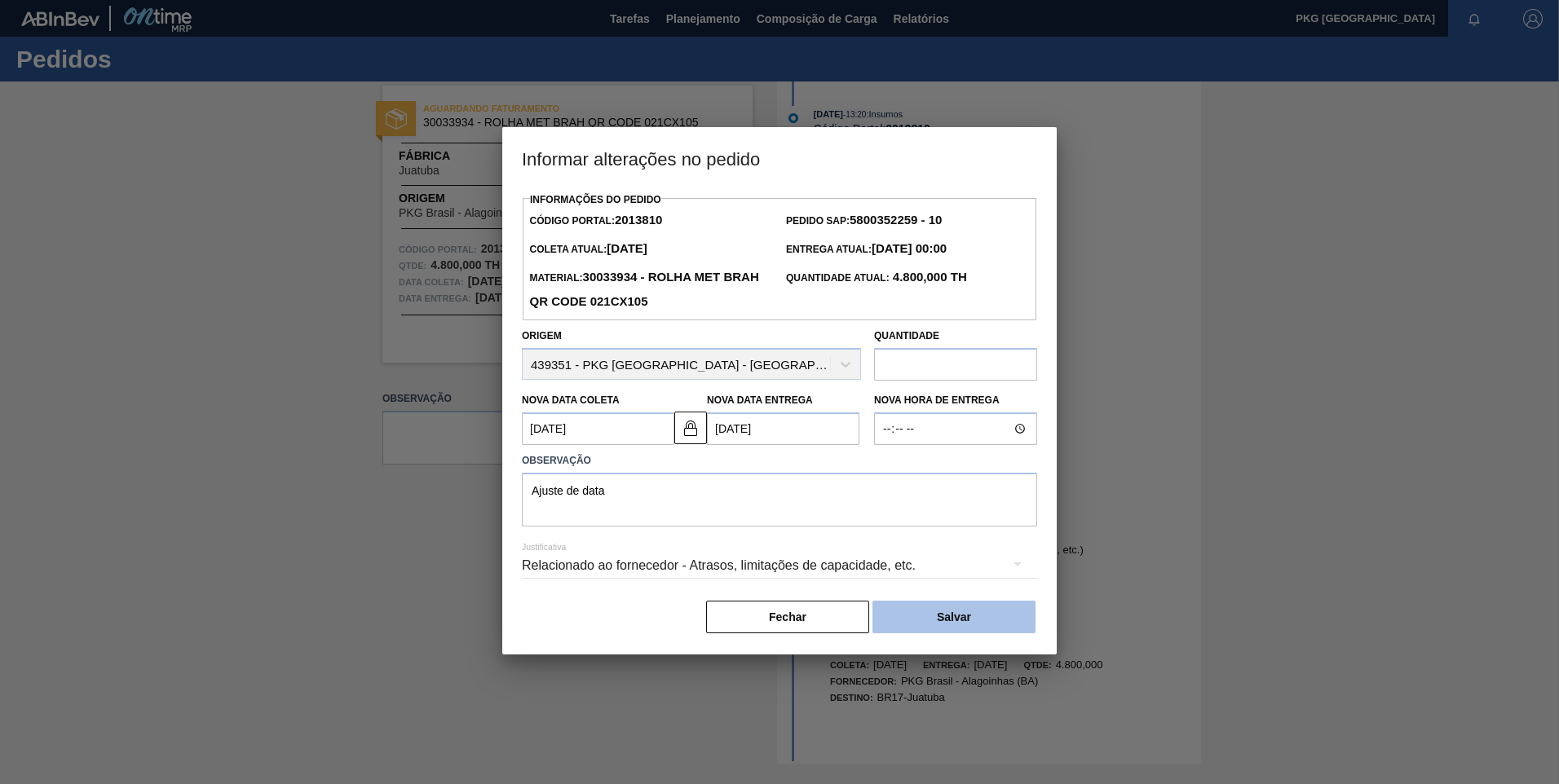
click at [968, 622] on button "Salvar" at bounding box center [954, 616] width 163 height 32
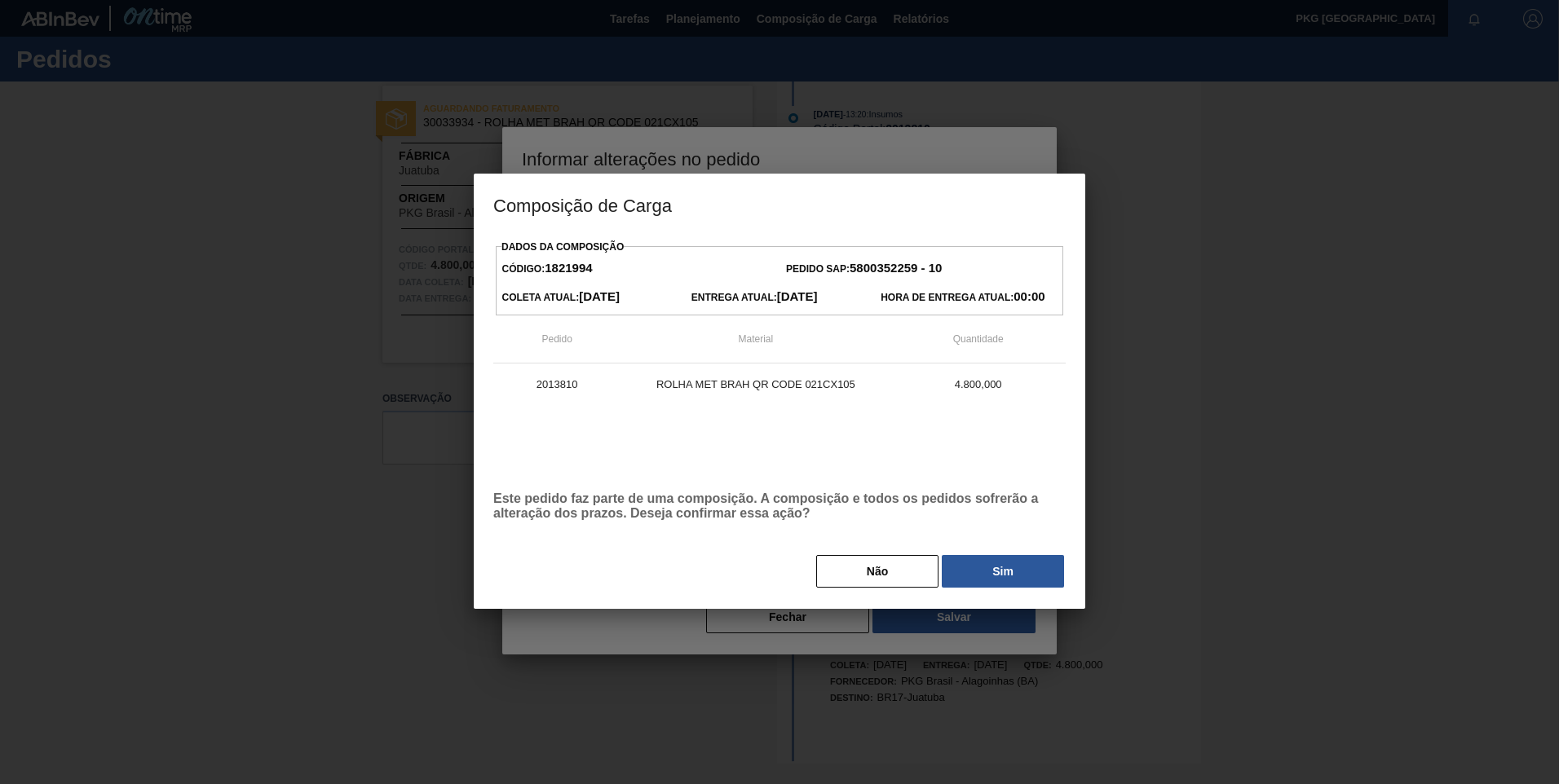
click at [1004, 572] on button "Sim" at bounding box center [1003, 570] width 122 height 32
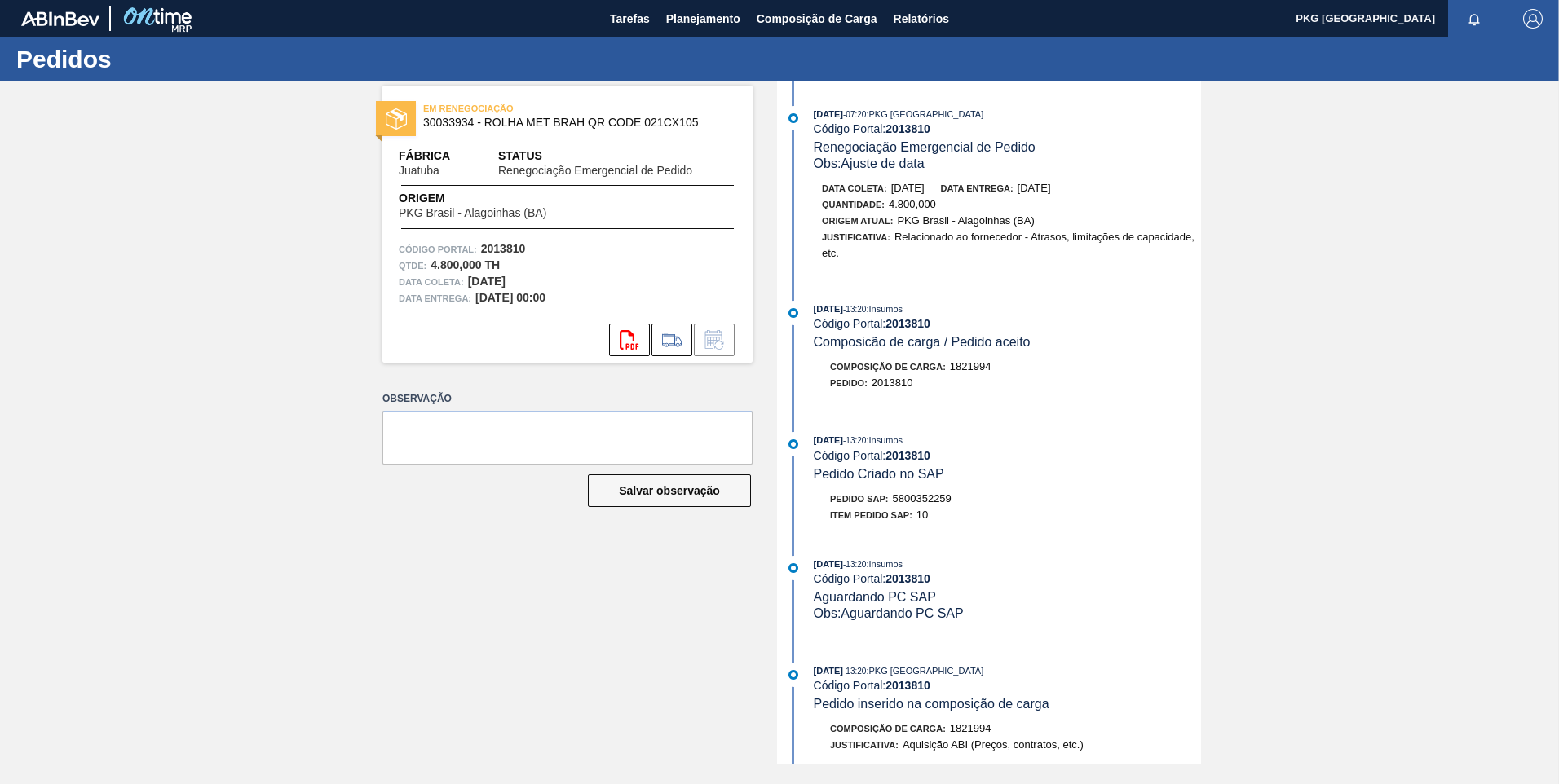
click at [430, 490] on div "Salvar observação" at bounding box center [568, 490] width 371 height 36
click at [800, 14] on span "Composição de Carga" at bounding box center [818, 19] width 121 height 20
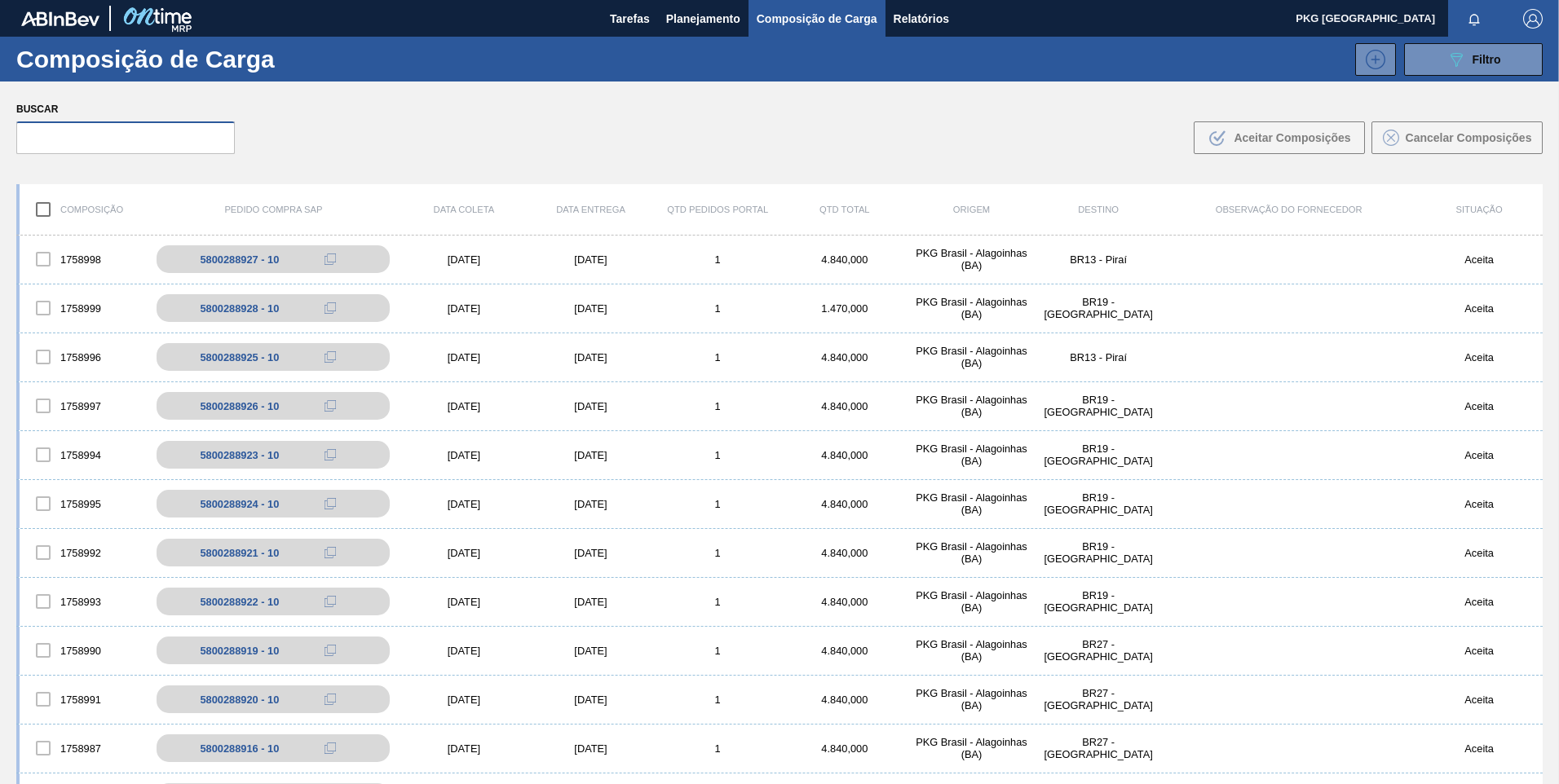
click at [144, 132] on input "text" at bounding box center [126, 137] width 219 height 32
click at [167, 143] on input "text" at bounding box center [126, 137] width 219 height 32
type input "902"
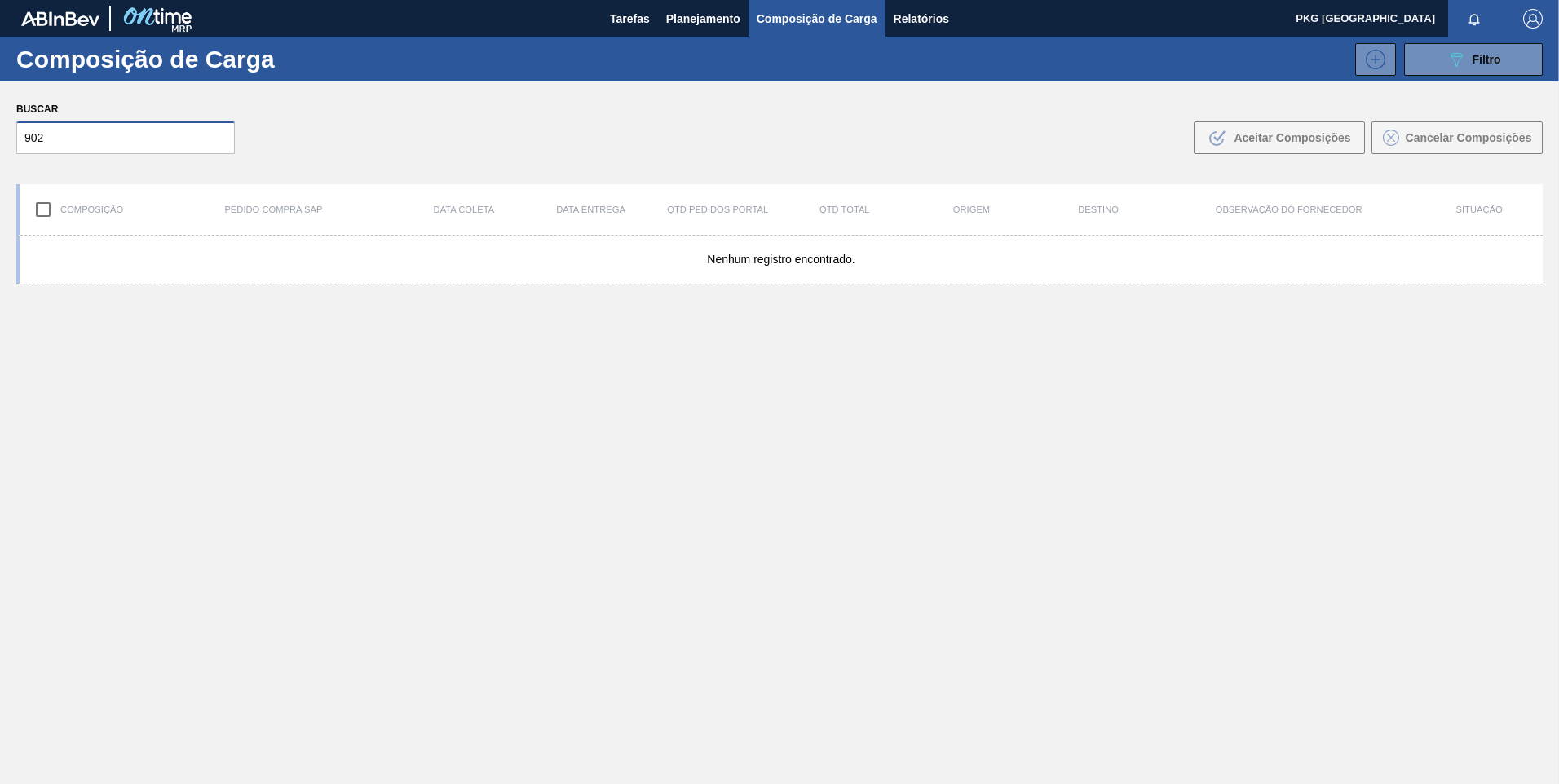
drag, startPoint x: 59, startPoint y: 137, endPoint x: 0, endPoint y: 137, distance: 59.0
click at [0, 0] on html "Tarefas Planejamento Composição de Carga Relatórios PKG Brasil Marcar todas com…" at bounding box center [780, 0] width 1559 height 0
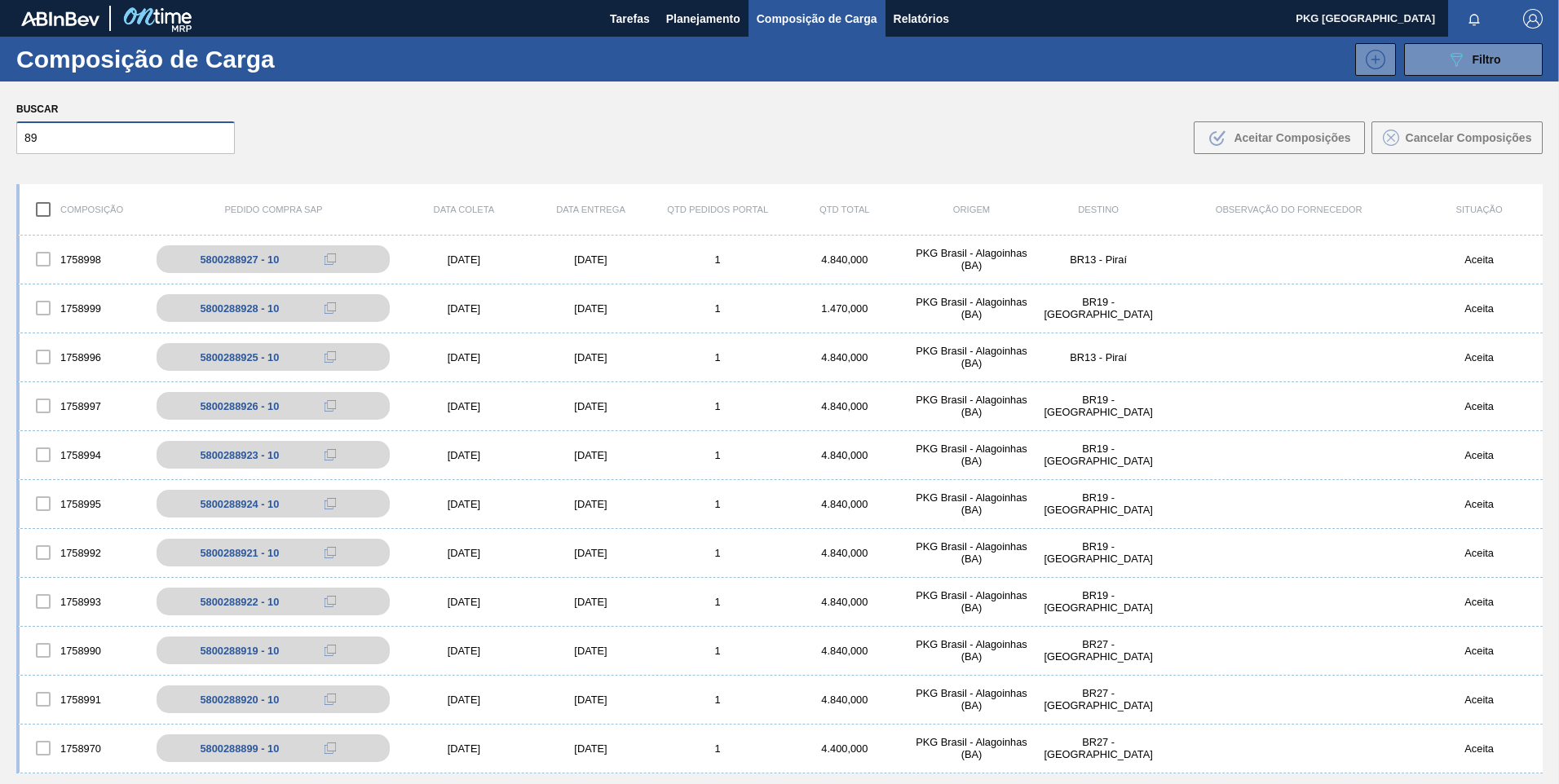
type input "8"
click at [700, 24] on span "Planejamento" at bounding box center [703, 19] width 74 height 20
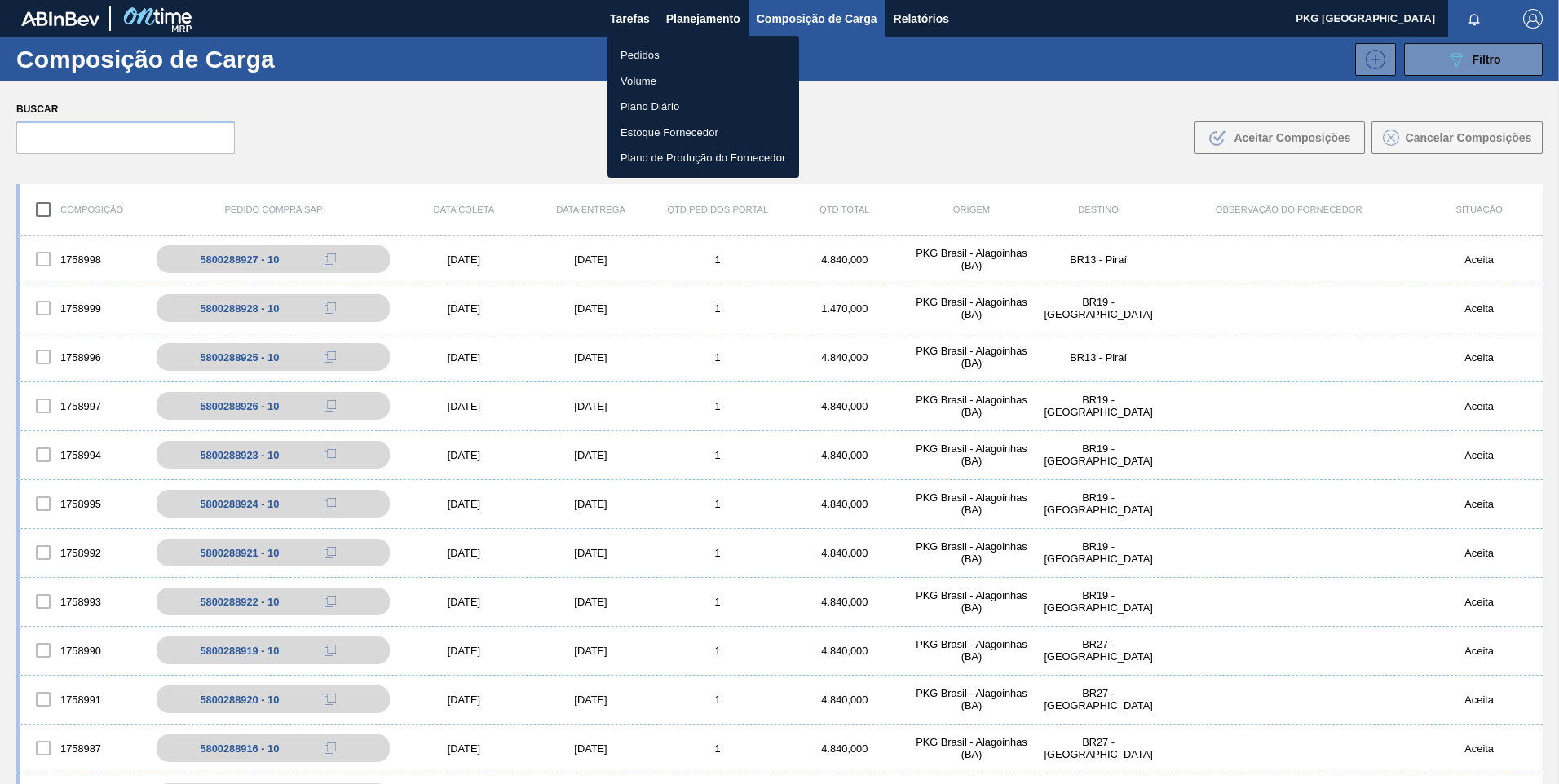
click at [653, 54] on li "Pedidos" at bounding box center [703, 55] width 191 height 26
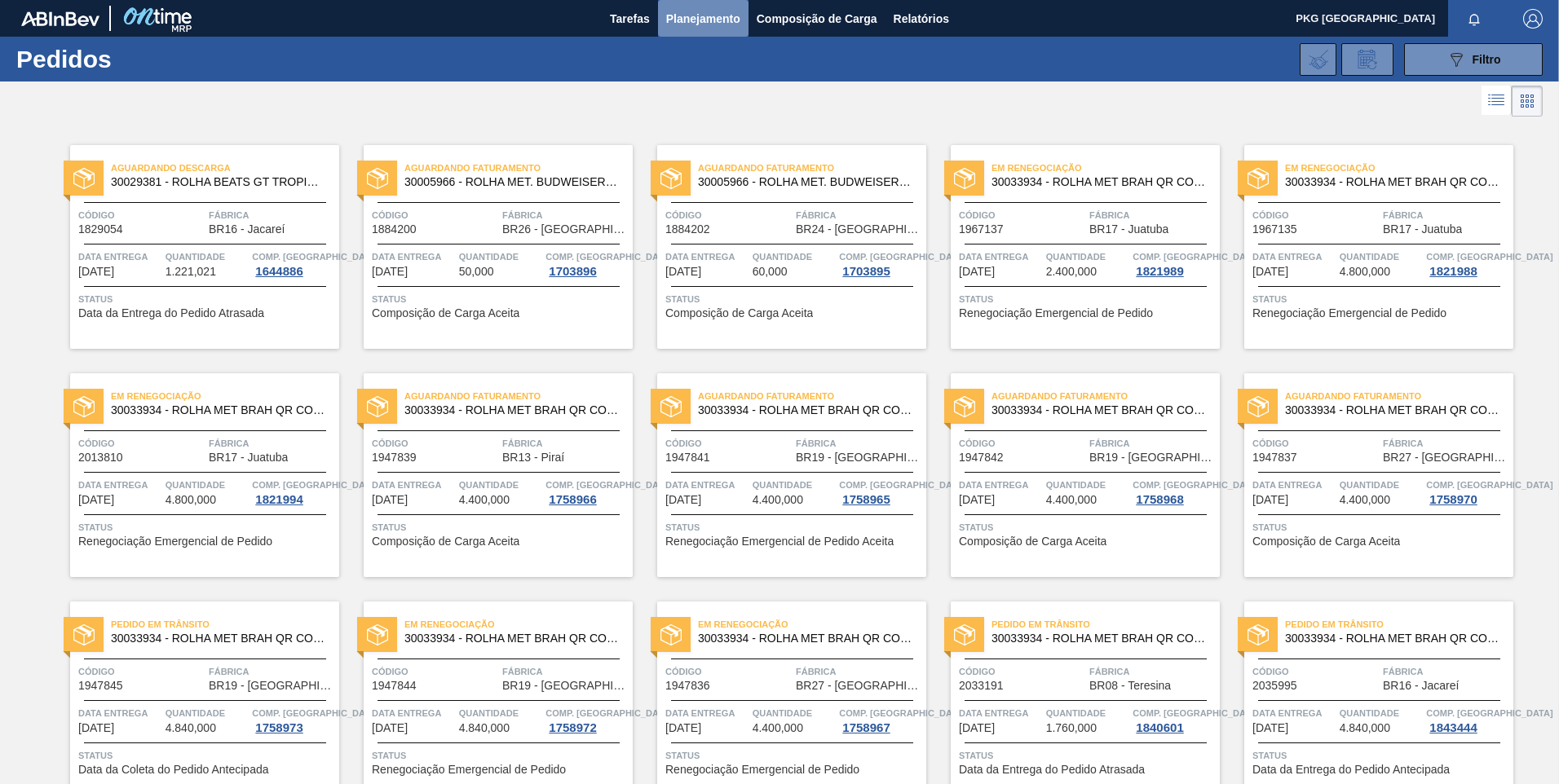
click at [680, 18] on span "Planejamento" at bounding box center [703, 19] width 74 height 20
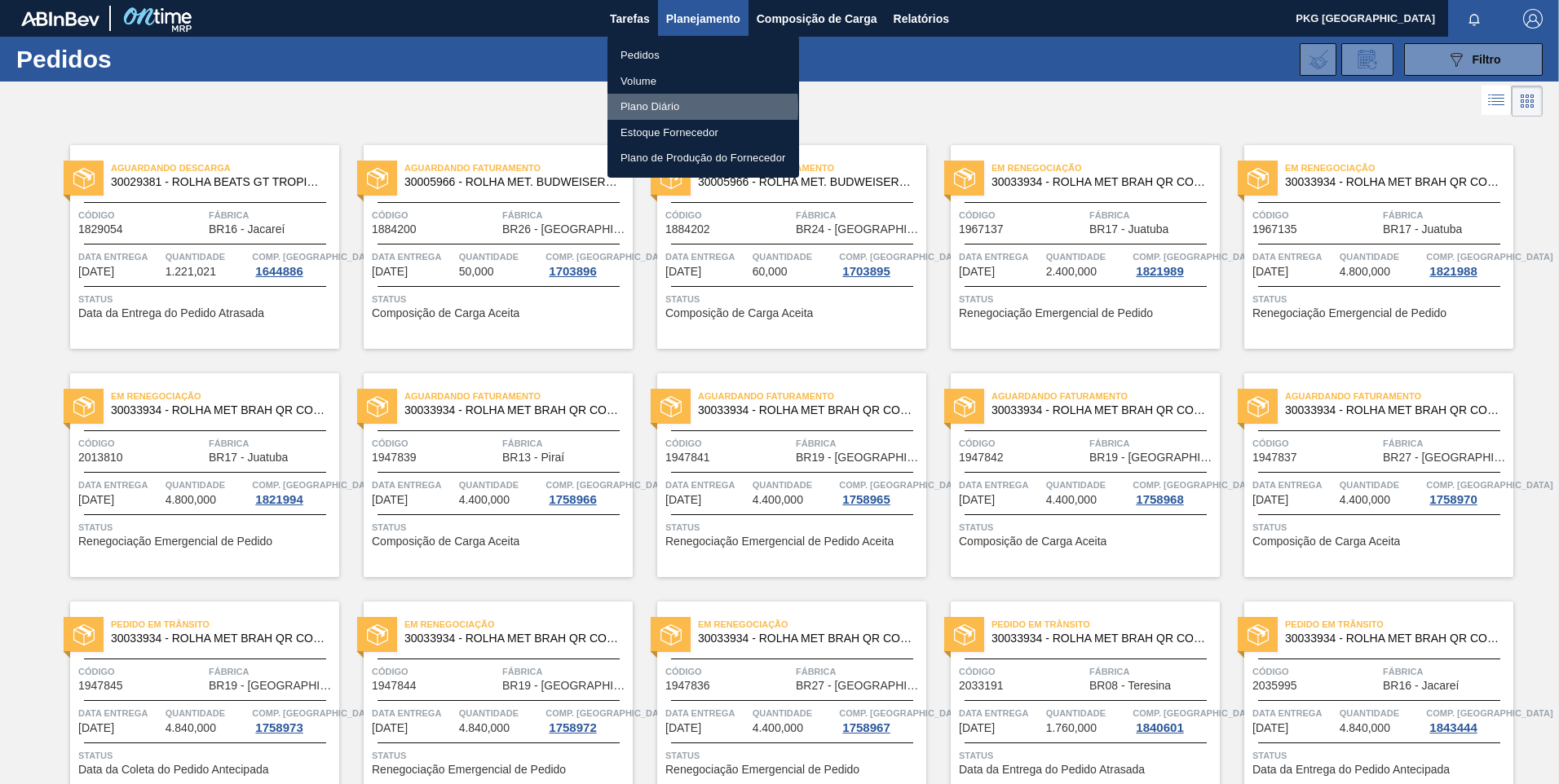
click at [649, 107] on li "Plano Diário" at bounding box center [703, 106] width 191 height 26
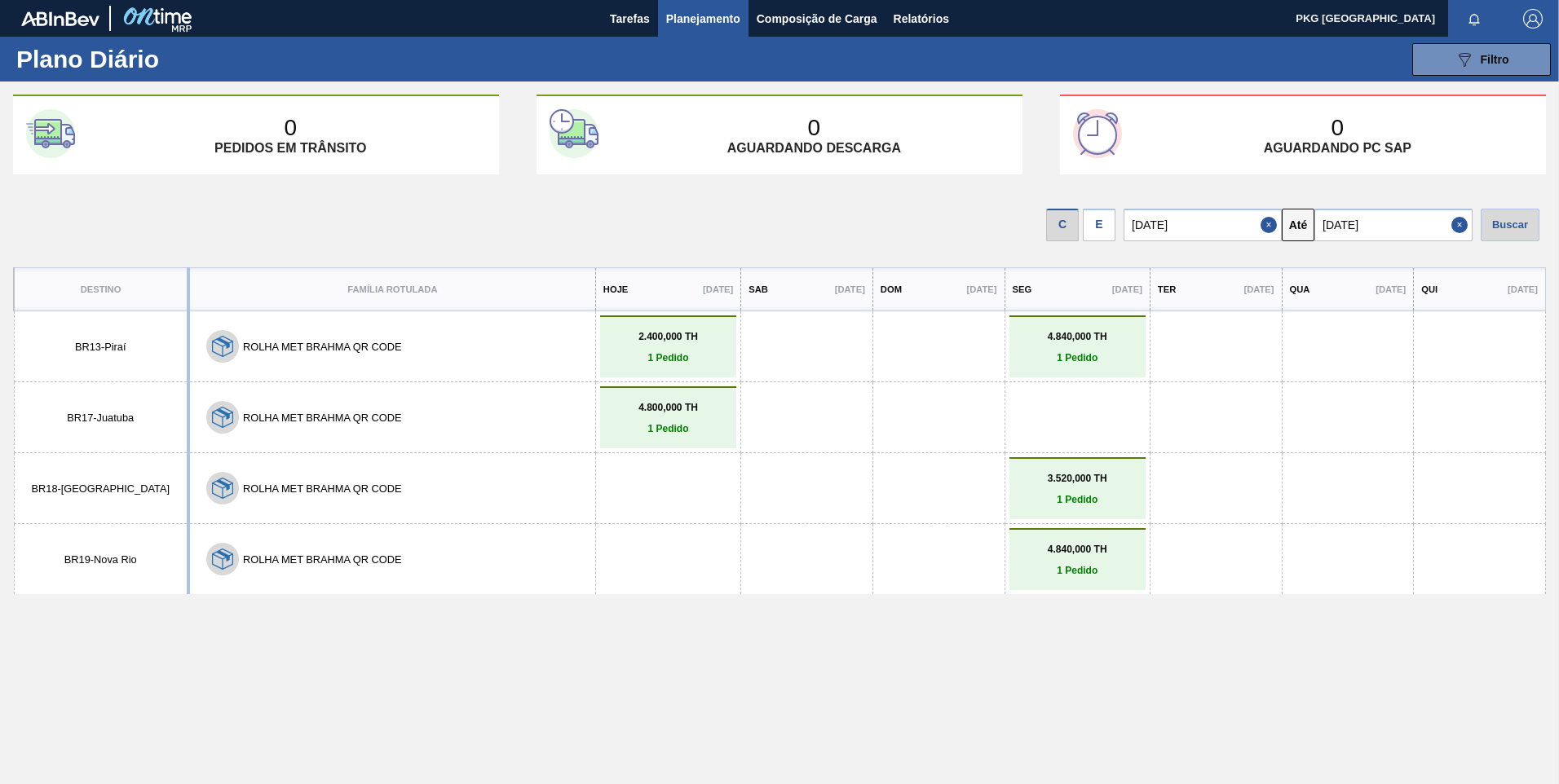
click at [683, 418] on link "4.800,000 TH 1 Pedido" at bounding box center [667, 417] width 128 height 32
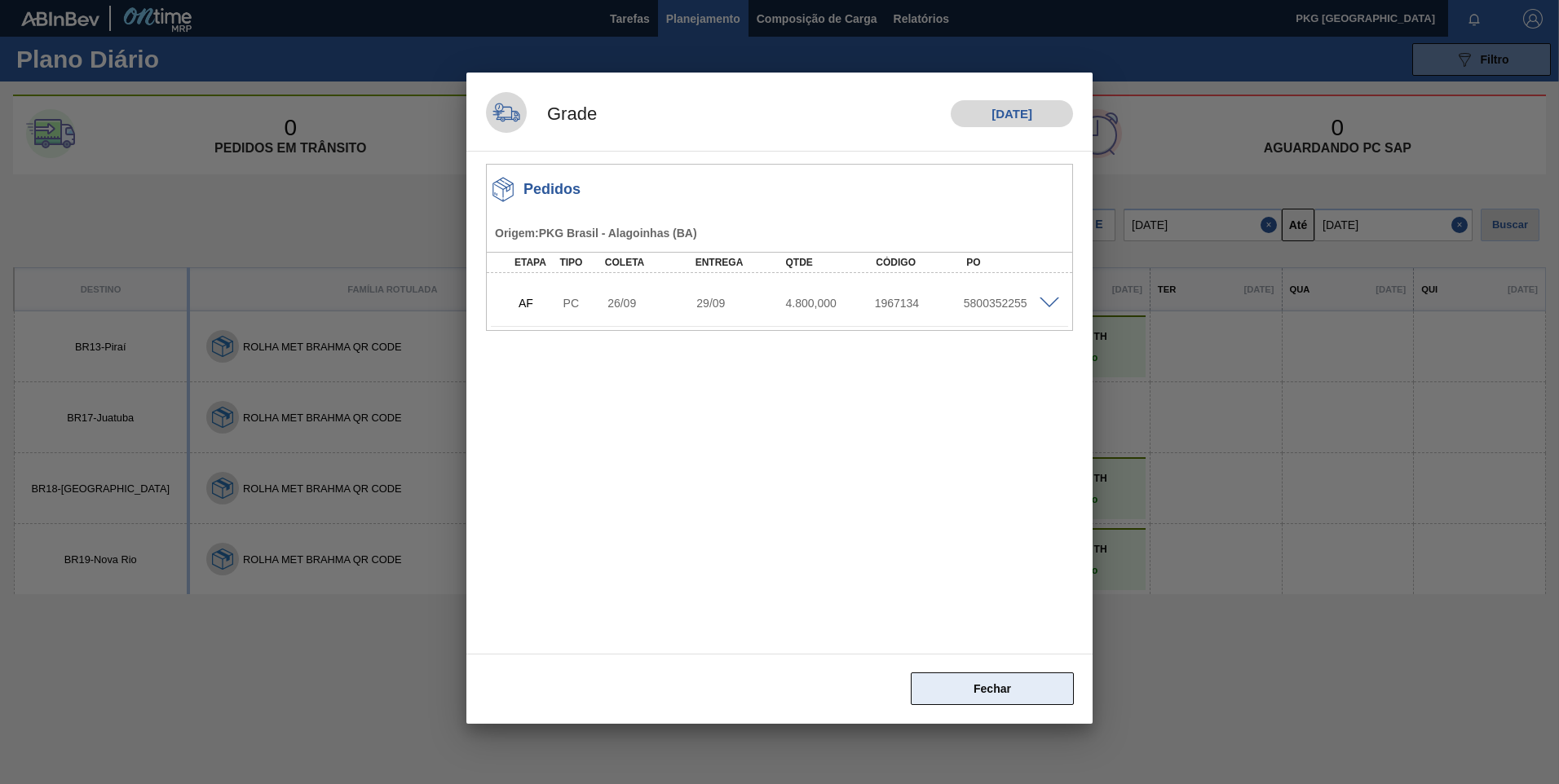
click at [1008, 692] on button "Fechar" at bounding box center [992, 688] width 163 height 32
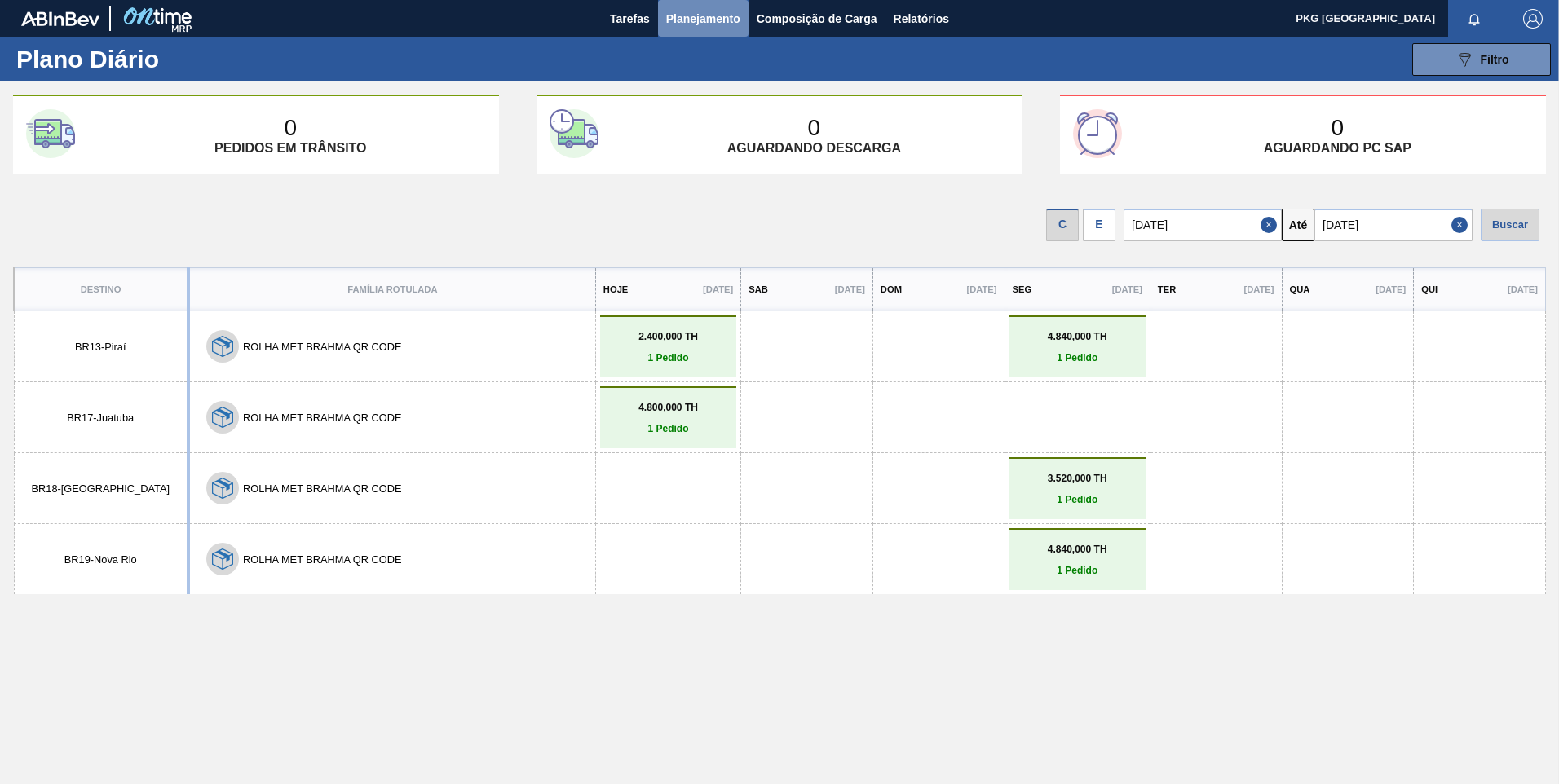
click at [710, 19] on span "Planejamento" at bounding box center [703, 19] width 74 height 20
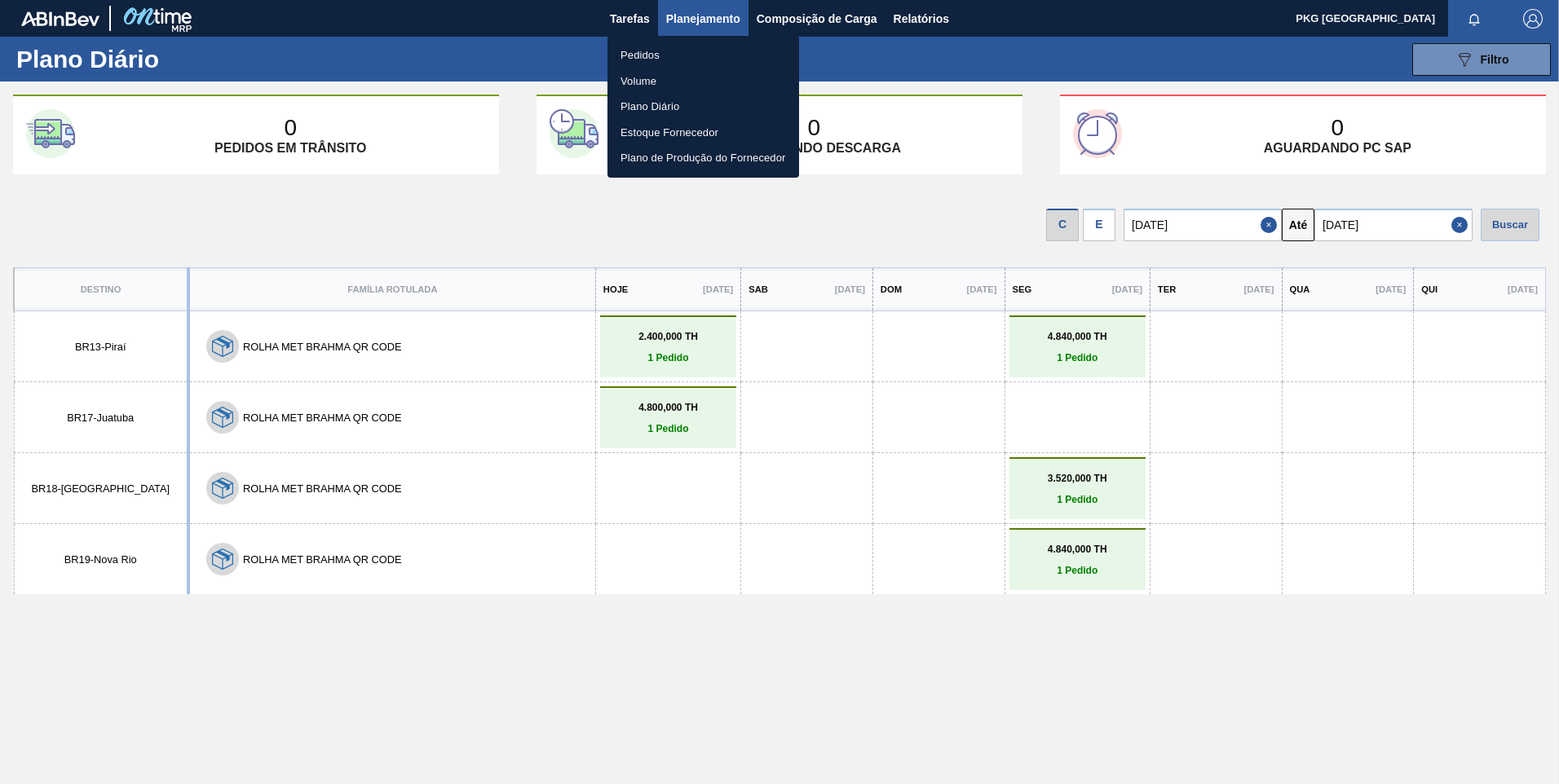
click at [698, 693] on div at bounding box center [780, 392] width 1559 height 784
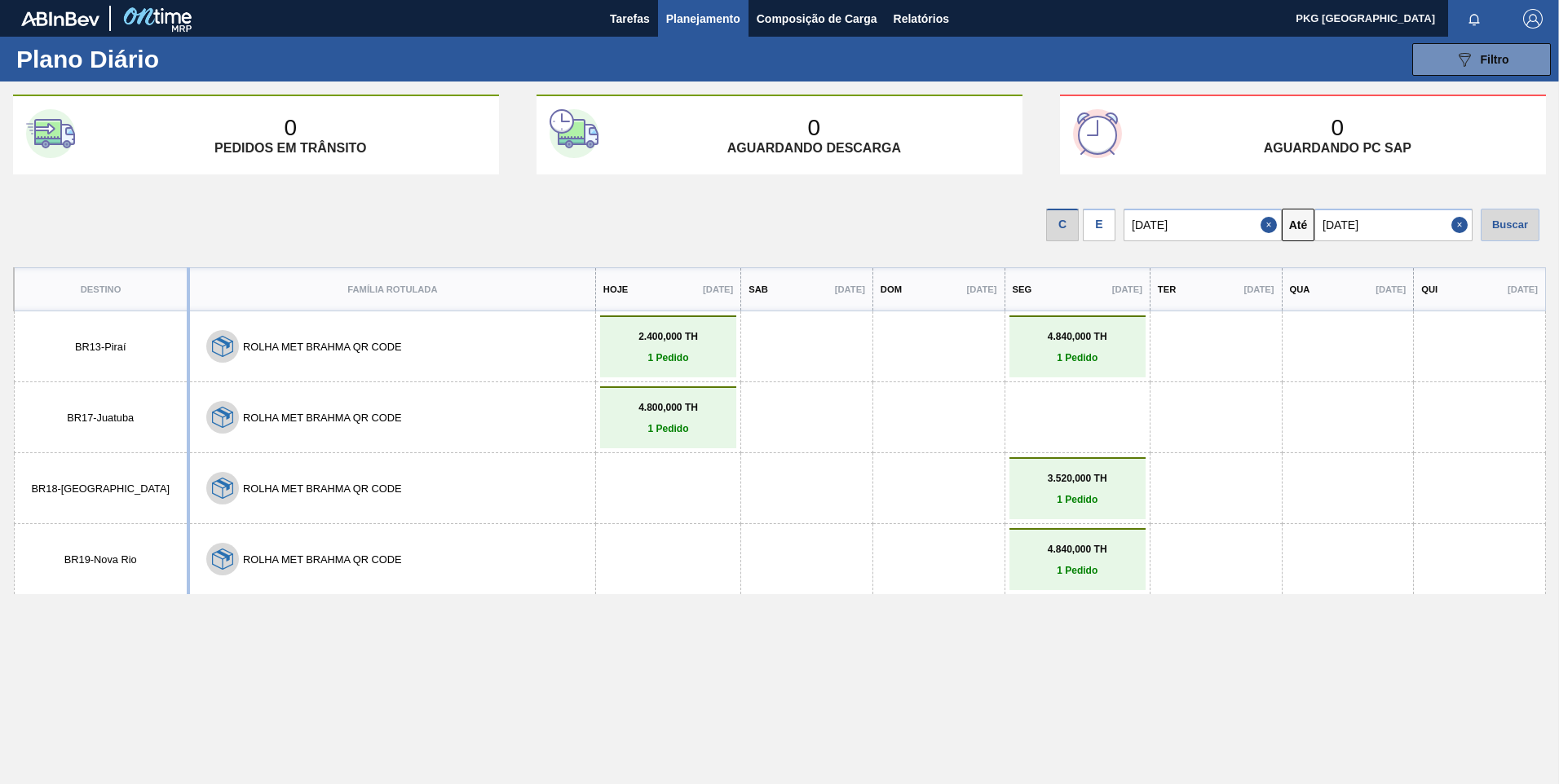
click at [588, 688] on div "Destino Família Rotulada Hoje [DATE] Sab [DATE] Dom [DATE] Seg [DATE] Ter [DATE…" at bounding box center [780, 559] width 1534 height 584
drag, startPoint x: 599, startPoint y: 411, endPoint x: 543, endPoint y: 685, distance: 279.7
click at [543, 685] on div "Destino Família Rotulada Hoje [DATE] Sab [DATE] Dom [DATE] Seg [DATE] Ter [DATE…" at bounding box center [780, 559] width 1534 height 584
click at [157, 644] on div "Destino Família Rotulada Hoje [DATE] Sab [DATE] Dom [DATE] Seg [DATE] Ter [DATE…" at bounding box center [780, 559] width 1534 height 584
click at [699, 645] on div "Destino Família Rotulada Hoje [DATE] Sab [DATE] Dom [DATE] Seg [DATE] Ter [DATE…" at bounding box center [780, 559] width 1534 height 584
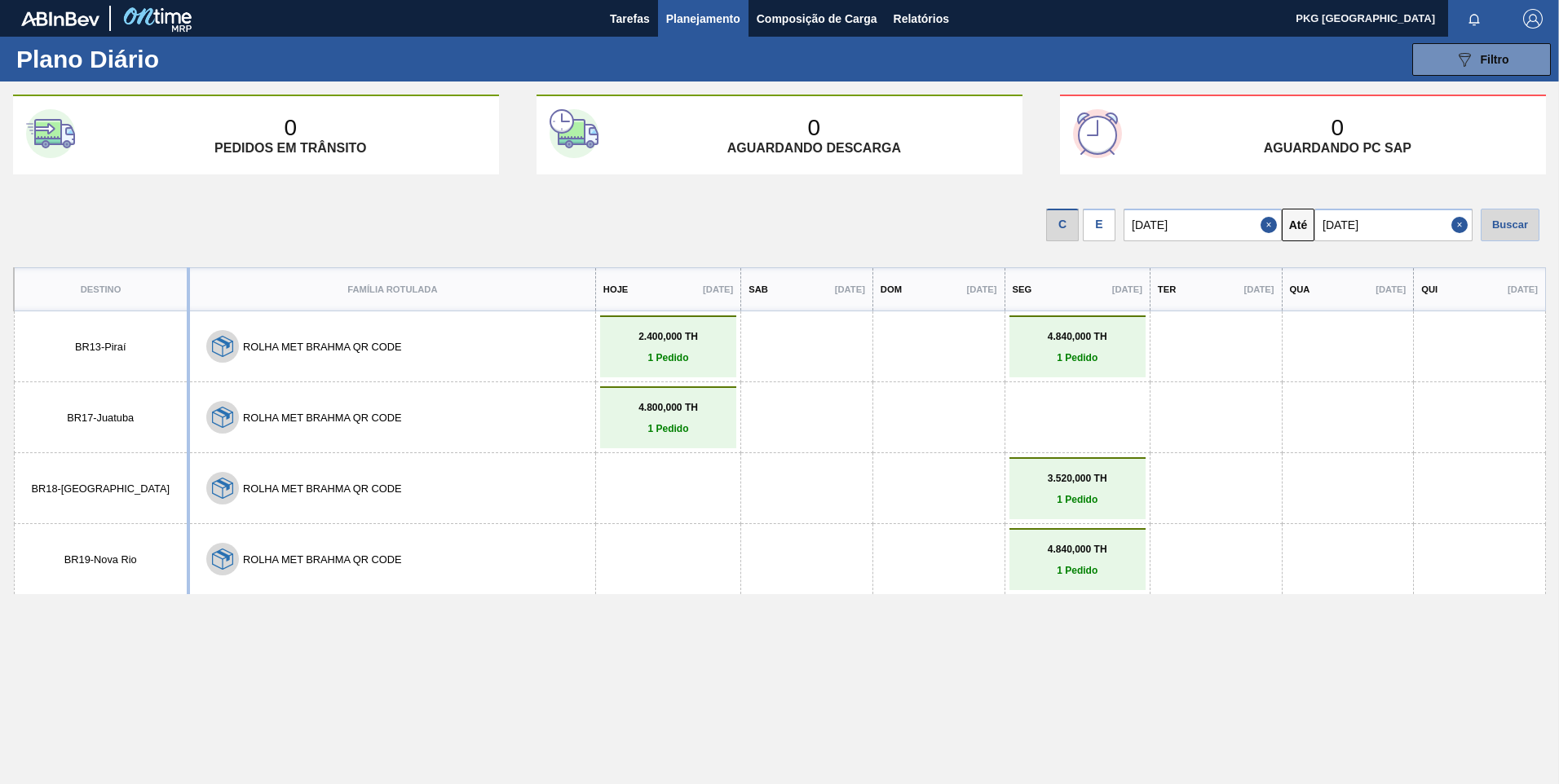
drag, startPoint x: 620, startPoint y: 721, endPoint x: 610, endPoint y: 733, distance: 15.6
click at [619, 721] on div "Destino Família Rotulada Hoje [DATE] Sab [DATE] Dom [DATE] Seg [DATE] Ter [DATE…" at bounding box center [780, 559] width 1534 height 584
click at [833, 8] on button "Composição de Carga" at bounding box center [817, 19] width 137 height 37
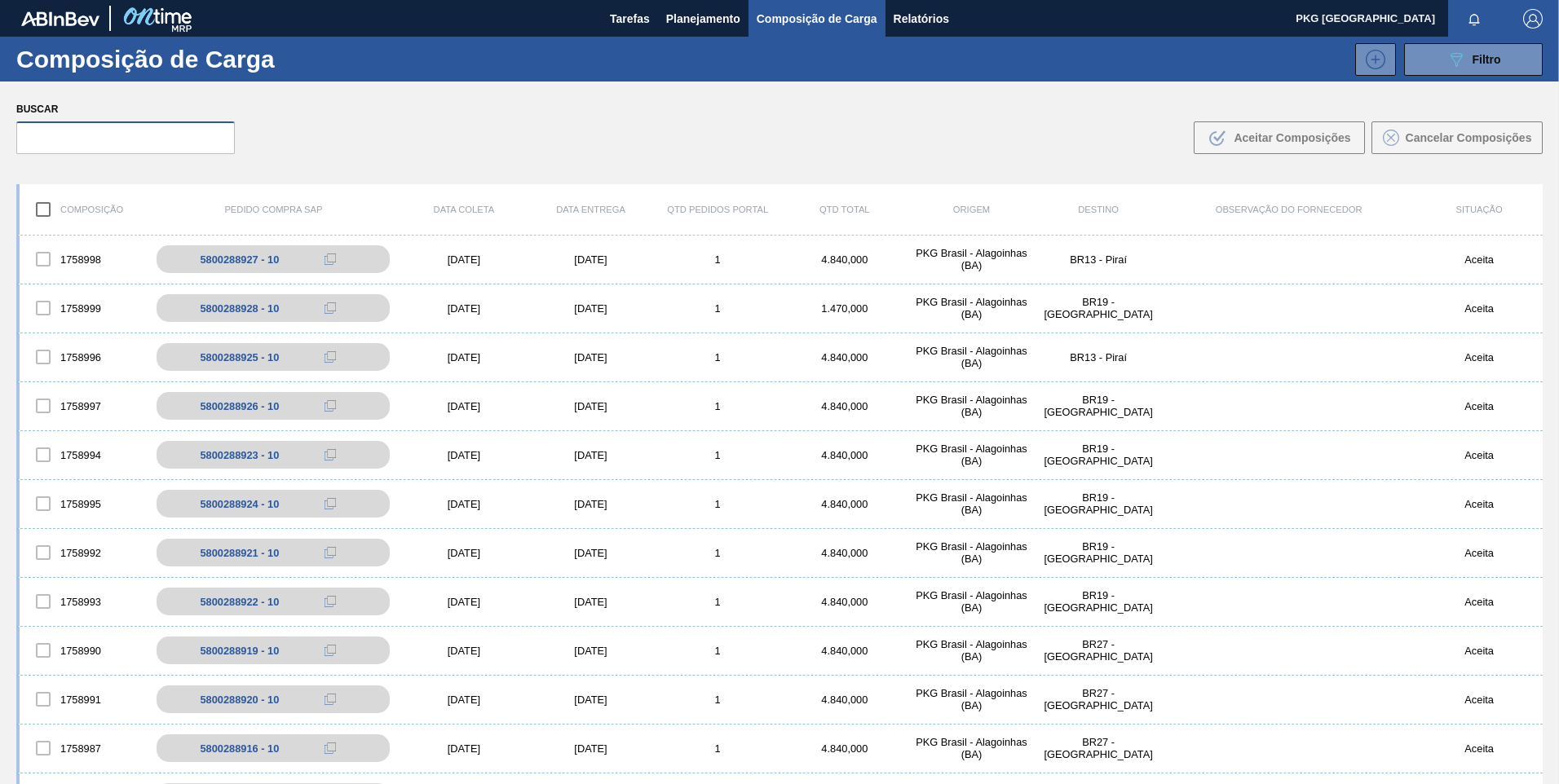
click at [143, 143] on input "text" at bounding box center [126, 137] width 219 height 32
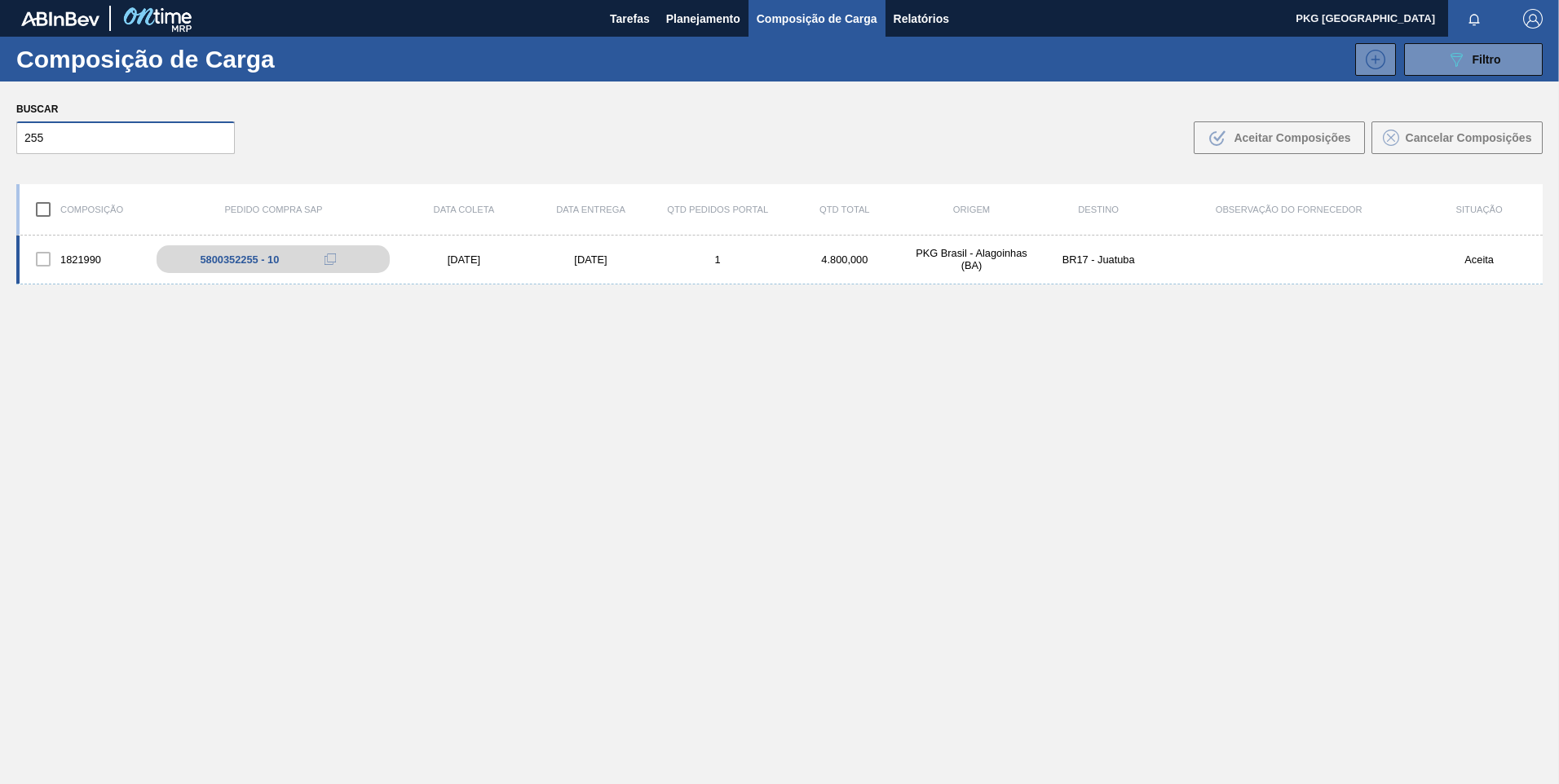
type input "255"
click at [460, 261] on div "[DATE]" at bounding box center [463, 259] width 127 height 13
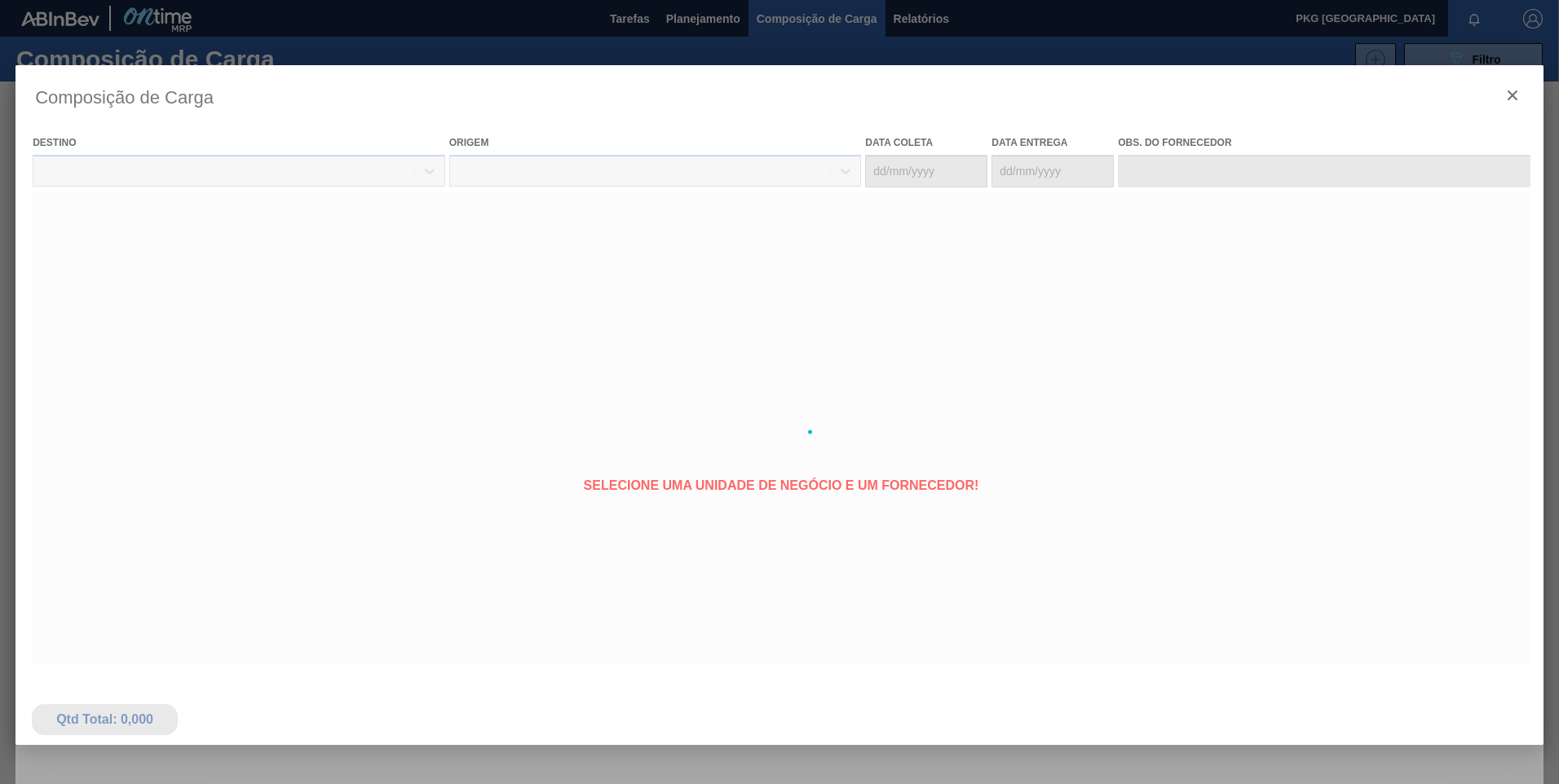
type coleta "[DATE]"
type entrega "[DATE]"
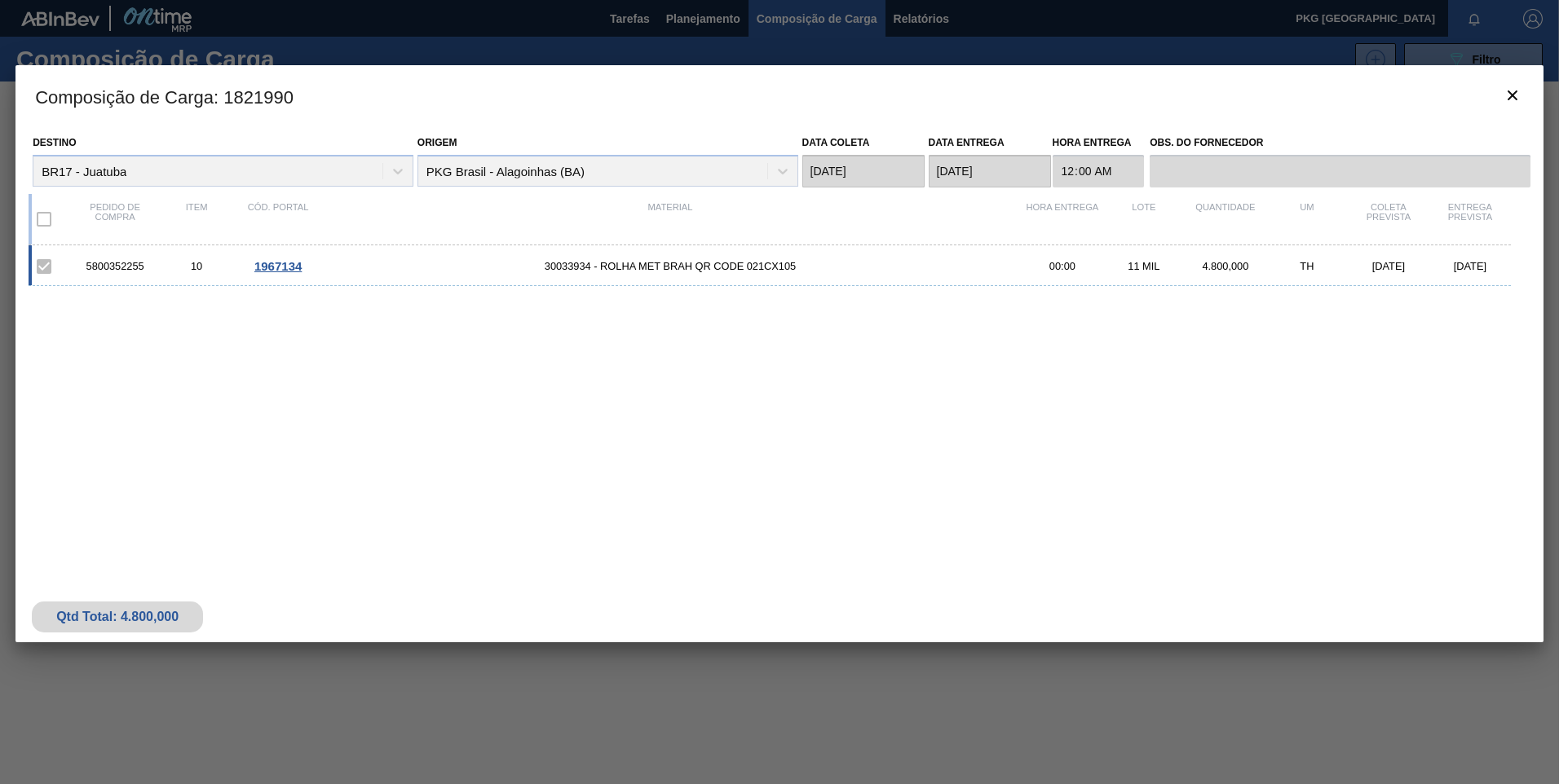
click at [639, 267] on span "30033934 - ROLHA MET BRAH QR CODE 021CX105" at bounding box center [670, 266] width 703 height 13
click at [294, 262] on span "1967134" at bounding box center [278, 266] width 47 height 14
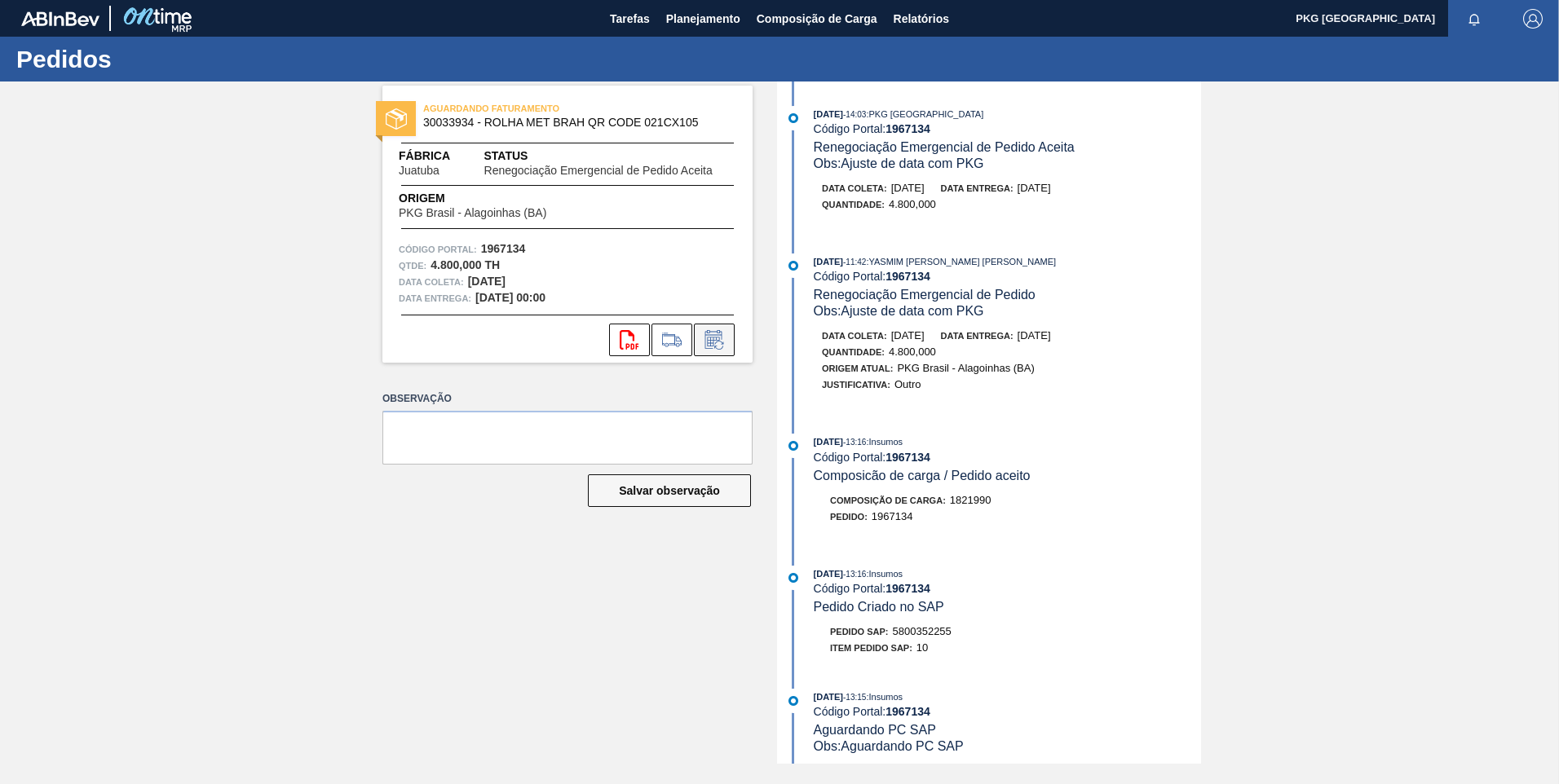
click at [717, 341] on icon at bounding box center [718, 344] width 9 height 9
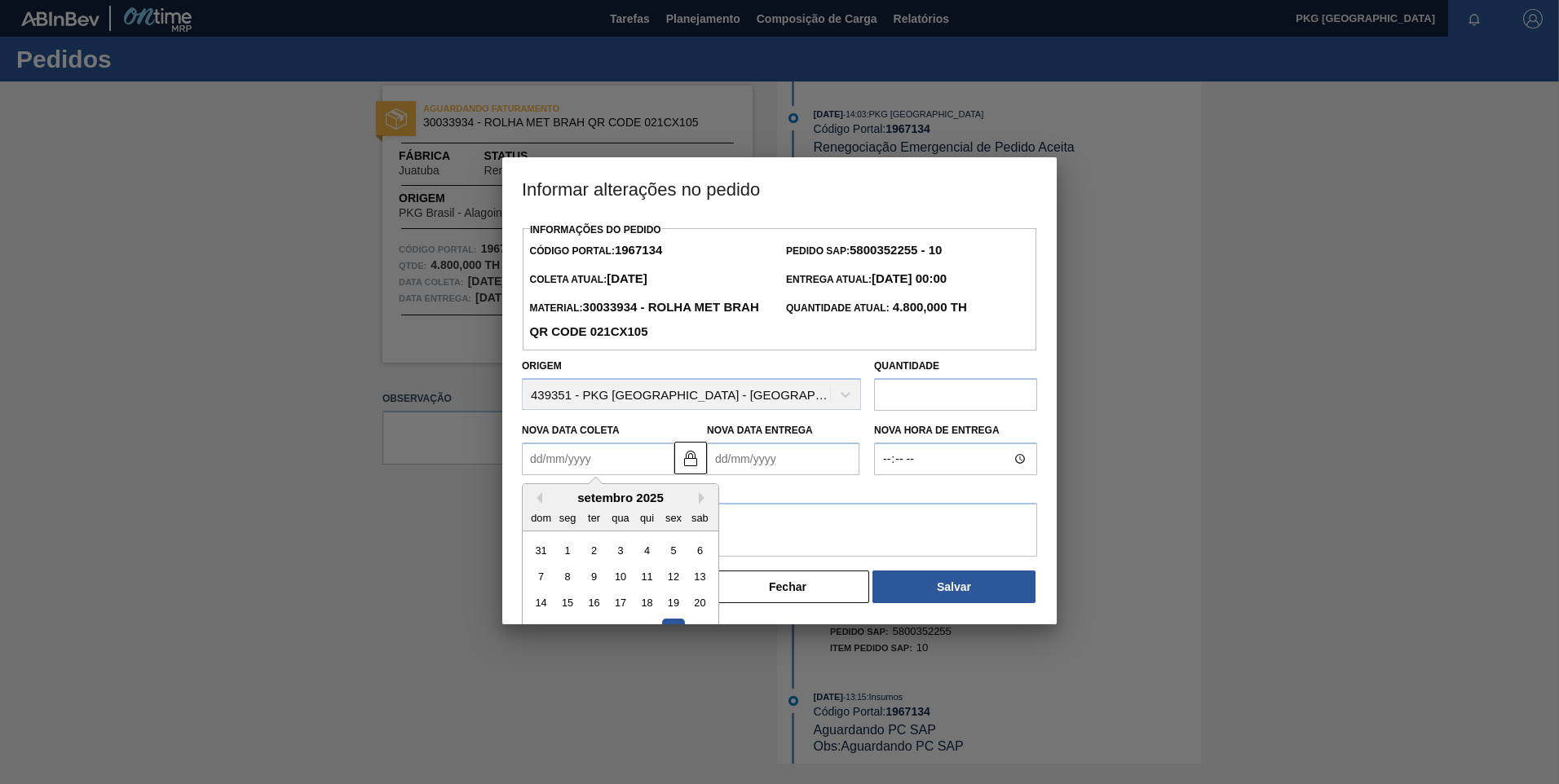
click at [626, 462] on Coleta1967134 "Nova Data Coleta" at bounding box center [598, 458] width 152 height 32
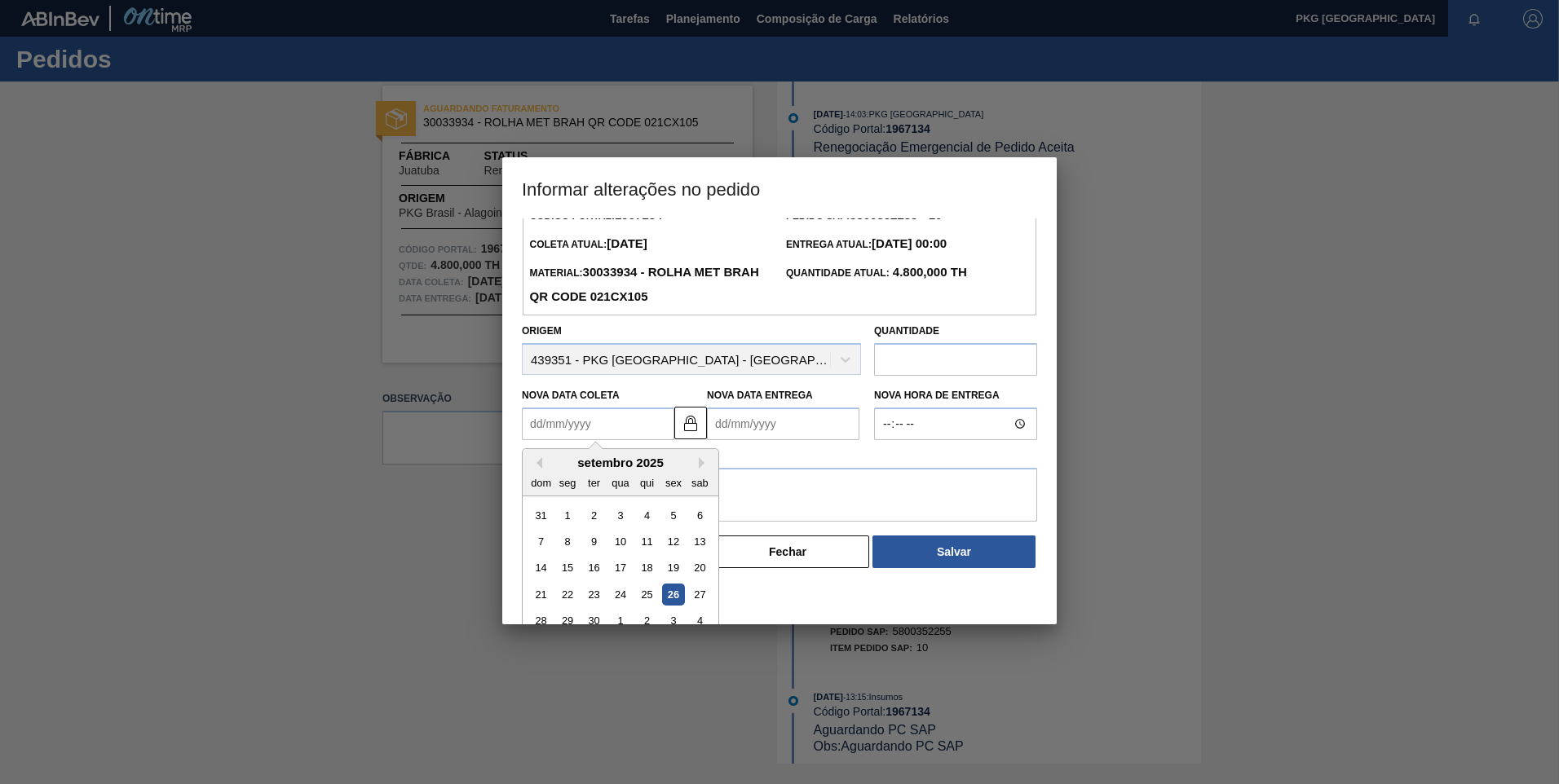
scroll to position [55, 0]
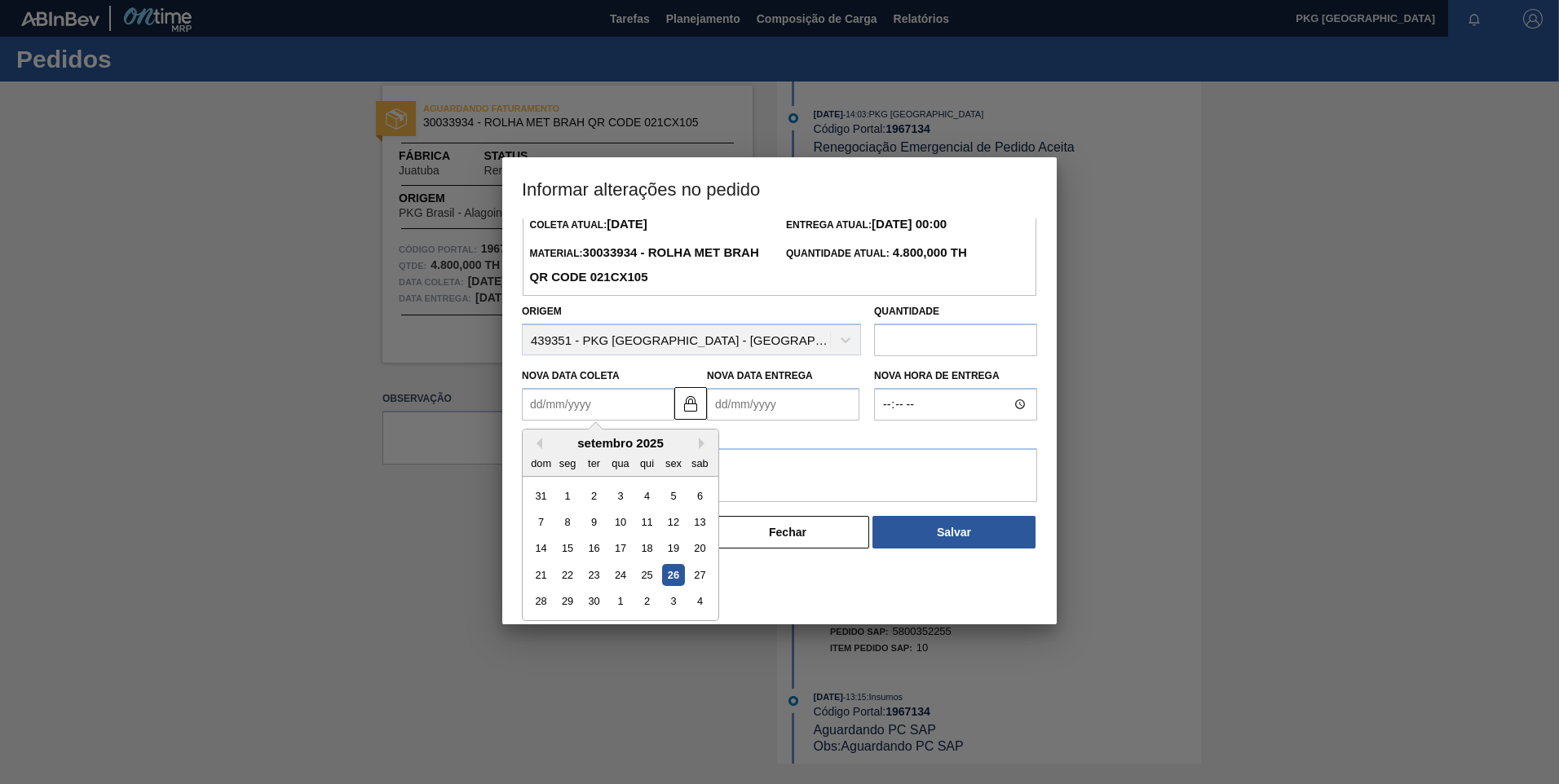
click at [672, 579] on div "26" at bounding box center [673, 575] width 22 height 22
type Coleta1967134 "[DATE]"
type Entrega1967134 "[DATE]"
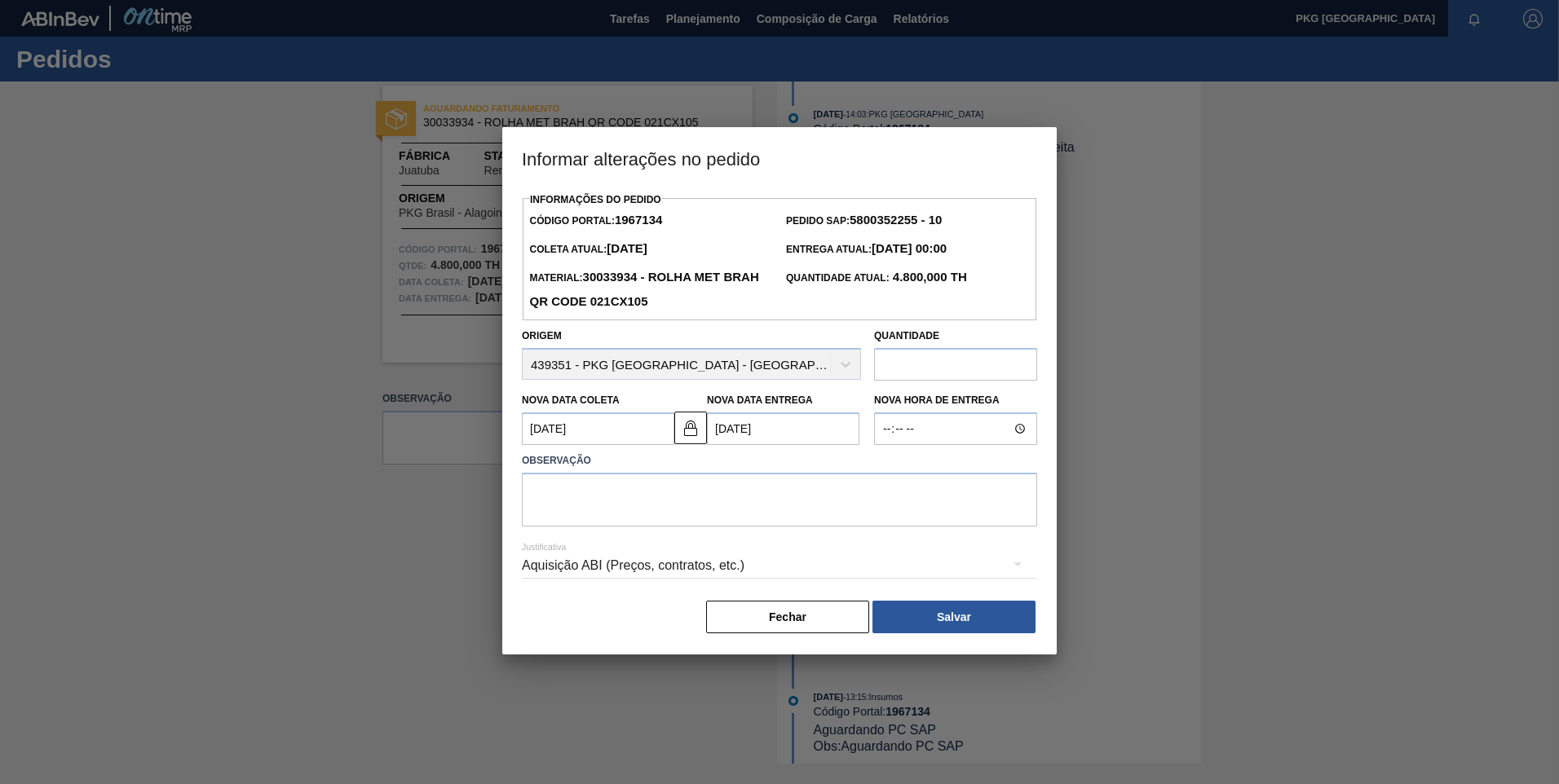
click at [924, 372] on input "text" at bounding box center [955, 364] width 163 height 32
type input "2.400"
click at [674, 512] on textarea at bounding box center [780, 499] width 515 height 54
type textarea "Ajuste de data e volume"
click at [717, 560] on div "Aquisição ABI (Preços, contratos, etc.)" at bounding box center [780, 566] width 515 height 46
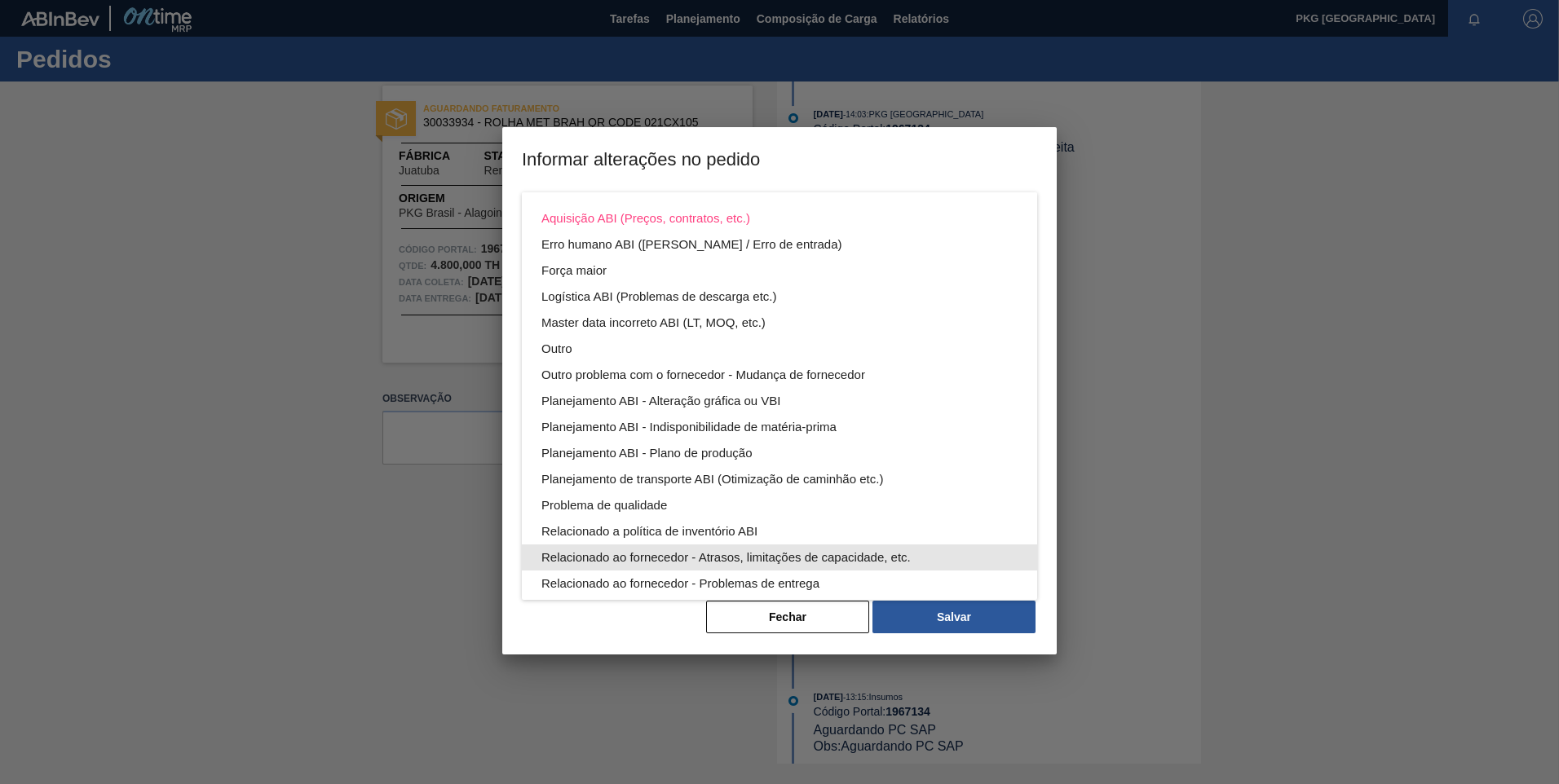
click at [772, 555] on div "Relacionado ao fornecedor - Atrasos, limitações de capacidade, etc." at bounding box center [780, 557] width 476 height 26
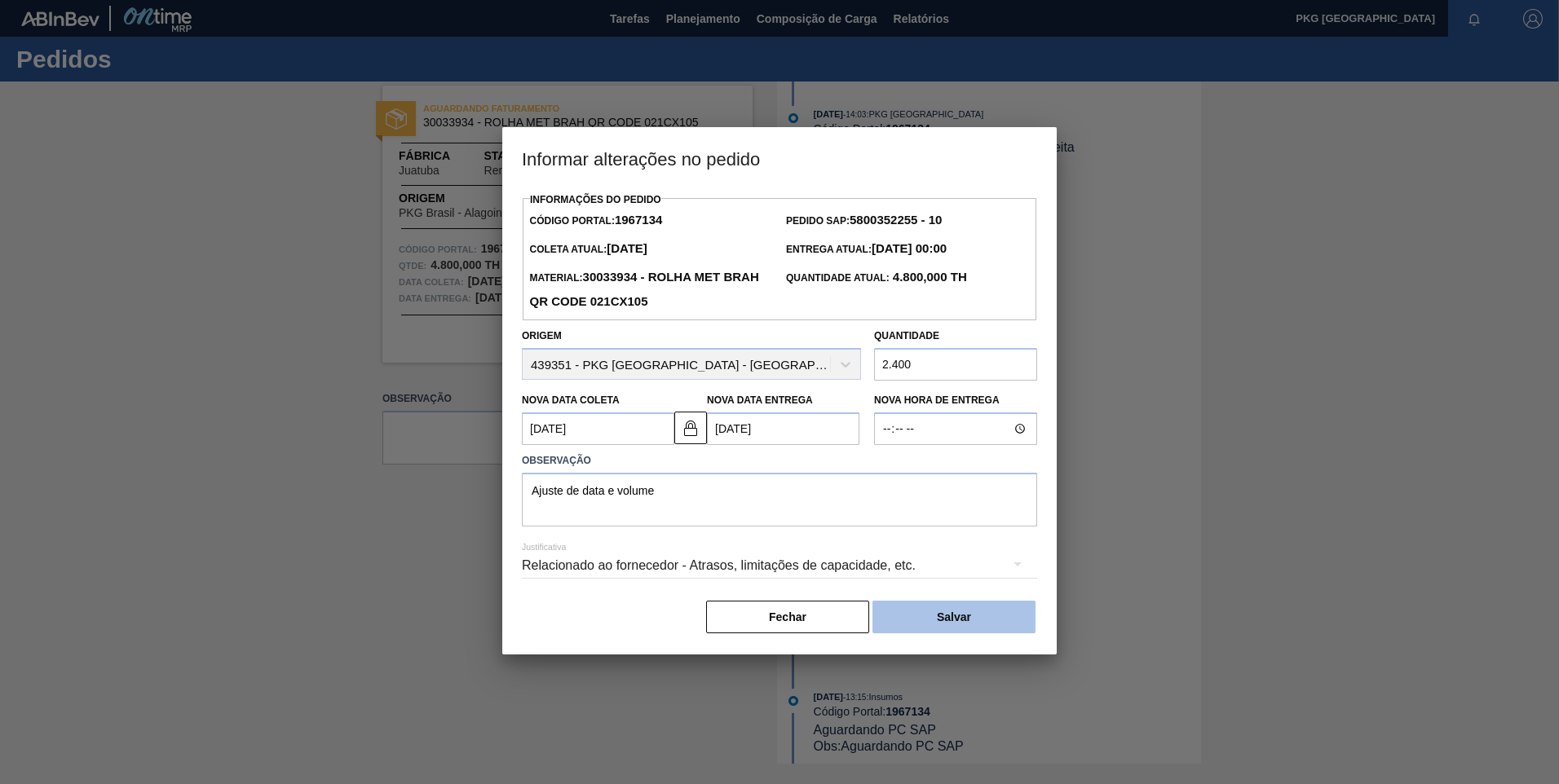
click at [938, 630] on button "Salvar" at bounding box center [954, 616] width 163 height 32
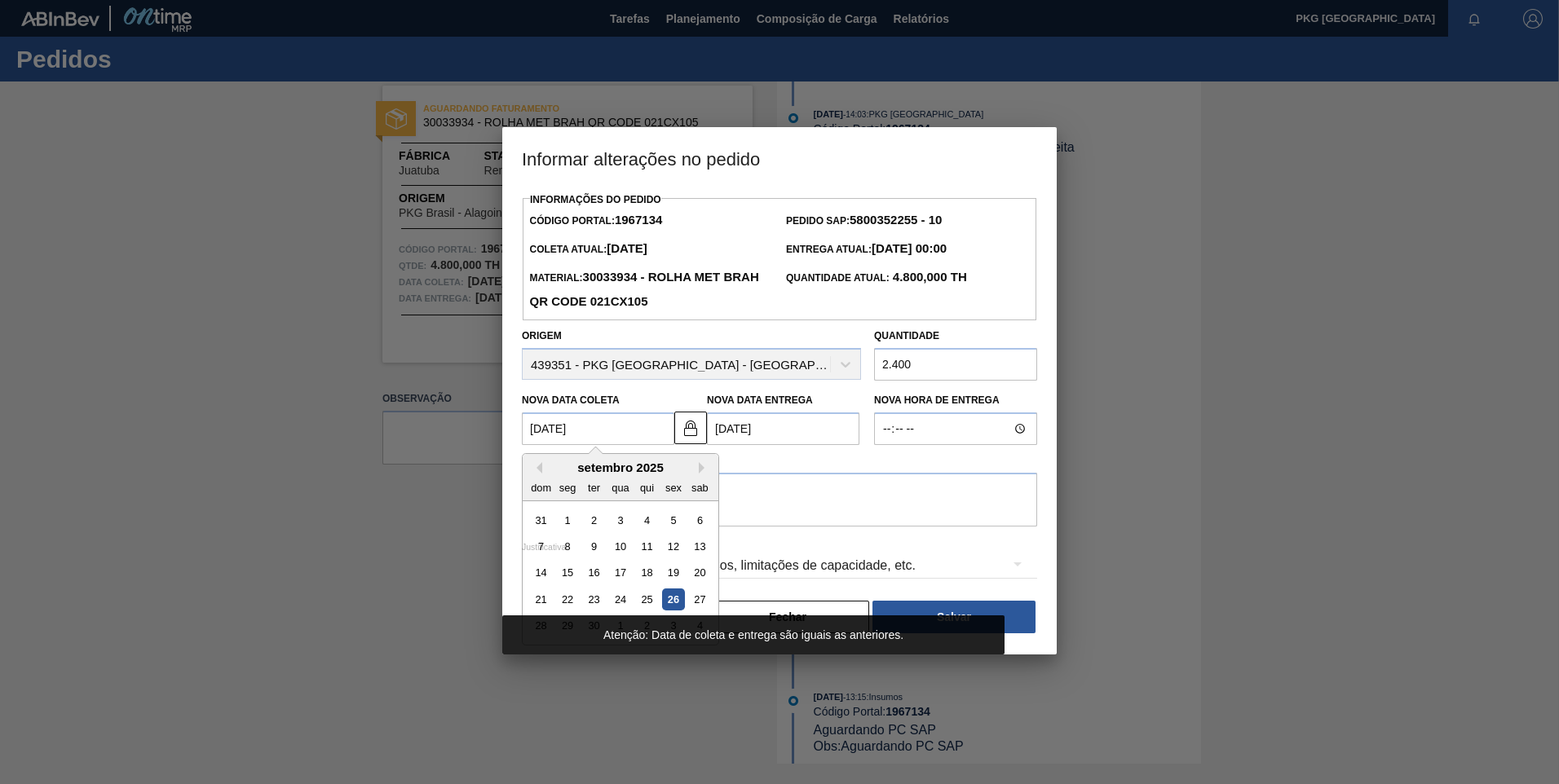
click at [645, 431] on Coleta1967134 "[DATE]" at bounding box center [598, 428] width 152 height 32
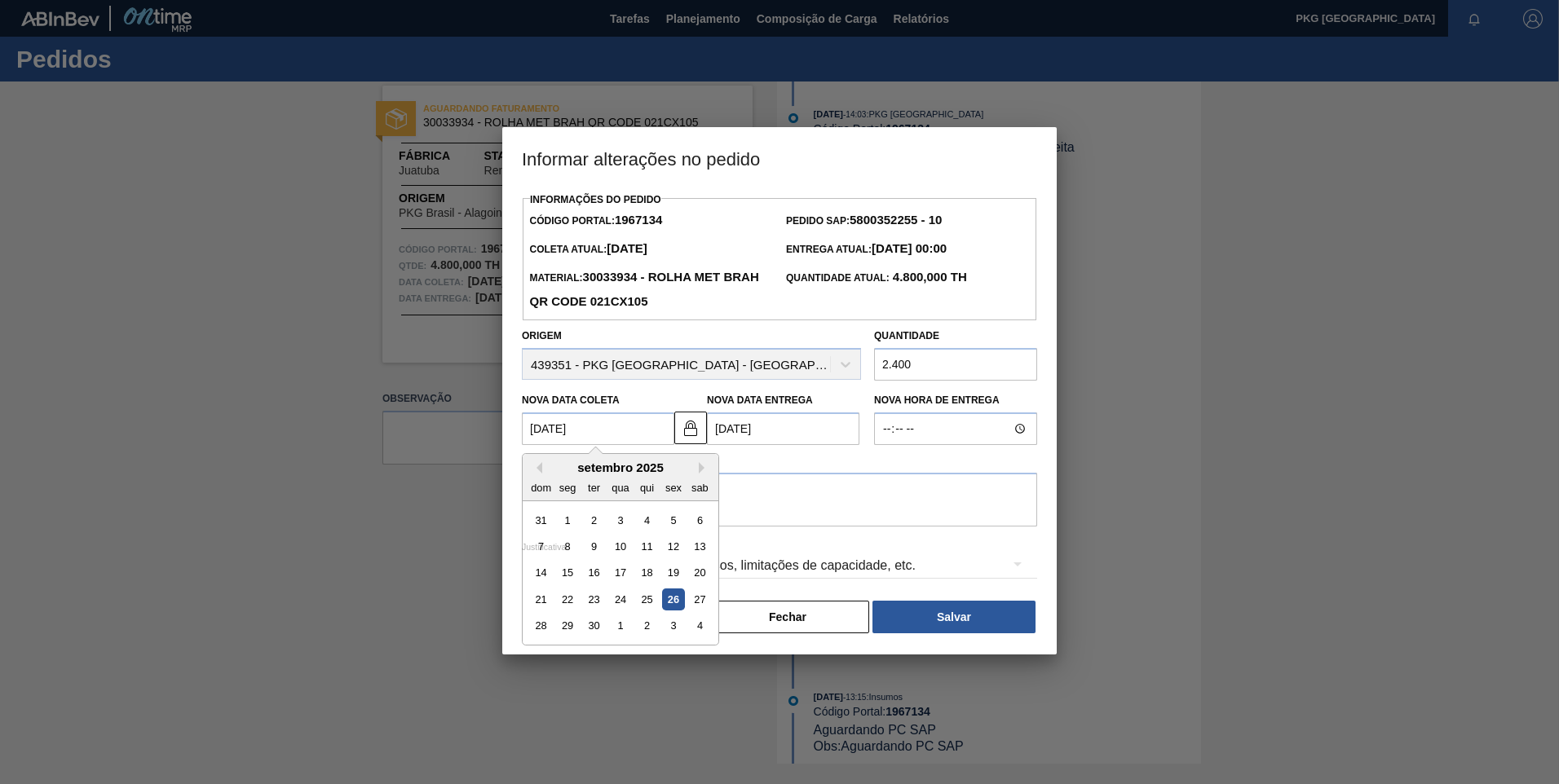
click at [674, 599] on div "26" at bounding box center [673, 600] width 22 height 22
click at [703, 505] on textarea "Ajuste de data e volume" at bounding box center [780, 499] width 515 height 54
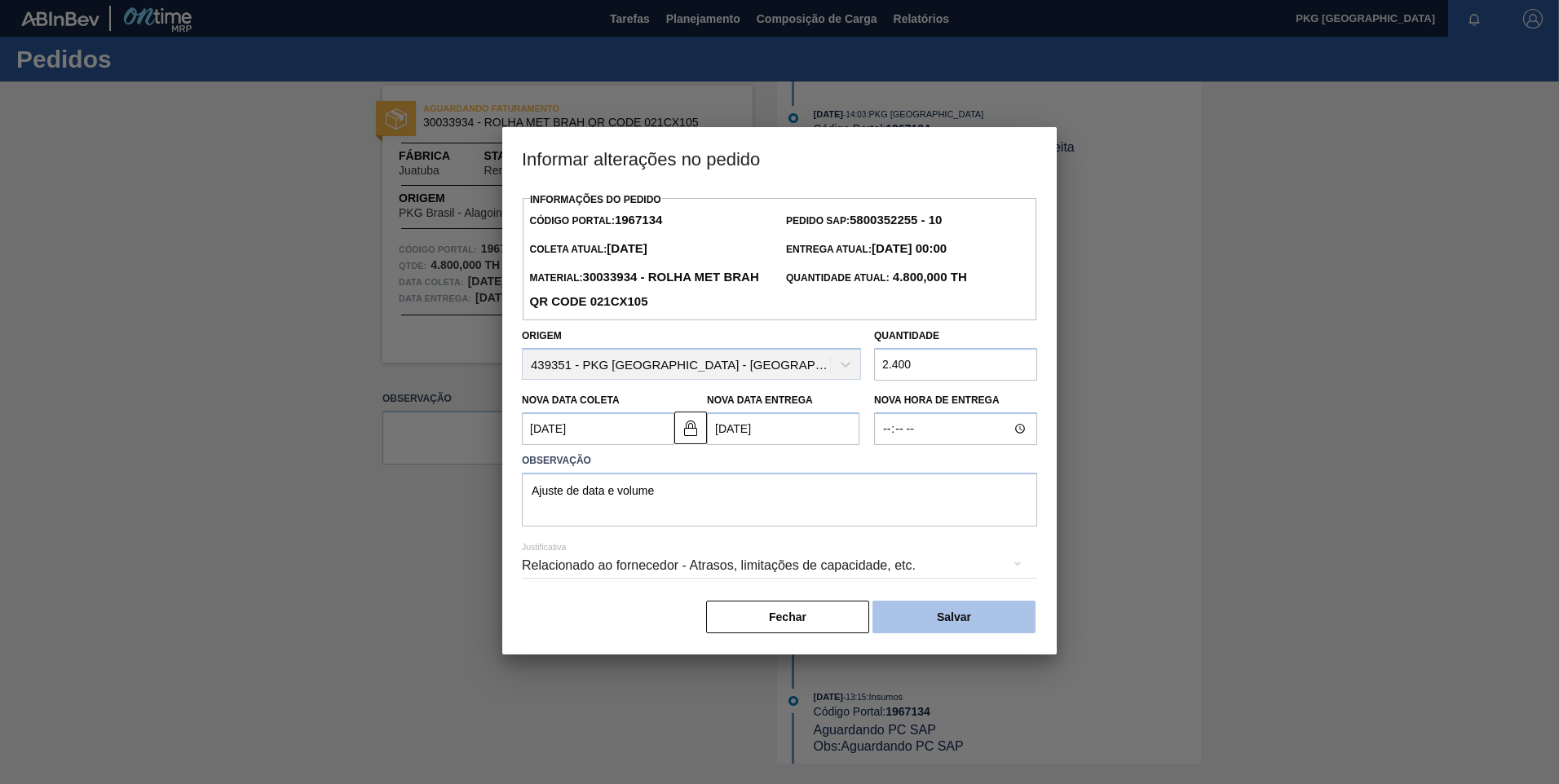
click at [921, 619] on button "Salvar" at bounding box center [954, 616] width 163 height 32
click at [697, 438] on img at bounding box center [691, 428] width 20 height 20
click at [952, 629] on button "Salvar" at bounding box center [954, 616] width 163 height 32
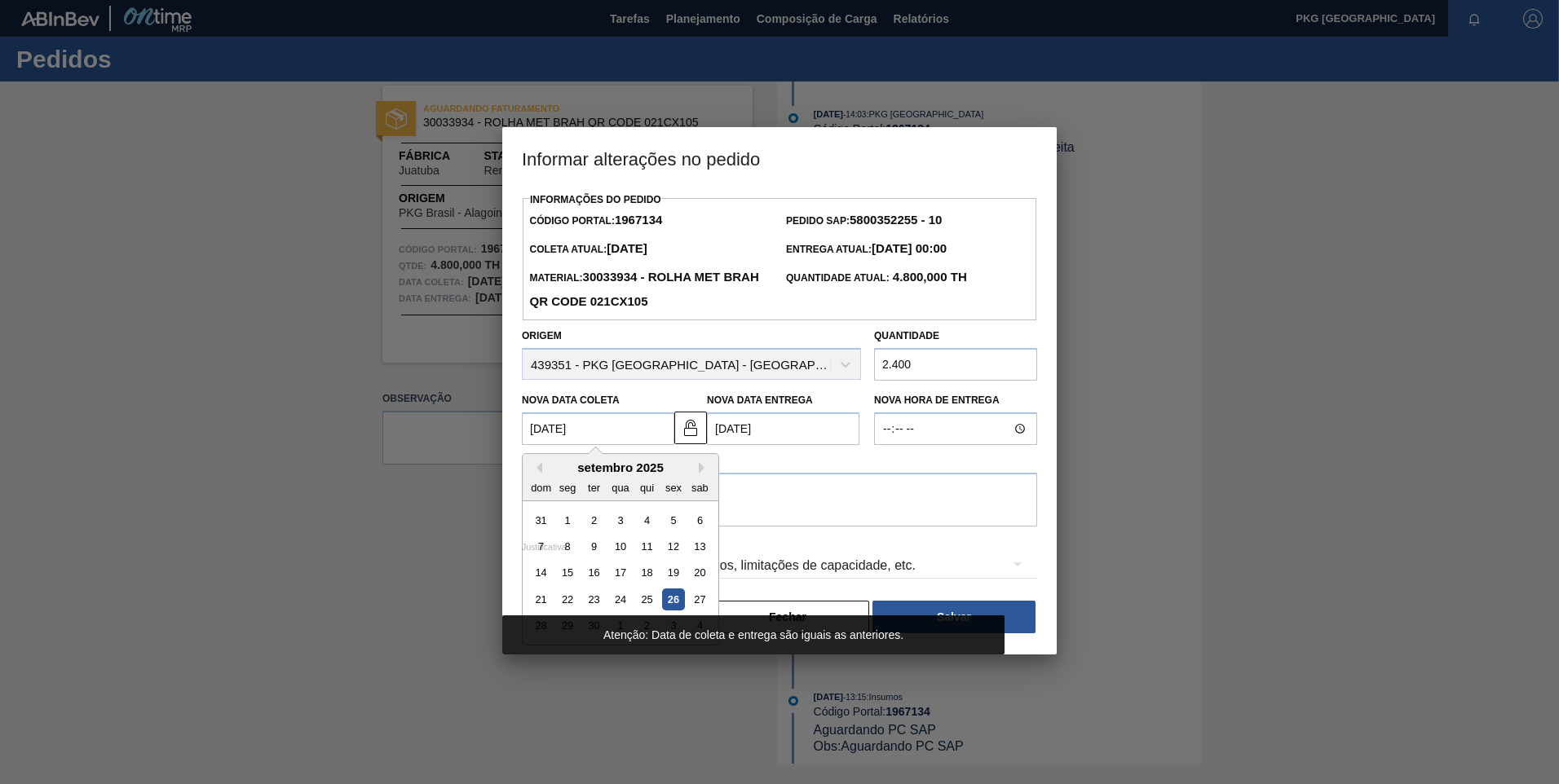
click at [612, 422] on Coleta1967134 "[DATE]" at bounding box center [598, 428] width 152 height 32
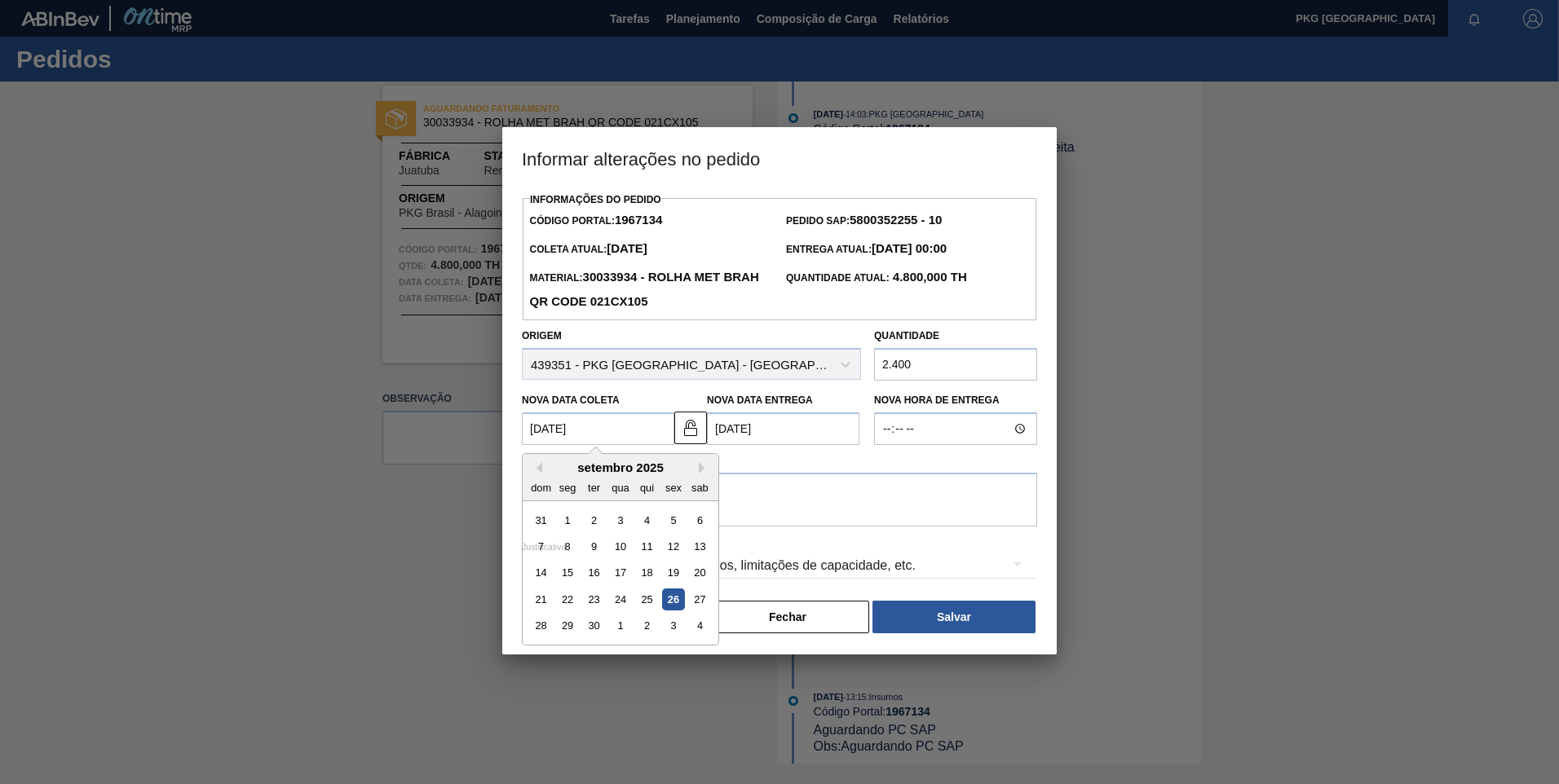
click at [673, 603] on div "26" at bounding box center [673, 600] width 22 height 22
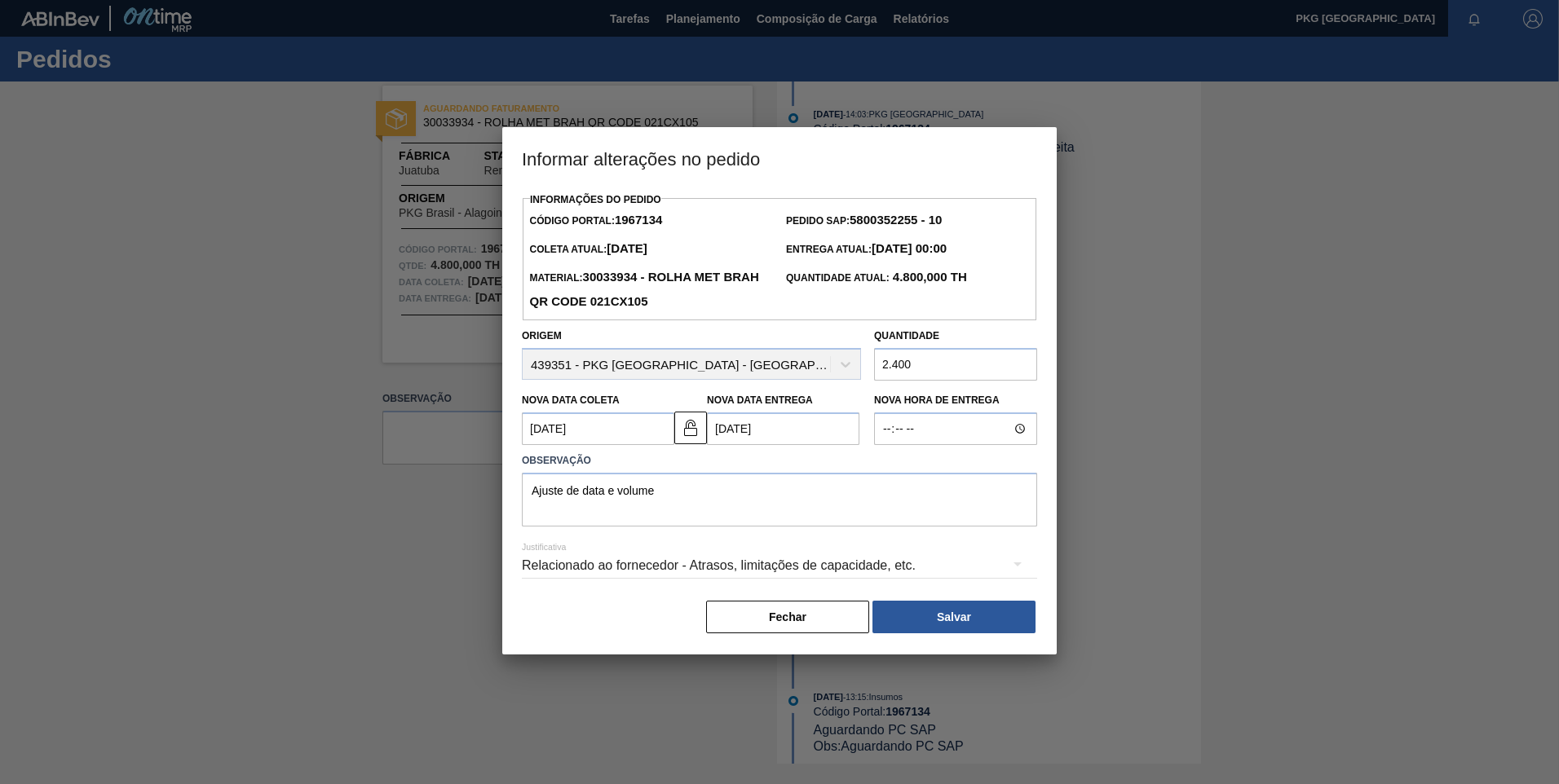
click at [798, 430] on Entrega1967134 "[DATE]" at bounding box center [783, 428] width 152 height 32
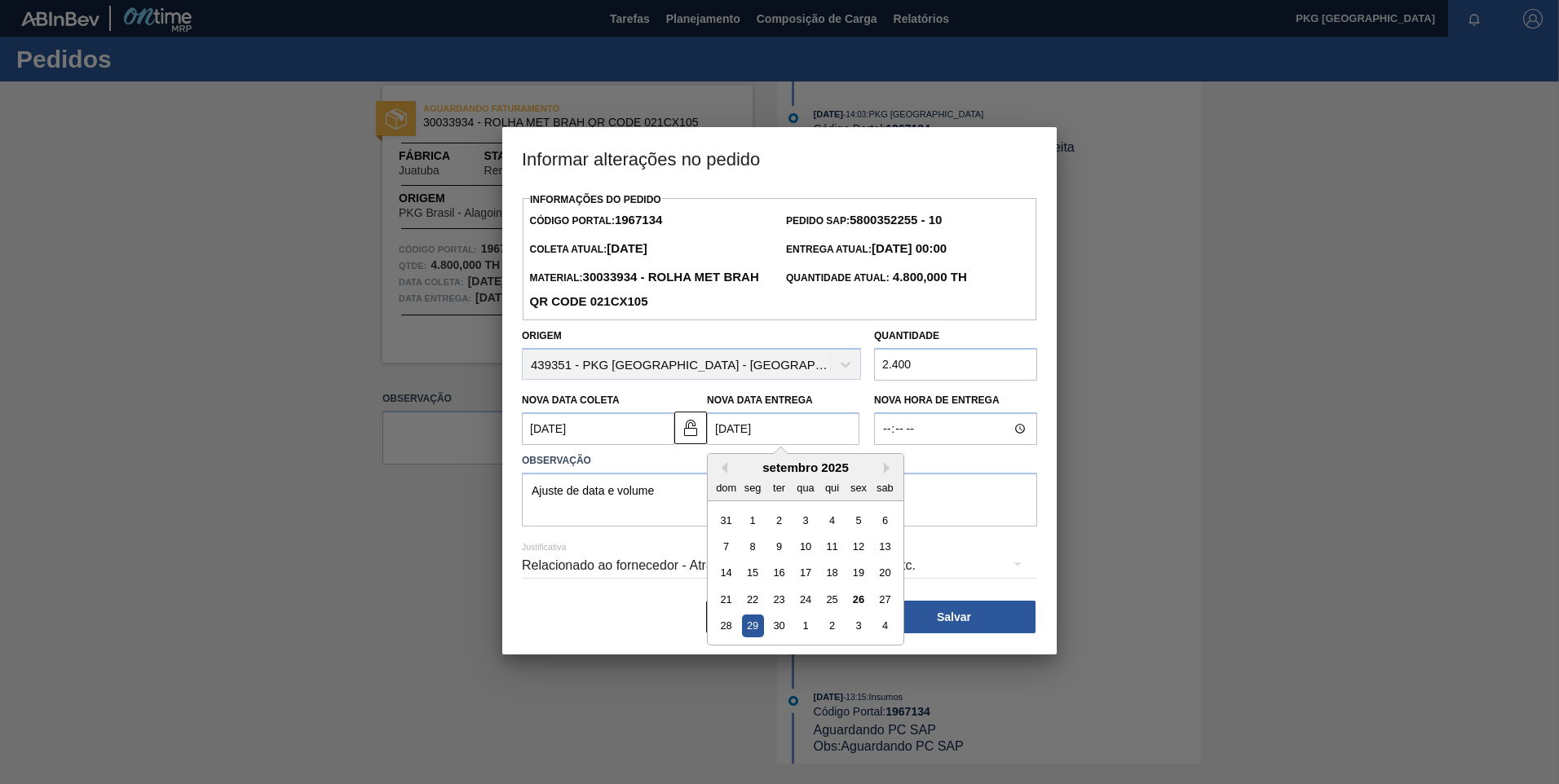
click at [751, 628] on div "29" at bounding box center [753, 626] width 22 height 22
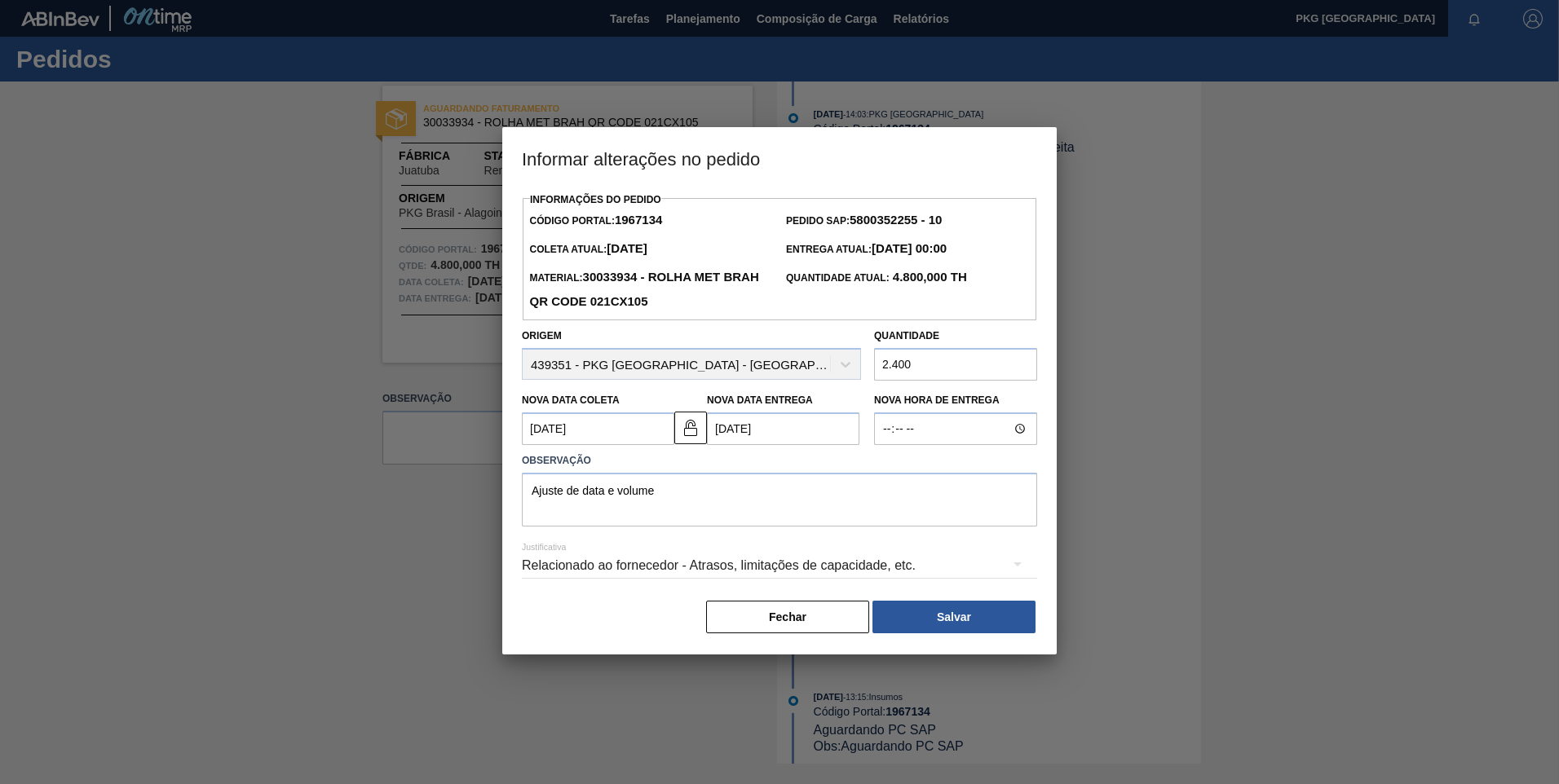
click at [973, 642] on div "Informações do Pedido Código Portal: 1967134 Pedido SAP: 5800352255 - 10 [PERSO…" at bounding box center [780, 421] width 554 height 466
click at [964, 630] on button "Salvar" at bounding box center [954, 616] width 163 height 32
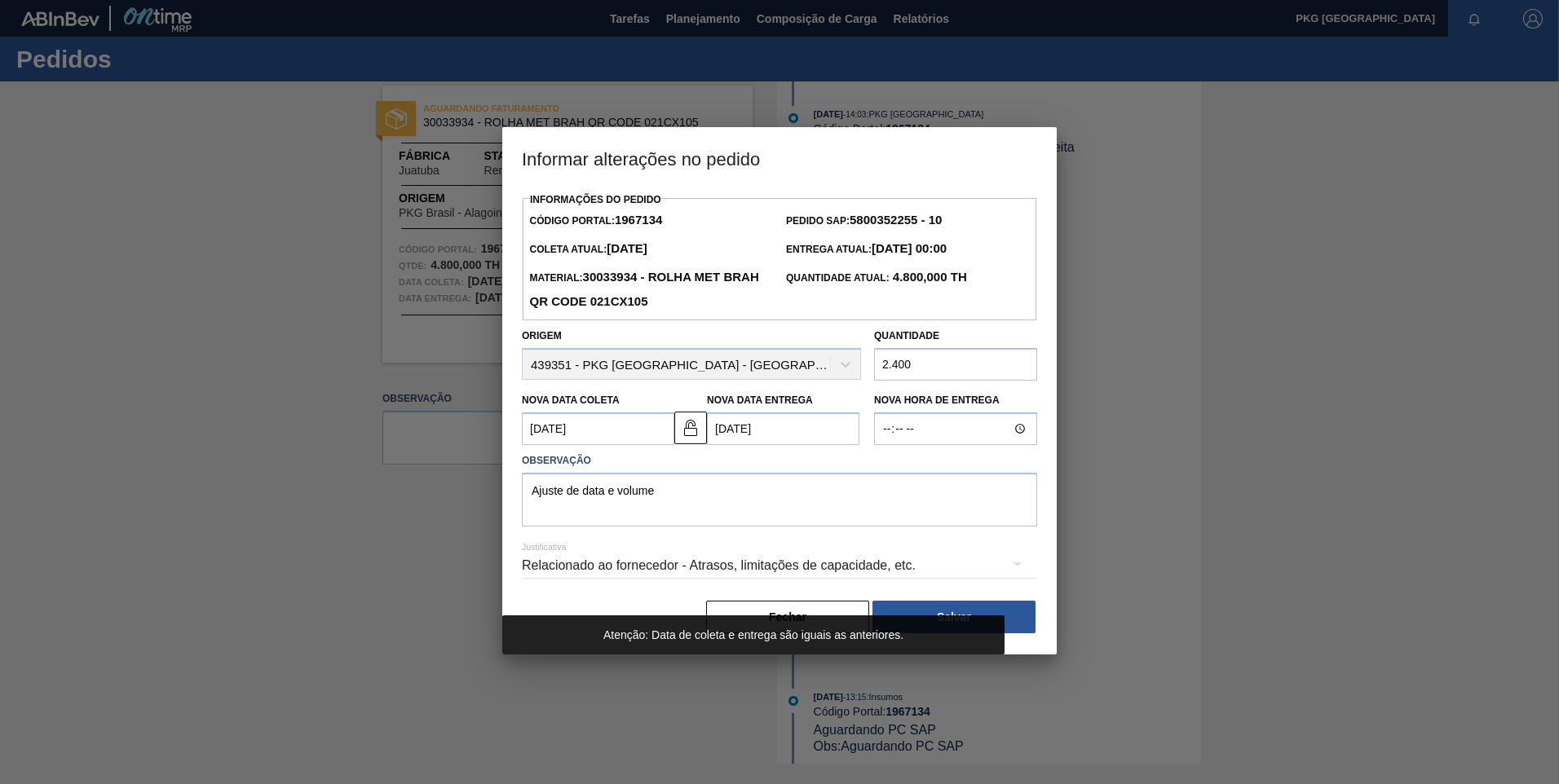
click at [947, 367] on input "2.400" at bounding box center [955, 364] width 163 height 32
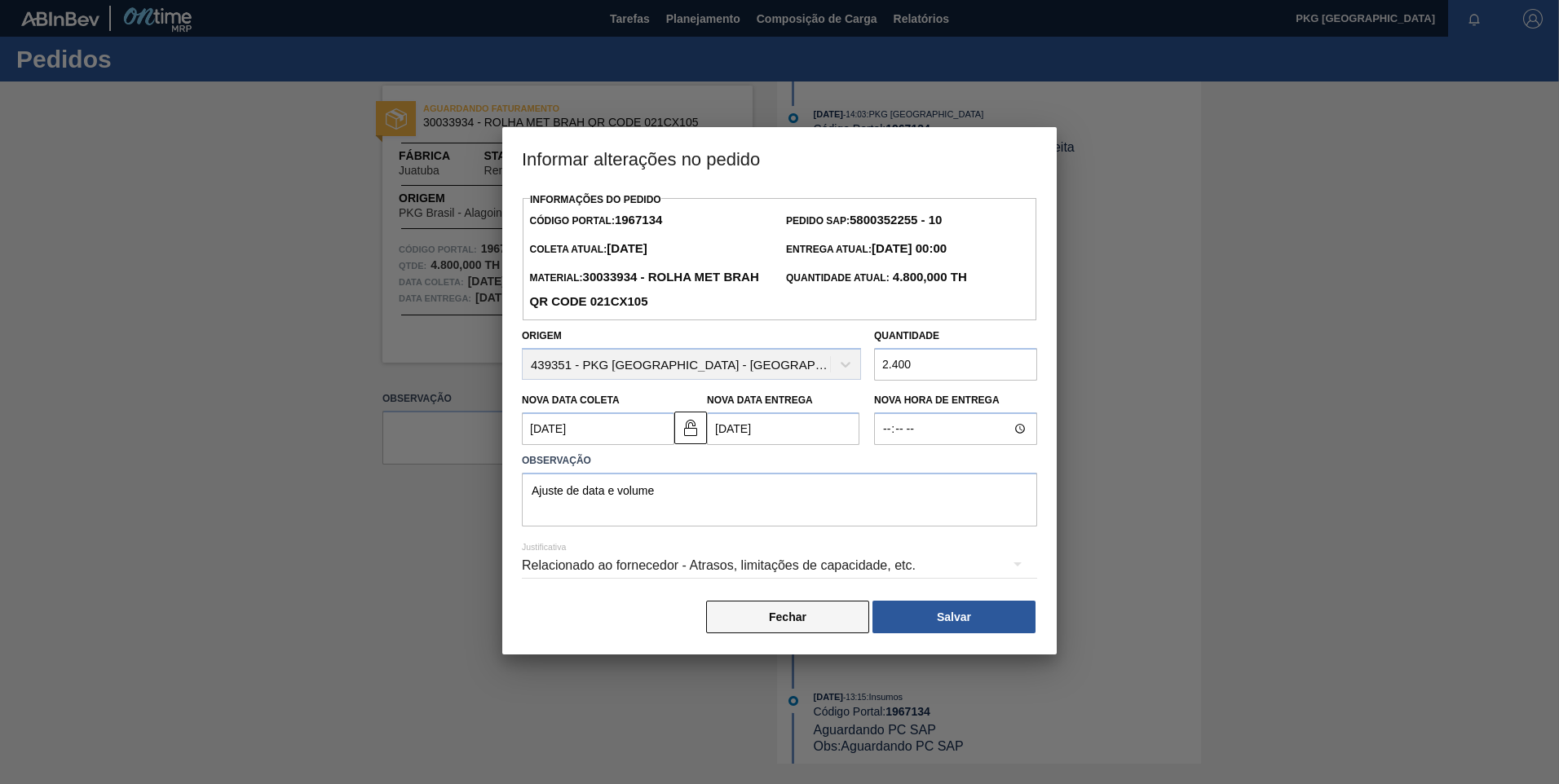
click at [773, 630] on button "Fechar" at bounding box center [787, 616] width 163 height 32
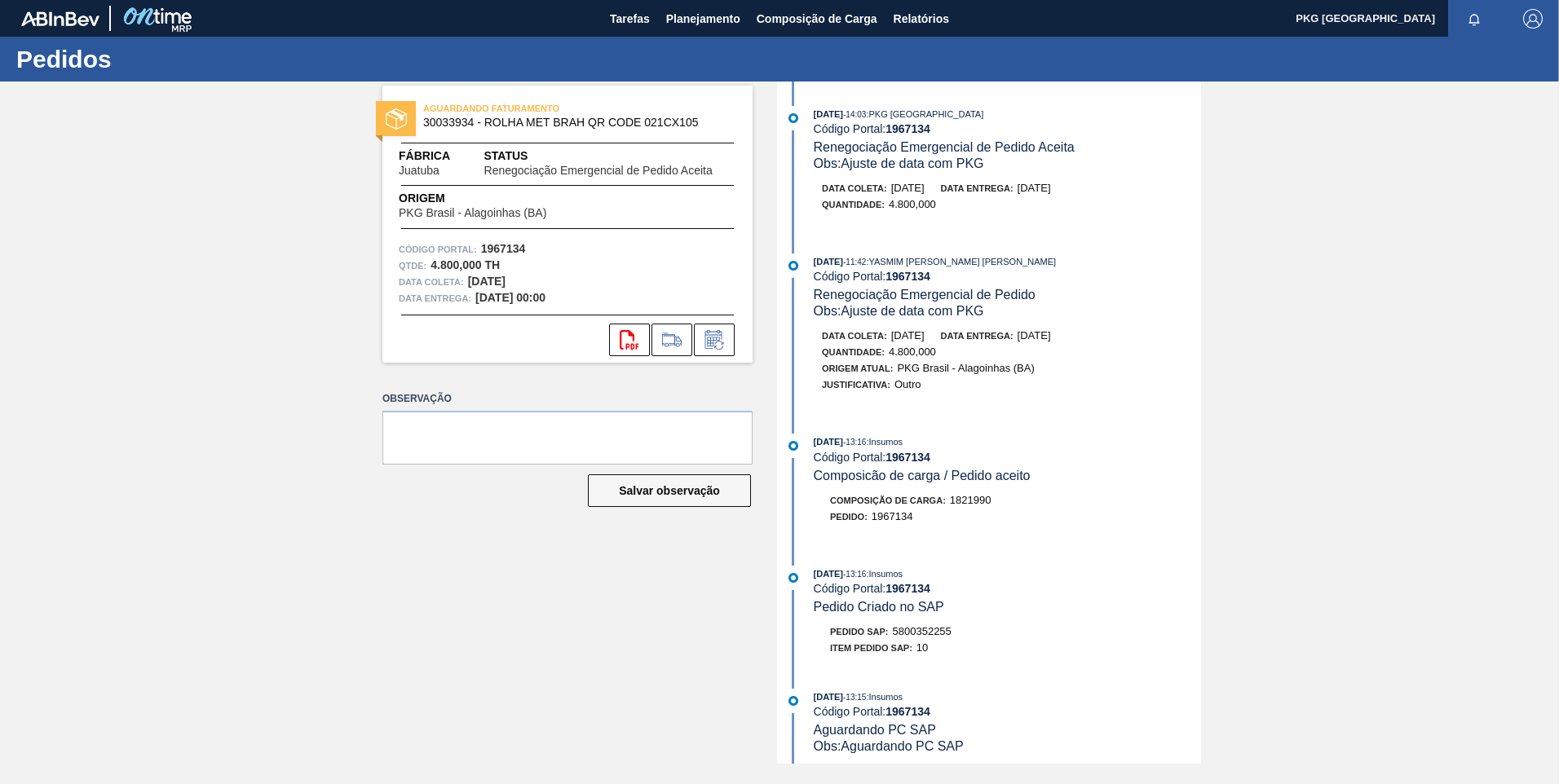
click at [527, 616] on div "AGUARDANDO FATURAMENTO 30033934 - ROLHA MET BRAH QR CODE 021CX105 Fábrica Juatu…" at bounding box center [555, 423] width 395 height 683
click at [710, 21] on span "Planejamento" at bounding box center [703, 19] width 74 height 20
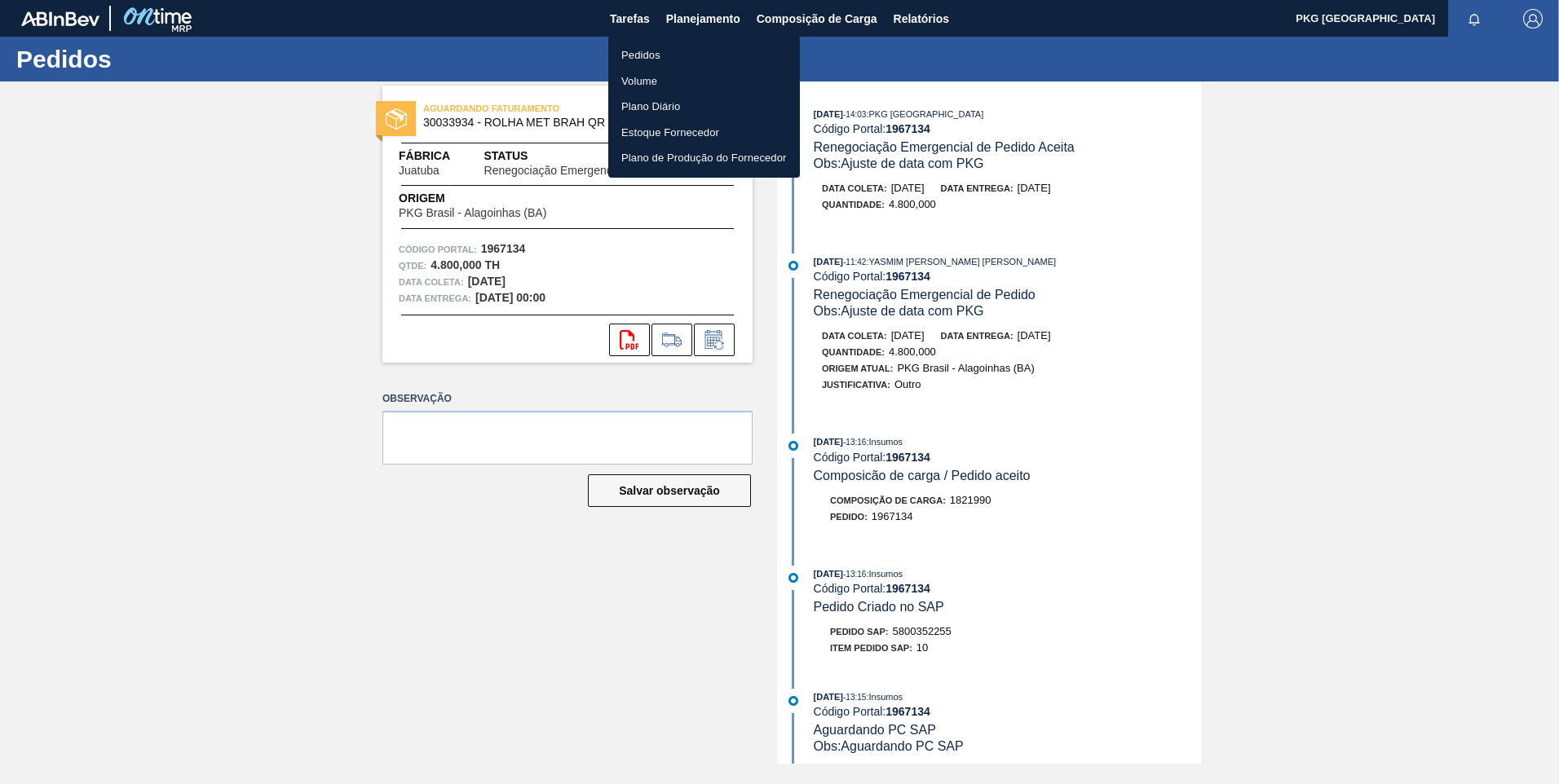
click at [649, 107] on li "Plano Diário" at bounding box center [704, 106] width 191 height 26
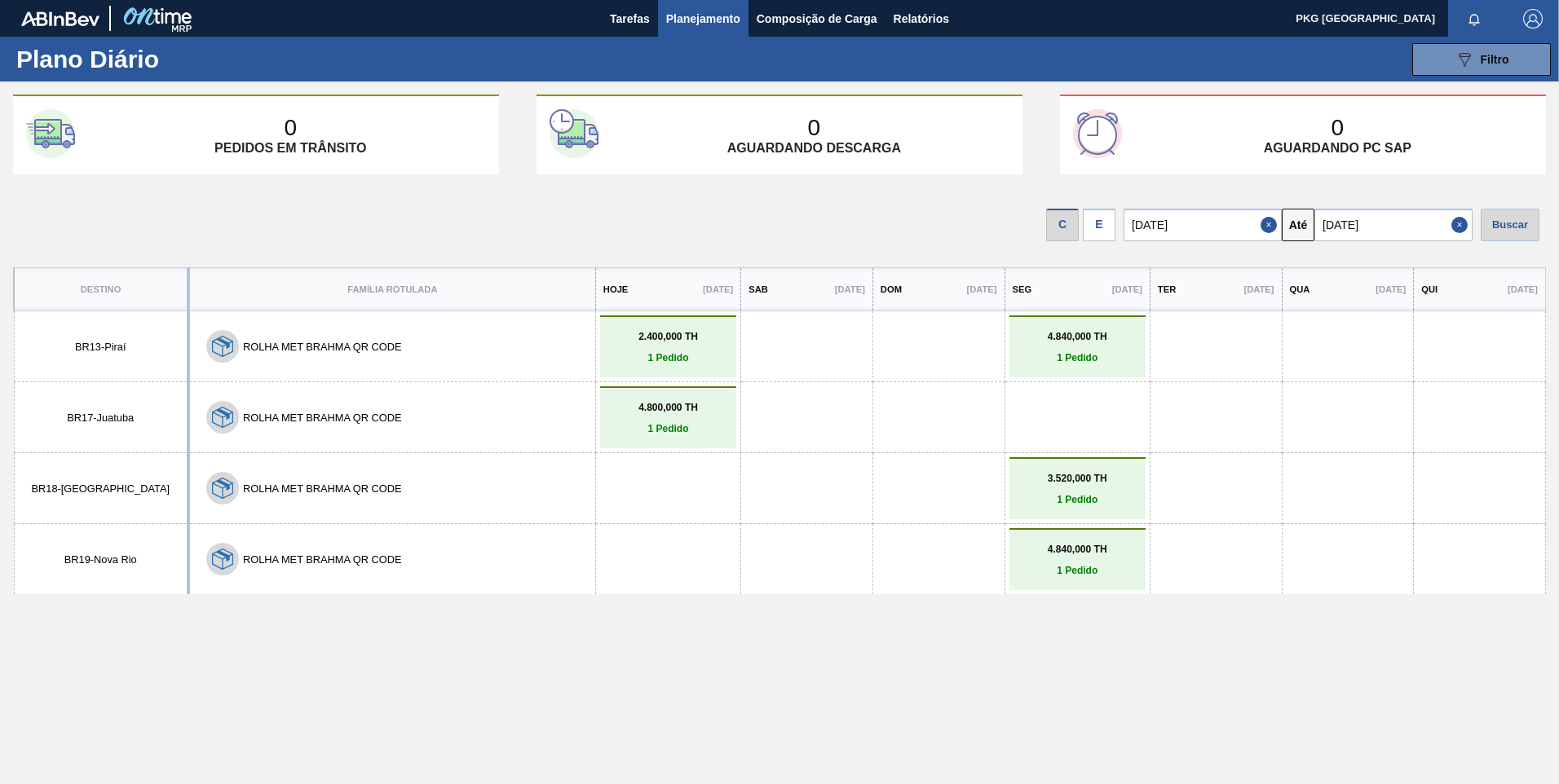
click at [752, 292] on div "Sab [DATE]" at bounding box center [807, 290] width 130 height 41
click at [1051, 294] on div "Seg [DATE]" at bounding box center [1078, 290] width 142 height 41
click at [1052, 560] on link "4.840,000 TH 1 Pedido" at bounding box center [1077, 560] width 128 height 32
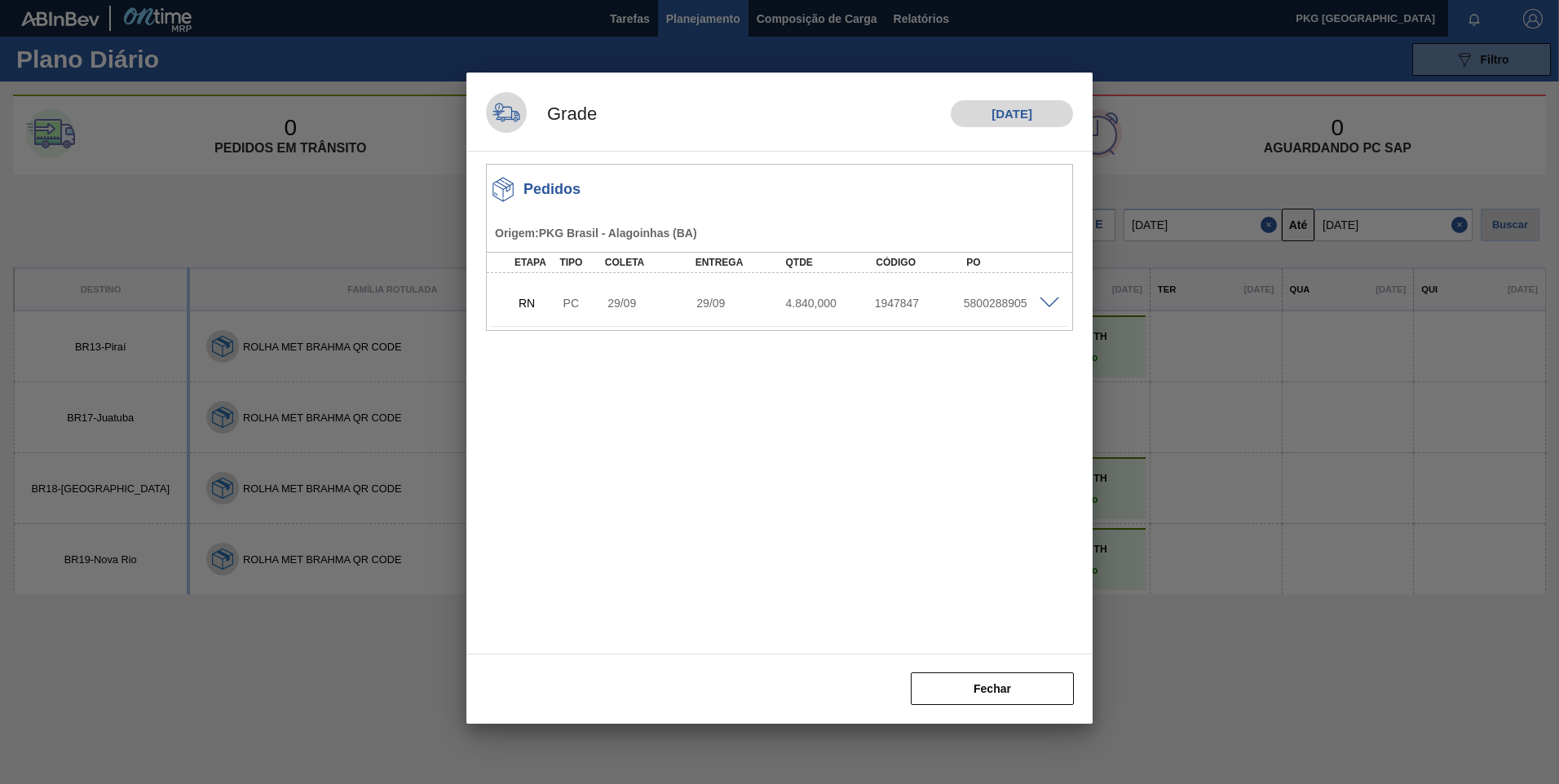
drag, startPoint x: 1221, startPoint y: 566, endPoint x: 1219, endPoint y: 590, distance: 24.1
click at [1221, 568] on div at bounding box center [780, 392] width 1559 height 784
click at [1010, 689] on button "Fechar" at bounding box center [992, 688] width 163 height 32
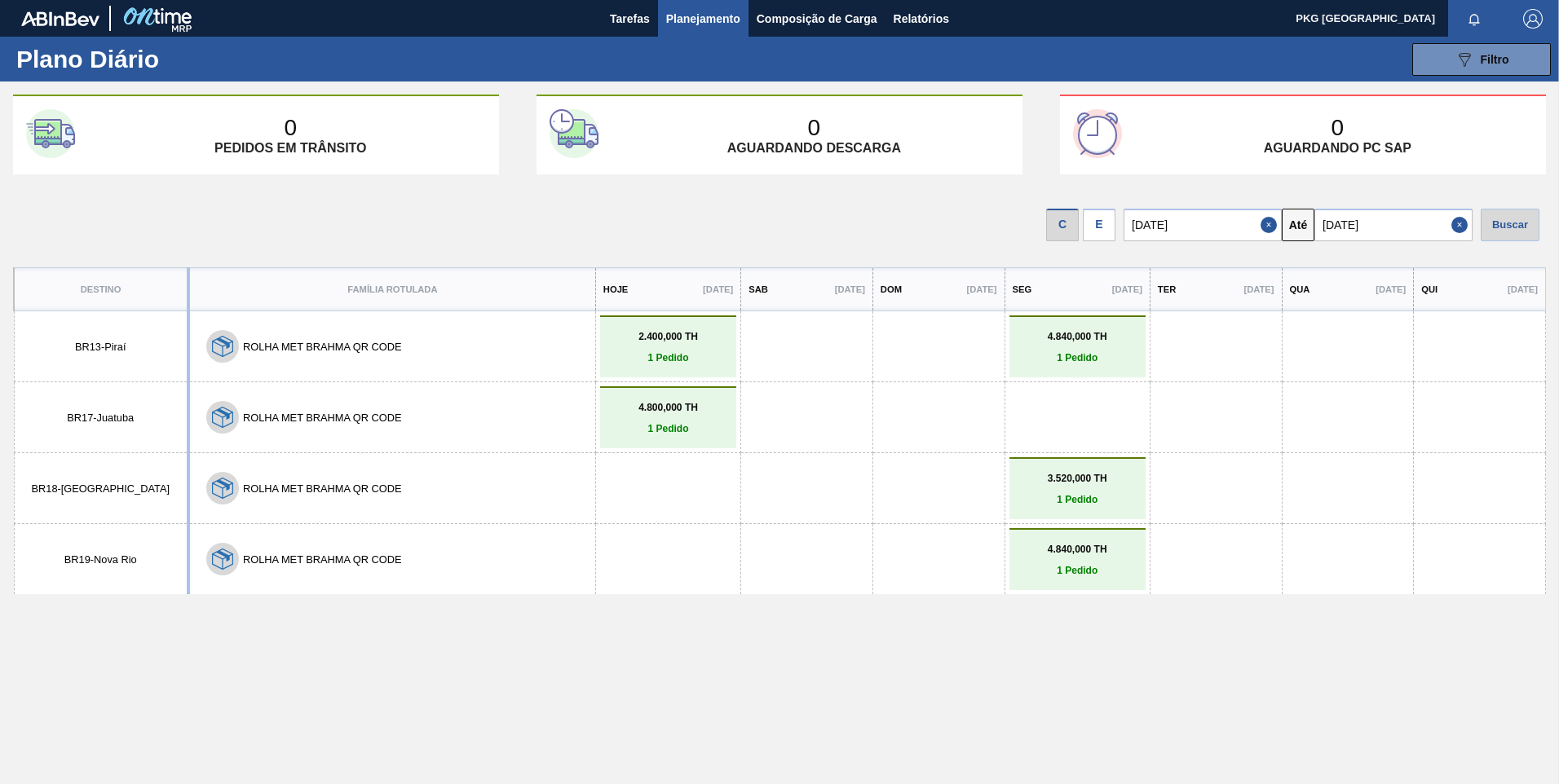
click at [1063, 480] on p "3.520,000 TH" at bounding box center [1077, 479] width 128 height 12
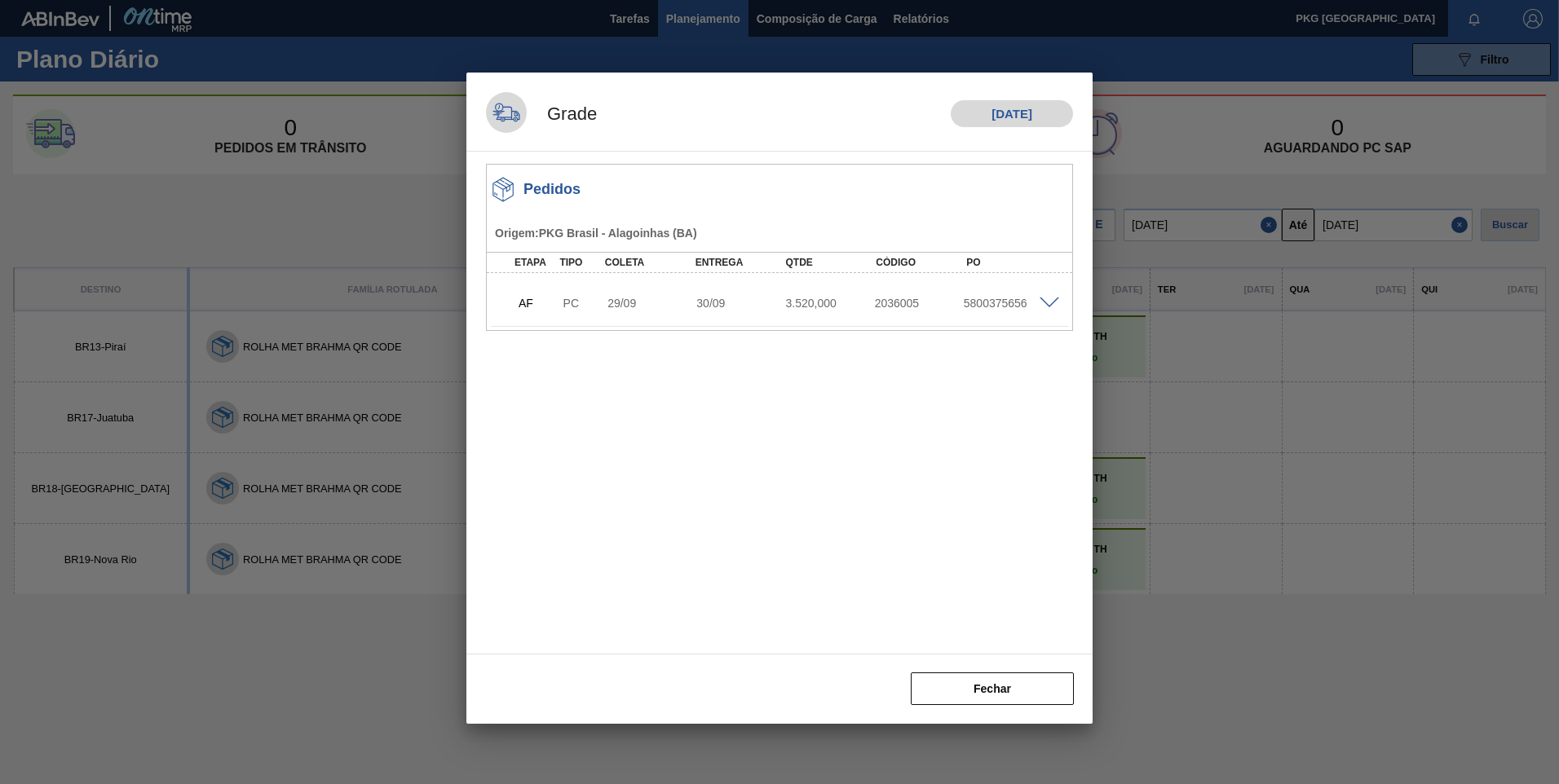
click at [276, 639] on div at bounding box center [780, 392] width 1559 height 784
click at [1001, 686] on button "Fechar" at bounding box center [992, 688] width 163 height 32
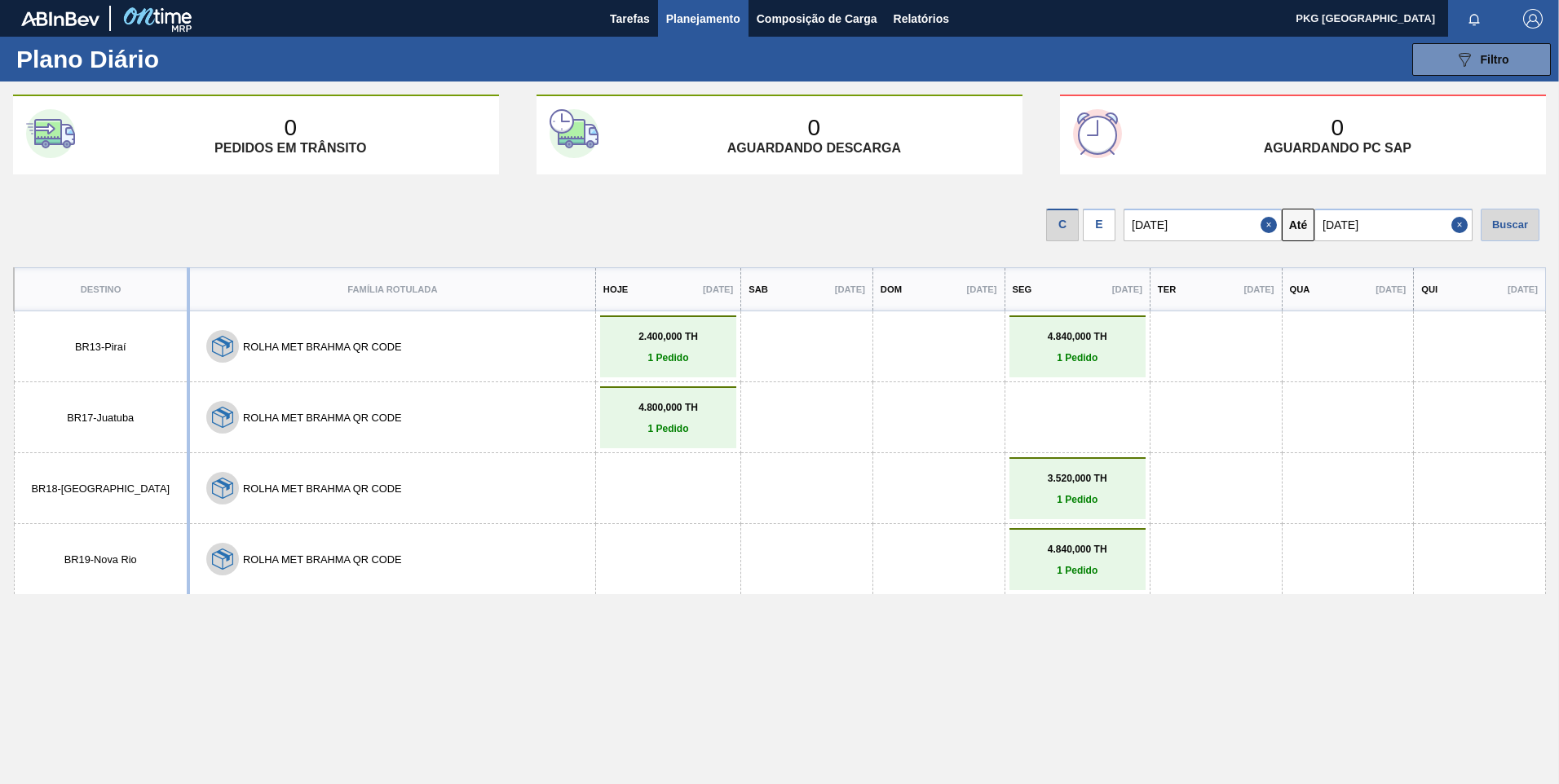
click at [1037, 490] on link "3.520,000 TH 1 Pedido" at bounding box center [1077, 489] width 128 height 32
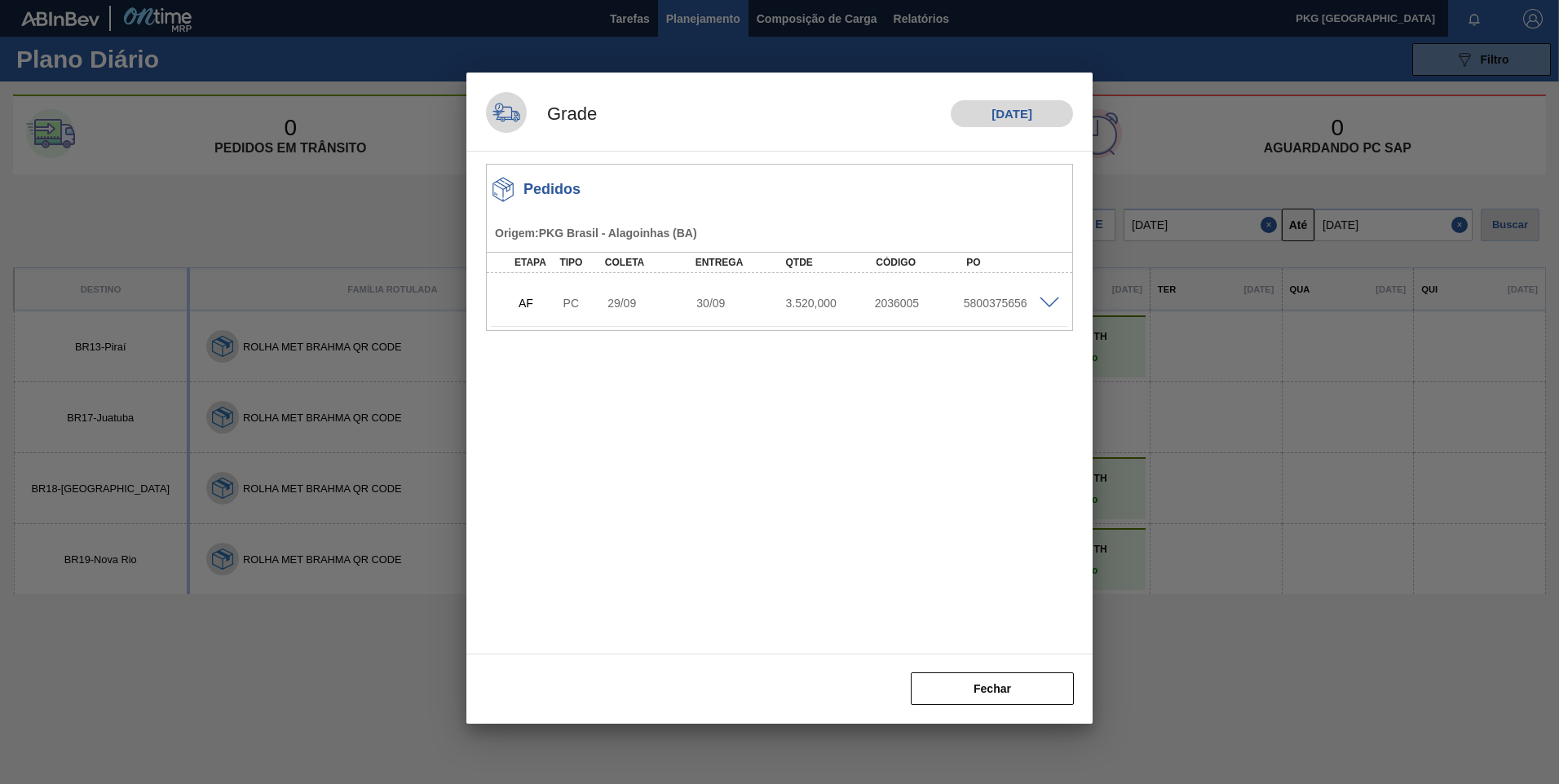
click at [1046, 303] on span at bounding box center [1050, 303] width 20 height 13
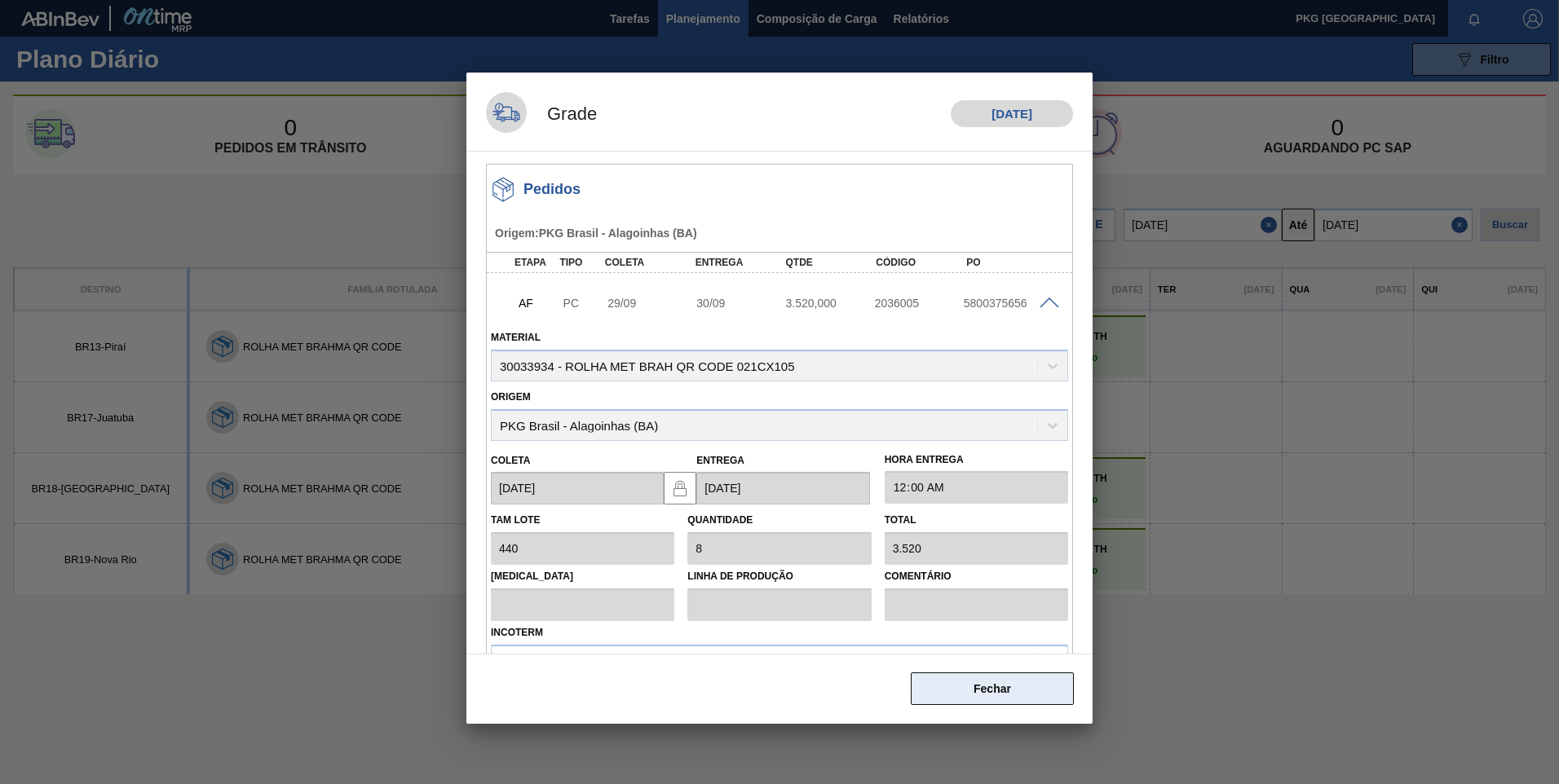
click at [963, 686] on button "Fechar" at bounding box center [992, 688] width 163 height 32
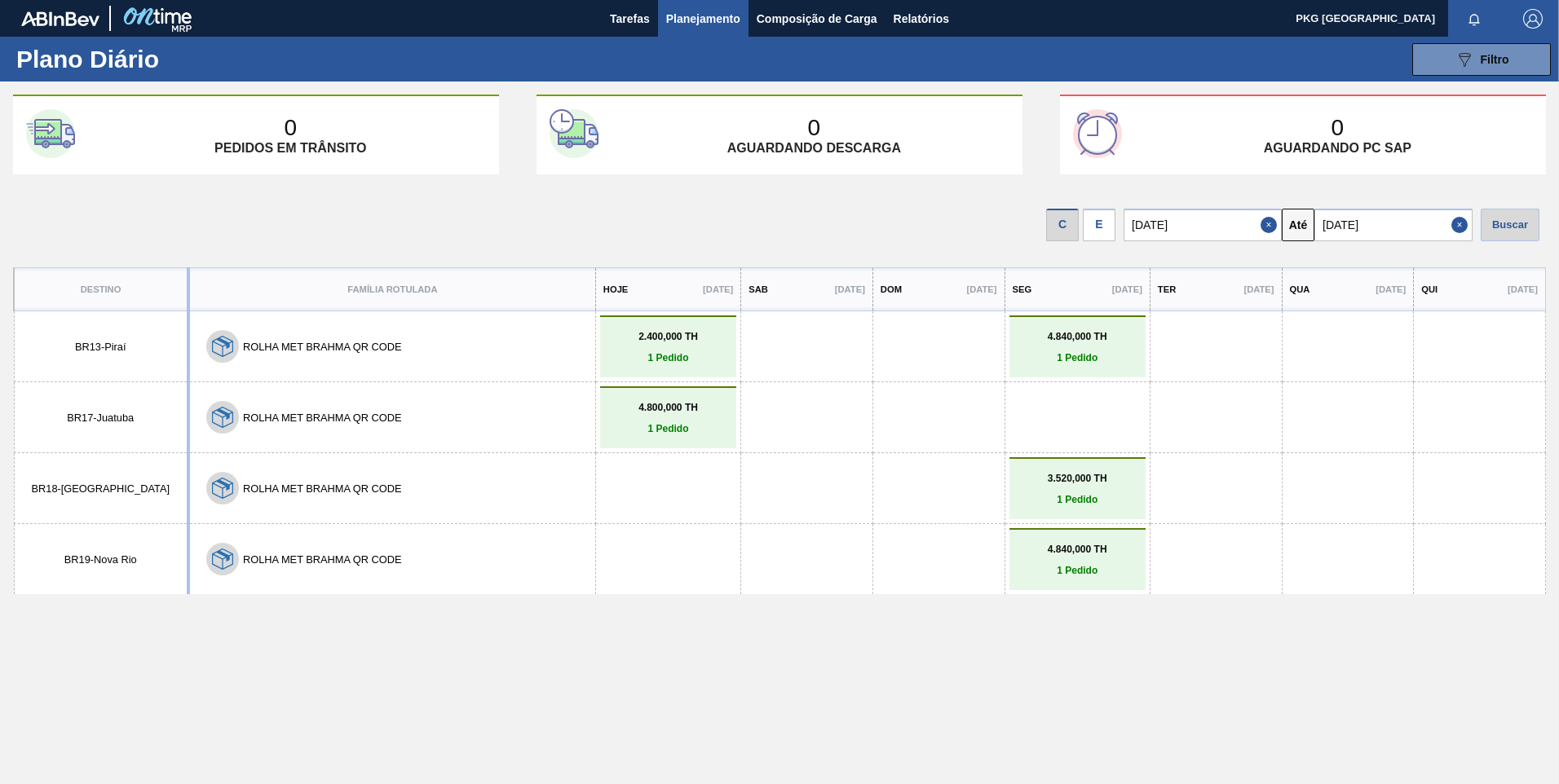
click at [1071, 569] on p "1 Pedido" at bounding box center [1077, 570] width 128 height 12
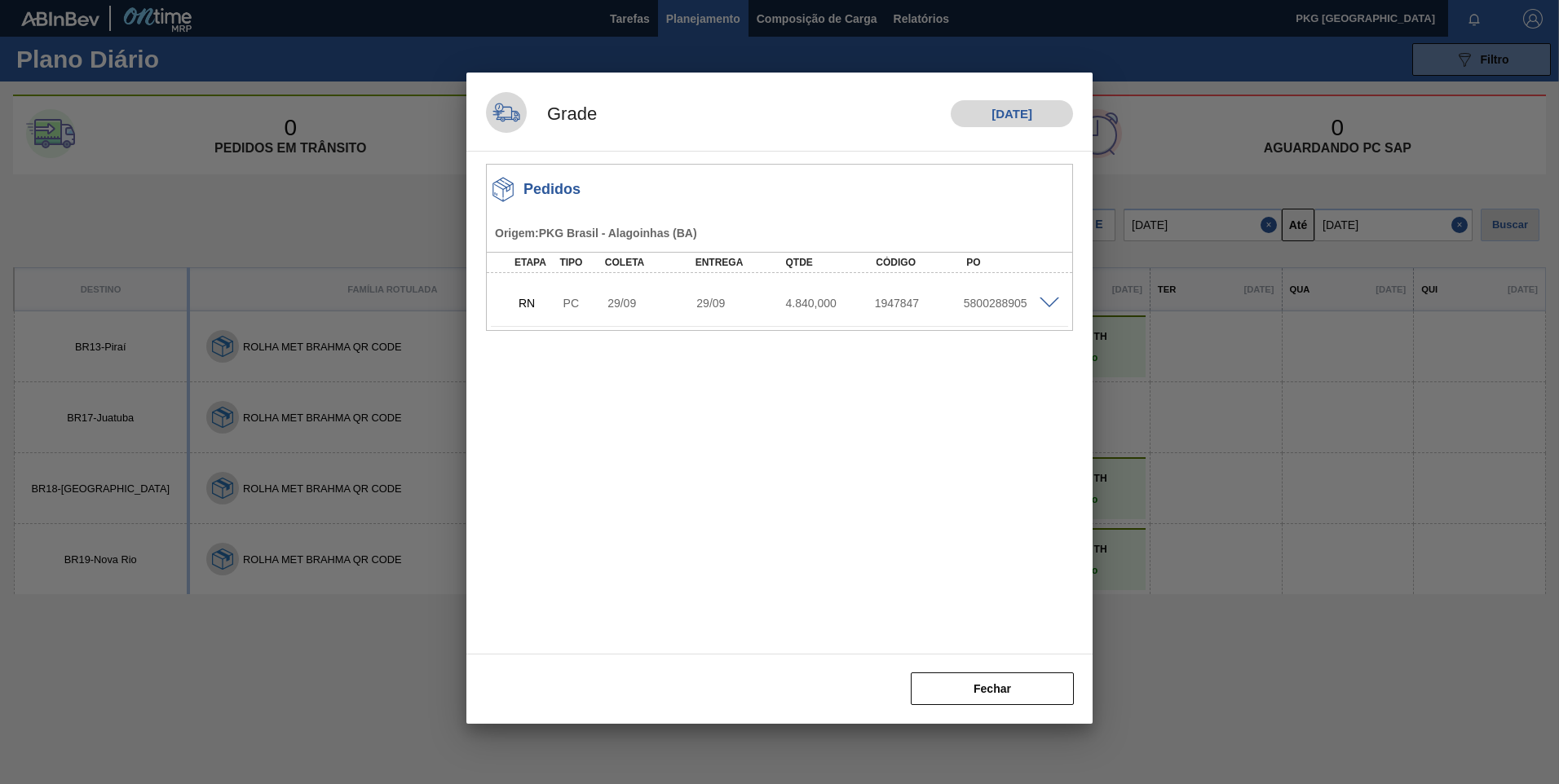
click at [1059, 308] on div "RN PC 29/09 29/09 4.840,000 1947847 5800288905" at bounding box center [780, 301] width 578 height 41
click at [1051, 306] on span at bounding box center [1050, 303] width 20 height 13
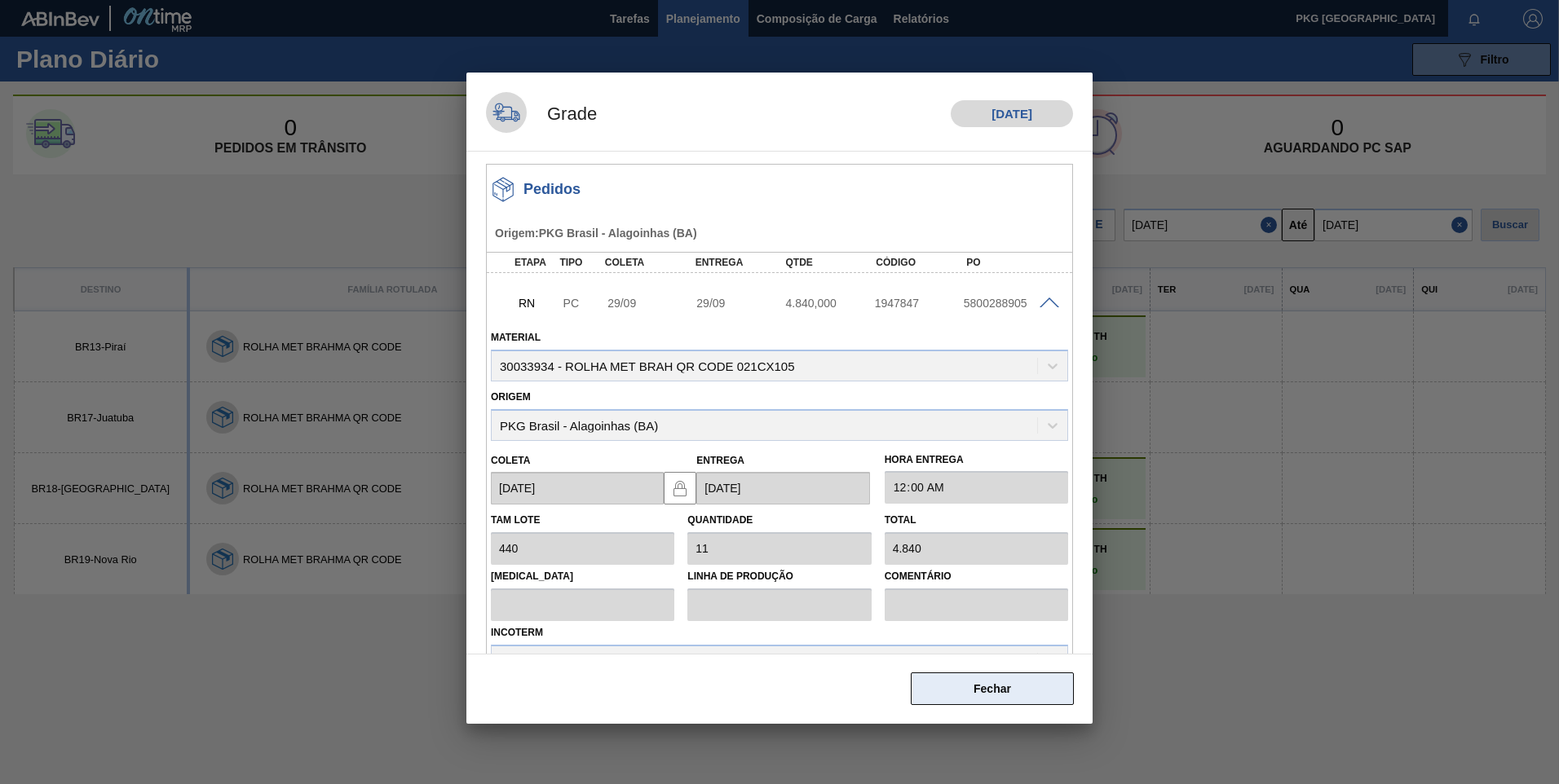
click at [1000, 682] on button "Fechar" at bounding box center [992, 688] width 163 height 32
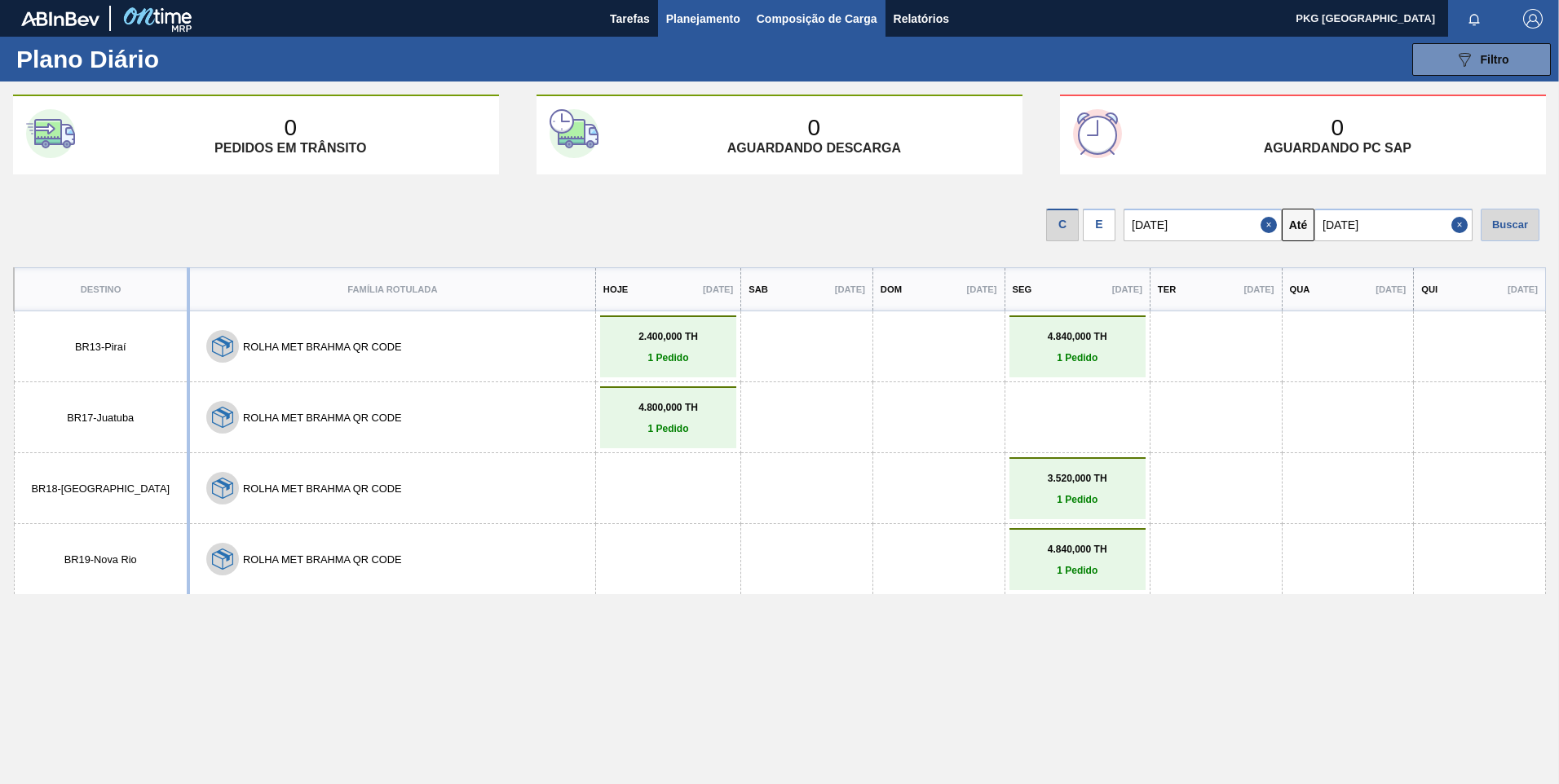
click at [790, 11] on span "Composição de Carga" at bounding box center [818, 19] width 121 height 20
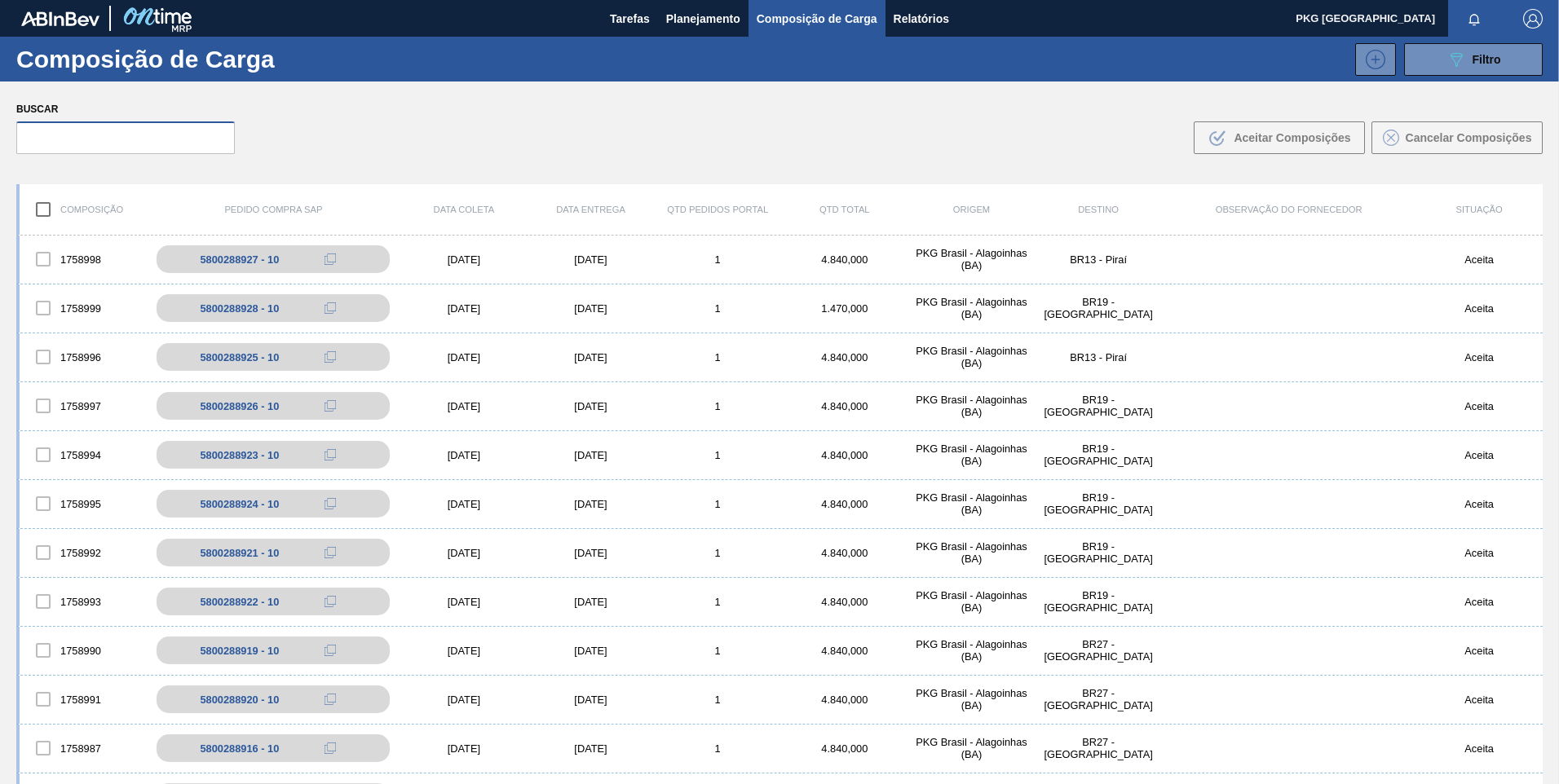
click at [144, 135] on input "text" at bounding box center [126, 137] width 219 height 32
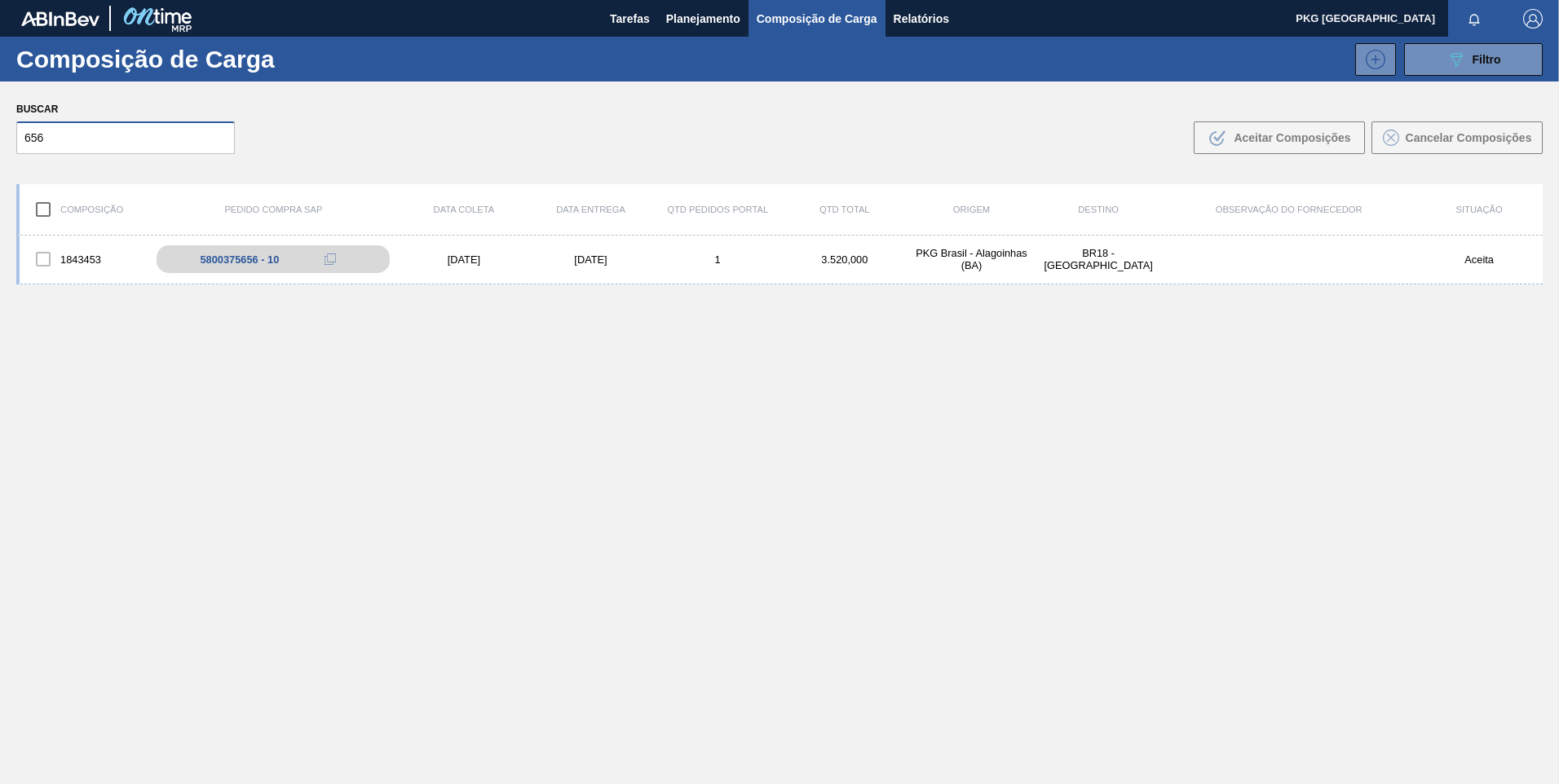
type input "656"
click at [1066, 340] on div "1843453 5800375656 - 10 [DATE] [DATE] 1 3.520,000 PKG [GEOGRAPHIC_DATA] - [GEOG…" at bounding box center [780, 548] width 1527 height 625
drag, startPoint x: 908, startPoint y: 454, endPoint x: 915, endPoint y: 472, distance: 19.3
click at [909, 455] on div "1843453 5800375656 - 10 [DATE] [DATE] 1 3.520,000 PKG [GEOGRAPHIC_DATA] - [GEOG…" at bounding box center [780, 548] width 1527 height 625
click at [909, 538] on div "1843453 5800375656 - 10 [DATE] [DATE] 1 3.520,000 PKG [GEOGRAPHIC_DATA] - [GEOG…" at bounding box center [780, 548] width 1527 height 625
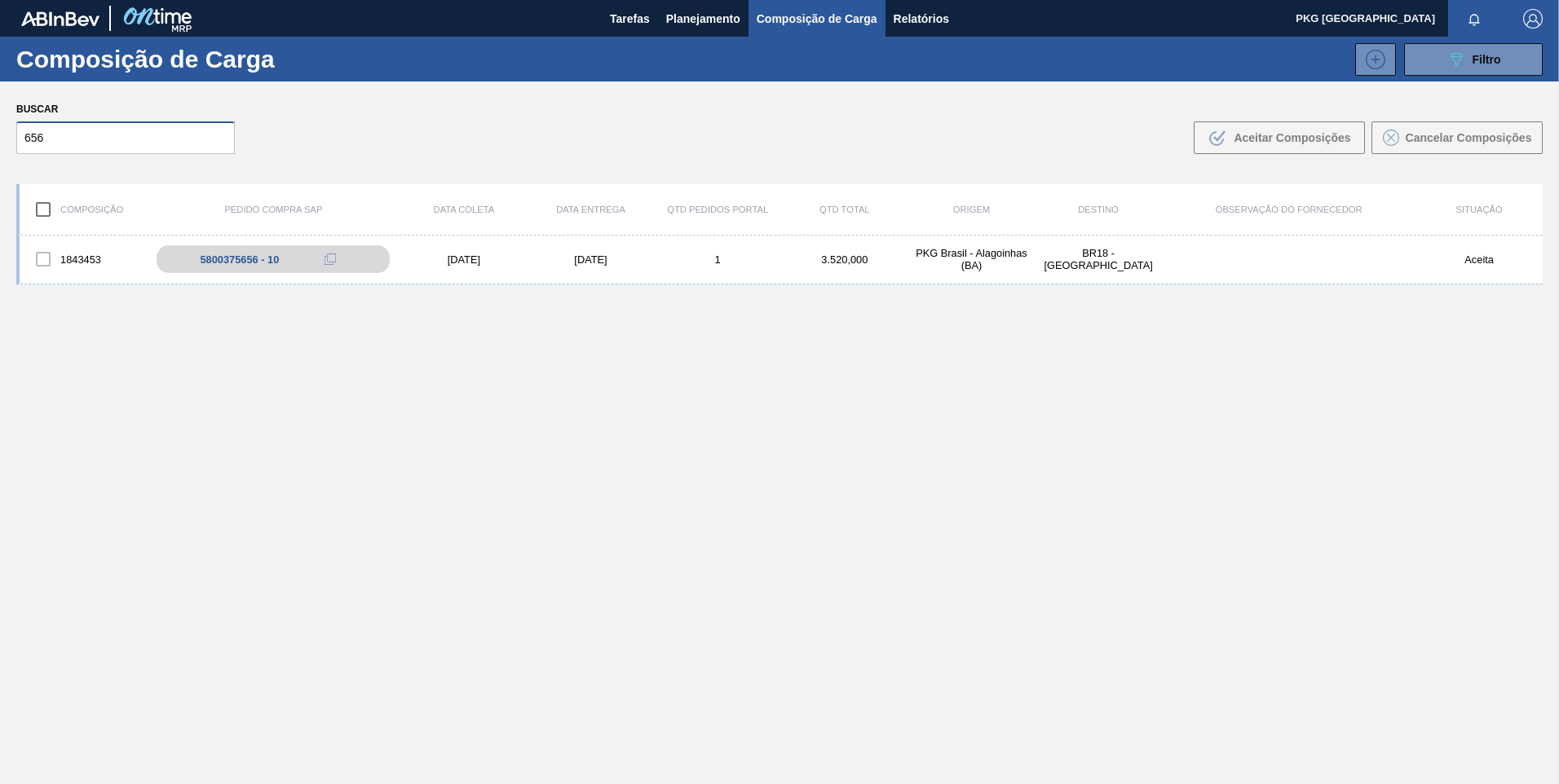
click at [141, 141] on input "656" at bounding box center [126, 137] width 219 height 32
click at [580, 260] on div "[DATE]" at bounding box center [591, 259] width 127 height 13
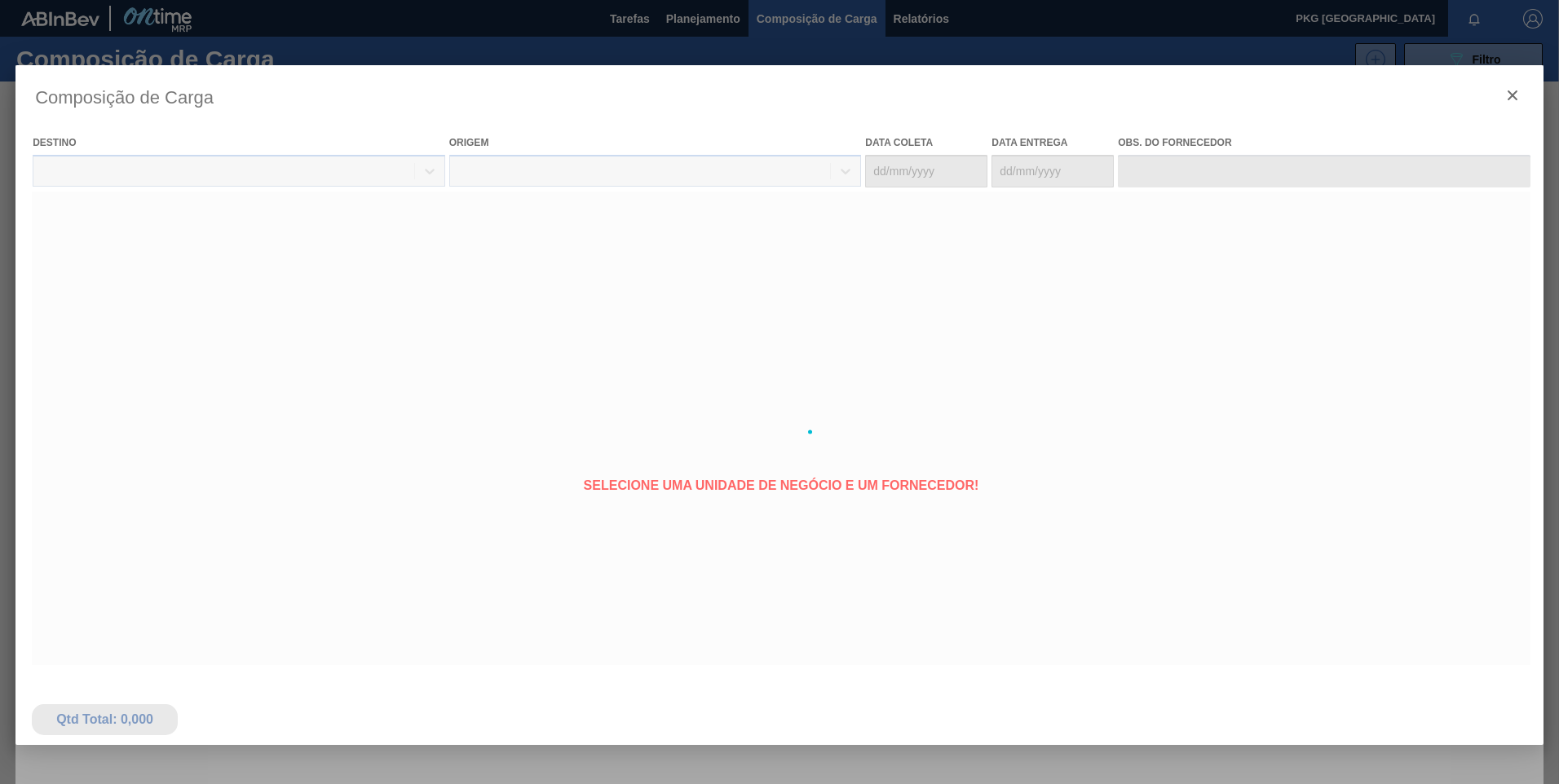
type coleta "[DATE]"
type entrega "[DATE]"
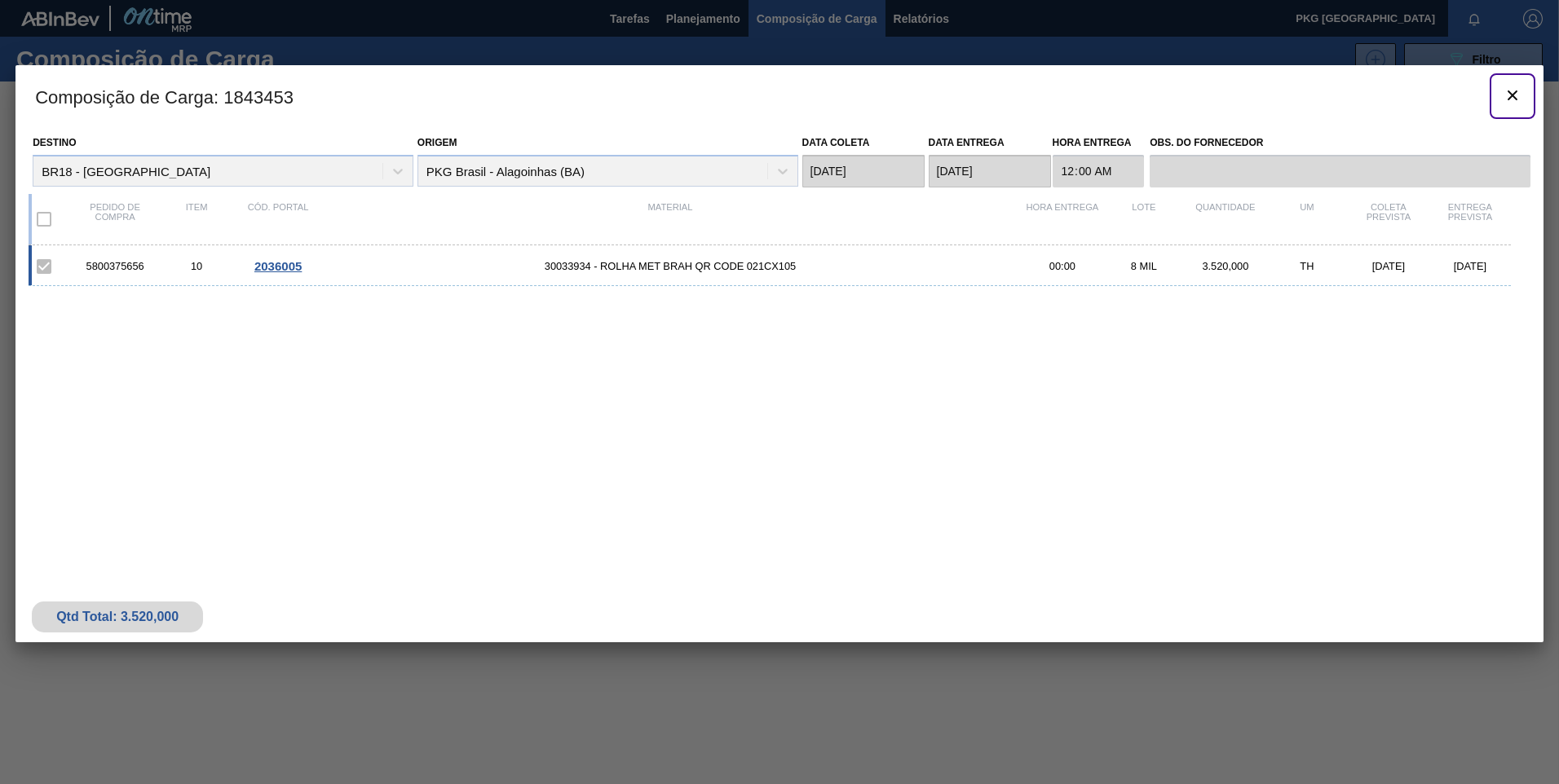
drag, startPoint x: 1517, startPoint y: 94, endPoint x: 1396, endPoint y: 69, distance: 123.6
click at [1513, 93] on icon "botão de ícone" at bounding box center [1513, 96] width 20 height 20
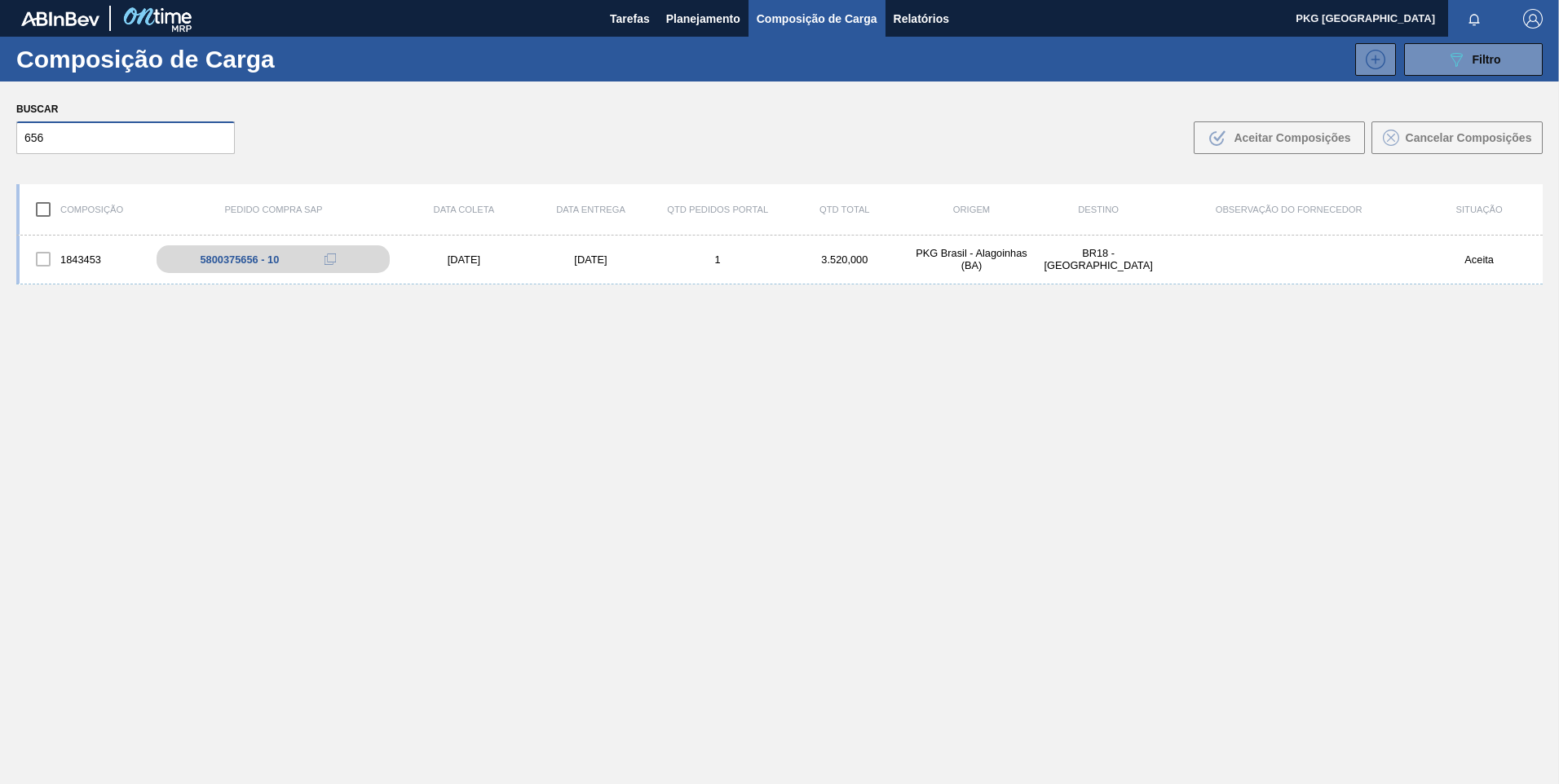
click at [183, 143] on input "656" at bounding box center [126, 137] width 219 height 32
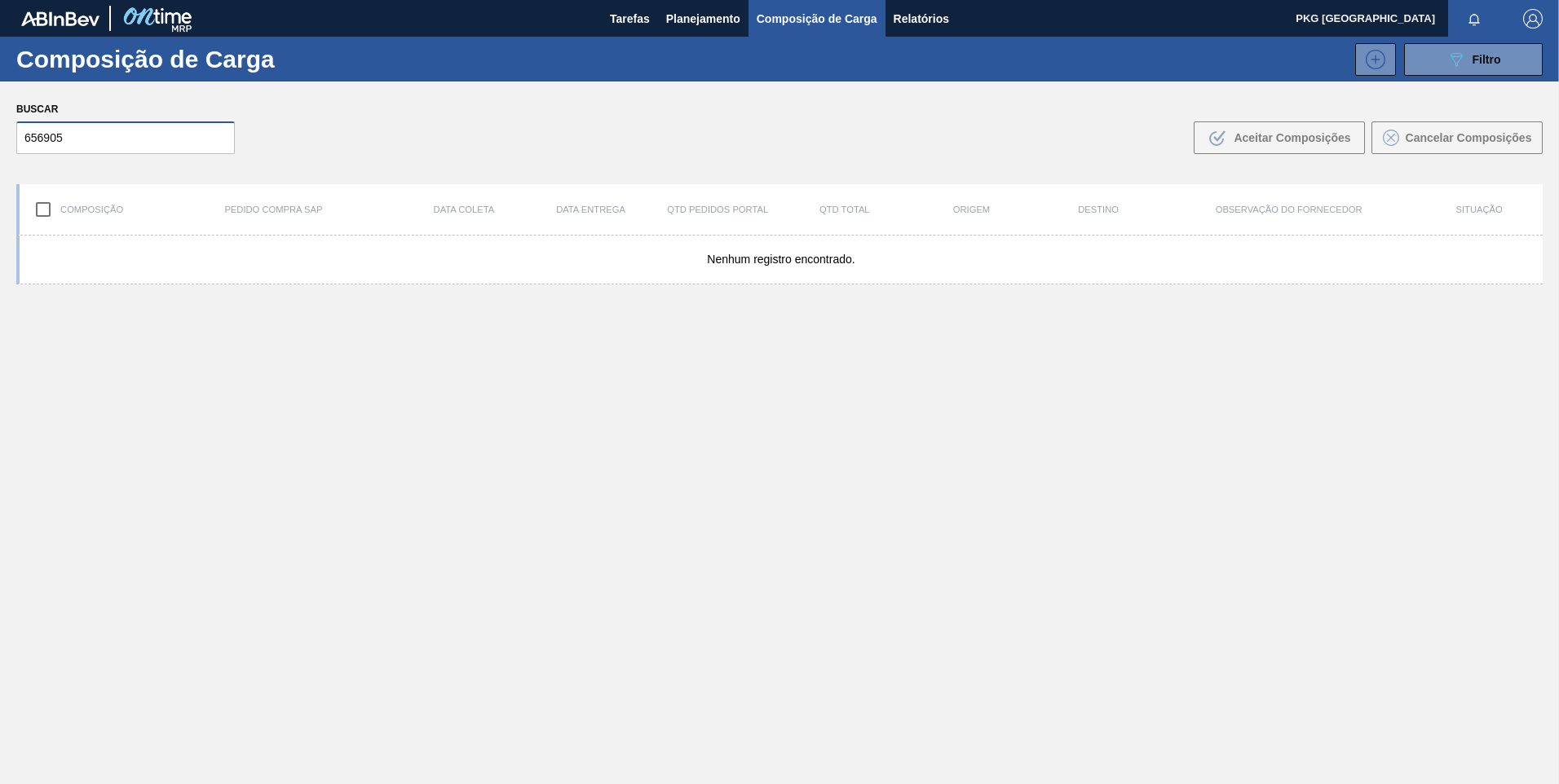
drag, startPoint x: 157, startPoint y: 139, endPoint x: 0, endPoint y: 126, distance: 157.5
click at [0, 0] on html "Tarefas Planejamento Composição de Carga Relatórios PKG Brasil Marcar todas com…" at bounding box center [780, 0] width 1559 height 0
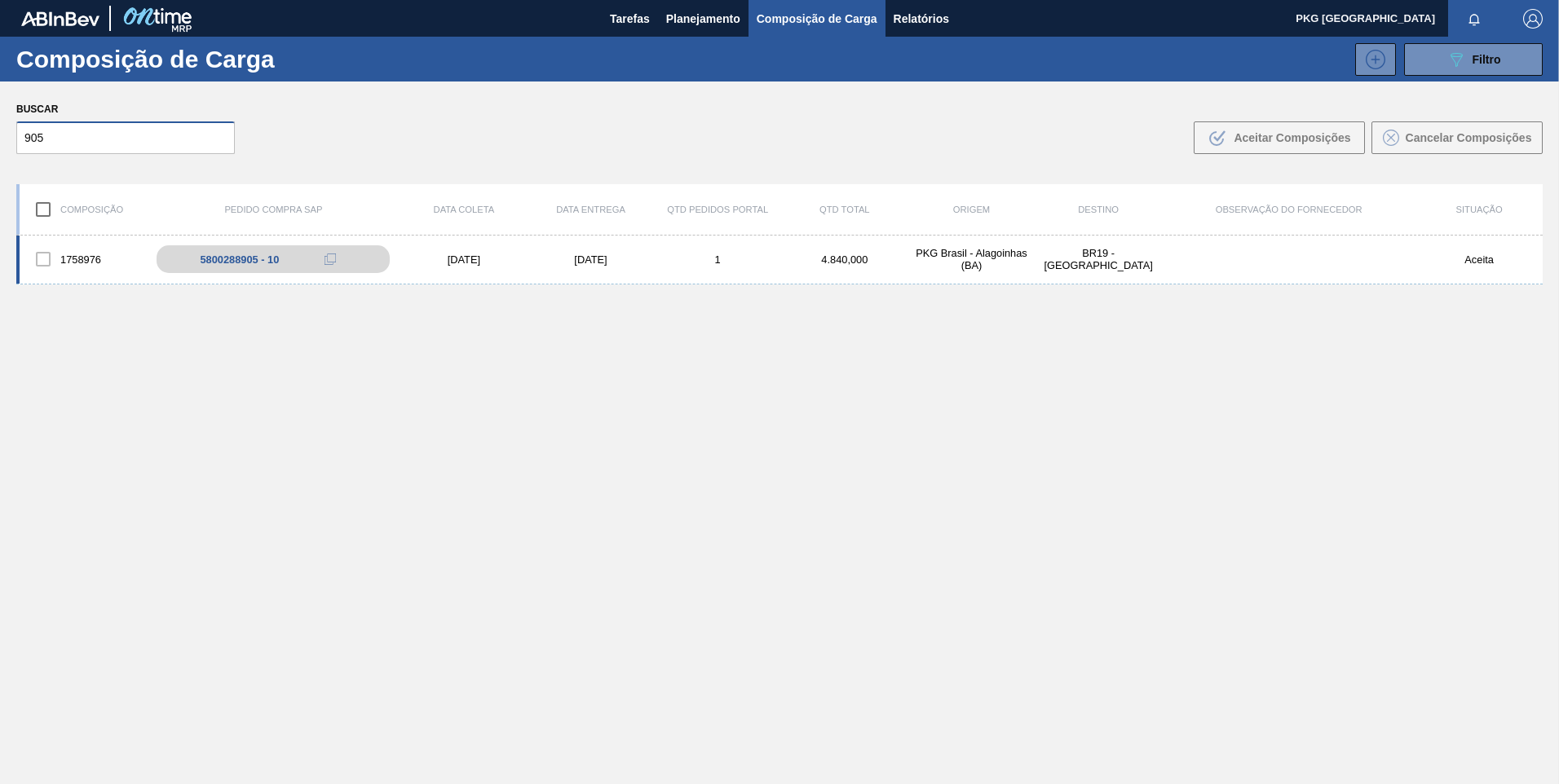
type input "905"
click at [470, 263] on div "[DATE]" at bounding box center [463, 259] width 127 height 13
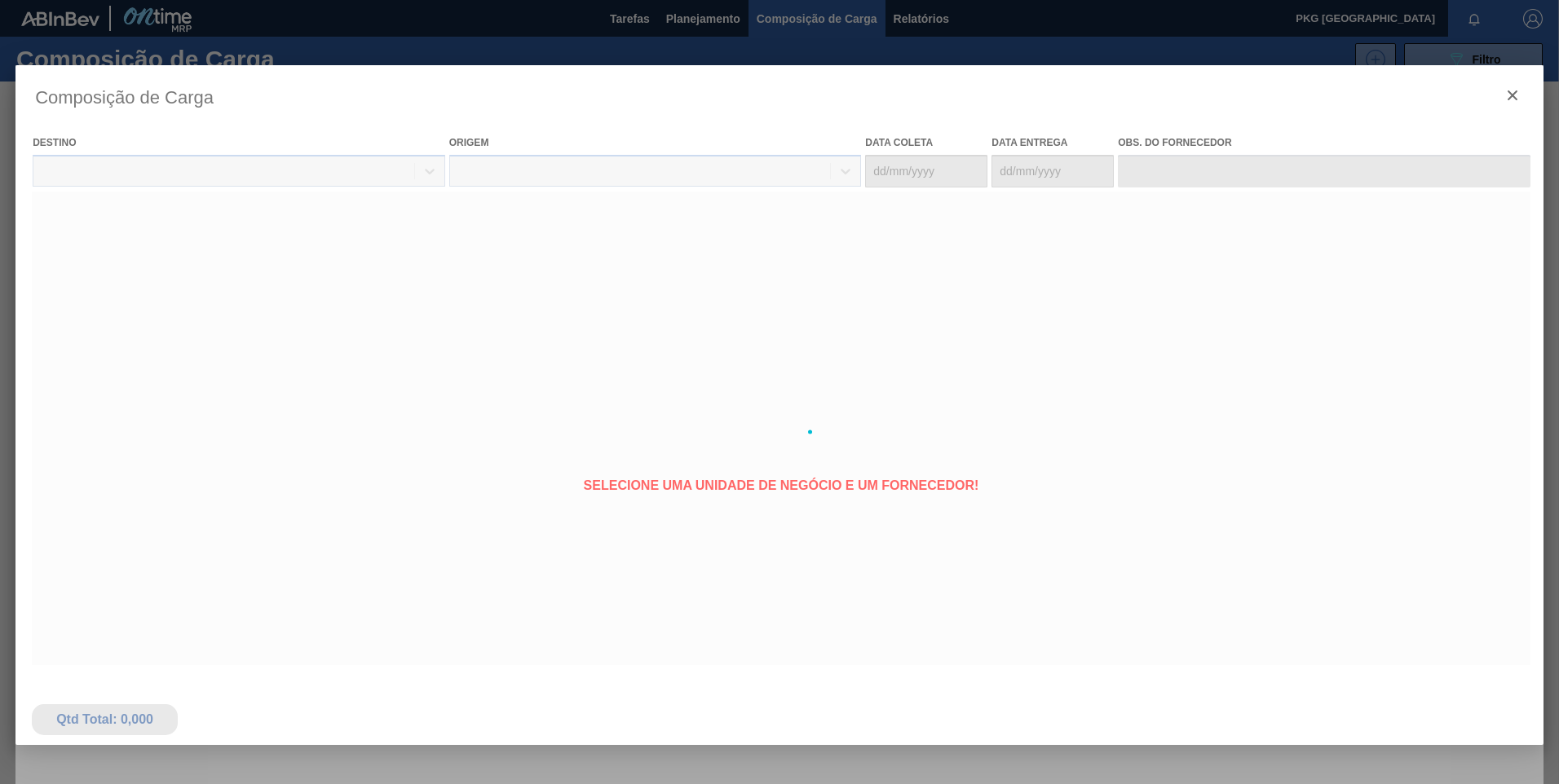
type coleta "[DATE]"
type entrega "[DATE]"
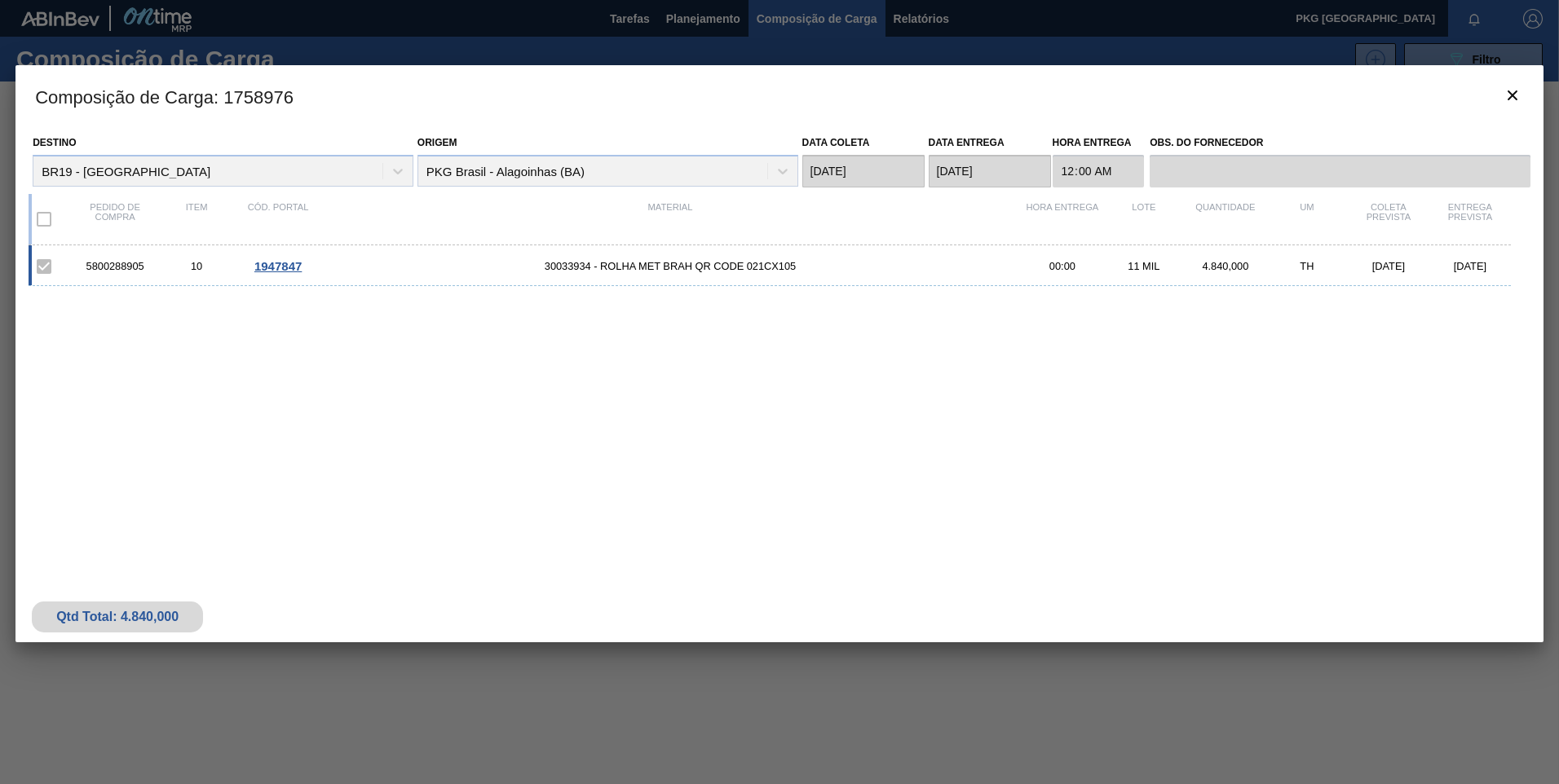
click at [290, 262] on span "1947847" at bounding box center [278, 266] width 47 height 14
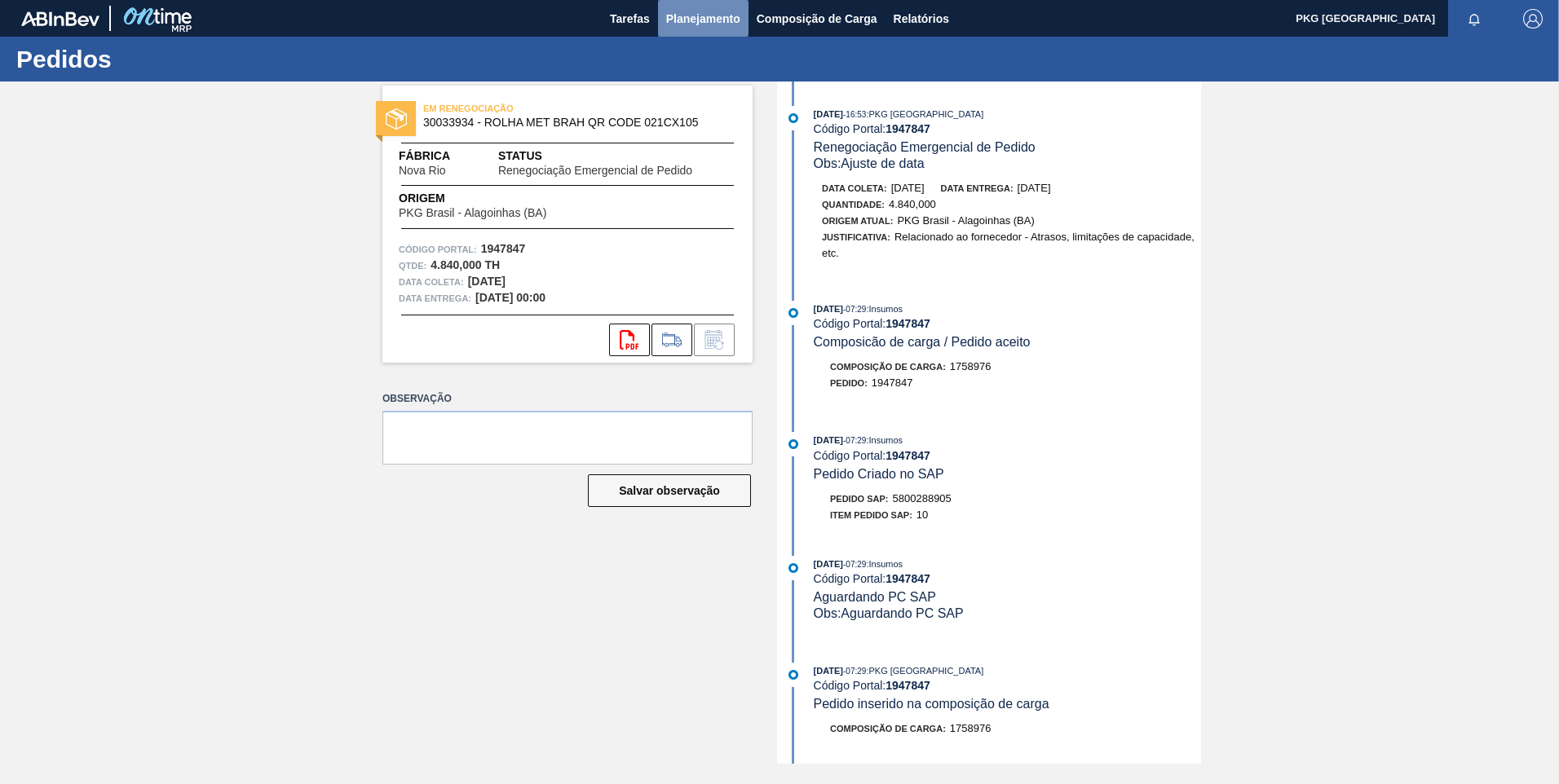
click at [708, 25] on span "Planejamento" at bounding box center [703, 19] width 74 height 20
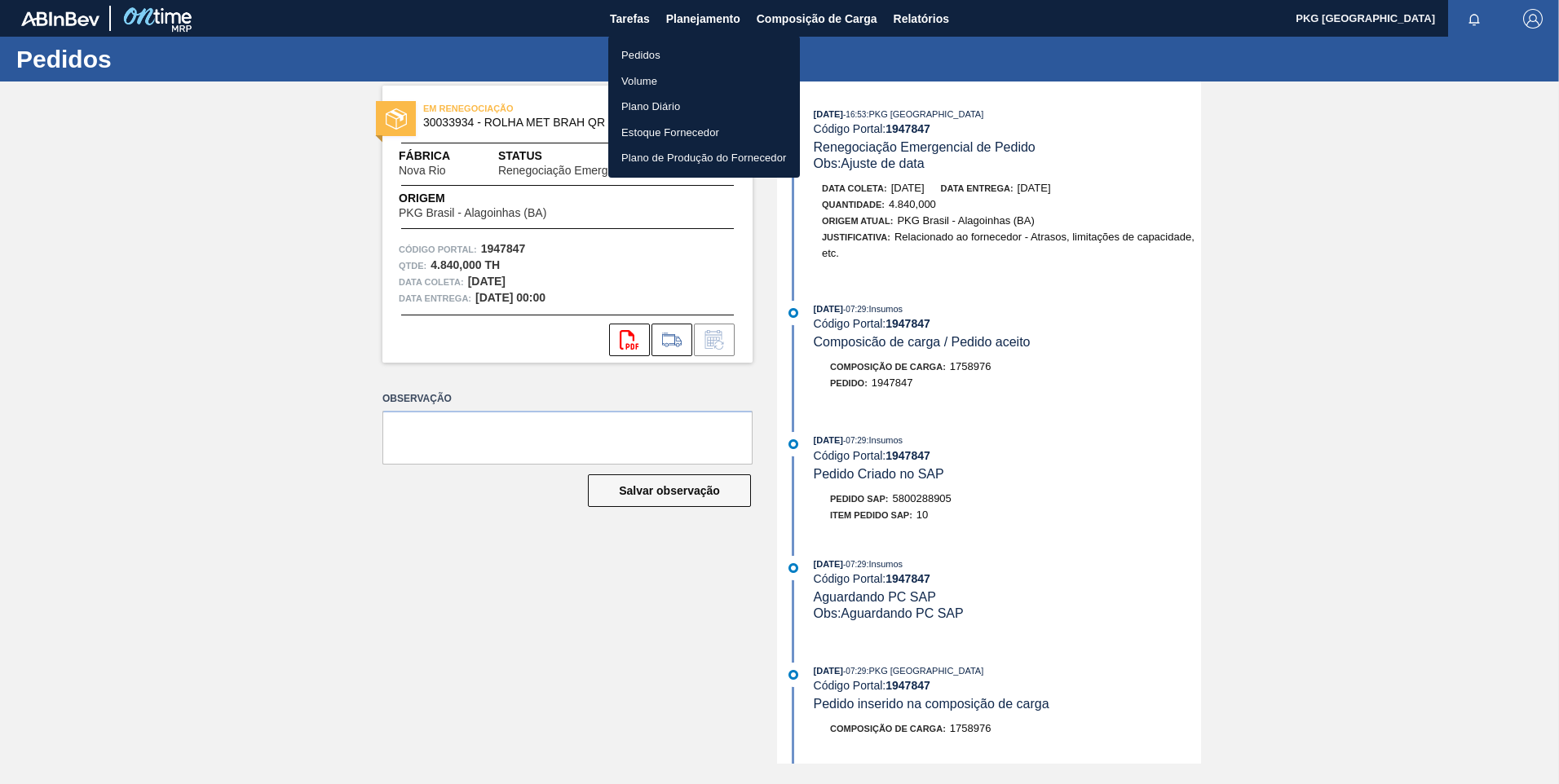
click at [661, 101] on li "Plano Diário" at bounding box center [704, 106] width 191 height 26
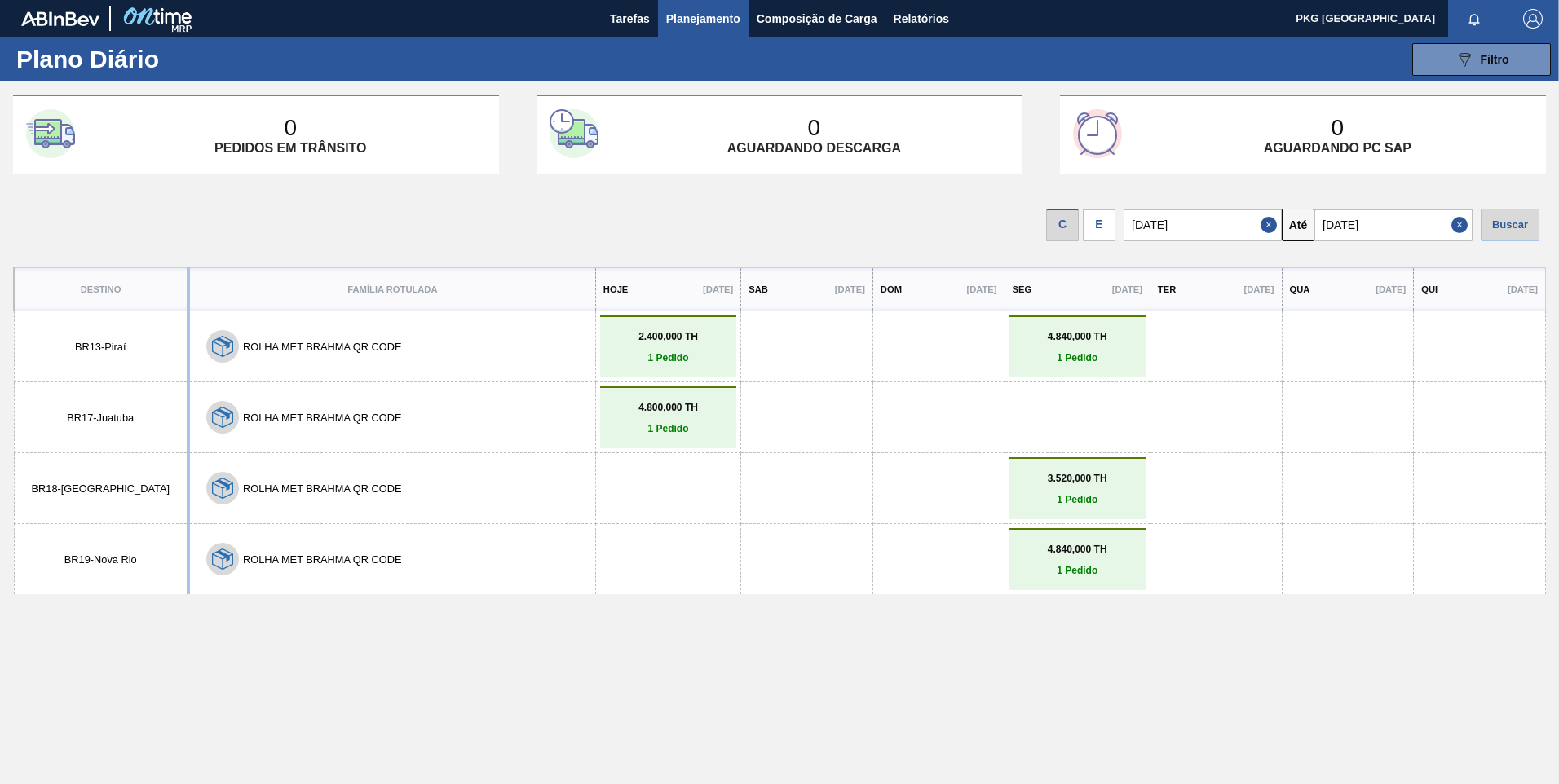
click at [620, 685] on div "Destino Família Rotulada Hoje [DATE] Sab [DATE] Dom [DATE] Seg [DATE] Ter [DATE…" at bounding box center [780, 559] width 1534 height 584
click at [1169, 223] on input "[DATE]" at bounding box center [1203, 224] width 158 height 32
click at [1172, 420] on div "29" at bounding box center [1170, 421] width 22 height 22
type input "[DATE]"
click at [1354, 223] on input "[DATE]" at bounding box center [1394, 224] width 158 height 32
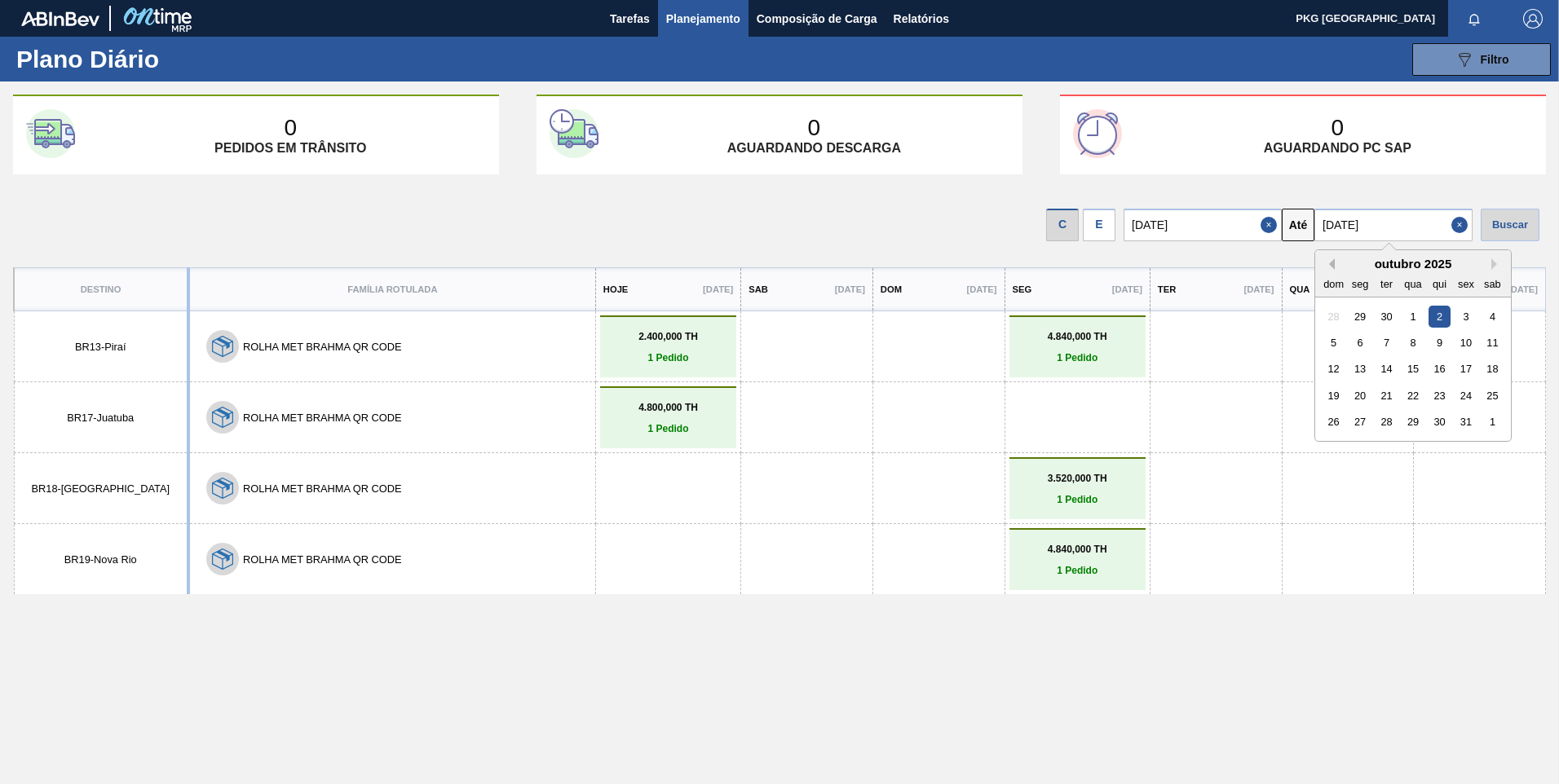
click at [1334, 266] on button "Previous Month" at bounding box center [1330, 264] width 12 height 12
click at [1365, 420] on div "29" at bounding box center [1361, 421] width 22 height 22
type input "[DATE]"
click at [1491, 224] on div "Buscar" at bounding box center [1510, 224] width 59 height 32
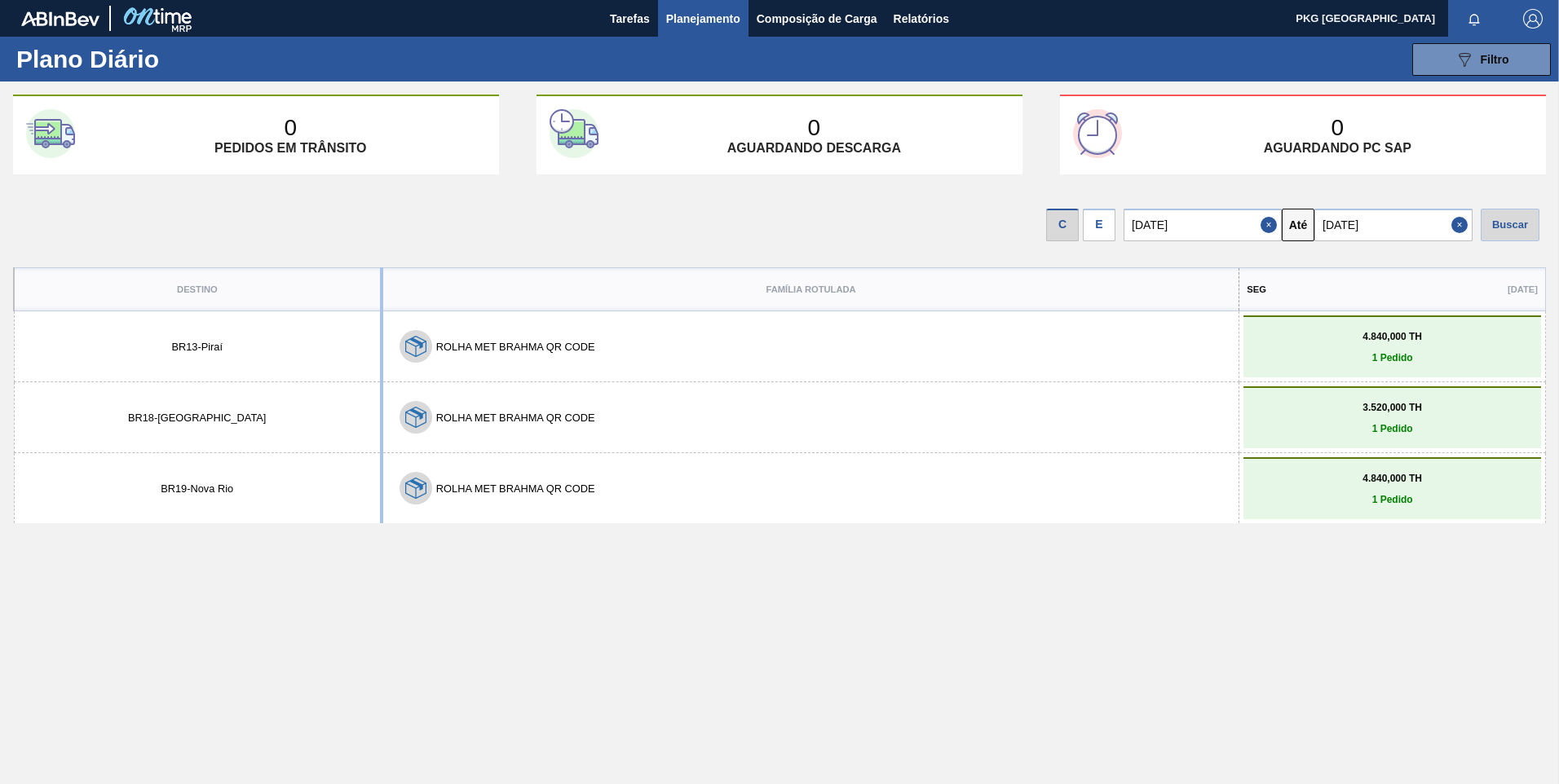
click at [707, 682] on div "Destino Família Rotulada Seg [DATE] BR13 - Piraí ROLHA MET BRAHMA QR CODE 4.840…" at bounding box center [780, 559] width 1534 height 584
click at [660, 673] on div "Destino Família Rotulada Seg [DATE] BR13 - Piraí ROLHA MET BRAHMA QR CODE 4.840…" at bounding box center [780, 559] width 1534 height 584
click at [1039, 764] on div "Destino Família Rotulada Seg [DATE] BR13 - Piraí ROLHA MET BRAHMA QR CODE 4.840…" at bounding box center [780, 559] width 1534 height 584
click at [535, 674] on div "Destino Família Rotulada Seg [DATE] BR13 - Piraí ROLHA MET BRAHMA QR CODE 4.840…" at bounding box center [780, 559] width 1534 height 584
click at [844, 691] on div "Destino Família Rotulada Seg [DATE] BR13 - Piraí ROLHA MET BRAHMA QR CODE 4.840…" at bounding box center [780, 559] width 1534 height 584
